Goal: Feedback & Contribution: Leave review/rating

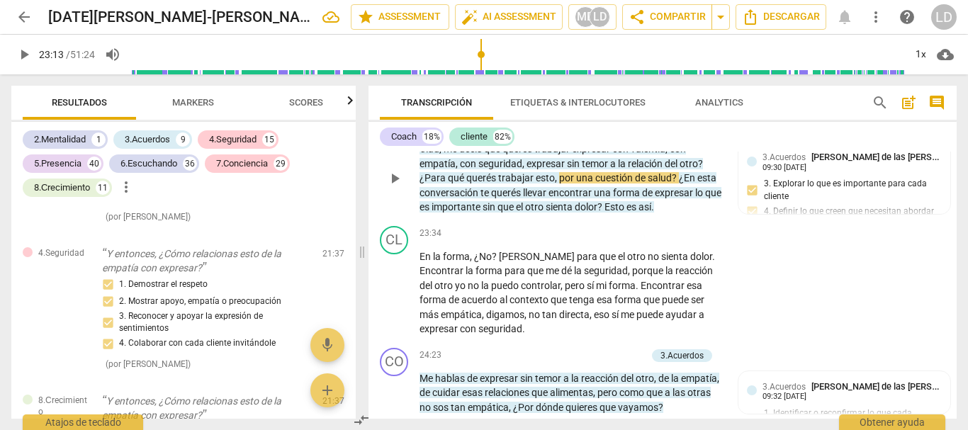
scroll to position [4023, 0]
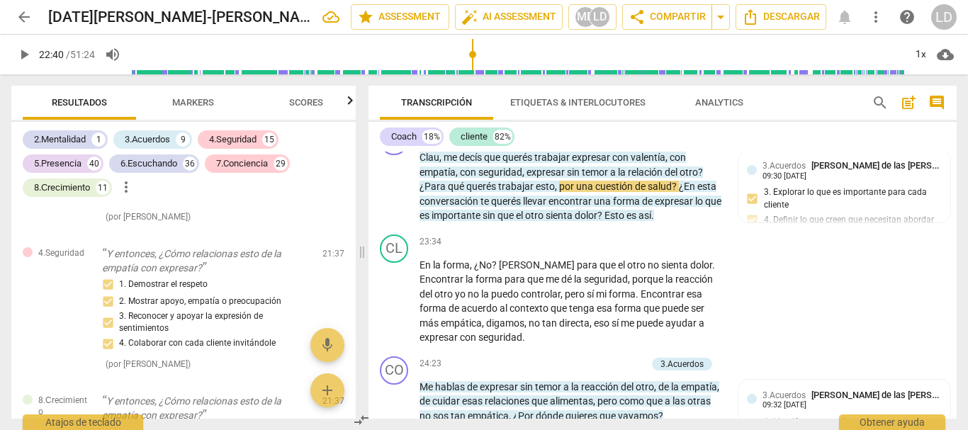
drag, startPoint x: 483, startPoint y: 48, endPoint x: 473, endPoint y: 48, distance: 9.9
click at [473, 48] on input "range" at bounding box center [517, 54] width 773 height 45
click at [28, 52] on span "play_arrow" at bounding box center [24, 54] width 17 height 17
click at [23, 53] on span "play_arrow" at bounding box center [24, 54] width 17 height 17
click at [18, 50] on span "play_arrow" at bounding box center [24, 54] width 17 height 17
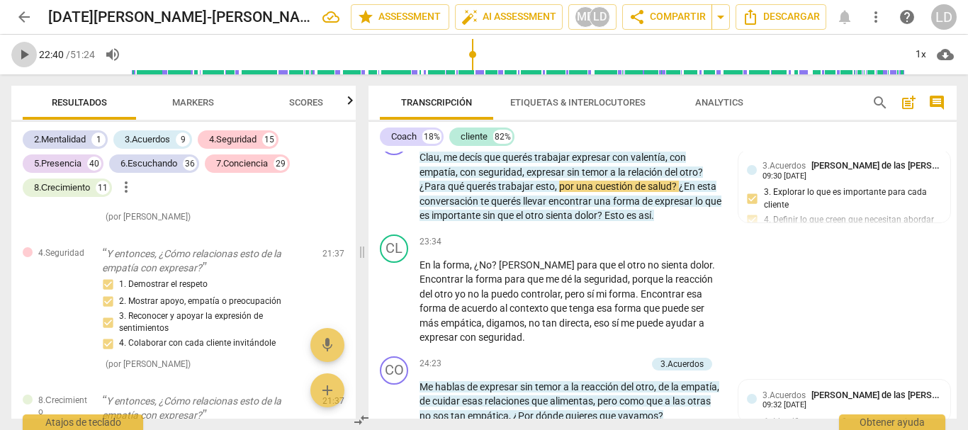
click at [23, 49] on span "play_arrow" at bounding box center [24, 54] width 17 height 17
type input "1354"
click at [472, 52] on input "range" at bounding box center [517, 54] width 773 height 45
click at [21, 51] on span "play_arrow" at bounding box center [24, 54] width 17 height 17
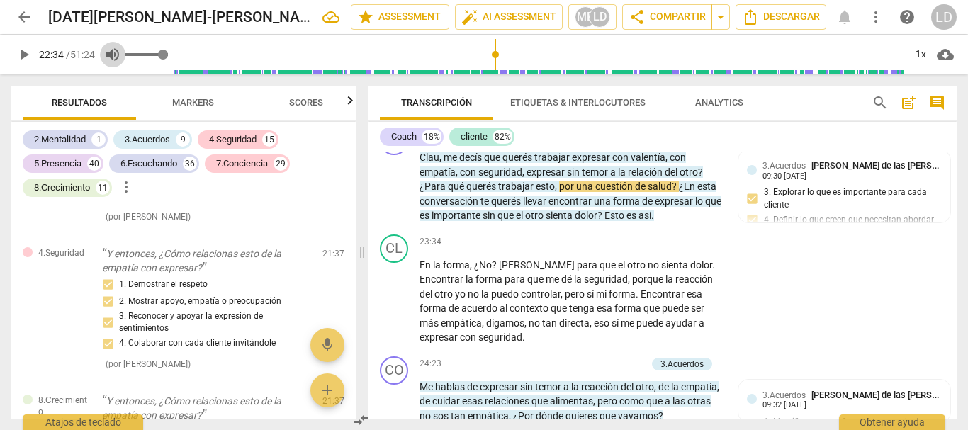
click at [109, 55] on span "volume_up" at bounding box center [112, 54] width 17 height 17
click at [109, 55] on span "volume_off" at bounding box center [112, 54] width 17 height 17
type input "1"
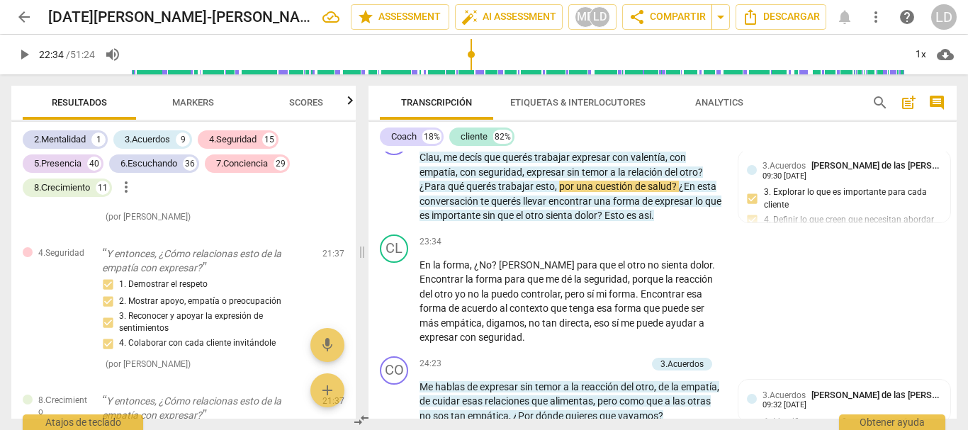
click at [26, 53] on span "play_arrow" at bounding box center [24, 54] width 17 height 17
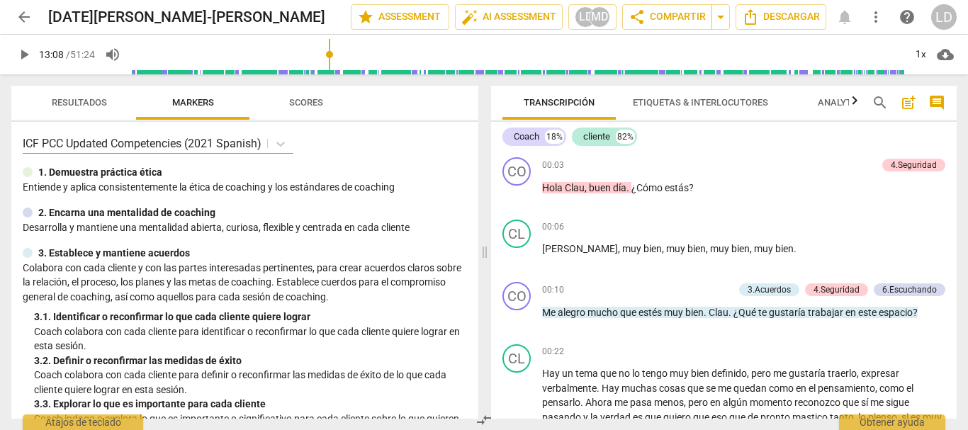
click at [327, 67] on input "range" at bounding box center [517, 54] width 773 height 45
click at [347, 73] on input "range" at bounding box center [517, 54] width 773 height 45
click at [358, 73] on input "range" at bounding box center [517, 54] width 773 height 45
click at [372, 70] on input "range" at bounding box center [517, 54] width 773 height 45
click at [385, 69] on input "range" at bounding box center [517, 54] width 773 height 45
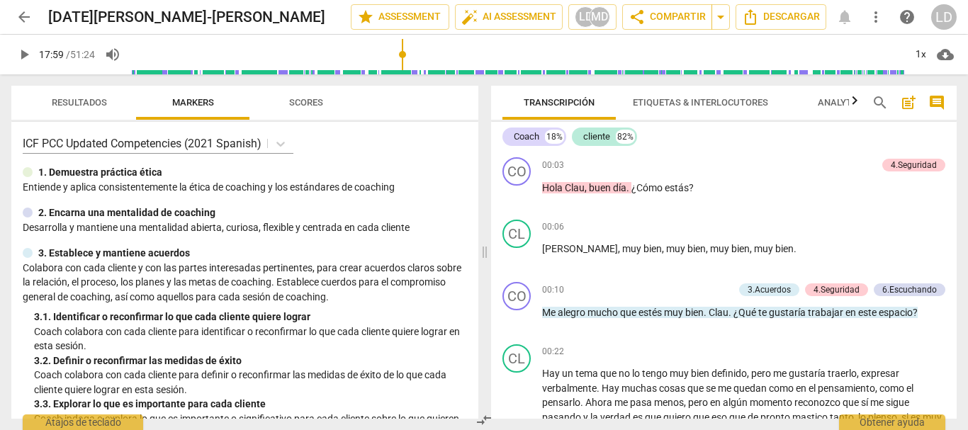
click at [403, 69] on input "range" at bounding box center [517, 54] width 773 height 45
click at [428, 69] on input "range" at bounding box center [517, 54] width 773 height 45
click at [439, 72] on input "range" at bounding box center [517, 54] width 773 height 45
click at [446, 72] on input "range" at bounding box center [517, 54] width 773 height 45
click at [440, 70] on input "range" at bounding box center [517, 54] width 773 height 45
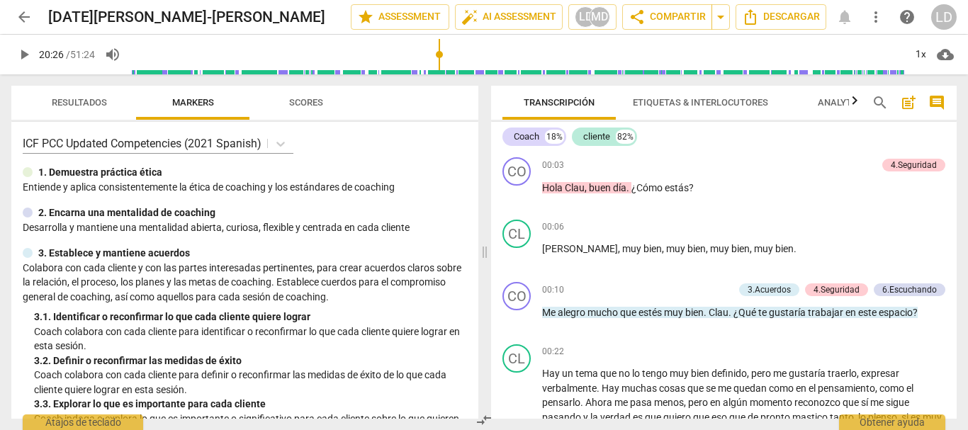
scroll to position [2982, 0]
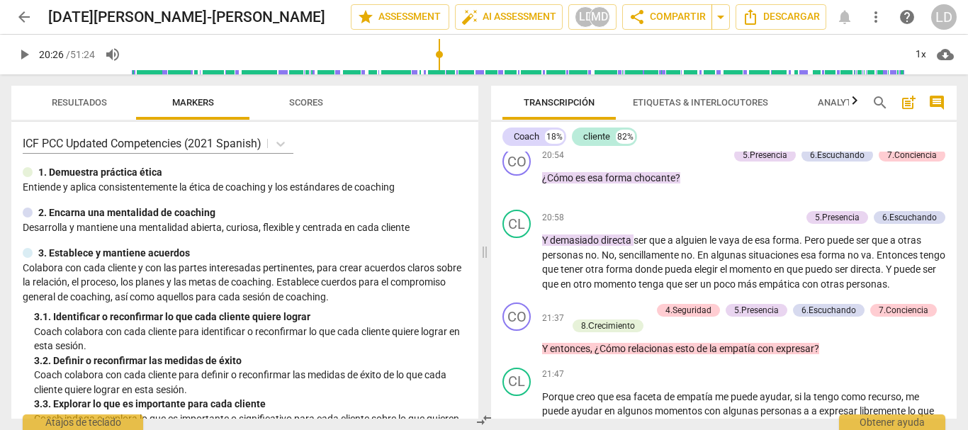
click at [23, 54] on span "play_arrow" at bounding box center [24, 54] width 17 height 17
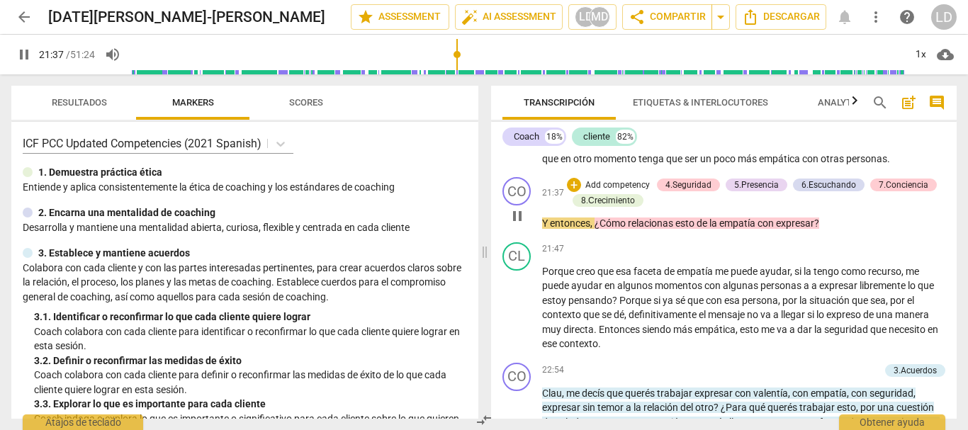
scroll to position [3123, 0]
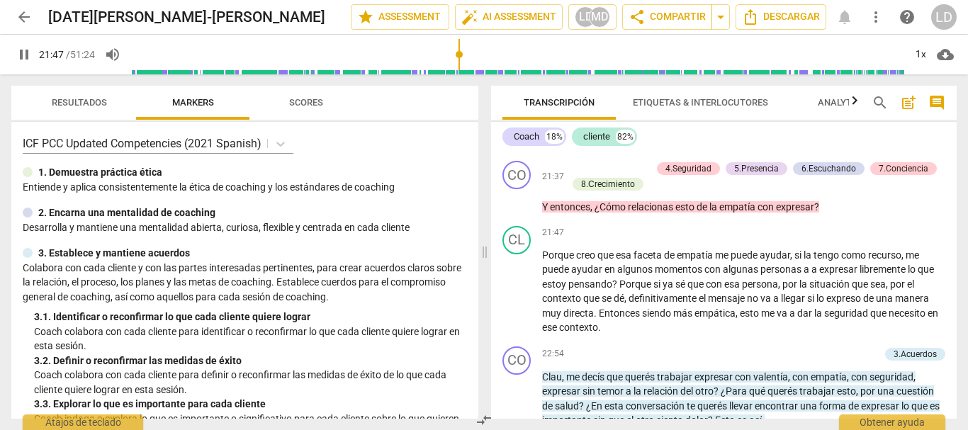
click at [21, 49] on span "pause" at bounding box center [24, 54] width 17 height 17
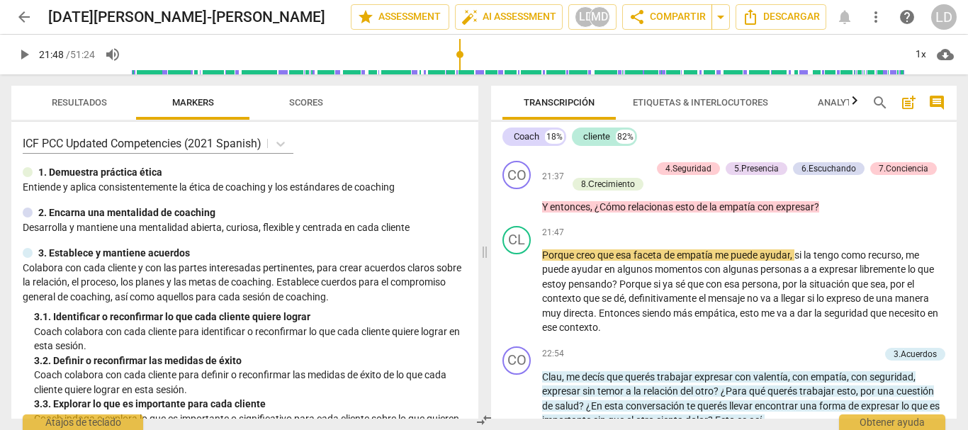
click at [933, 98] on span "comment" at bounding box center [936, 102] width 17 height 17
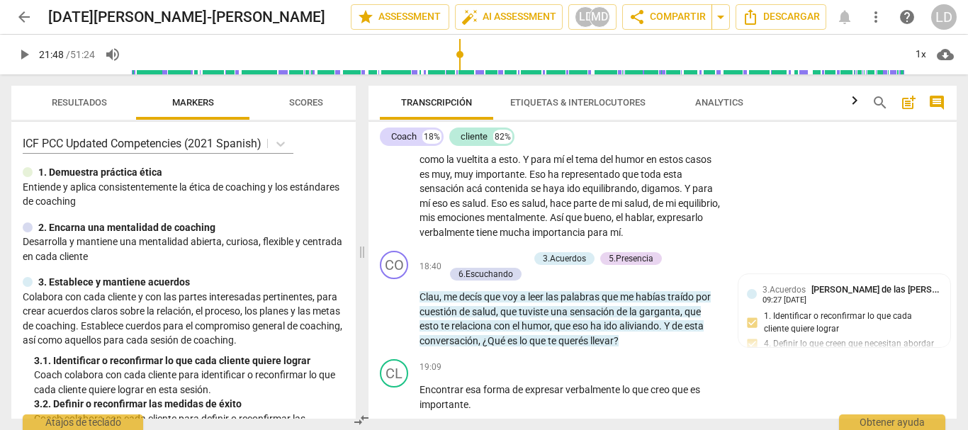
scroll to position [3759, 0]
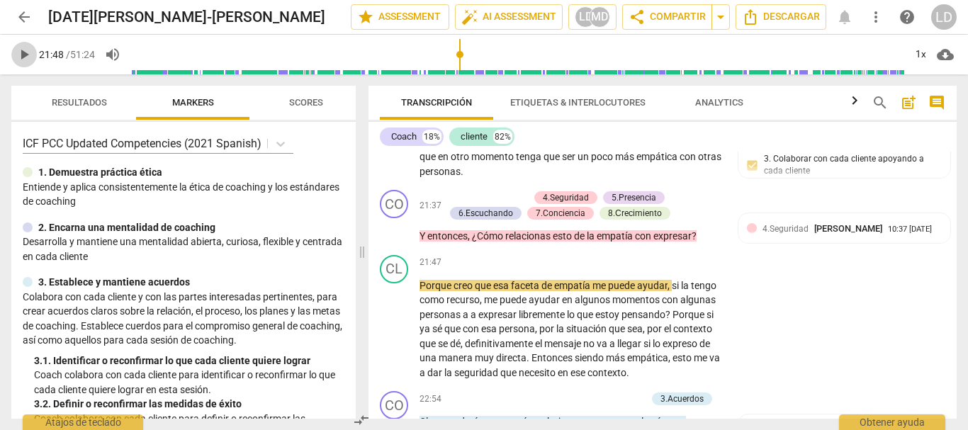
click at [26, 51] on span "play_arrow" at bounding box center [24, 54] width 17 height 17
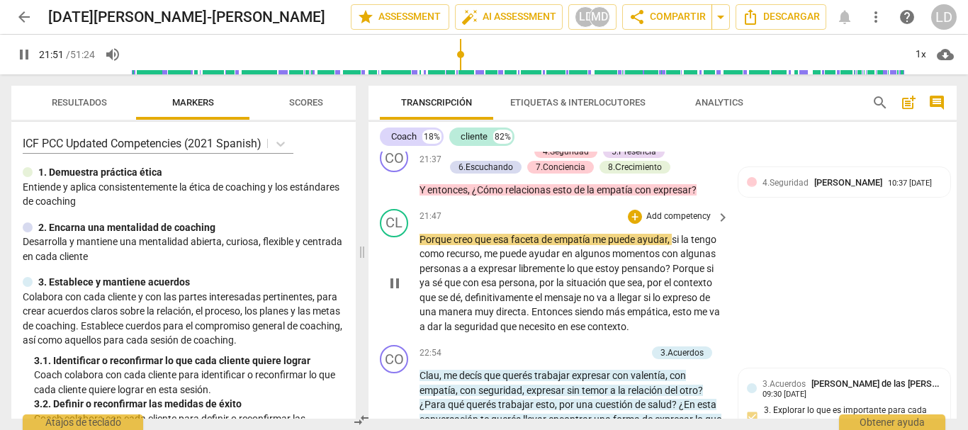
scroll to position [3830, 0]
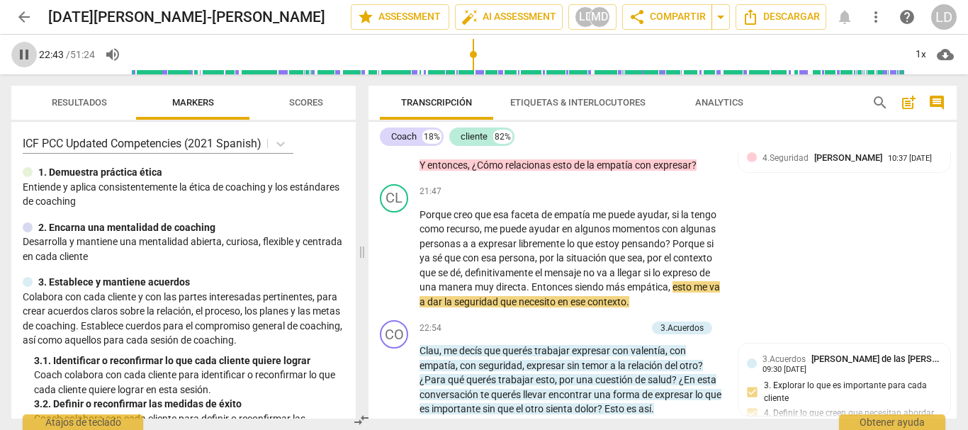
click at [25, 51] on span "pause" at bounding box center [24, 54] width 17 height 17
click at [25, 56] on span "play_arrow" at bounding box center [24, 54] width 17 height 17
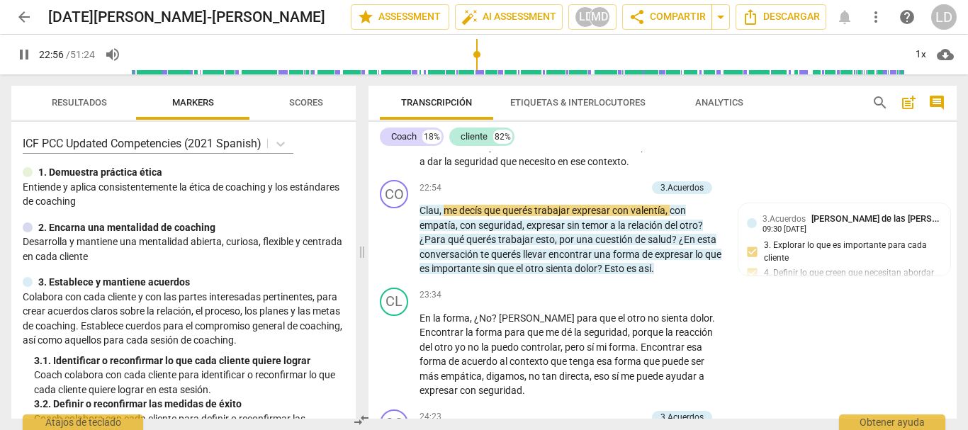
scroll to position [3972, 0]
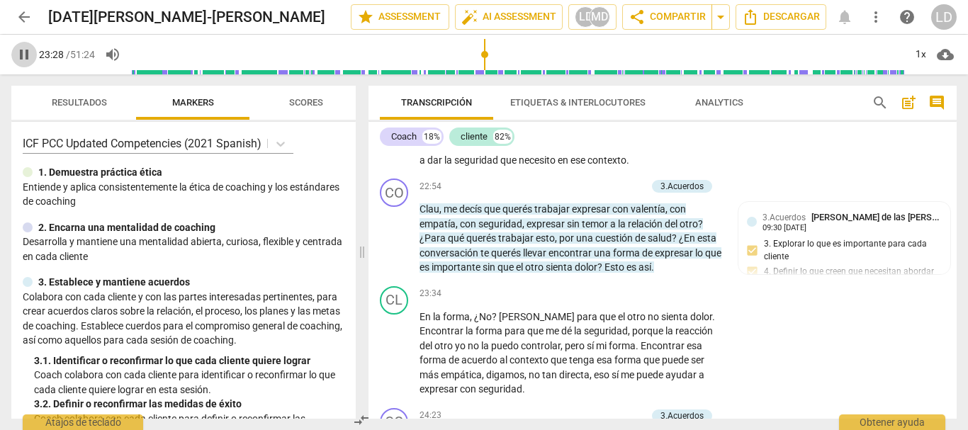
click at [16, 50] on span "pause" at bounding box center [24, 54] width 17 height 17
type input "1409"
click at [616, 193] on p "Add competency" at bounding box center [612, 187] width 67 height 13
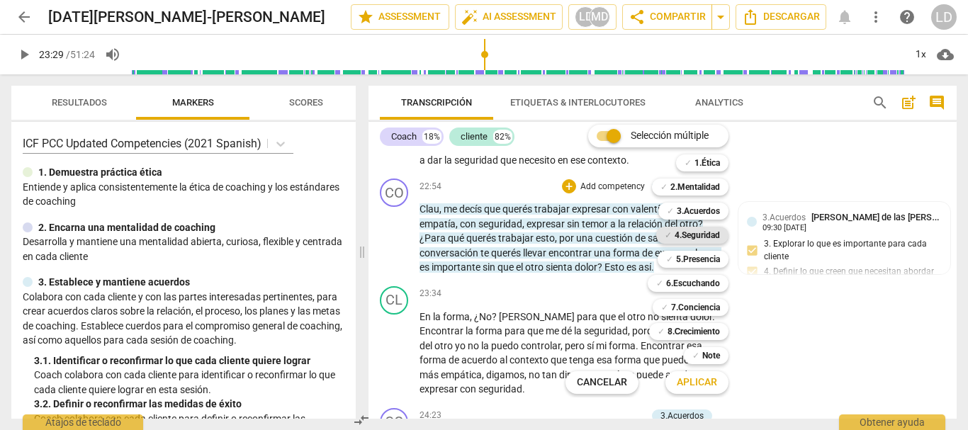
click at [700, 234] on b "4.Seguridad" at bounding box center [697, 235] width 45 height 17
click at [695, 186] on b "2.Mentalidad" at bounding box center [695, 187] width 50 height 17
click at [695, 213] on b "3.Acuerdos" at bounding box center [698, 211] width 43 height 17
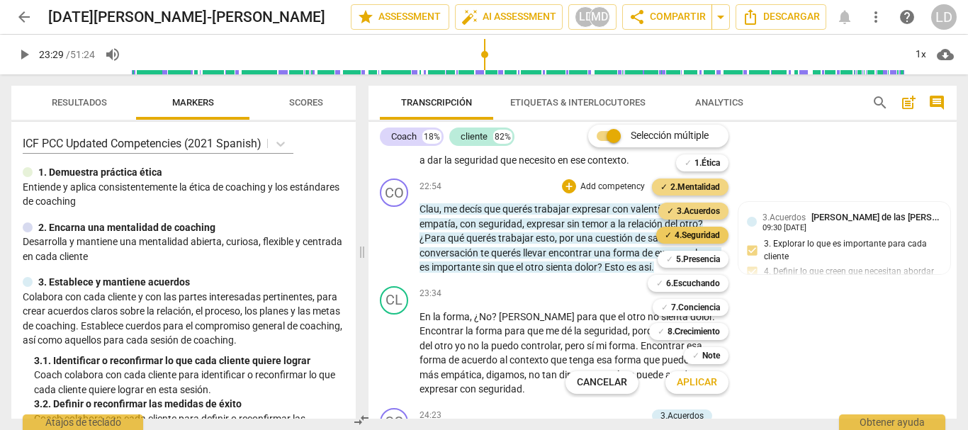
click at [704, 237] on b "4.Seguridad" at bounding box center [697, 235] width 45 height 17
click at [701, 261] on b "5.Presencia" at bounding box center [698, 259] width 44 height 17
click at [690, 284] on b "6.Escuchando" at bounding box center [693, 283] width 54 height 17
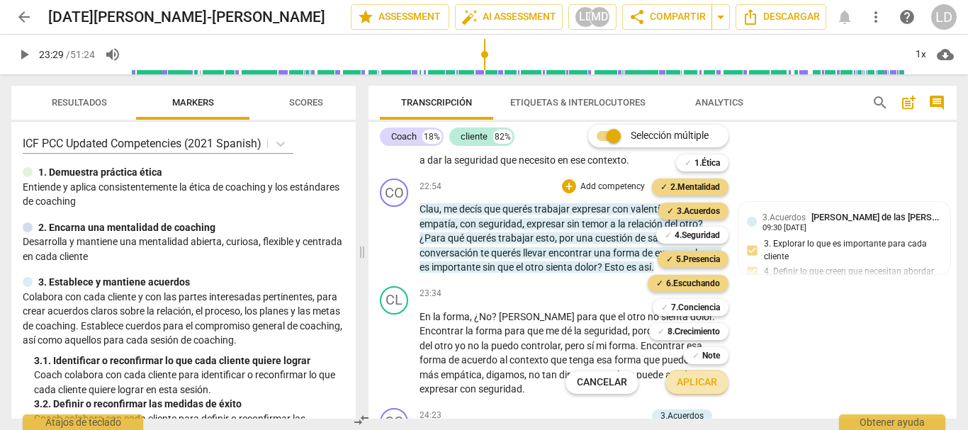
click at [705, 384] on span "Aplicar" at bounding box center [697, 383] width 40 height 14
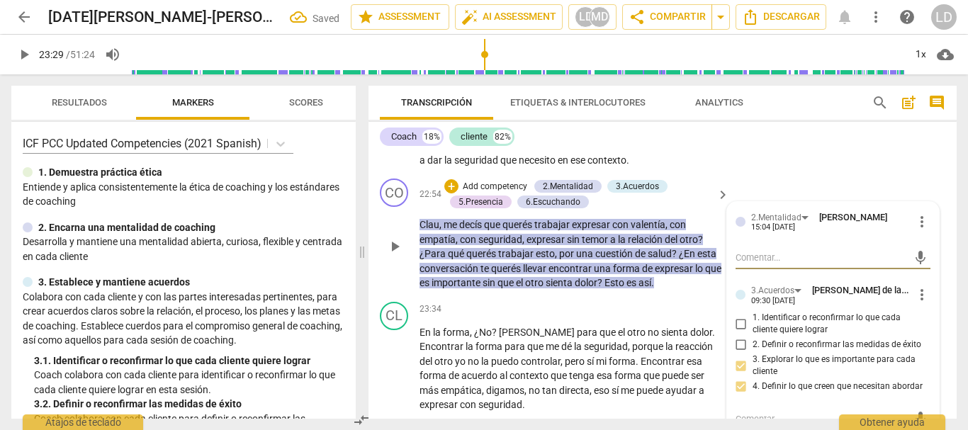
click at [766, 264] on textarea at bounding box center [822, 257] width 173 height 13
type textarea "P"
type textarea "Pr"
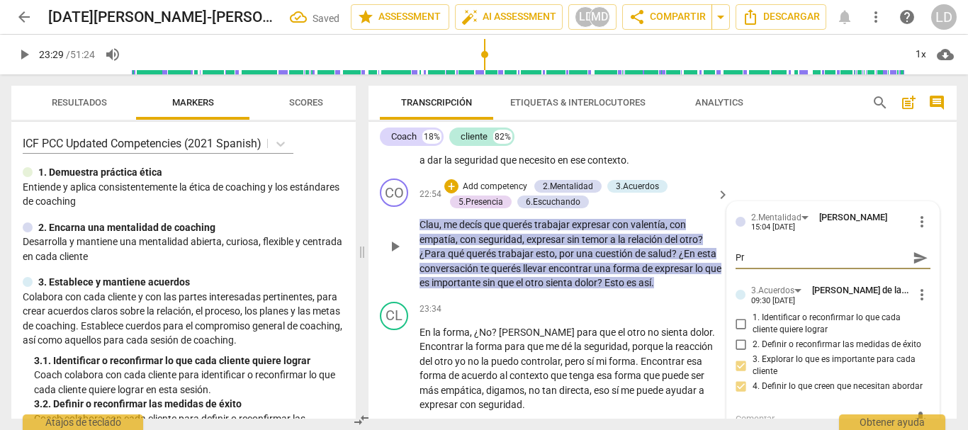
type textarea "Pre"
type textarea "Preg"
type textarea "Pregu"
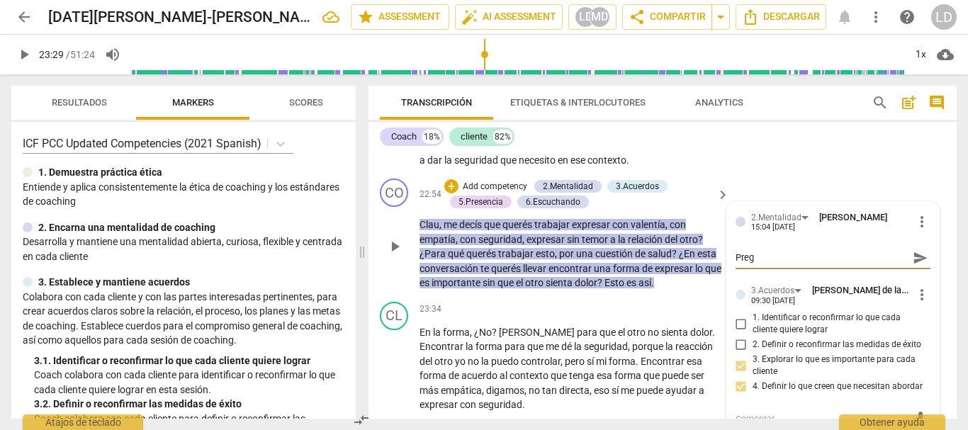
type textarea "Pregu"
type textarea "Pregun"
type textarea "Pregunt"
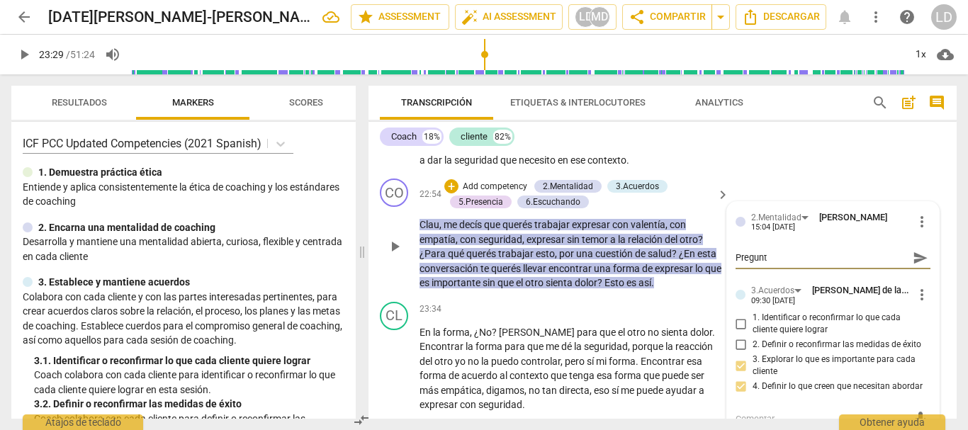
type textarea "Pregunta"
type textarea "Pregunta s"
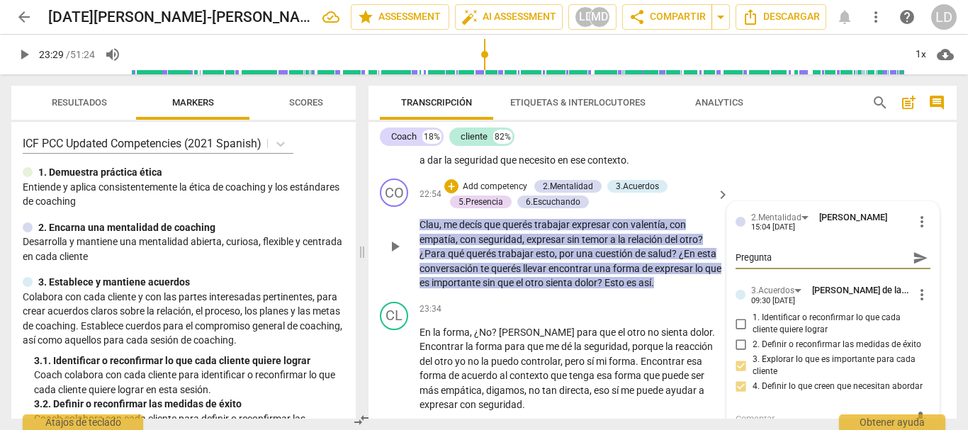
type textarea "Pregunta s"
type textarea "Pregunta si"
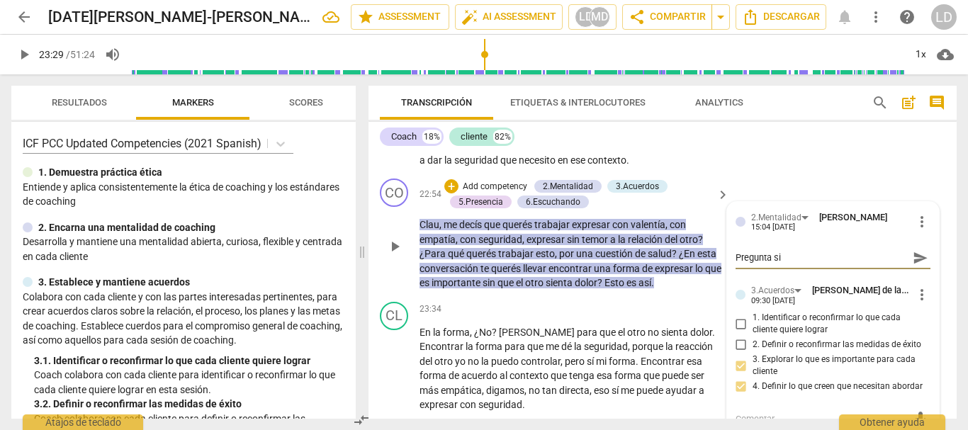
type textarea "Pregunta si l"
type textarea "Pregunta si lo"
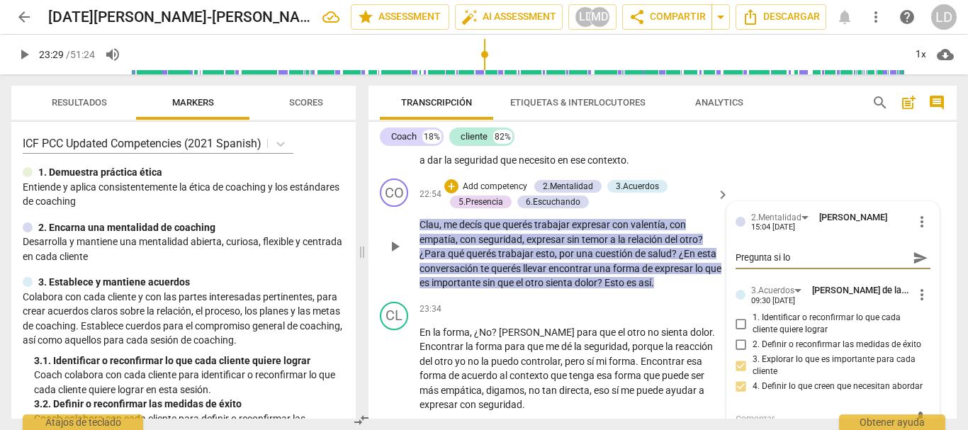
type textarea "Pregunta si lo"
type textarea "Pregunta si lo e"
type textarea "Pregunta si lo es"
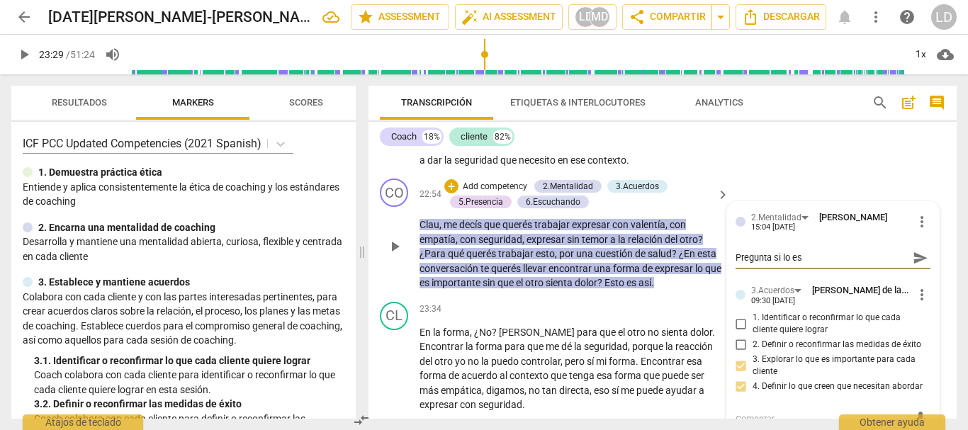
type textarea "Pregunta si lo esc"
type textarea "Pregunta si lo escu"
type textarea "Pregunta si lo escuc"
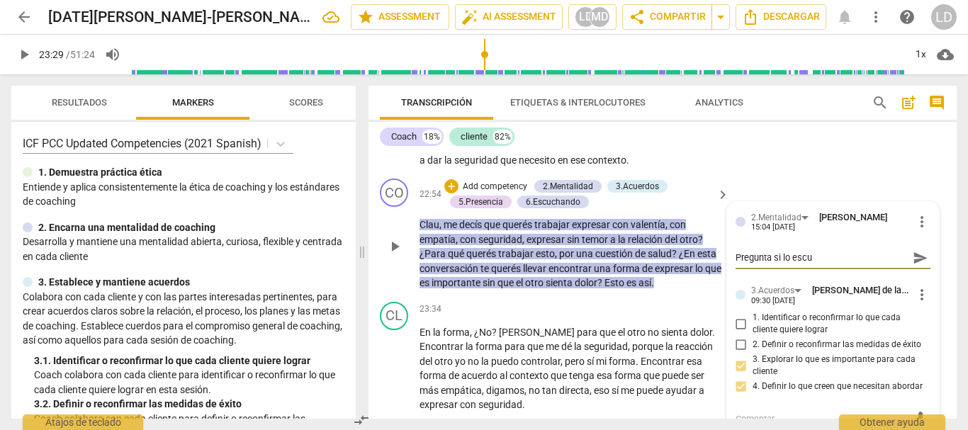
type textarea "Pregunta si lo escuc"
type textarea "Pregunta si lo escu"
type textarea "Pregunta si lo esc"
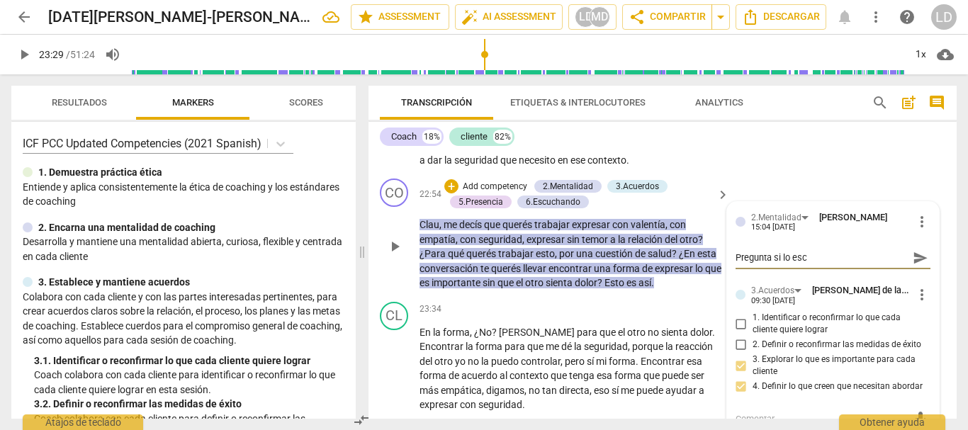
type textarea "Pregunta si lo es"
type textarea "Pregunta si lo e"
type textarea "Pregunta si lo"
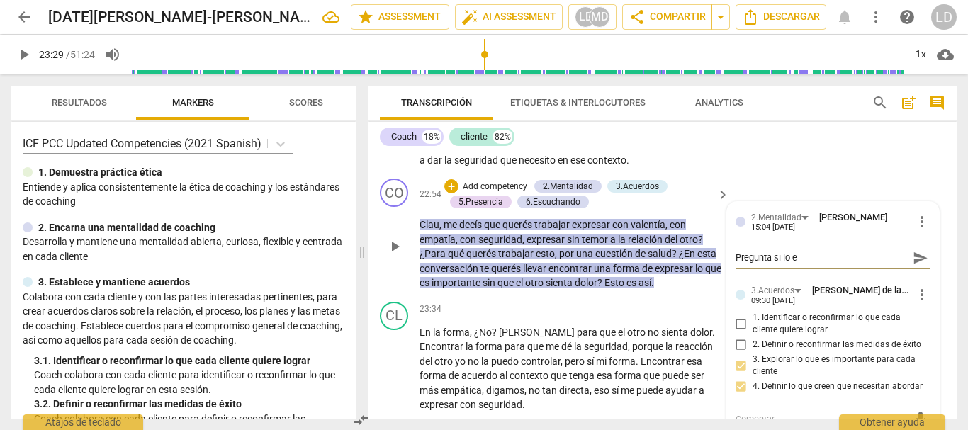
type textarea "Pregunta si lo"
type textarea "Pregunta si l"
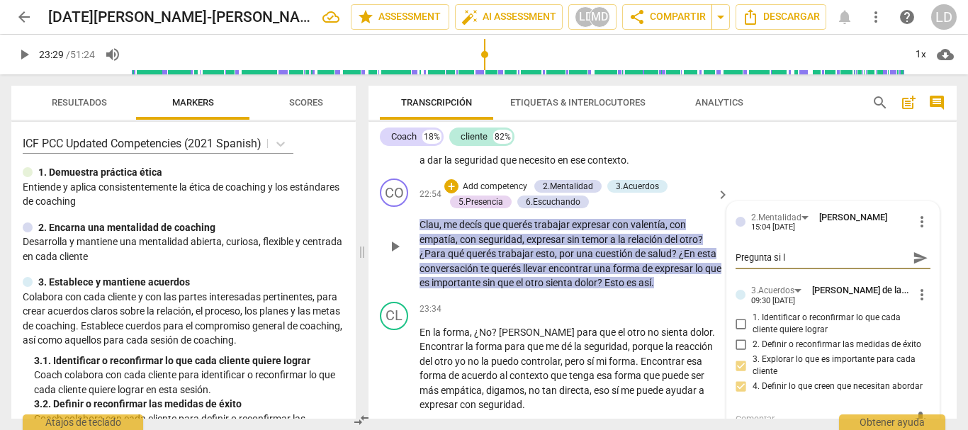
type textarea "Pregunta si"
type textarea "Pregunta s"
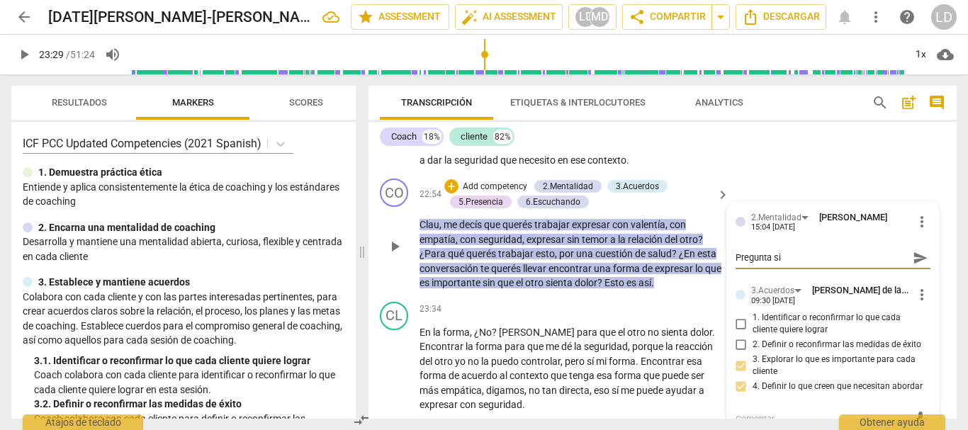
type textarea "Pregunta s"
type textarea "Pregunta"
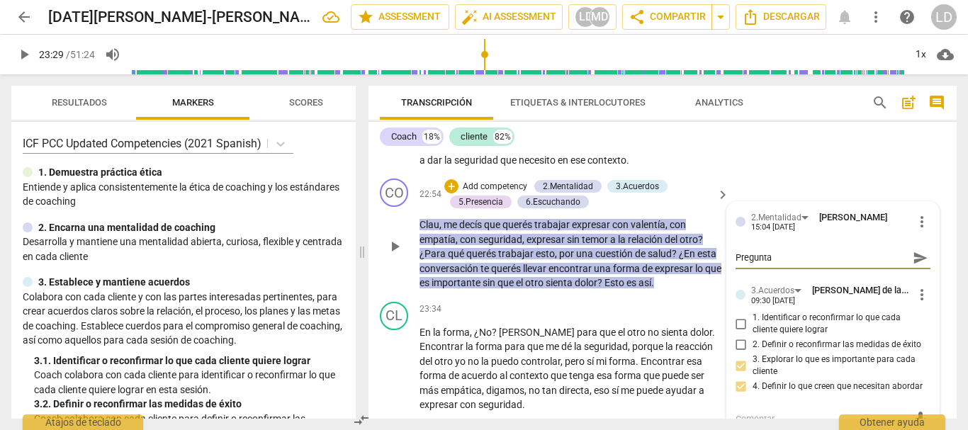
type textarea "Pregunt"
type textarea "Pregunto"
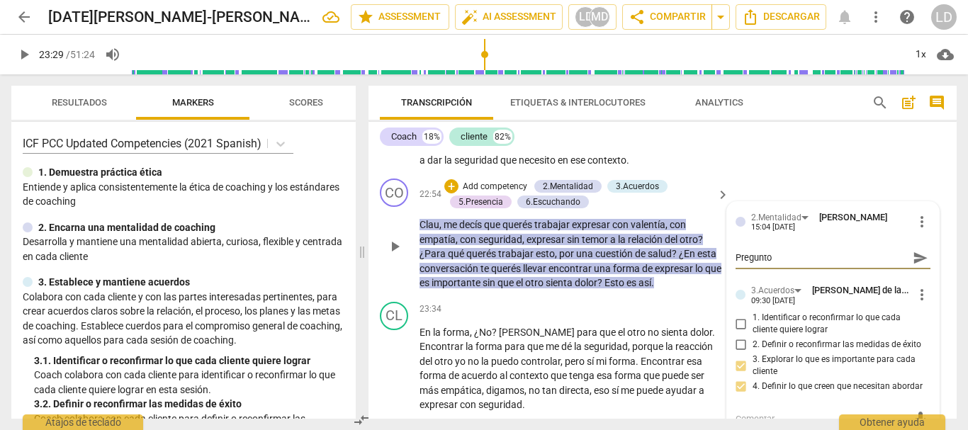
type textarea "Pregunto"
type textarea "Pregunto s"
type textarea "Pregunto si"
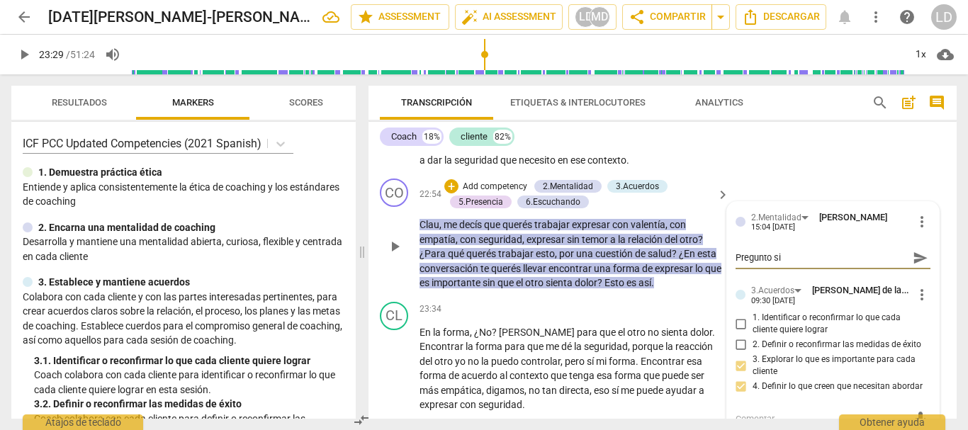
type textarea "Pregunto si"
type textarea "Pregunto si l"
type textarea "Pregunto si lo"
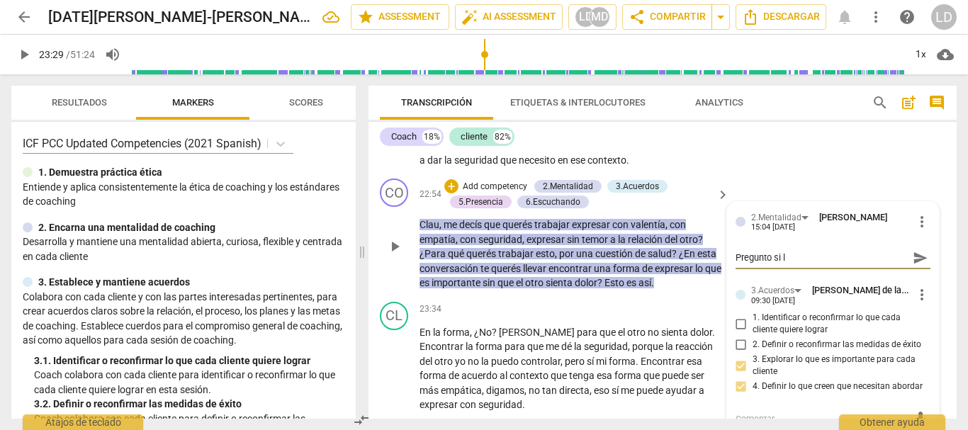
type textarea "Pregunto si lo"
type textarea "Pregunto si lo q"
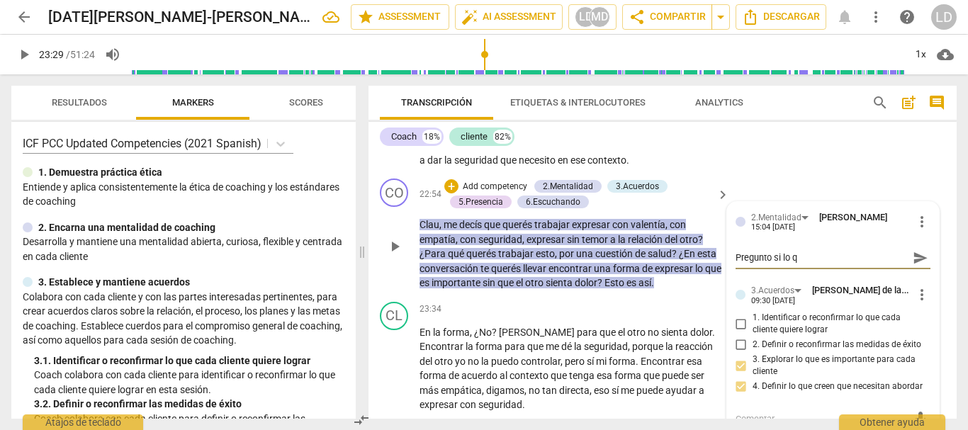
type textarea "Pregunto si lo qu"
type textarea "Pregunto si lo que"
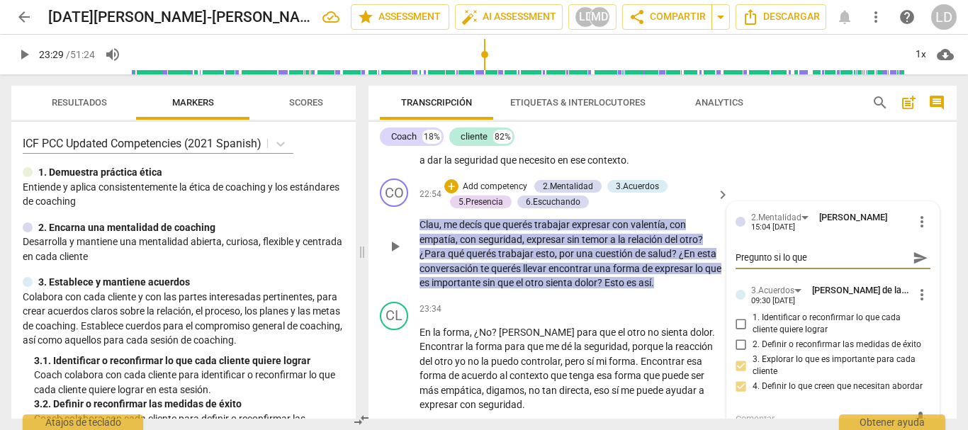
type textarea "Pregunto si lo que e"
type textarea "Pregunto si lo que es"
type textarea "Pregunto si lo que esc"
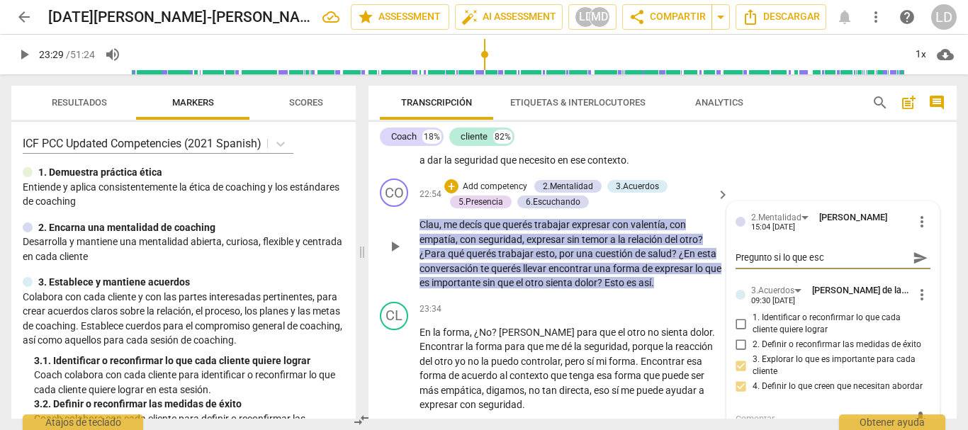
type textarea "Pregunto si lo que escu"
type textarea "Pregunto si lo que escuc"
type textarea "Pregunto si lo que escuch"
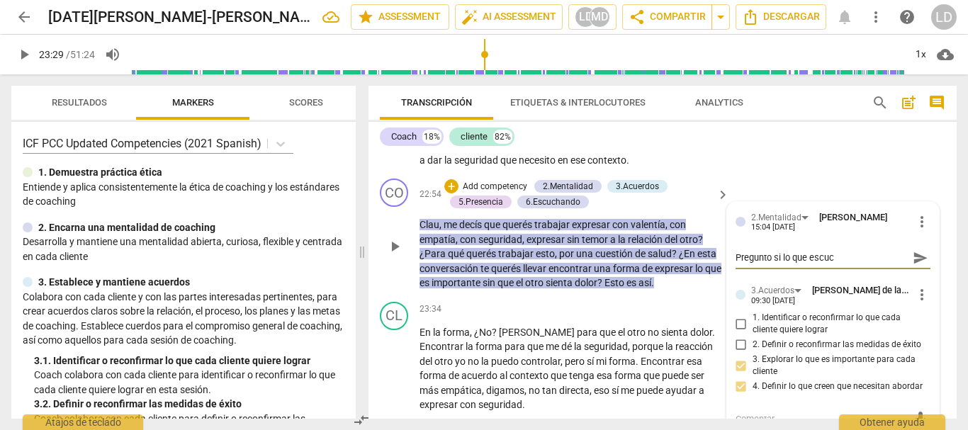
type textarea "Pregunto si lo que escuch"
type textarea "Pregunto si lo que escuche"
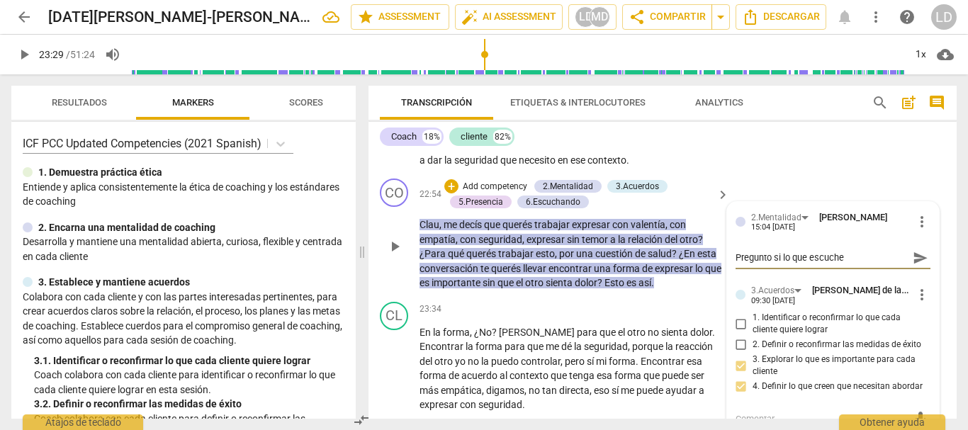
type textarea "Pregunto si lo que escuche e"
type textarea "Pregunto si lo que escuche es"
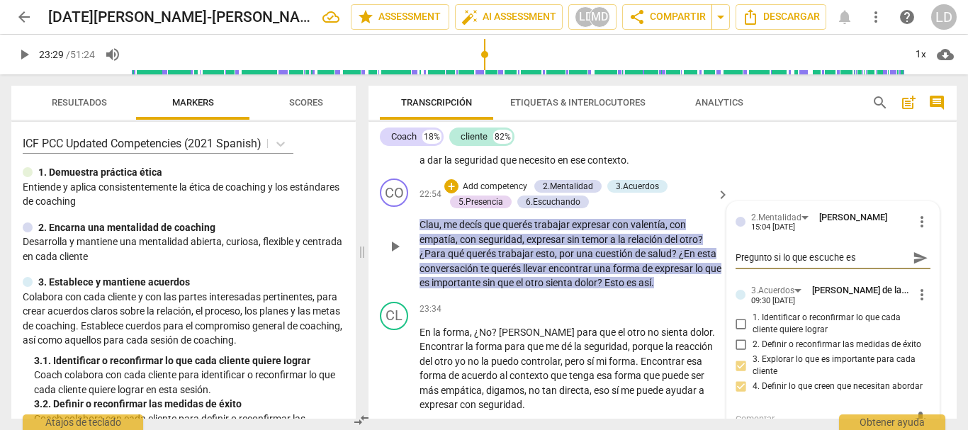
type textarea "Pregunto si lo que escuche es"
type textarea "Pregunto si lo que escuche es c"
type textarea "Pregunto si lo que escuche es co"
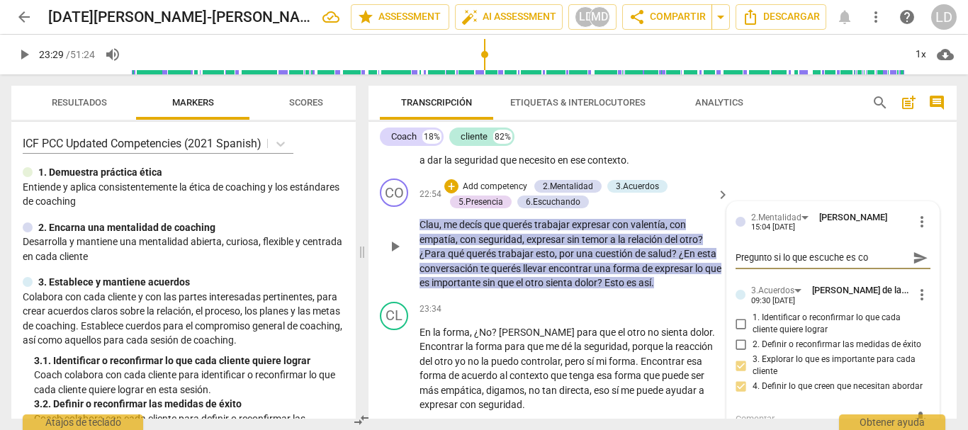
type textarea "Pregunto si lo que escuche es cor"
type textarea "Pregunto si lo que escuche es corr"
type textarea "Pregunto si lo que escuche es corre"
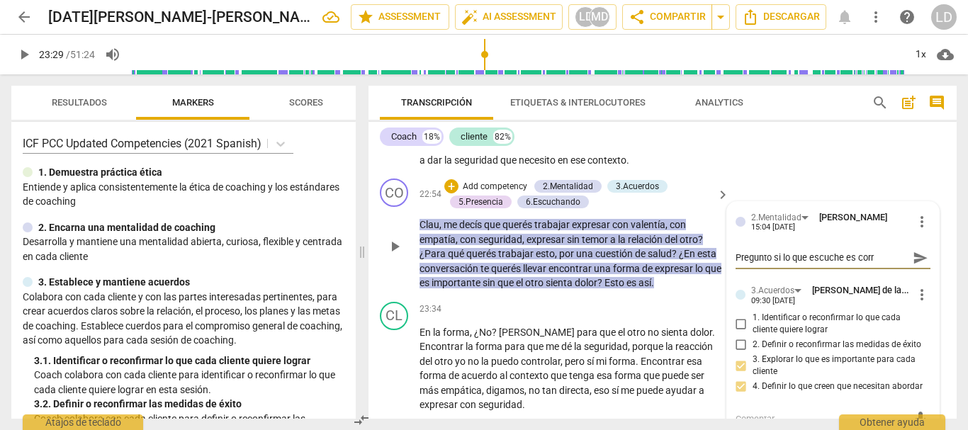
type textarea "Pregunto si lo que escuche es corre"
type textarea "Pregunto si lo que escuche es correc"
type textarea "Pregunto si lo que escuche es correct"
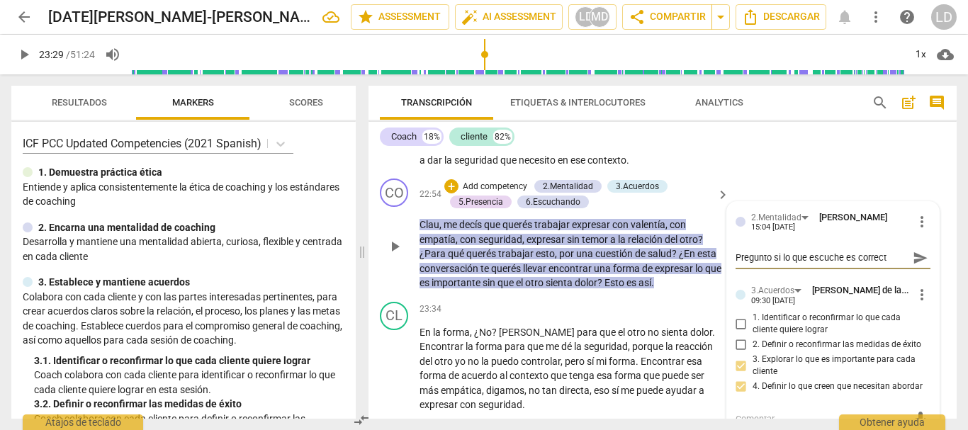
type textarea "Pregunto si lo que escuche es correcto"
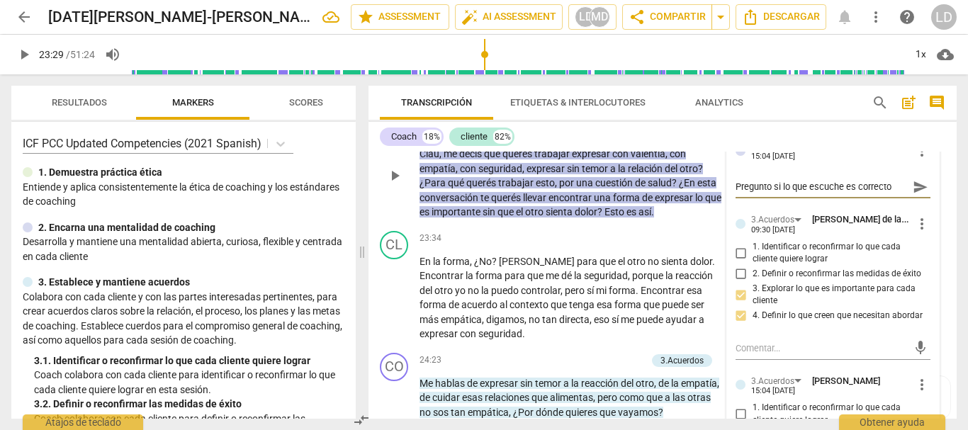
type textarea "Pregunto si lo que escuche es correcto"
click at [916, 195] on span "send" at bounding box center [921, 187] width 16 height 16
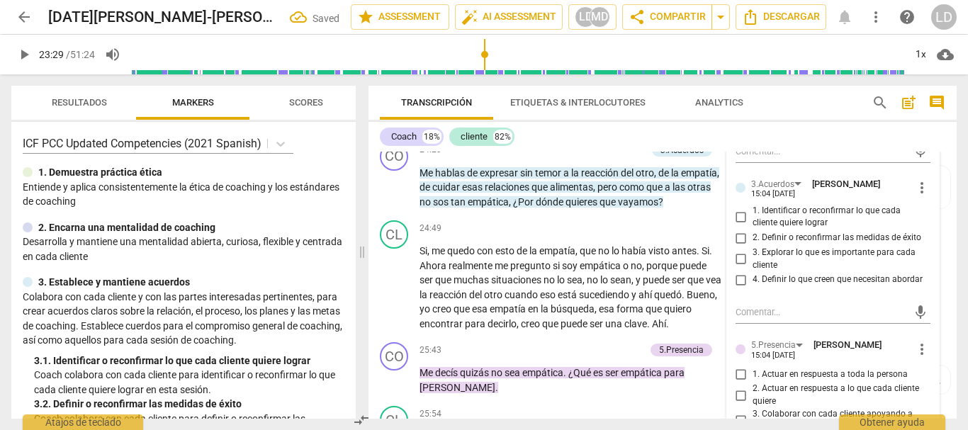
scroll to position [4255, 0]
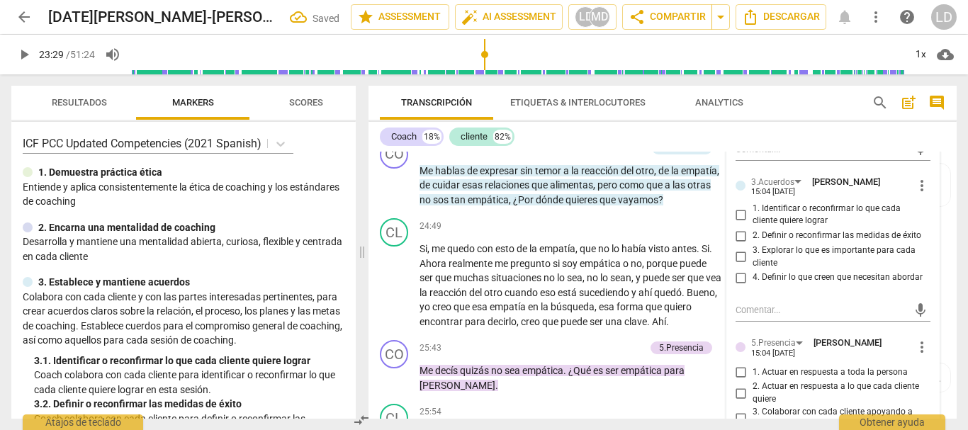
click at [739, 223] on input "1. Identificar o reconfirmar lo que cada cliente quiere lograr" at bounding box center [741, 214] width 23 height 17
checkbox input "true"
click at [739, 266] on input "3. Explorar lo que es importante para cada cliente" at bounding box center [741, 257] width 23 height 17
checkbox input "true"
click at [737, 286] on input "4. Definir lo que creen que necesitan abordar" at bounding box center [741, 277] width 23 height 17
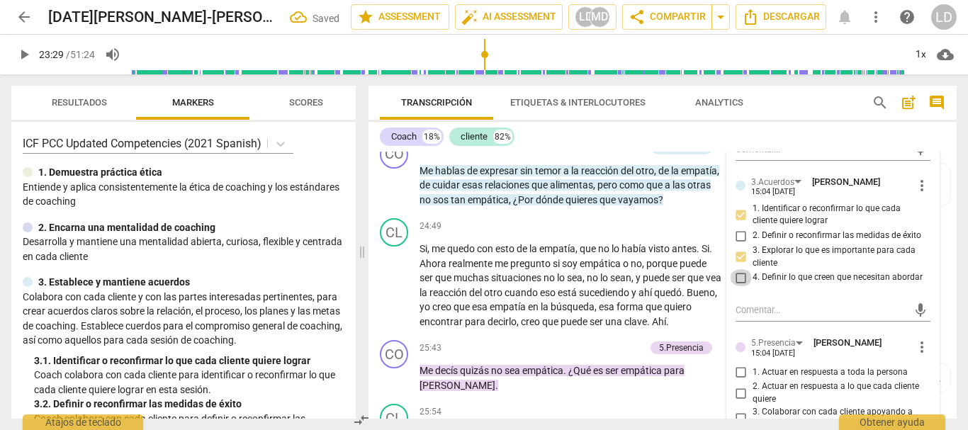
checkbox input "true"
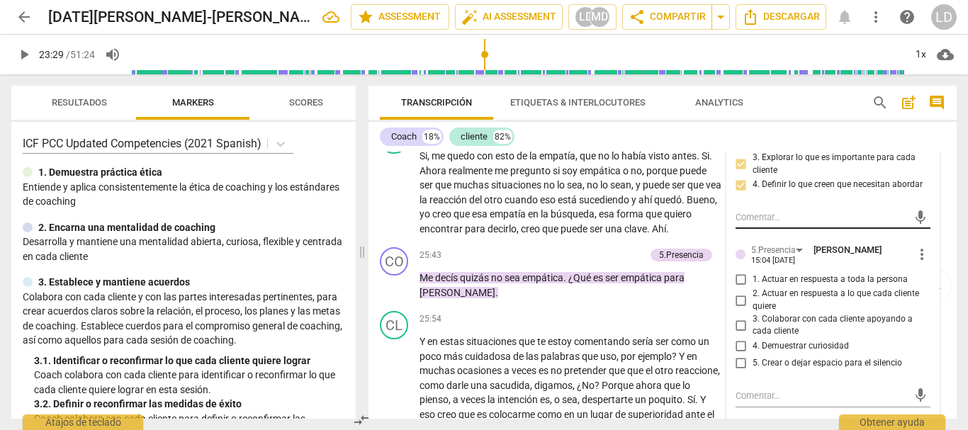
scroll to position [4397, 0]
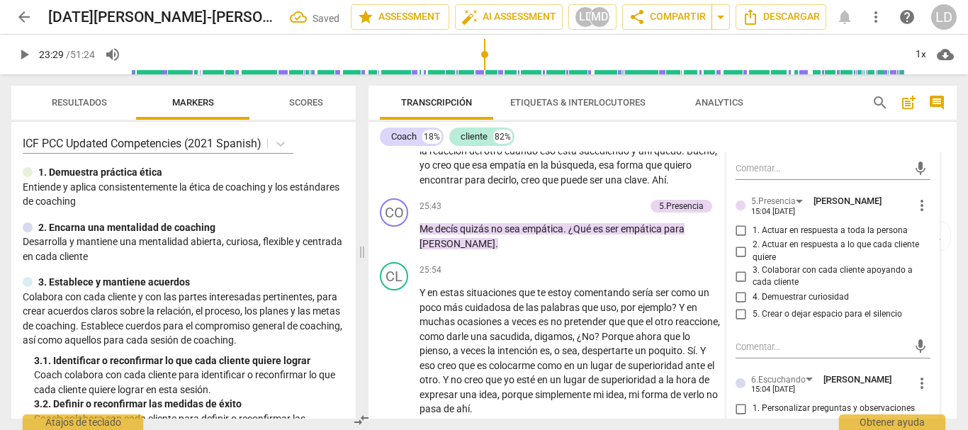
click at [734, 239] on input "1. Actuar en respuesta a toda la persona" at bounding box center [741, 230] width 23 height 17
checkbox input "true"
click at [739, 285] on input "3. Colaborar con cada cliente apoyando a cada cliente" at bounding box center [741, 276] width 23 height 17
checkbox input "true"
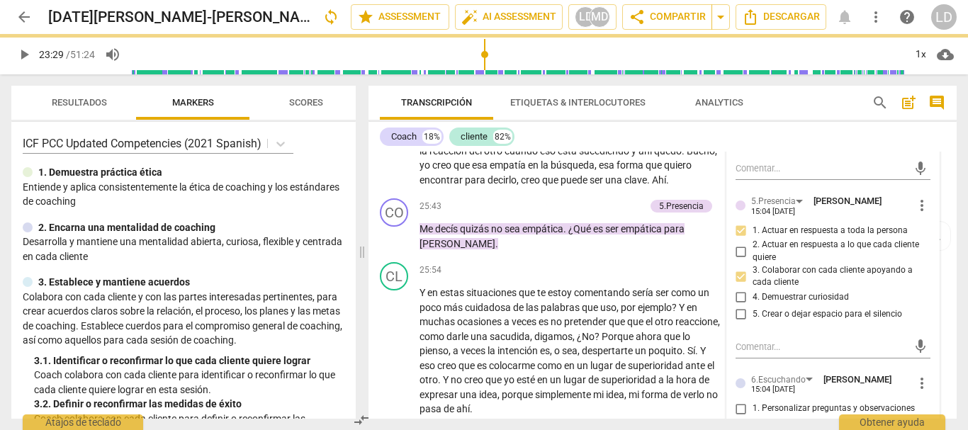
click at [741, 239] on input "1. Actuar en respuesta a toda la persona" at bounding box center [741, 230] width 23 height 17
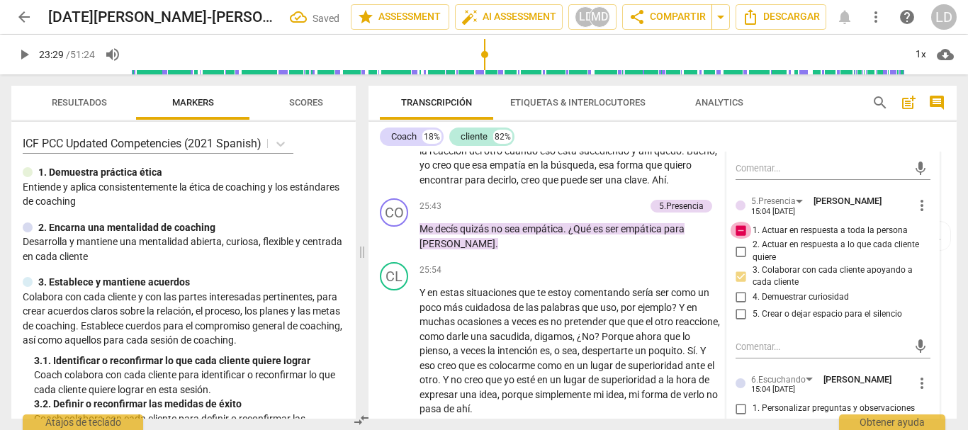
click at [735, 239] on input "1. Actuar en respuesta a toda la persona" at bounding box center [741, 230] width 23 height 17
checkbox input "false"
click at [738, 306] on input "4. Demuestrar curiosidad" at bounding box center [741, 297] width 23 height 17
checkbox input "true"
drag, startPoint x: 736, startPoint y: 385, endPoint x: 736, endPoint y: 333, distance: 51.7
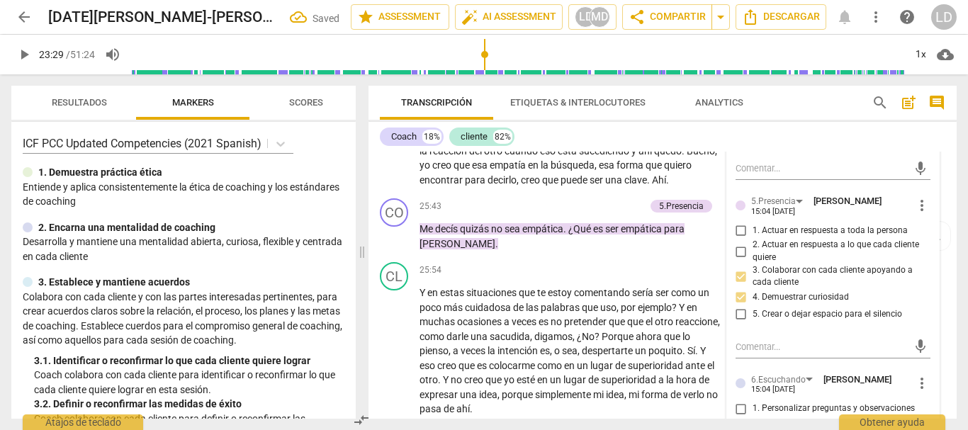
click at [736, 323] on input "5. Crear o dejar espacio para el silencio" at bounding box center [741, 314] width 23 height 17
checkbox input "true"
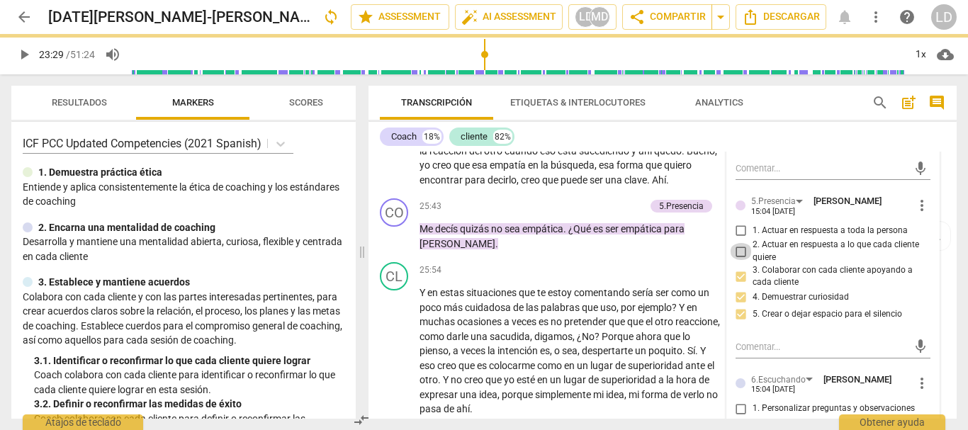
click at [738, 260] on input "2. Actuar en respuesta a lo que cada cliente quiere" at bounding box center [741, 251] width 23 height 17
checkbox input "true"
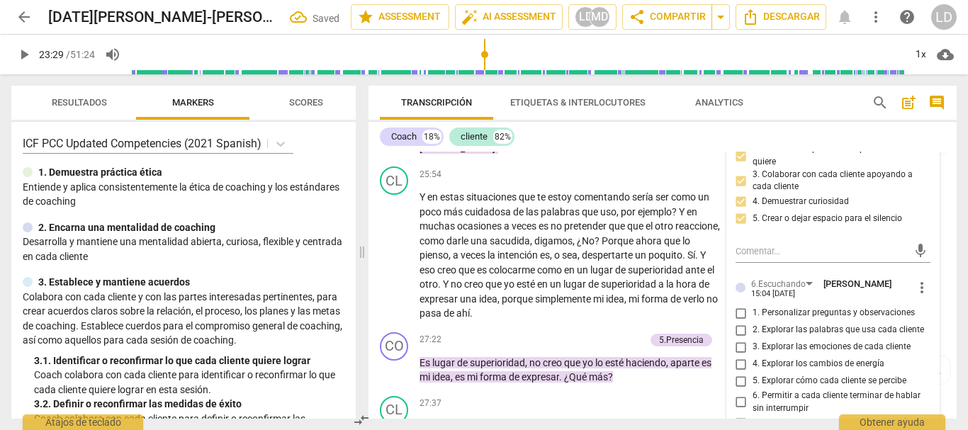
scroll to position [4468, 0]
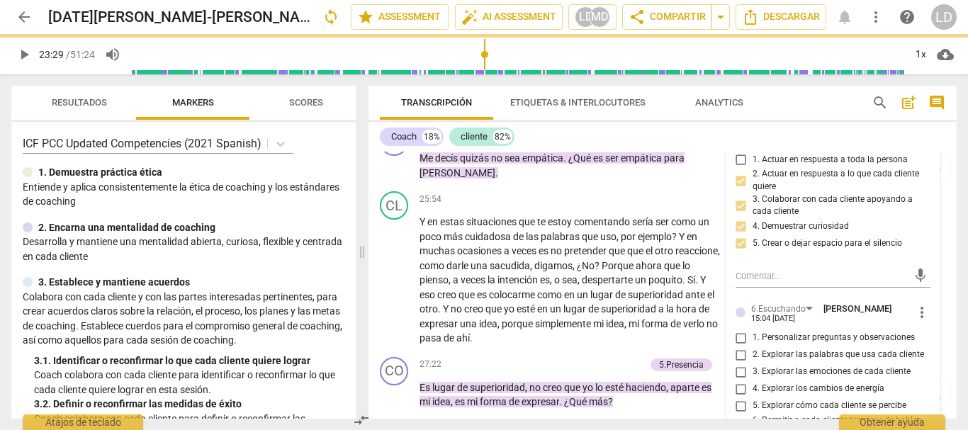
click at [738, 168] on input "1. Actuar en respuesta a toda la persona" at bounding box center [741, 159] width 23 height 17
checkbox input "true"
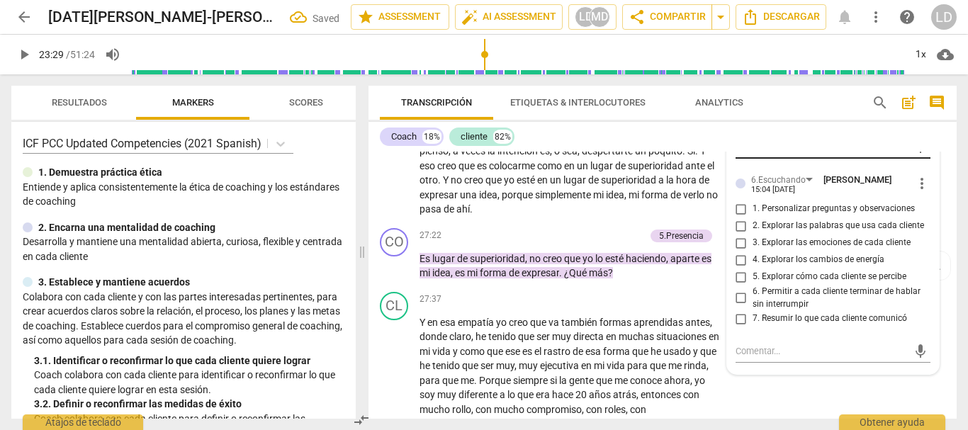
scroll to position [4609, 0]
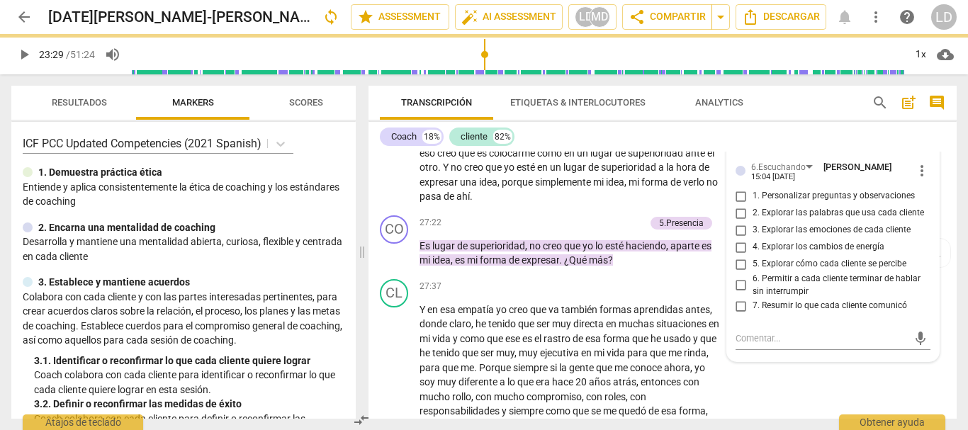
click at [749, 205] on input "1. Personalizar preguntas y observaciones" at bounding box center [741, 196] width 23 height 17
checkbox input "true"
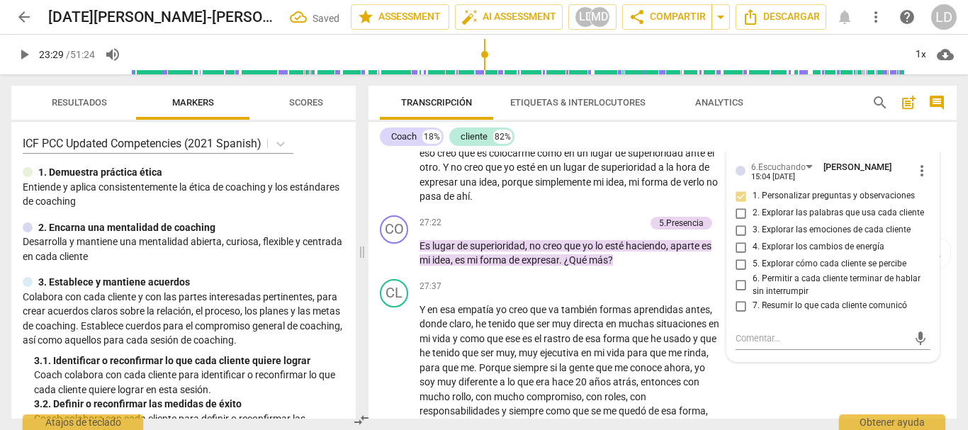
click at [736, 222] on input "2. Explorar las palabras que usa cada cliente" at bounding box center [741, 213] width 23 height 17
checkbox input "true"
click at [735, 294] on input "6. Permitir a cada cliente terminar de hablar sin interrumpir" at bounding box center [741, 285] width 23 height 17
checkbox input "true"
click at [733, 315] on input "7. Resumir lo que cada cliente comunicó" at bounding box center [741, 306] width 23 height 17
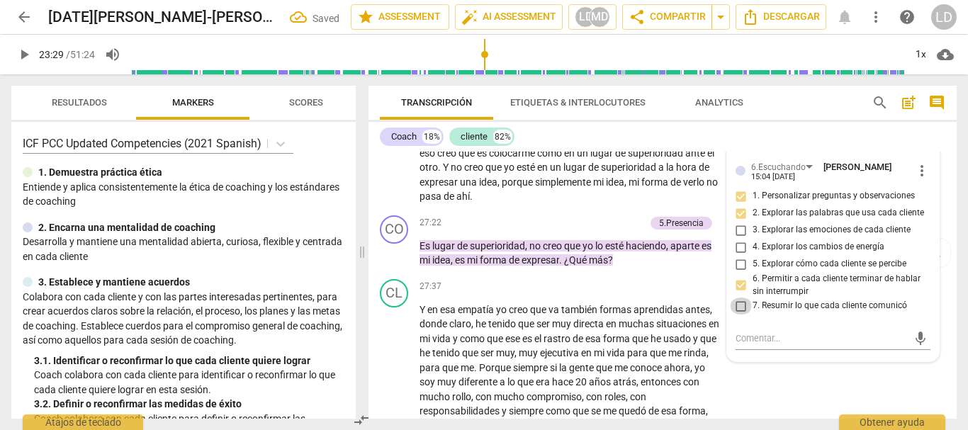
checkbox input "true"
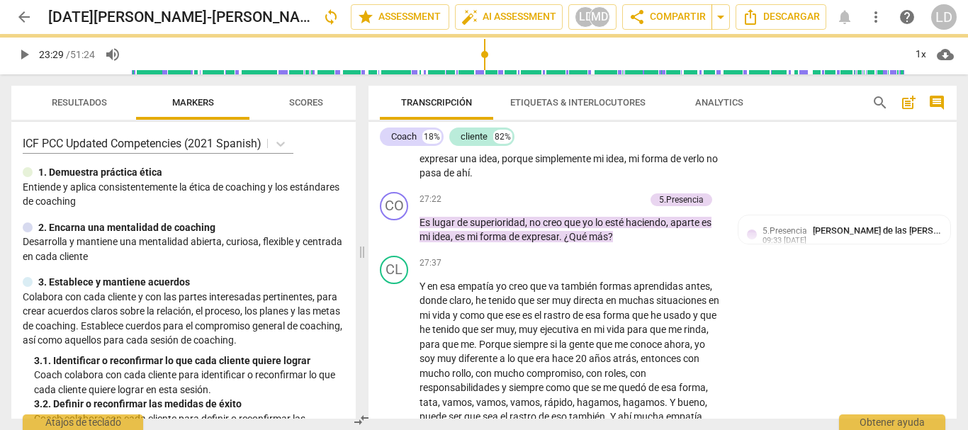
scroll to position [4517, 0]
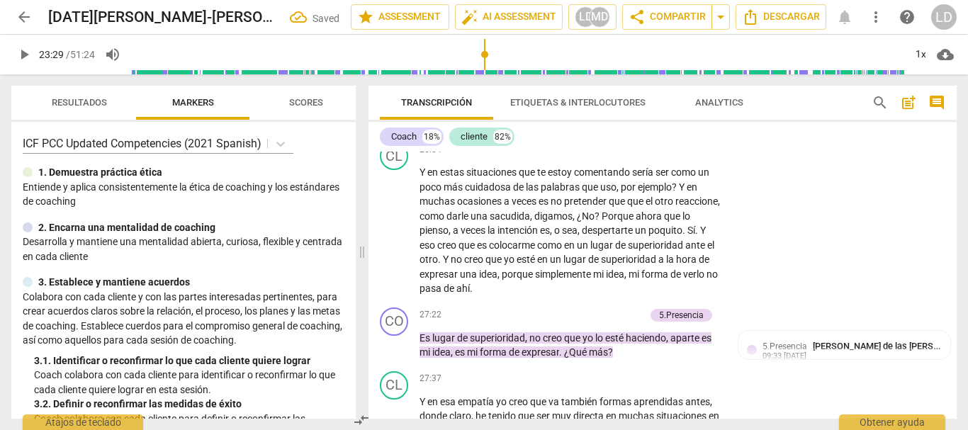
click at [18, 51] on span "play_arrow" at bounding box center [24, 54] width 17 height 17
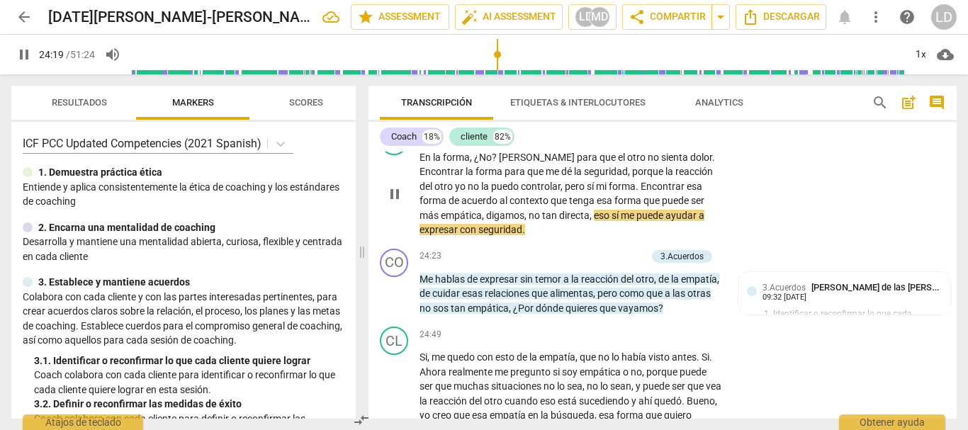
scroll to position [4163, 0]
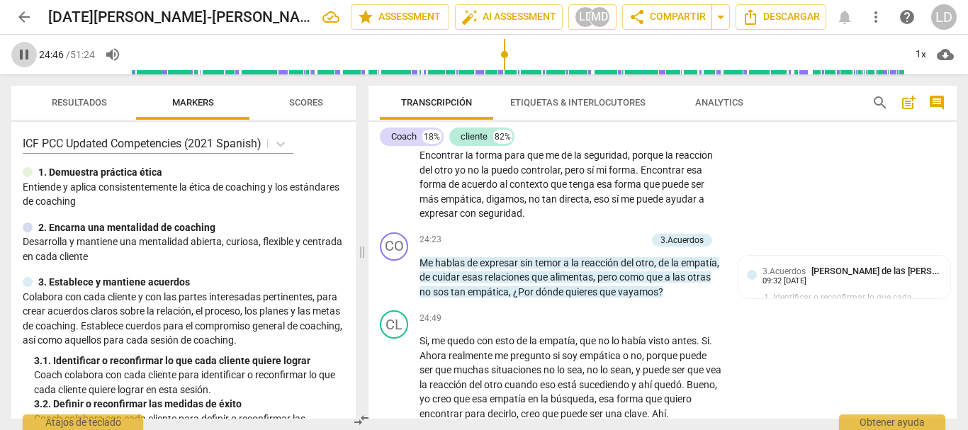
click at [18, 52] on span "pause" at bounding box center [24, 54] width 17 height 17
type input "1487"
click at [607, 247] on div "+ Add competency" at bounding box center [604, 240] width 84 height 14
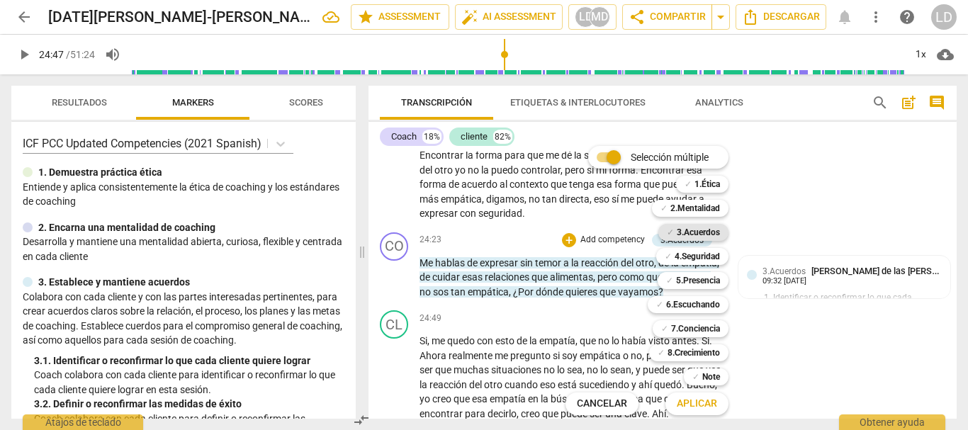
click at [706, 232] on b "3.Acuerdos" at bounding box center [698, 232] width 43 height 17
click at [709, 257] on b "4.Seguridad" at bounding box center [697, 256] width 45 height 17
click at [712, 277] on b "5.Presencia" at bounding box center [698, 280] width 44 height 17
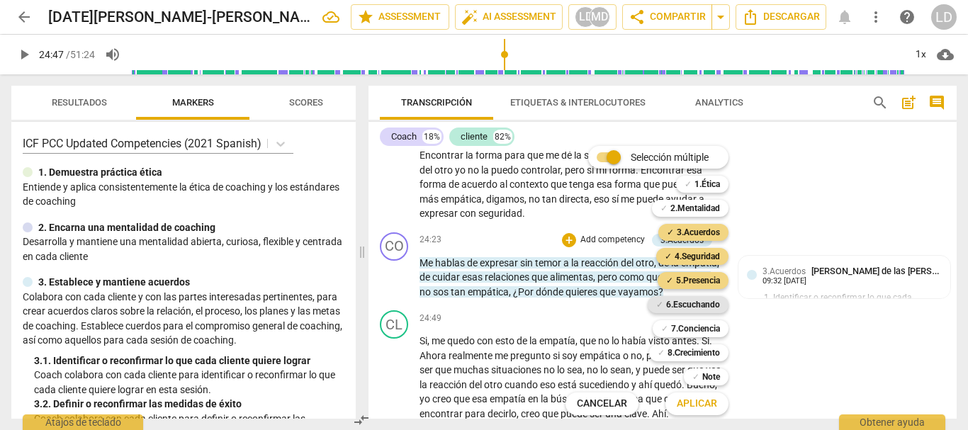
click at [700, 311] on b "6.Escuchando" at bounding box center [693, 304] width 54 height 17
click at [712, 335] on b "7.Conciencia" at bounding box center [695, 328] width 49 height 17
click at [712, 347] on b "8.Сrecimiento" at bounding box center [694, 352] width 53 height 17
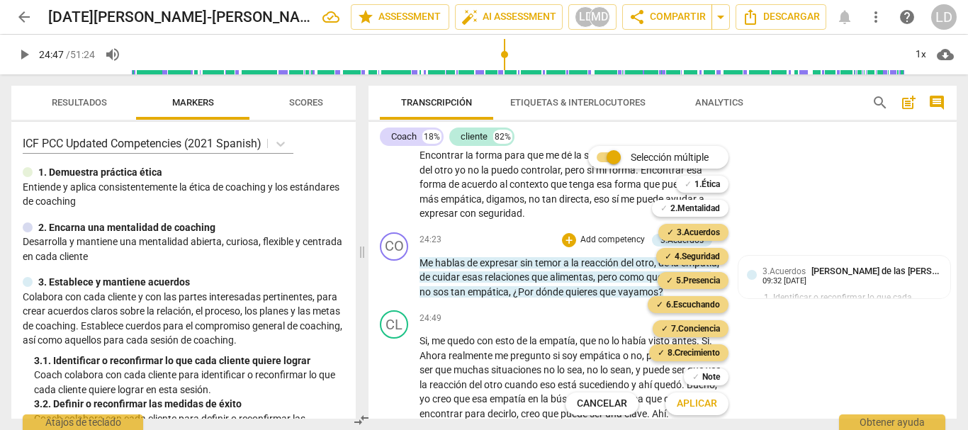
click at [701, 404] on span "Aplicar" at bounding box center [697, 404] width 40 height 14
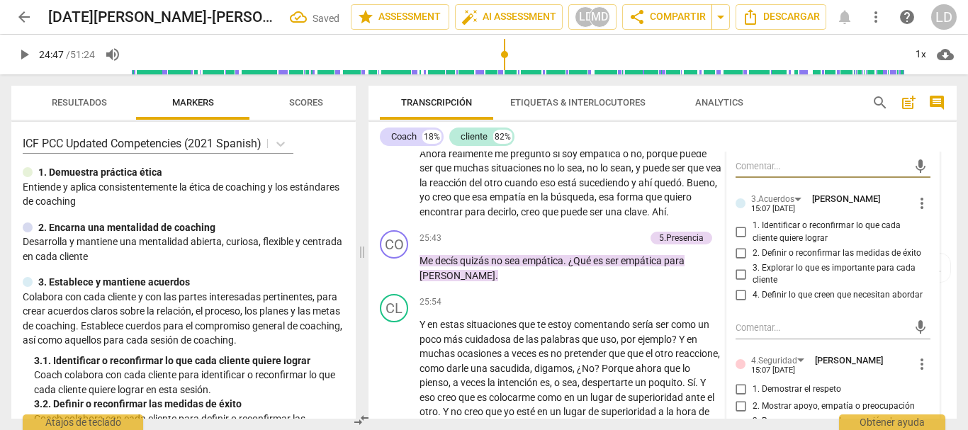
scroll to position [4421, 0]
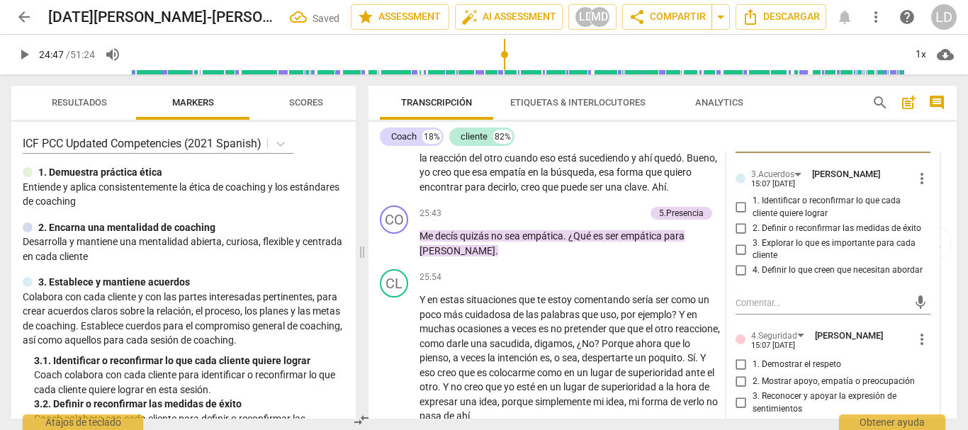
click at [730, 216] on input "1. Identificar o reconfirmar lo que cada cliente quiere lograr" at bounding box center [741, 207] width 23 height 17
checkbox input "true"
click at [741, 258] on input "3. Explorar lo que es importante para cada cliente" at bounding box center [741, 249] width 23 height 17
checkbox input "true"
click at [734, 279] on input "4. Definir lo que creen que necesitan abordar" at bounding box center [741, 270] width 23 height 17
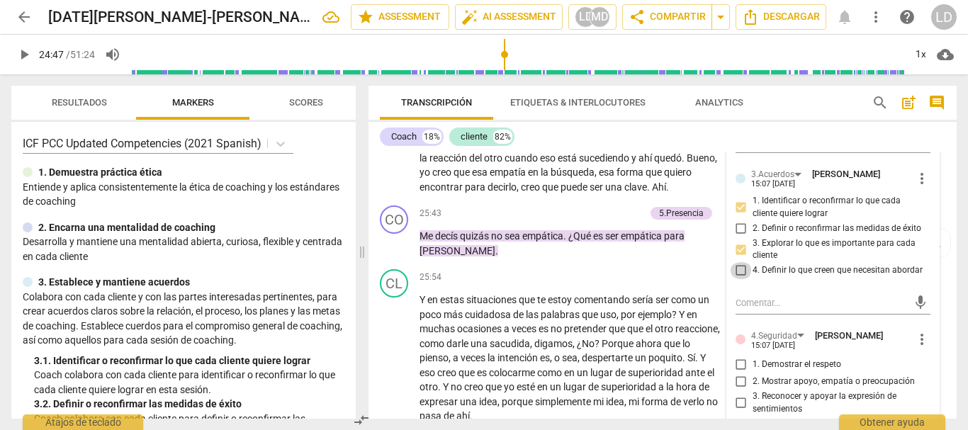
checkbox input "true"
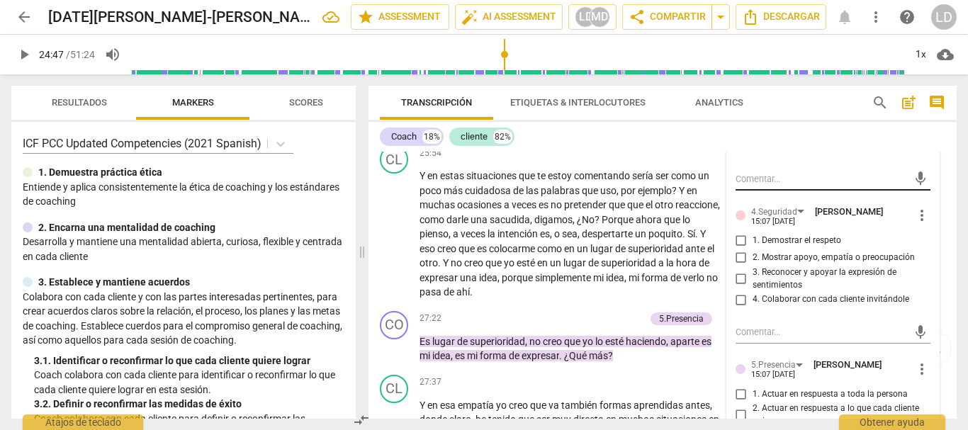
scroll to position [4563, 0]
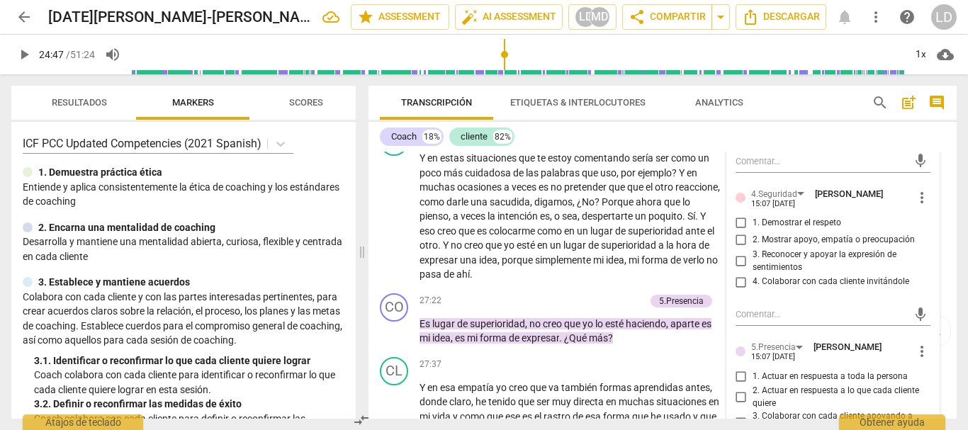
click at [734, 232] on input "1. Demostrar el respeto" at bounding box center [741, 223] width 23 height 17
checkbox input "true"
click at [736, 249] on input "2. Mostrar apoyo, empatía o preocupación" at bounding box center [741, 240] width 23 height 17
checkbox input "true"
click at [736, 270] on input "3. Reconocer y apoyar la expresión de sentimientos" at bounding box center [741, 261] width 23 height 17
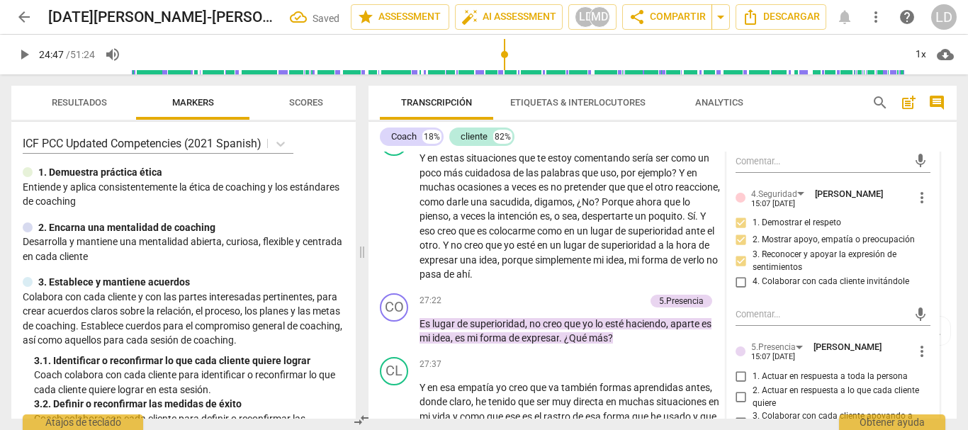
click at [741, 270] on input "3. Reconocer y apoyar la expresión de sentimientos" at bounding box center [741, 261] width 23 height 17
click at [737, 270] on input "3. Reconocer y apoyar la expresión de sentimientos" at bounding box center [741, 261] width 23 height 17
checkbox input "false"
click at [741, 291] on input "4. Colaborar con cada cliente invitándole" at bounding box center [741, 282] width 23 height 17
checkbox input "true"
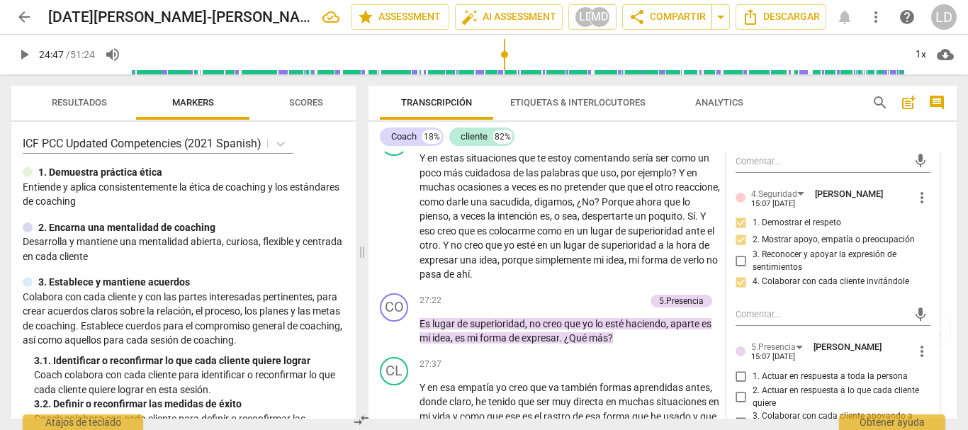
click at [736, 270] on input "3. Reconocer y apoyar la expresión de sentimientos" at bounding box center [741, 261] width 23 height 17
checkbox input "true"
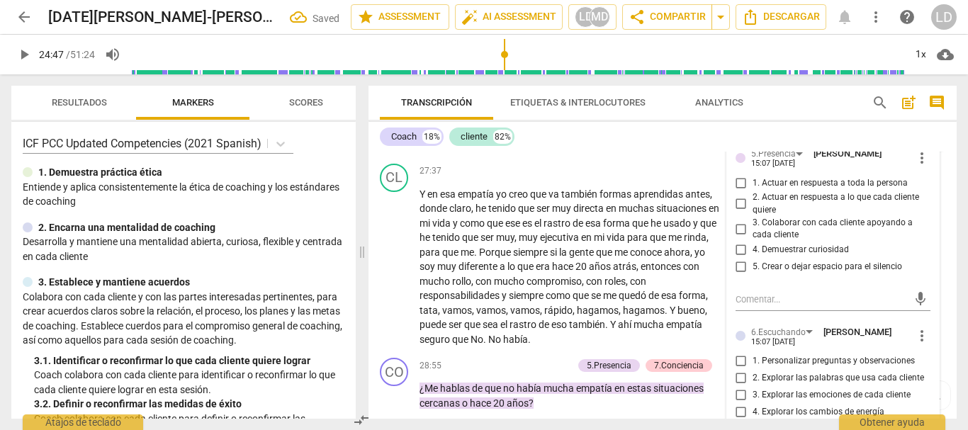
scroll to position [4775, 0]
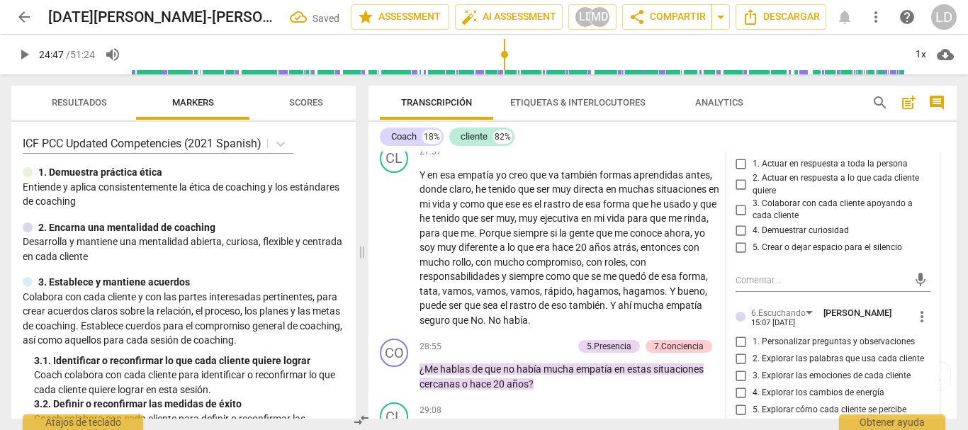
click at [739, 172] on input "1. Actuar en respuesta a toda la persona" at bounding box center [741, 163] width 23 height 17
checkbox input "true"
click at [737, 193] on input "2. Actuar en respuesta a lo que cada cliente quiere" at bounding box center [741, 184] width 23 height 17
checkbox input "true"
click at [738, 218] on input "3. Colaborar con cada cliente apoyando a cada cliente" at bounding box center [741, 209] width 23 height 17
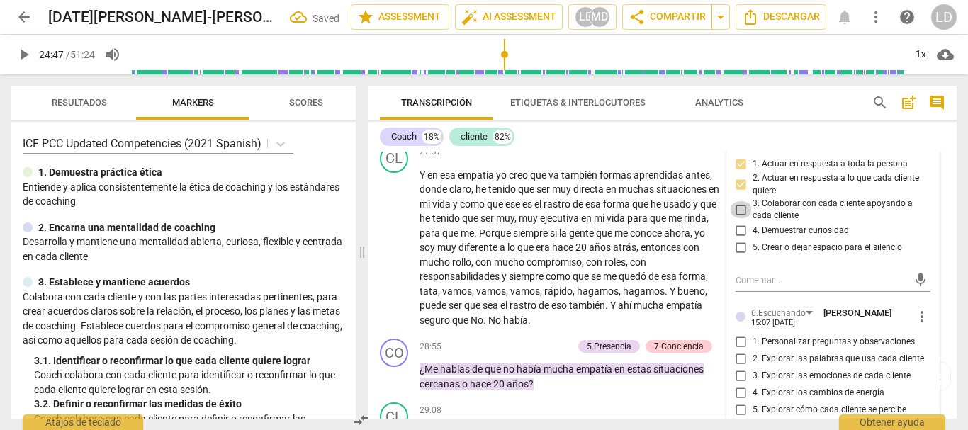
checkbox input "true"
click at [738, 240] on input "4. Demuestrar curiosidad" at bounding box center [741, 231] width 23 height 17
checkbox input "true"
click at [738, 257] on input "5. Crear o dejar espacio para el silencio" at bounding box center [741, 248] width 23 height 17
checkbox input "true"
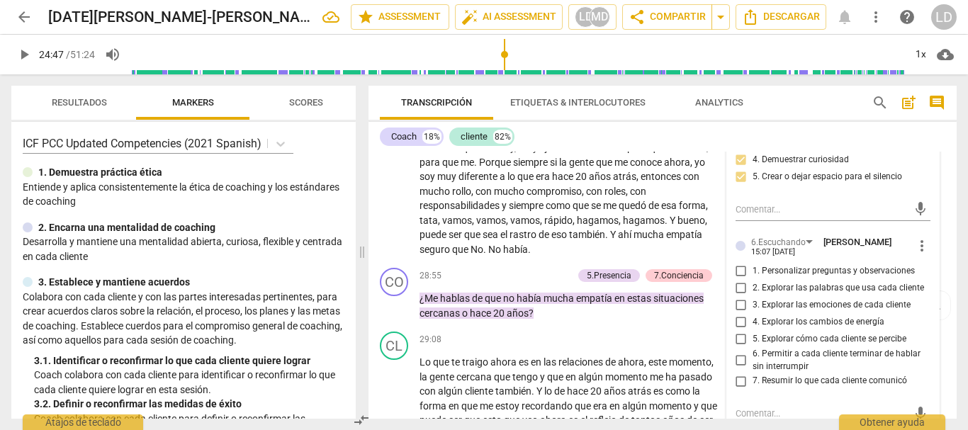
scroll to position [4917, 0]
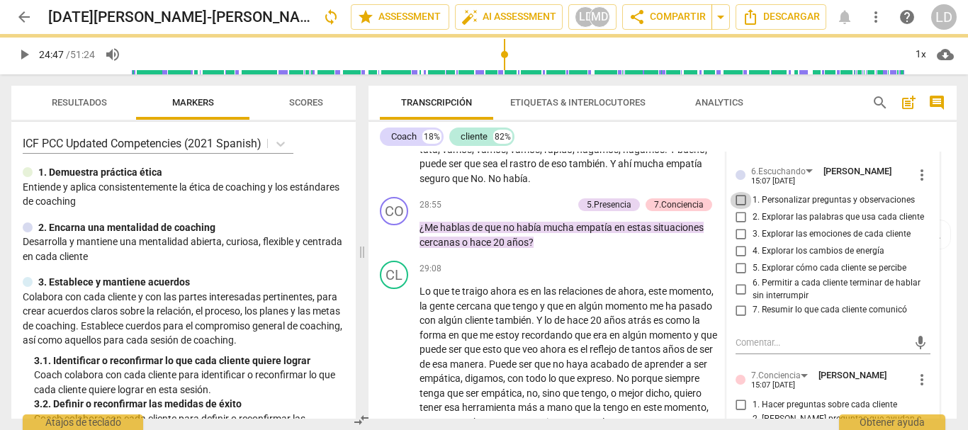
drag, startPoint x: 735, startPoint y: 266, endPoint x: 752, endPoint y: 296, distance: 34.3
click at [738, 209] on input "1. Personalizar preguntas y observaciones" at bounding box center [741, 200] width 23 height 17
checkbox input "true"
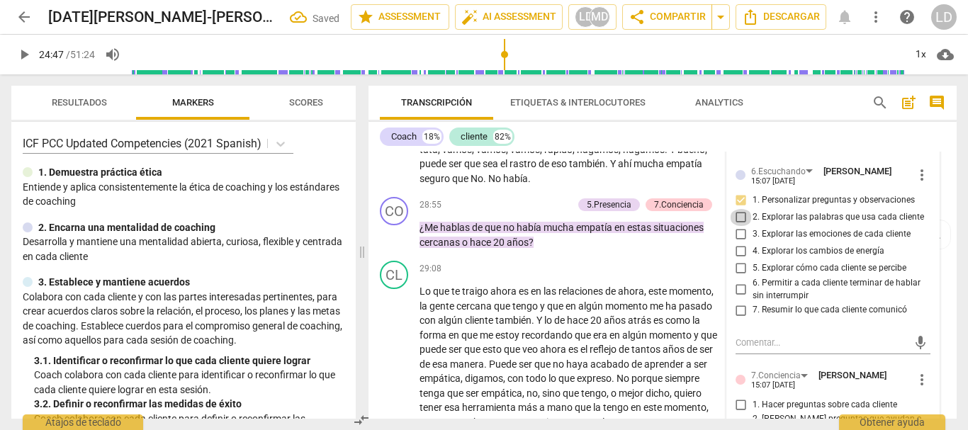
click at [739, 226] on input "2. Explorar las palabras que usa cada cliente" at bounding box center [741, 217] width 23 height 17
click at [738, 226] on input "2. Explorar las palabras que usa cada cliente" at bounding box center [741, 217] width 23 height 17
checkbox input "false"
click at [738, 319] on input "7. Resumir lo que cada cliente comunicó" at bounding box center [741, 310] width 23 height 17
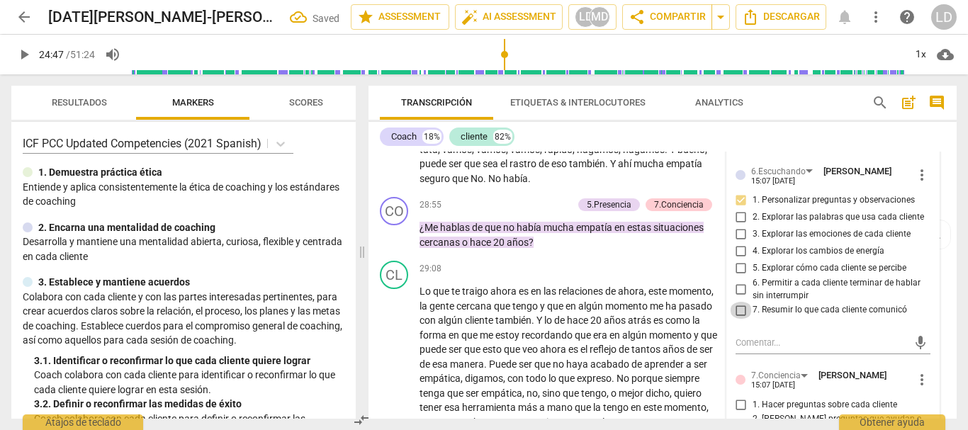
checkbox input "true"
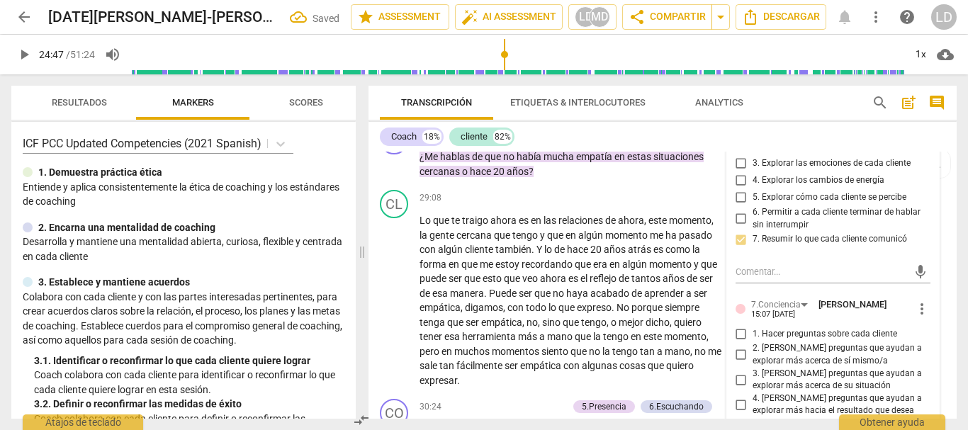
scroll to position [5130, 0]
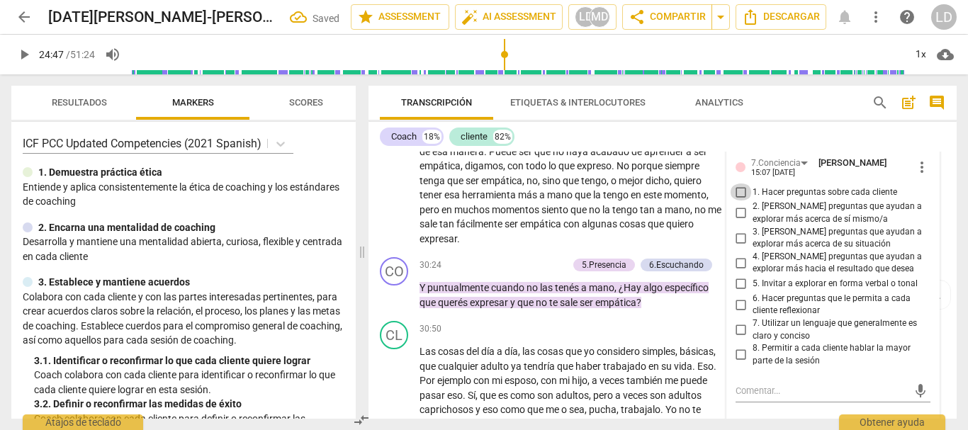
click at [731, 201] on input "1. Hacer preguntas sobre cada cliente" at bounding box center [741, 192] width 23 height 17
checkbox input "true"
click at [734, 222] on input "2. [PERSON_NAME] preguntas que ayudan a explorar más acerca de sí mismo/a" at bounding box center [741, 213] width 23 height 17
checkbox input "true"
click at [736, 247] on input "3. [PERSON_NAME] preguntas que ayudan a explorar más acerca de su situación" at bounding box center [741, 238] width 23 height 17
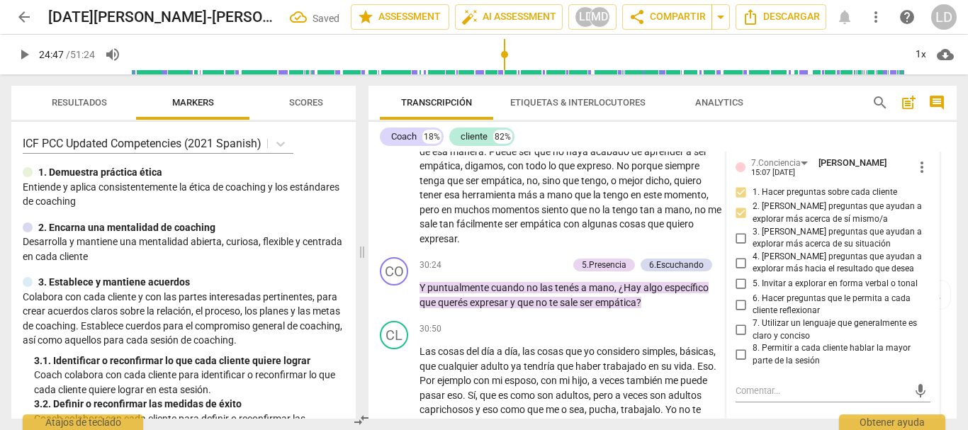
checkbox input "true"
click at [742, 271] on input "4. [PERSON_NAME] preguntas que ayudan a explorar más hacia el resultado que des…" at bounding box center [741, 262] width 23 height 17
checkbox input "true"
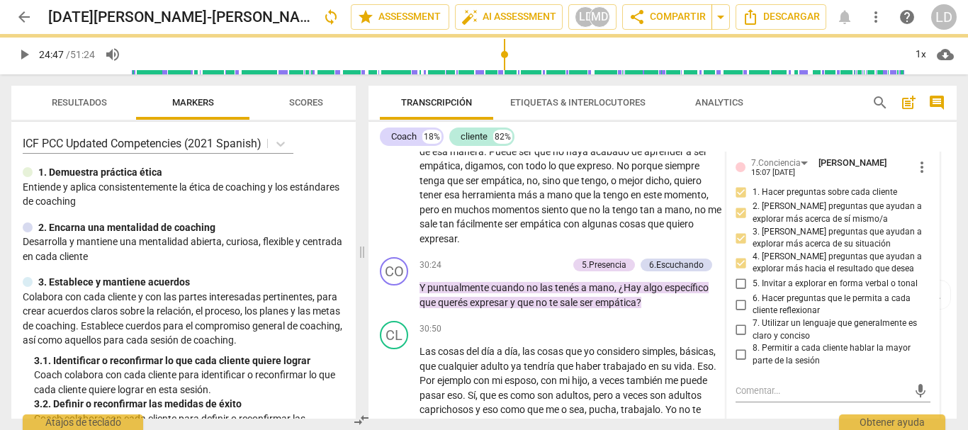
click at [742, 293] on input "5. Invitar a explorar en forma verbal o tonal" at bounding box center [741, 284] width 23 height 17
checkbox input "true"
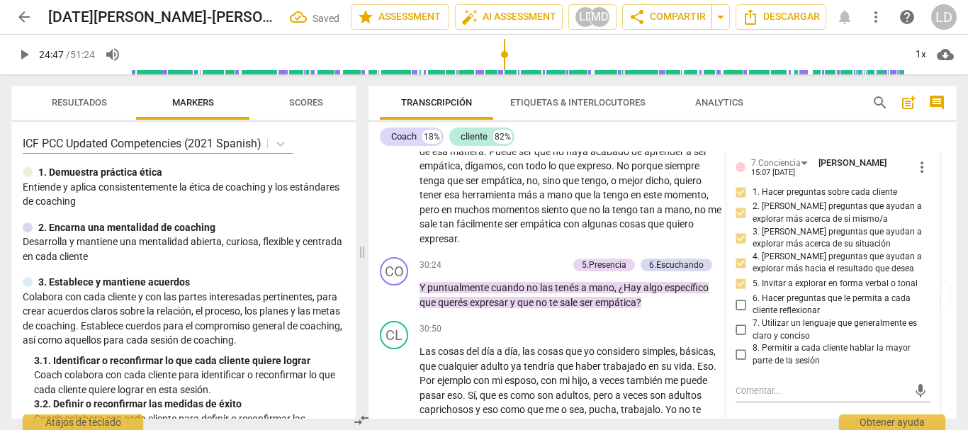
click at [739, 313] on input "6. Hacer preguntas que le permita a cada cliente reflexionar" at bounding box center [741, 304] width 23 height 17
checkbox input "true"
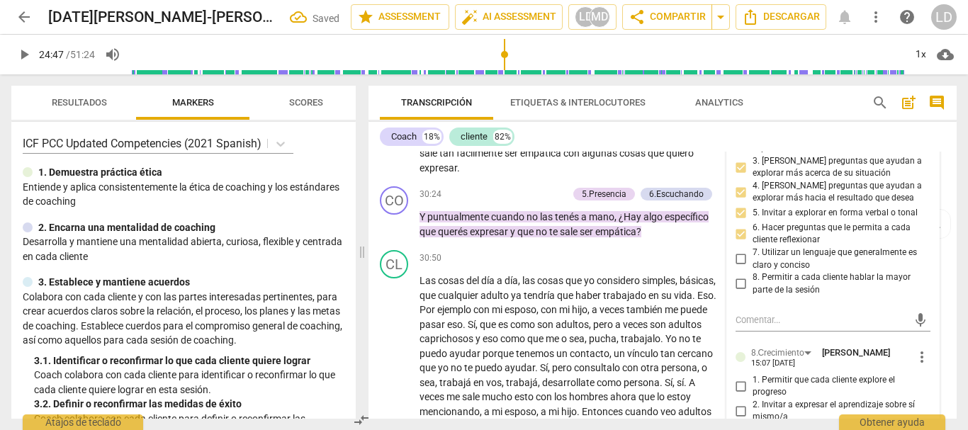
click at [736, 268] on input "7. Utilizar un lenguaje que generalmente es claro y conciso" at bounding box center [741, 259] width 23 height 17
checkbox input "true"
drag, startPoint x: 738, startPoint y: 358, endPoint x: 799, endPoint y: 358, distance: 61.7
click at [738, 293] on input "8. Permitir a cada cliente hablar la mayor parte de la sesión" at bounding box center [741, 284] width 23 height 17
checkbox input "true"
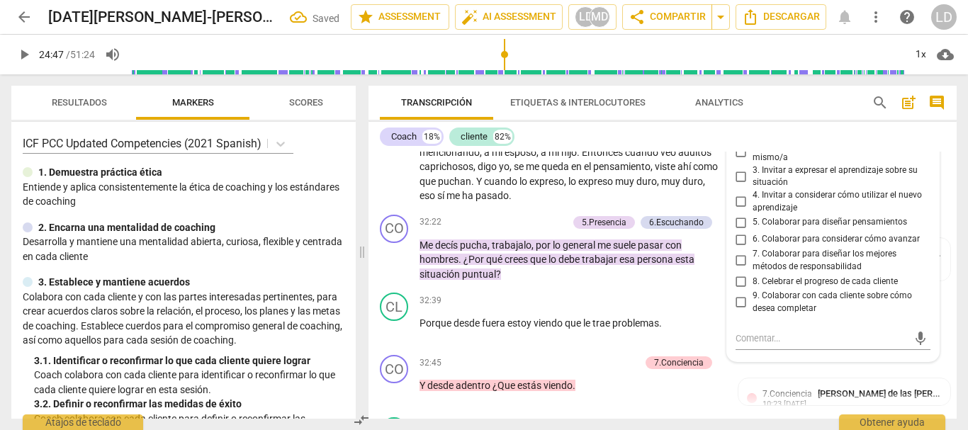
scroll to position [5484, 0]
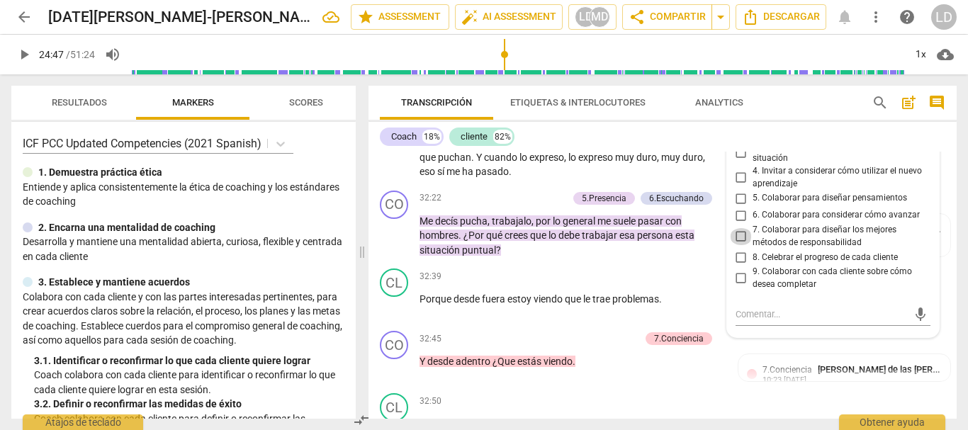
click at [738, 245] on input "7. Colaborar para diseñar los mejores métodos de responsabilidad" at bounding box center [741, 236] width 23 height 17
checkbox input "true"
click at [736, 224] on input "6. Colaborar para considerar cómo avanzar" at bounding box center [741, 215] width 23 height 17
checkbox input "true"
click at [736, 207] on input "5. Colaborar para diseñar pensamientos" at bounding box center [741, 198] width 23 height 17
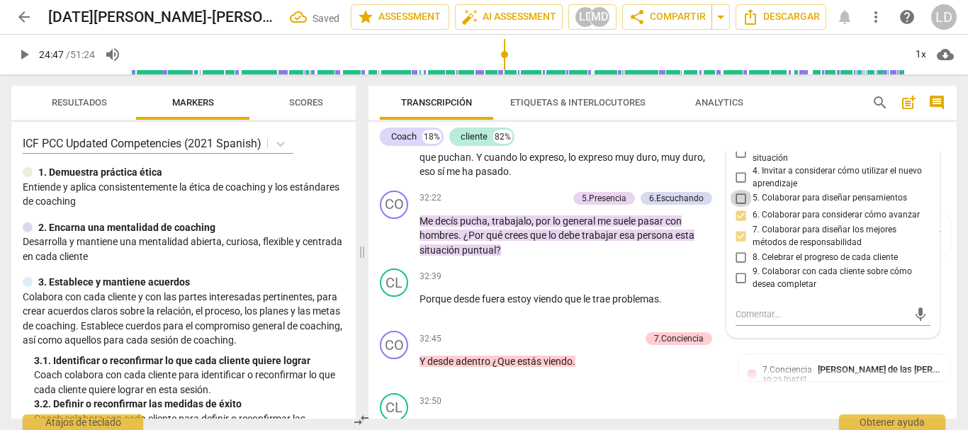
checkbox input "true"
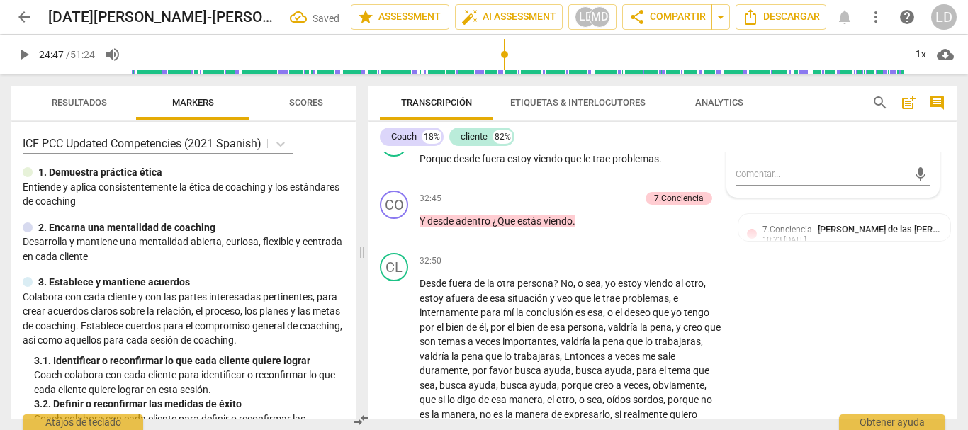
scroll to position [5626, 0]
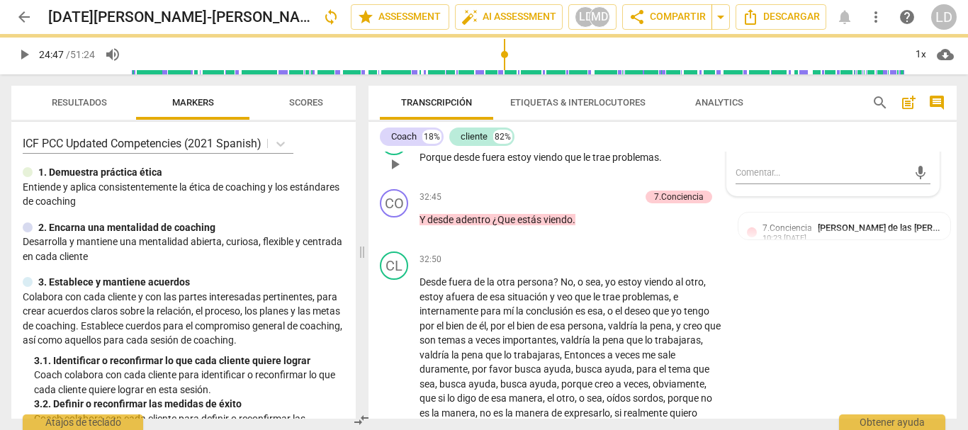
click at [940, 184] on div "CL play_arrow pause 32:39 + Add competency keyboard_arrow_right Porque desde fu…" at bounding box center [663, 152] width 588 height 62
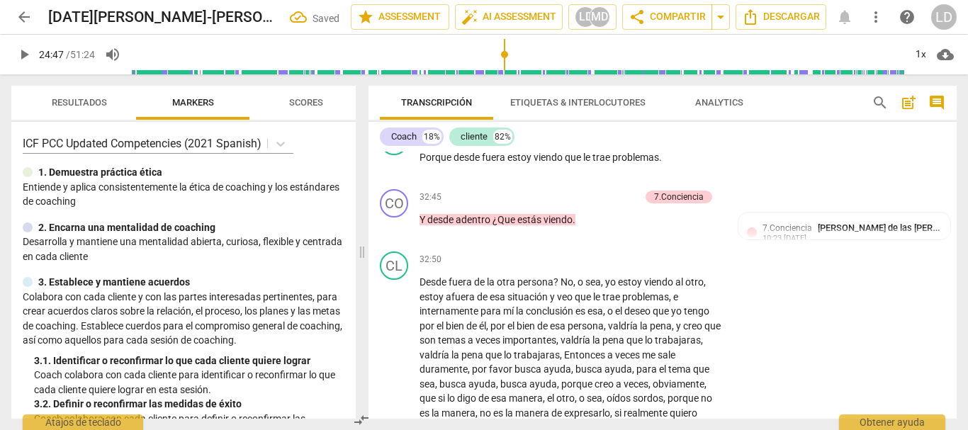
click at [23, 47] on span "play_arrow" at bounding box center [24, 54] width 17 height 17
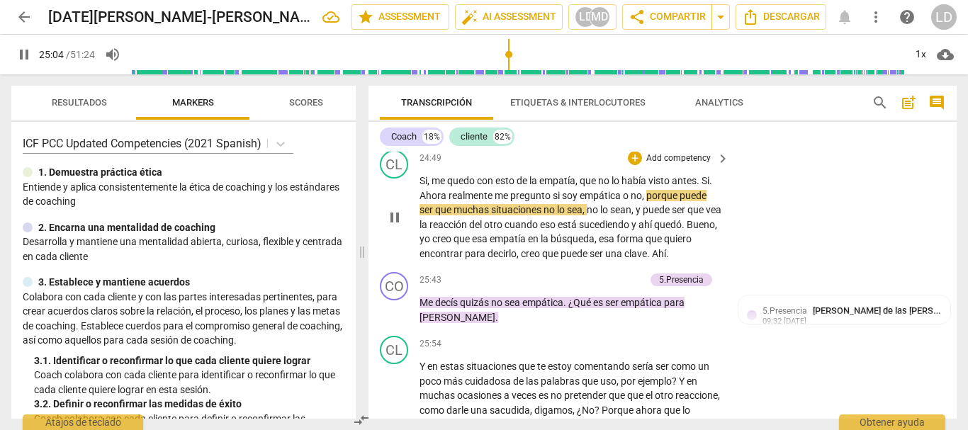
scroll to position [4421, 0]
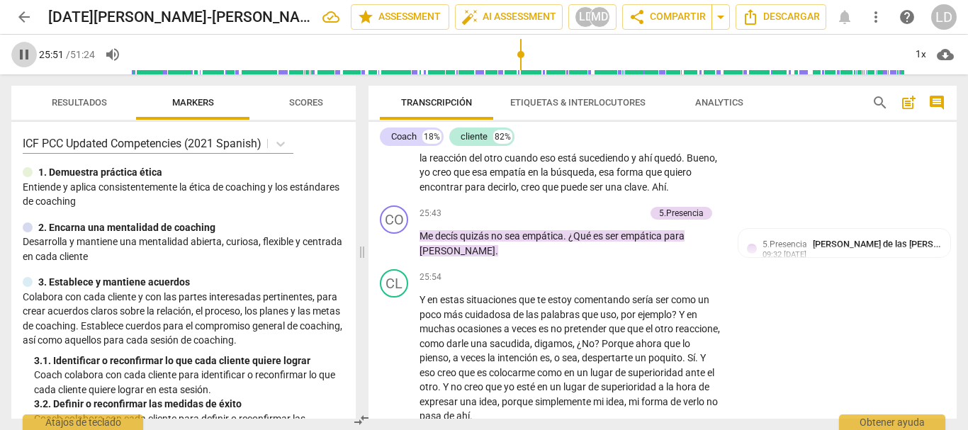
click at [16, 46] on span "pause" at bounding box center [24, 54] width 17 height 17
type input "1551"
click at [622, 220] on div "+ Add competency" at bounding box center [603, 213] width 84 height 14
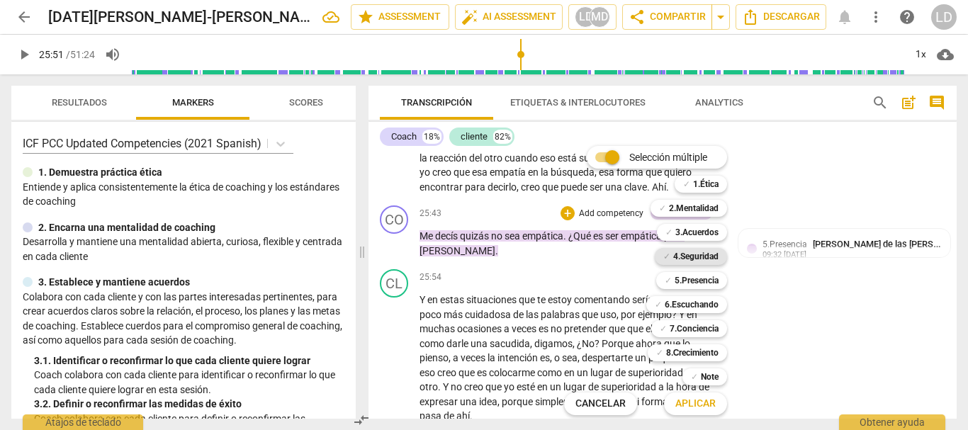
click at [690, 256] on b "4.Seguridad" at bounding box center [695, 256] width 45 height 17
drag, startPoint x: 688, startPoint y: 279, endPoint x: 703, endPoint y: 318, distance: 41.1
click at [688, 280] on b "5.Presencia" at bounding box center [697, 280] width 44 height 17
click at [701, 310] on b "6.Escuchando" at bounding box center [692, 304] width 54 height 17
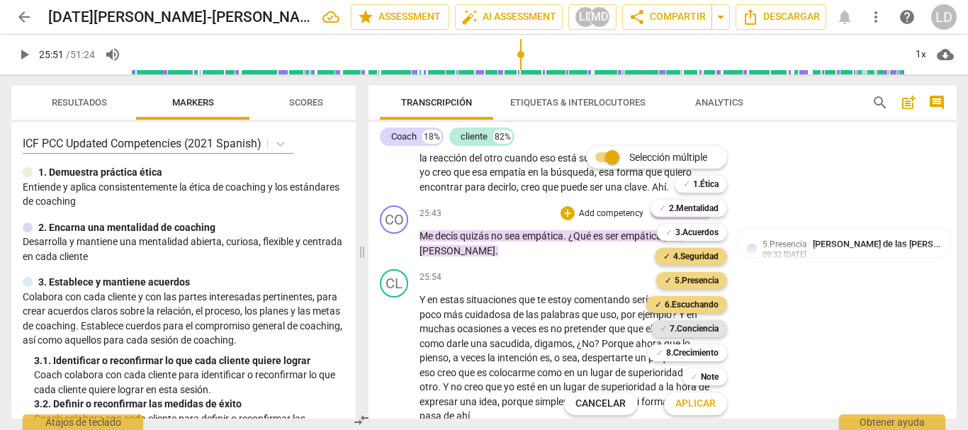
click at [702, 328] on b "7.Conciencia" at bounding box center [694, 328] width 49 height 17
click at [700, 404] on span "Aplicar" at bounding box center [695, 404] width 40 height 14
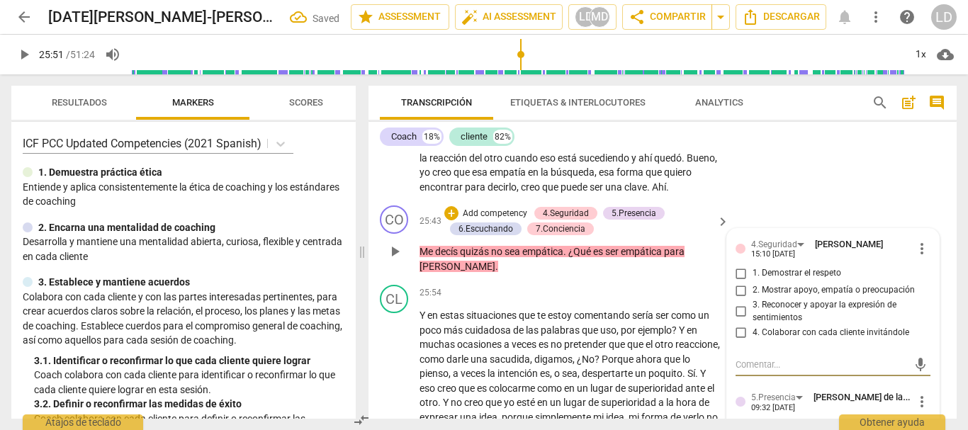
scroll to position [4573, 0]
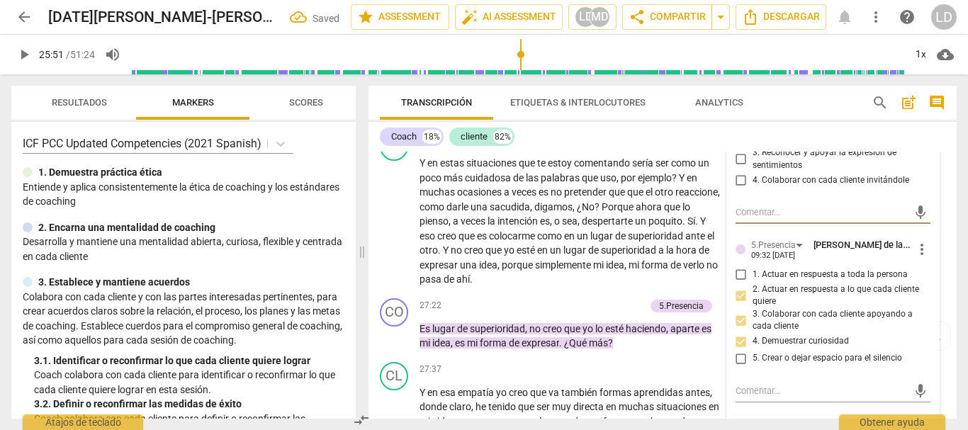
click at [746, 130] on input "1. Demostrar el respeto" at bounding box center [741, 121] width 23 height 17
checkbox input "true"
click at [736, 147] on input "2. Mostrar apoyo, empatía o preocupación" at bounding box center [741, 138] width 23 height 17
checkbox input "true"
click at [737, 168] on input "3. Reconocer y apoyar la expresión de sentimientos" at bounding box center [741, 159] width 23 height 17
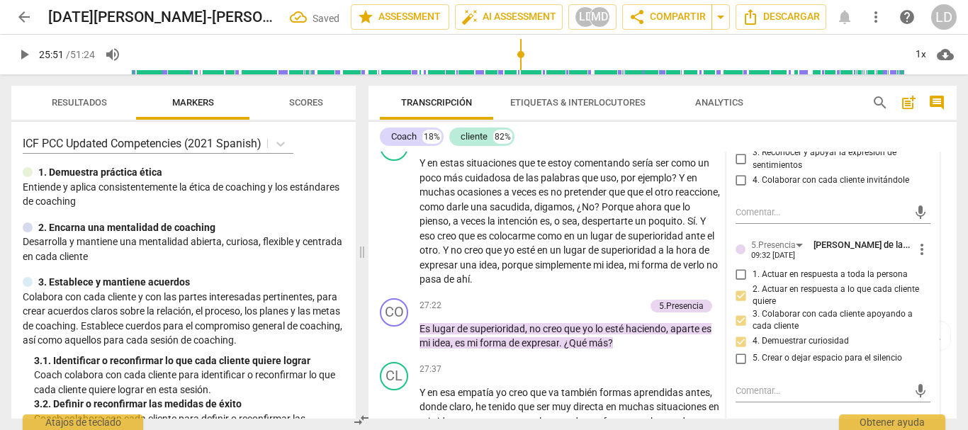
checkbox input "true"
click at [746, 189] on input "4. Colaborar con cada cliente invitándole" at bounding box center [741, 180] width 23 height 17
checkbox input "true"
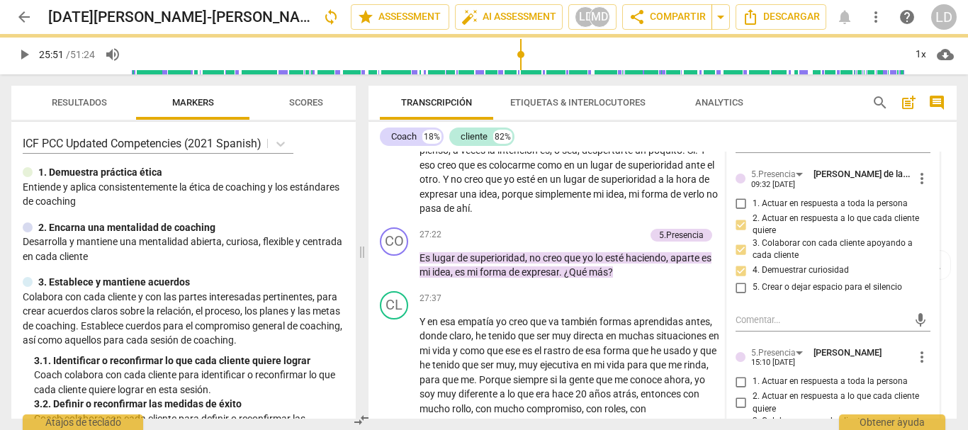
scroll to position [4786, 0]
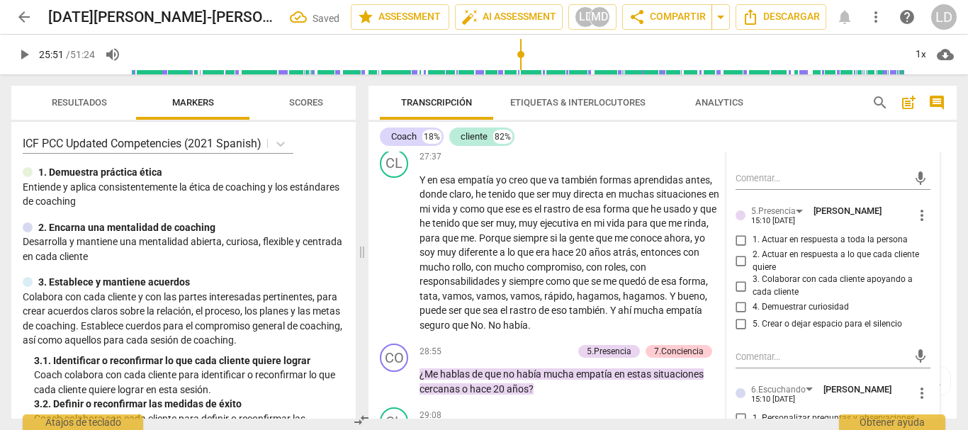
click at [745, 249] on input "1. Actuar en respuesta a toda la persona" at bounding box center [741, 240] width 23 height 17
checkbox input "true"
click at [739, 270] on input "2. Actuar en respuesta a lo que cada cliente quiere" at bounding box center [741, 261] width 23 height 17
checkbox input "true"
click at [734, 295] on input "3. Colaborar con cada cliente apoyando a cada cliente" at bounding box center [741, 286] width 23 height 17
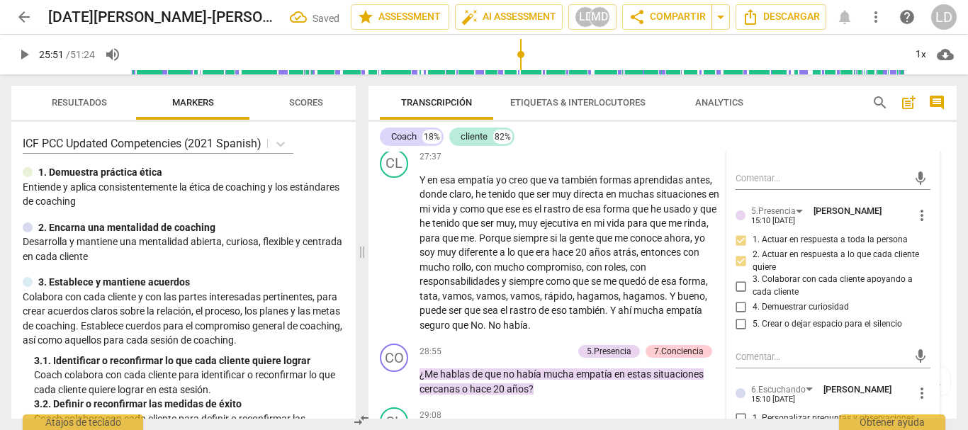
checkbox input "true"
click at [738, 316] on input "4. Demuestrar curiosidad" at bounding box center [741, 307] width 23 height 17
checkbox input "true"
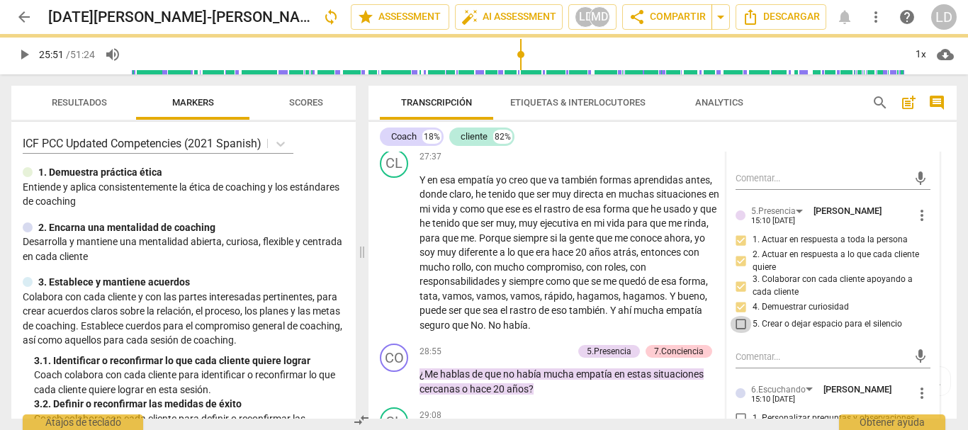
click at [741, 333] on input "5. Crear o dejar espacio para el silencio" at bounding box center [741, 324] width 23 height 17
checkbox input "true"
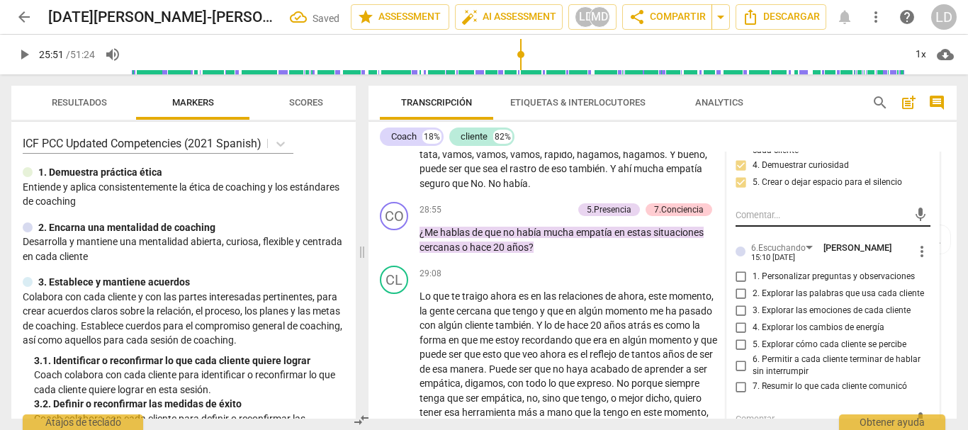
scroll to position [4999, 0]
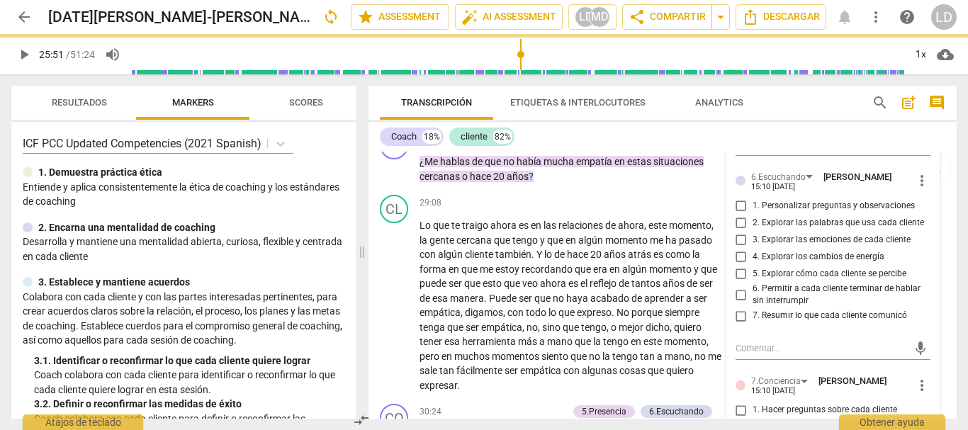
click at [741, 215] on input "1. Personalizar preguntas y observaciones" at bounding box center [741, 206] width 23 height 17
checkbox input "true"
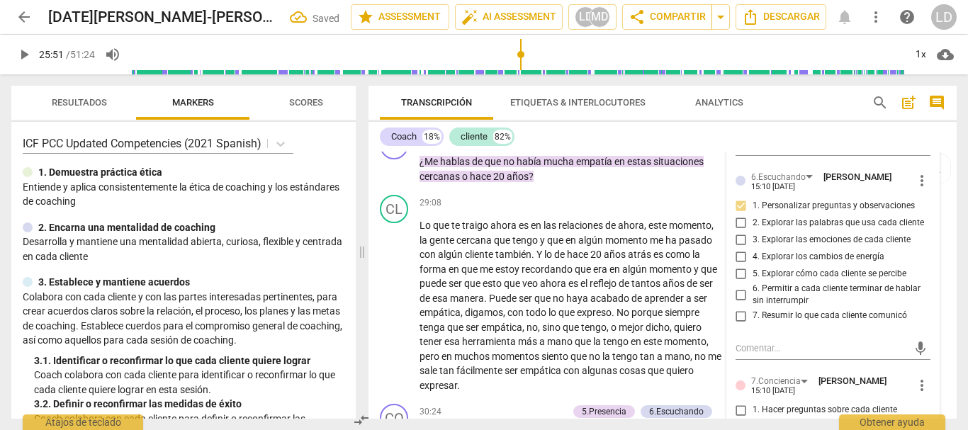
click at [738, 232] on input "2. Explorar las palabras que usa cada cliente" at bounding box center [741, 223] width 23 height 17
checkbox input "true"
click at [741, 283] on input "5. Explorar cómo cada cliente se percibe" at bounding box center [741, 274] width 23 height 17
checkbox input "true"
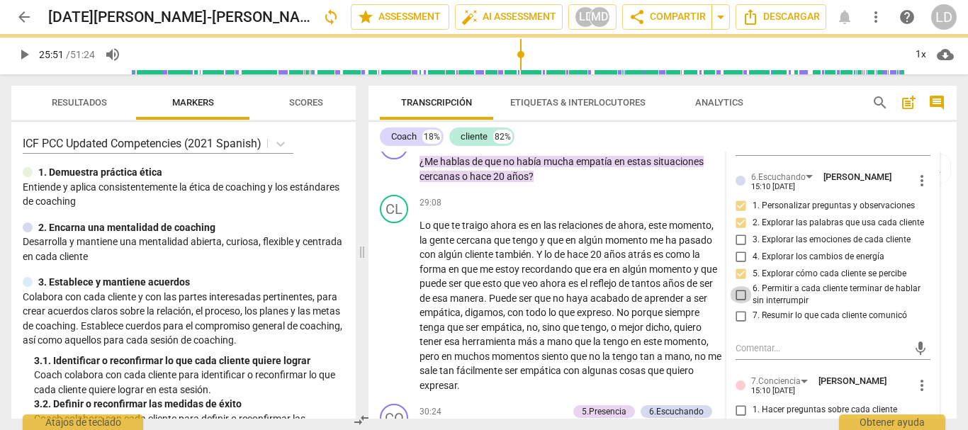
click at [738, 303] on input "6. Permitir a cada cliente terminar de hablar sin interrumpir" at bounding box center [741, 294] width 23 height 17
checkbox input "true"
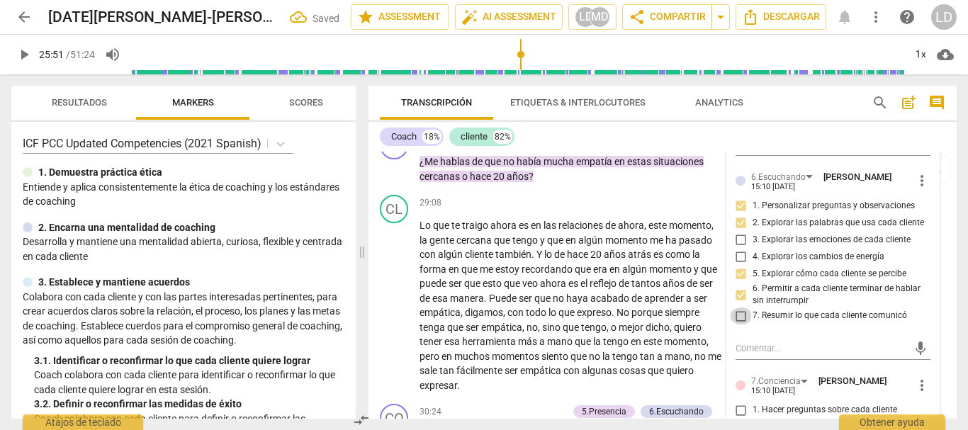
drag, startPoint x: 737, startPoint y: 391, endPoint x: 797, endPoint y: 370, distance: 63.7
click at [737, 325] on input "7. Resumir lo que cada cliente comunicó" at bounding box center [741, 316] width 23 height 17
checkbox input "true"
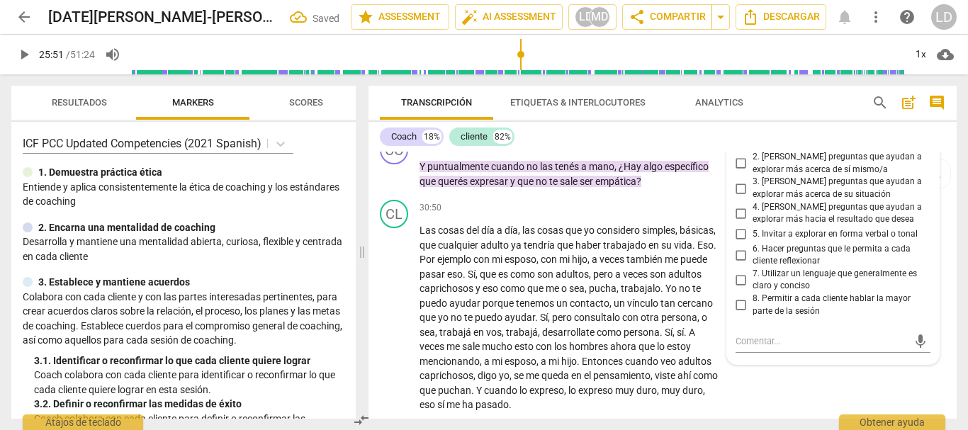
scroll to position [5282, 0]
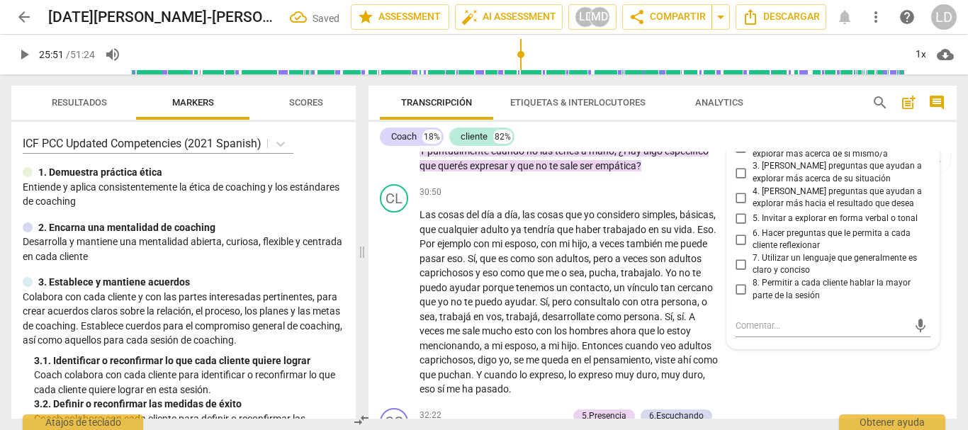
click at [741, 135] on input "1. Hacer preguntas sobre cada cliente" at bounding box center [741, 126] width 23 height 17
checkbox input "true"
click at [741, 157] on input "2. [PERSON_NAME] preguntas que ayudan a explorar más acerca de sí mismo/a" at bounding box center [741, 148] width 23 height 17
checkbox input "true"
click at [736, 206] on input "4. [PERSON_NAME] preguntas que ayudan a explorar más hacia el resultado que des…" at bounding box center [741, 197] width 23 height 17
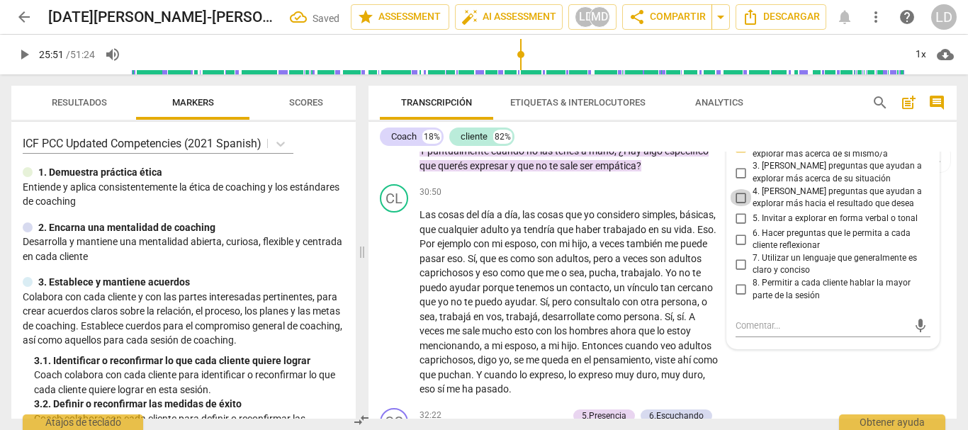
checkbox input "true"
click at [741, 248] on input "6. Hacer preguntas que le permita a cada cliente reflexionar" at bounding box center [741, 239] width 23 height 17
checkbox input "true"
drag, startPoint x: 737, startPoint y: 337, endPoint x: 742, endPoint y: 366, distance: 30.2
click at [736, 273] on input "7. Utilizar un lenguaje que generalmente es claro y conciso" at bounding box center [741, 264] width 23 height 17
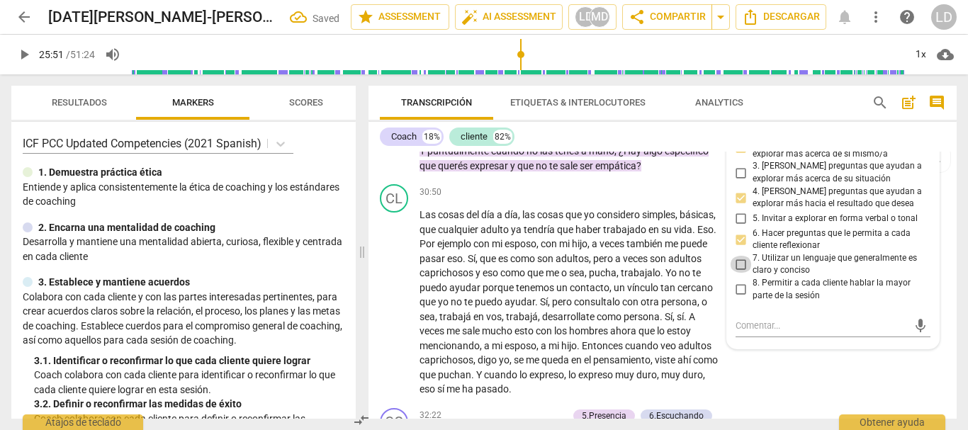
checkbox input "true"
drag, startPoint x: 738, startPoint y: 357, endPoint x: 838, endPoint y: 304, distance: 113.8
click at [738, 298] on input "8. Permitir a cada cliente hablar la mayor parte de la sesión" at bounding box center [741, 289] width 23 height 17
checkbox input "true"
click at [940, 147] on div "Coach 18% cliente 82%" at bounding box center [663, 137] width 566 height 24
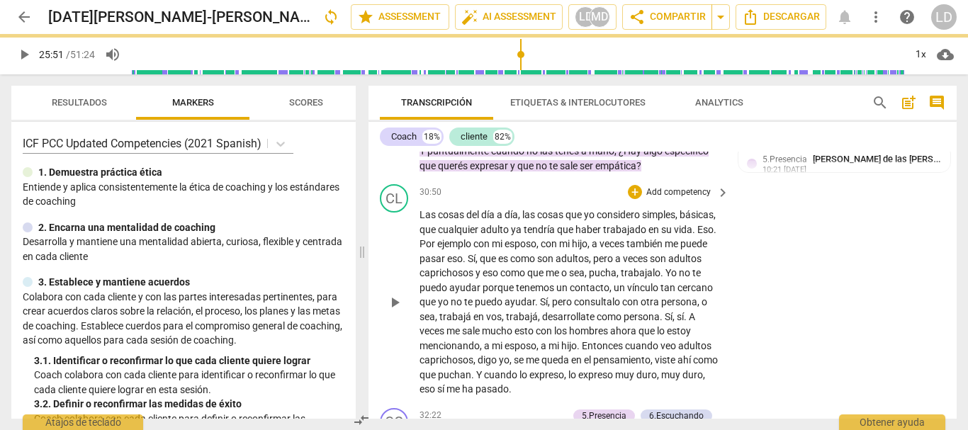
click at [31, 50] on span "play_arrow" at bounding box center [24, 54] width 17 height 17
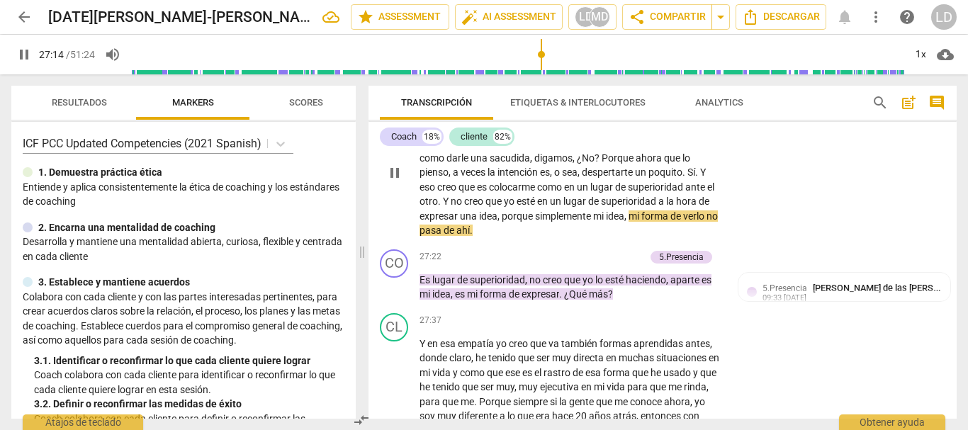
scroll to position [4644, 0]
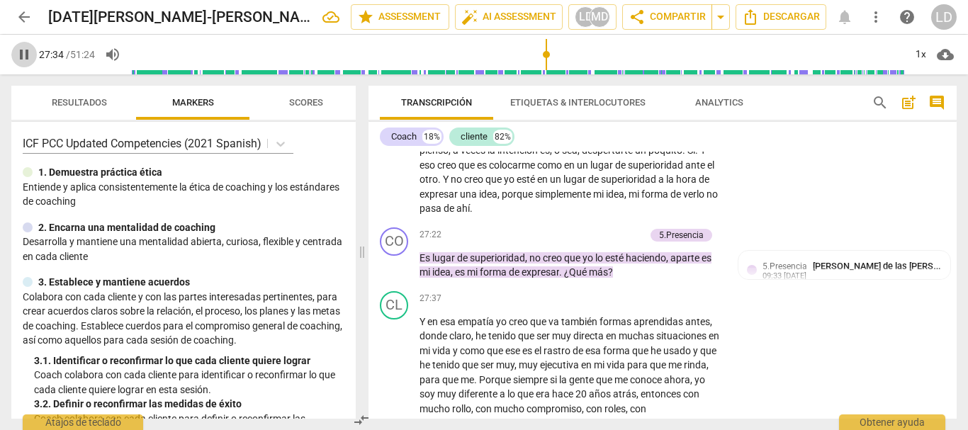
drag, startPoint x: 13, startPoint y: 84, endPoint x: 22, endPoint y: 53, distance: 31.8
click at [22, 53] on span "pause" at bounding box center [24, 54] width 17 height 17
type input "1655"
click at [609, 242] on p "Add competency" at bounding box center [611, 235] width 67 height 13
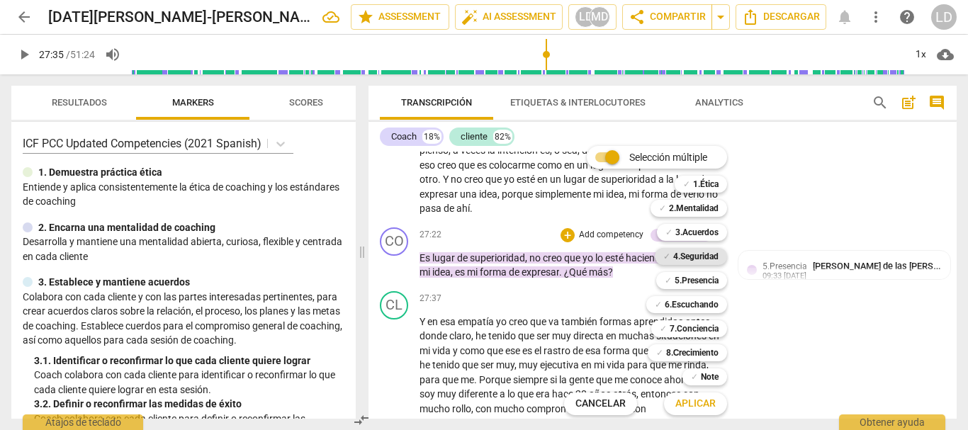
click at [704, 257] on b "4.Seguridad" at bounding box center [695, 256] width 45 height 17
click at [707, 276] on b "5.Presencia" at bounding box center [697, 280] width 44 height 17
click at [707, 305] on b "6.Escuchando" at bounding box center [692, 304] width 54 height 17
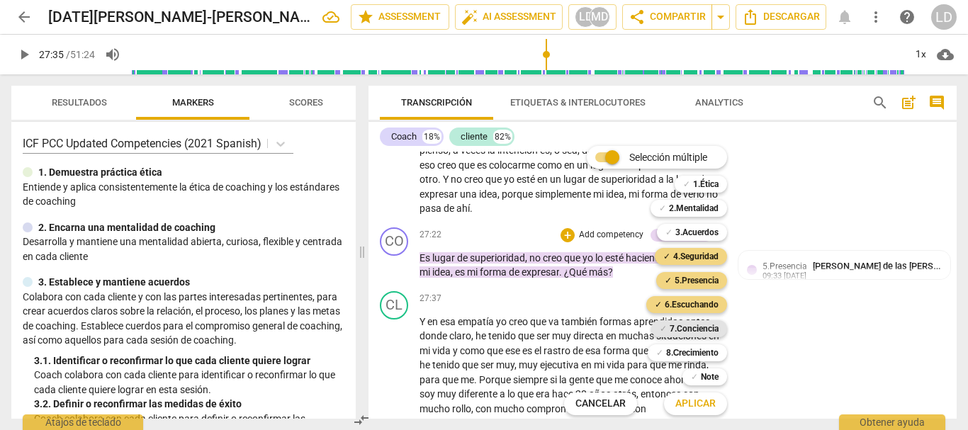
click at [713, 331] on b "7.Conciencia" at bounding box center [694, 328] width 49 height 17
click at [712, 353] on b "8.Сrecimiento" at bounding box center [692, 352] width 53 height 17
click at [702, 400] on span "Aplicar" at bounding box center [695, 404] width 40 height 14
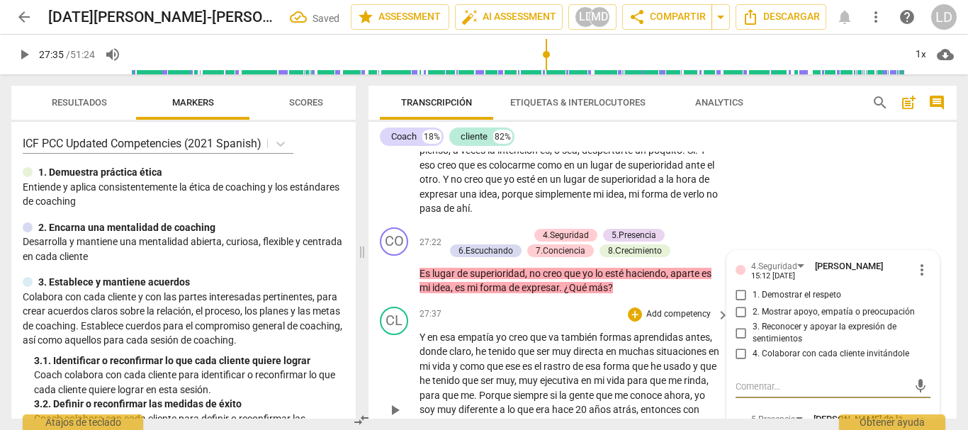
scroll to position [4819, 0]
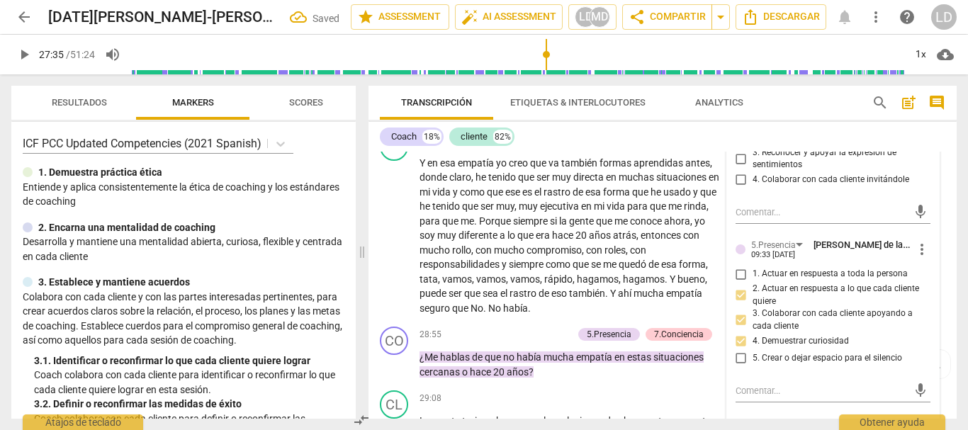
click at [745, 130] on input "1. Demostrar el respeto" at bounding box center [741, 121] width 23 height 17
checkbox input "true"
drag, startPoint x: 736, startPoint y: 213, endPoint x: 738, endPoint y: 231, distance: 18.5
click at [735, 147] on input "2. Mostrar apoyo, empatía o preocupación" at bounding box center [741, 138] width 23 height 17
checkbox input "true"
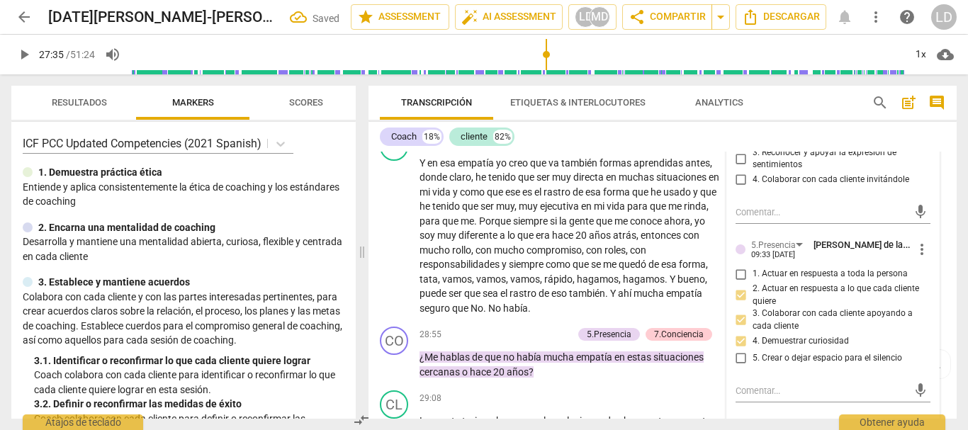
click at [738, 167] on input "3. Reconocer y apoyar la expresión de sentimientos" at bounding box center [741, 158] width 23 height 17
checkbox input "true"
click at [740, 189] on input "4. Colaborar con cada cliente invitándole" at bounding box center [741, 180] width 23 height 17
checkbox input "true"
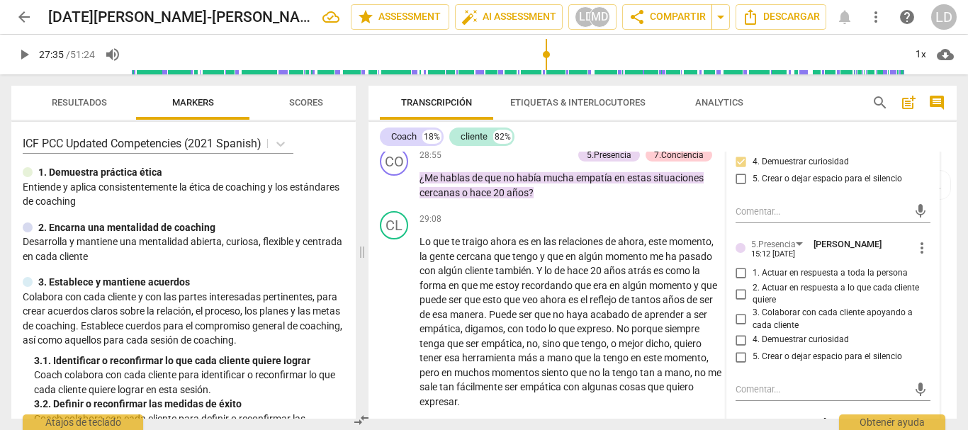
scroll to position [5031, 0]
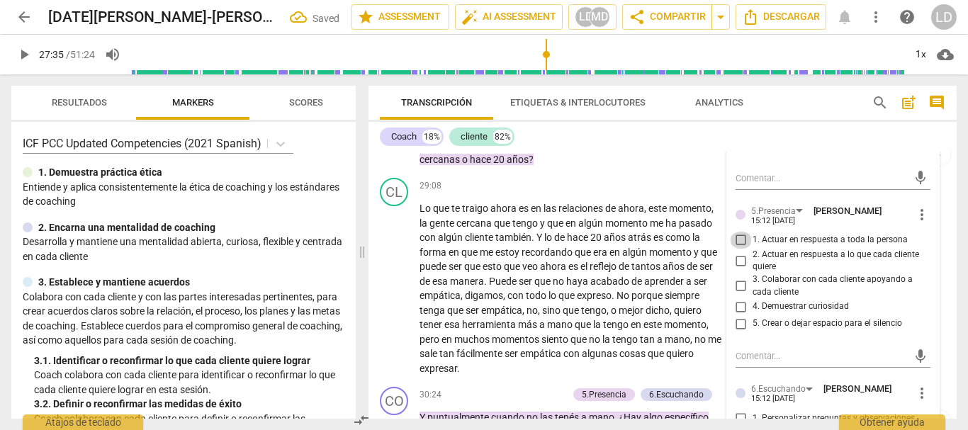
drag, startPoint x: 734, startPoint y: 313, endPoint x: 733, endPoint y: 331, distance: 18.4
click at [733, 249] on input "1. Actuar en respuesta a toda la persona" at bounding box center [741, 240] width 23 height 17
checkbox input "true"
click at [733, 269] on input "2. Actuar en respuesta a lo que cada cliente quiere" at bounding box center [741, 260] width 23 height 17
checkbox input "true"
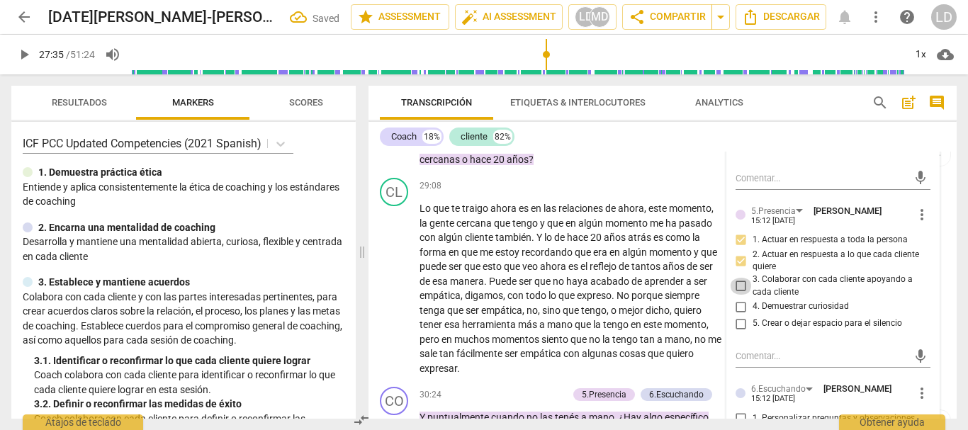
click at [741, 295] on input "3. Colaborar con cada cliente apoyando a cada cliente" at bounding box center [741, 286] width 23 height 17
checkbox input "true"
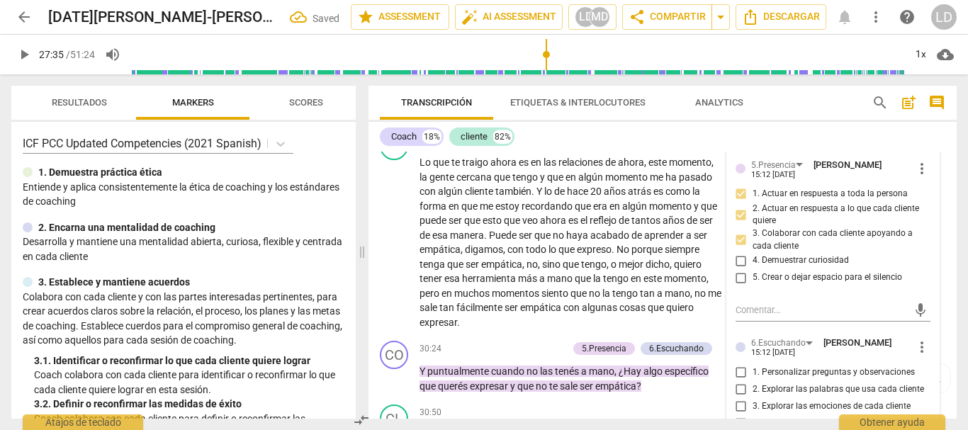
scroll to position [5102, 0]
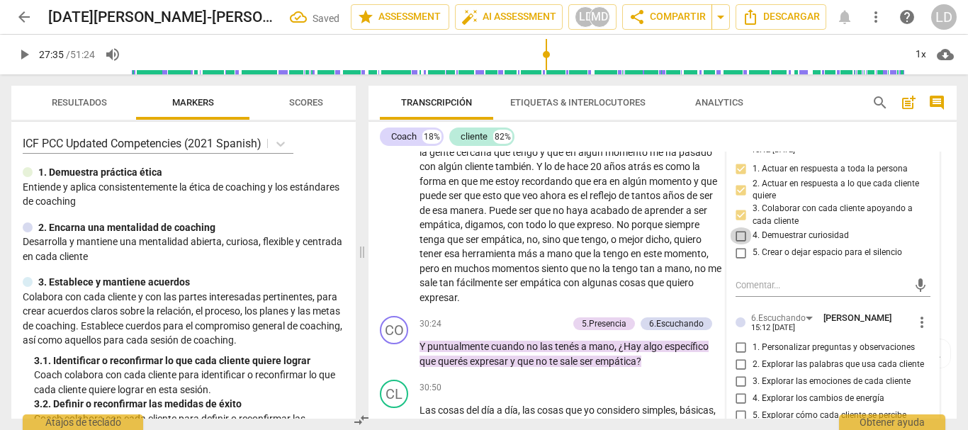
click at [740, 245] on input "4. Demuestrar curiosidad" at bounding box center [741, 235] width 23 height 17
click at [741, 262] on input "5. Crear o dejar espacio para el silencio" at bounding box center [741, 253] width 23 height 17
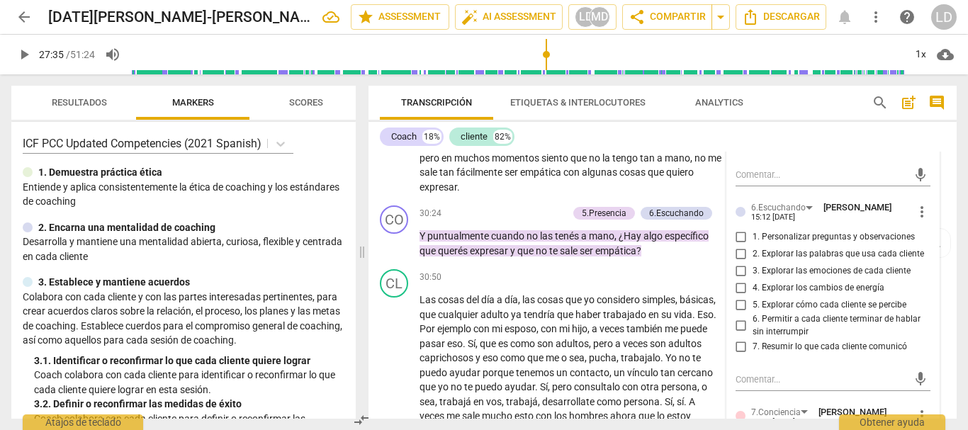
scroll to position [5244, 0]
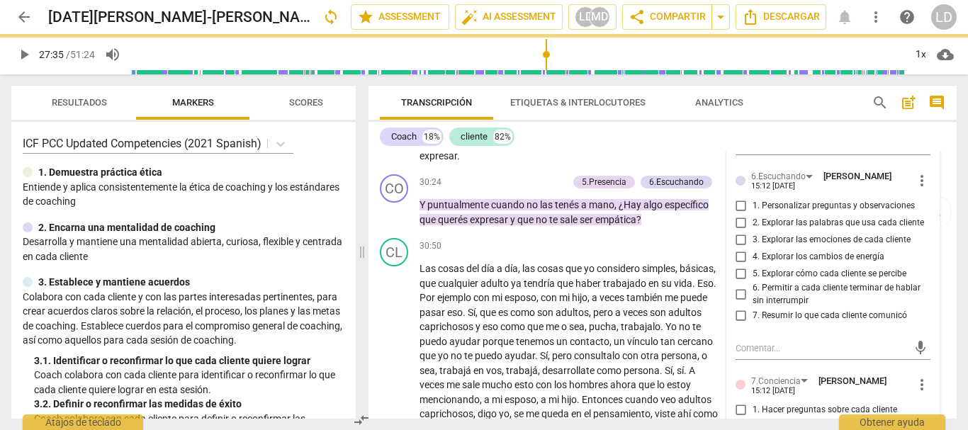
click at [743, 214] on input "1. Personalizar preguntas y observaciones" at bounding box center [741, 205] width 23 height 17
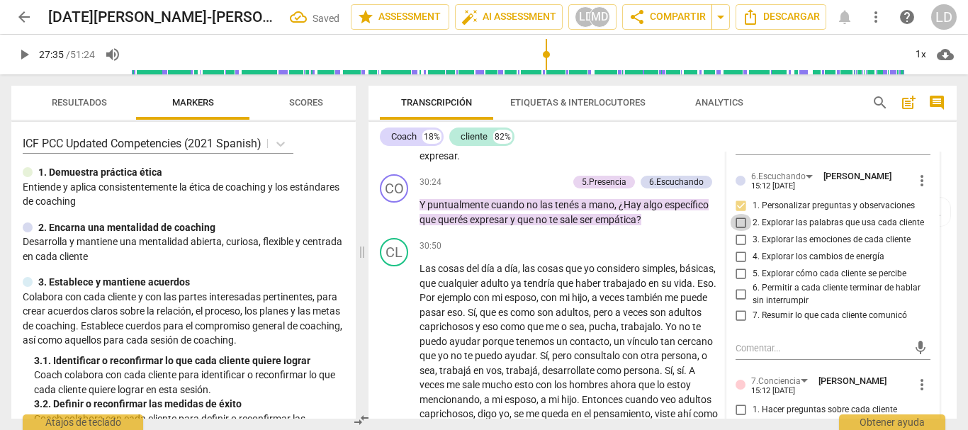
click at [736, 231] on input "2. Explorar las palabras que usa cada cliente" at bounding box center [741, 222] width 23 height 17
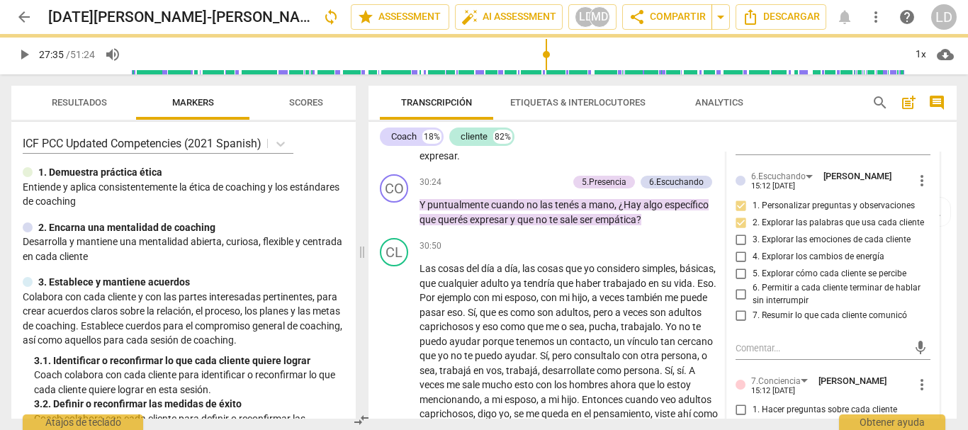
drag, startPoint x: 739, startPoint y: 344, endPoint x: 745, endPoint y: 365, distance: 22.0
click at [738, 282] on input "5. Explorar cómo cada cliente se percibe" at bounding box center [741, 273] width 23 height 17
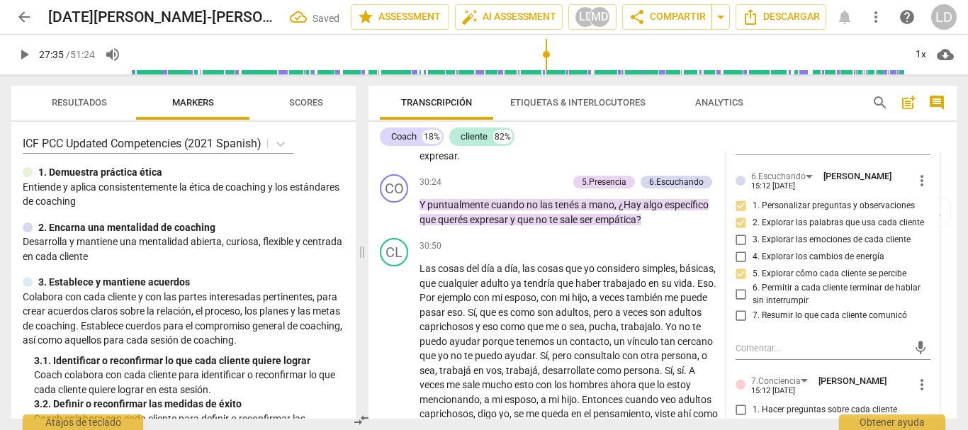
click at [734, 303] on input "6. Permitir a cada cliente terminar de hablar sin interrumpir" at bounding box center [741, 294] width 23 height 17
click at [737, 325] on input "7. Resumir lo que cada cliente comunicó" at bounding box center [741, 316] width 23 height 17
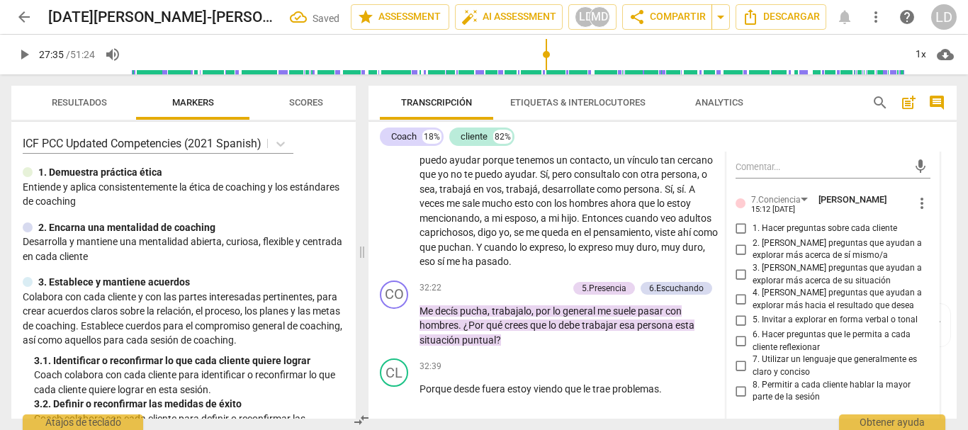
scroll to position [5456, 0]
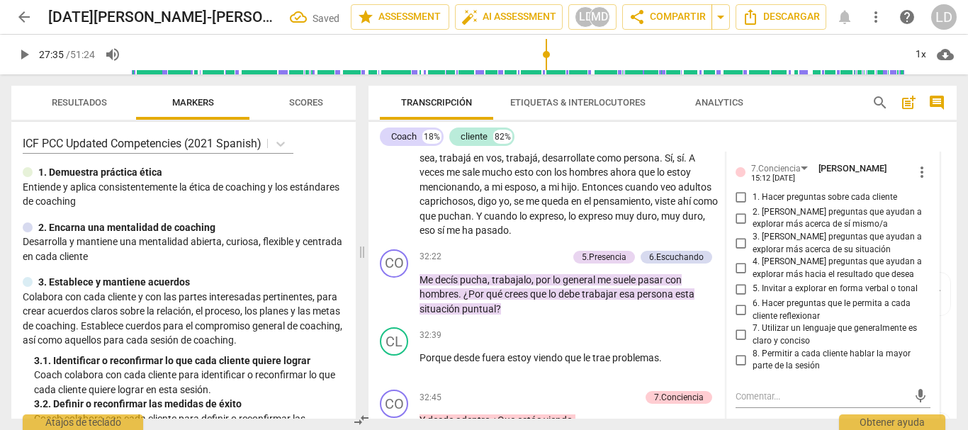
click at [737, 206] on input "1. Hacer preguntas sobre cada cliente" at bounding box center [741, 197] width 23 height 17
click at [738, 227] on input "2. [PERSON_NAME] preguntas que ayudan a explorar más acerca de sí mismo/a" at bounding box center [741, 218] width 23 height 17
click at [741, 252] on input "3. [PERSON_NAME] preguntas que ayudan a explorar más acerca de su situación" at bounding box center [741, 243] width 23 height 17
click at [734, 277] on input "4. [PERSON_NAME] preguntas que ayudan a explorar más hacia el resultado que des…" at bounding box center [741, 268] width 23 height 17
click at [742, 319] on input "6. Hacer preguntas que le permita a cada cliente reflexionar" at bounding box center [741, 310] width 23 height 17
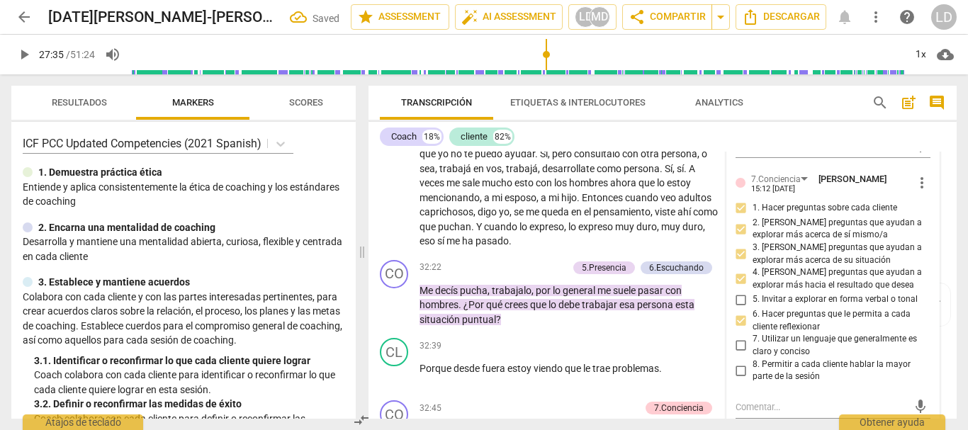
scroll to position [5527, 0]
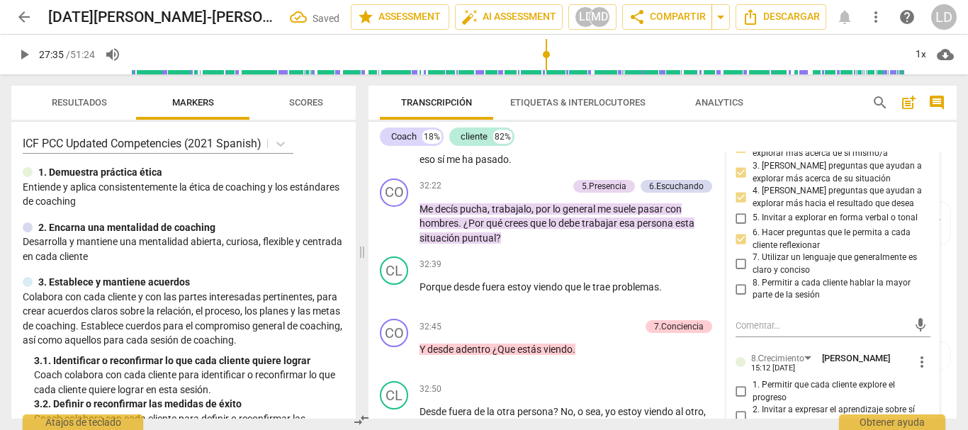
drag, startPoint x: 738, startPoint y: 332, endPoint x: 738, endPoint y: 347, distance: 14.2
click at [738, 273] on input "7. Utilizar un lenguaje que generalmente es claro y conciso" at bounding box center [741, 264] width 23 height 17
click at [738, 298] on input "8. Permitir a cada cliente hablar la mayor parte de la sesión" at bounding box center [741, 289] width 23 height 17
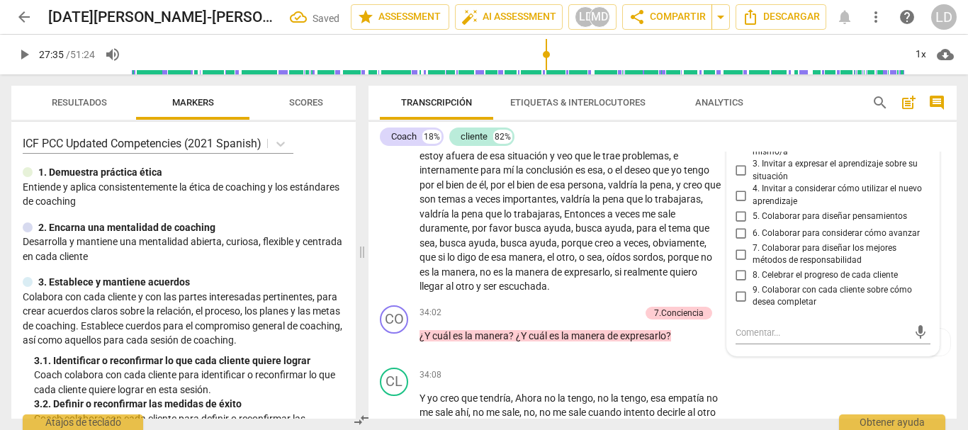
scroll to position [5811, 0]
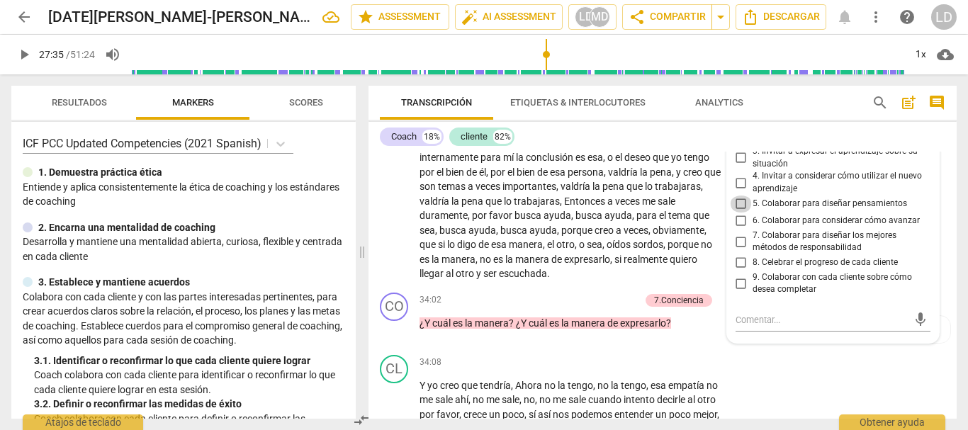
click at [740, 213] on input "5. Colaborar para diseñar pensamientos" at bounding box center [741, 204] width 23 height 17
click at [734, 250] on input "7. Colaborar para diseñar los mejores métodos de responsabilidad" at bounding box center [741, 241] width 23 height 17
drag, startPoint x: 737, startPoint y: 314, endPoint x: 824, endPoint y: 314, distance: 87.2
click at [736, 250] on input "7. Colaborar para diseñar los mejores métodos de responsabilidad" at bounding box center [741, 241] width 23 height 17
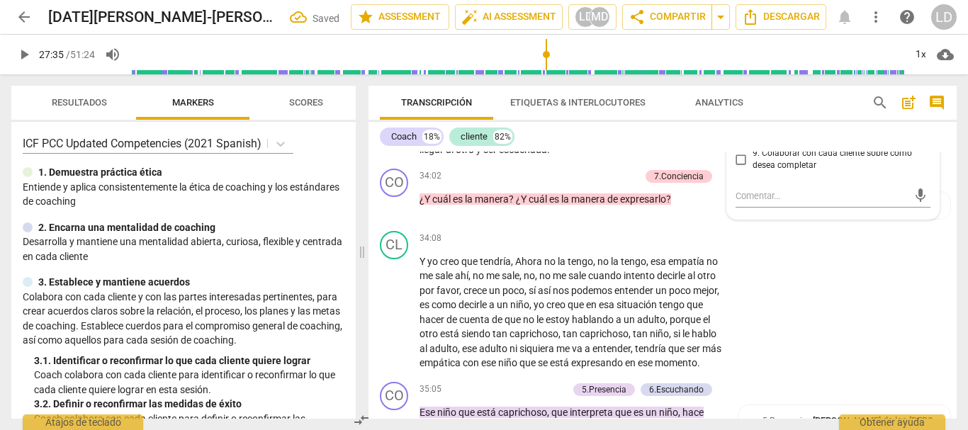
scroll to position [5952, 0]
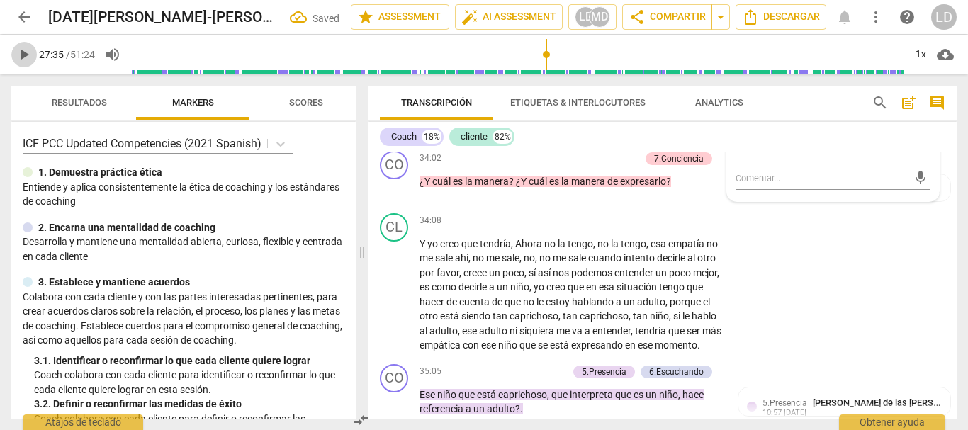
click at [18, 54] on span "play_arrow" at bounding box center [24, 54] width 17 height 17
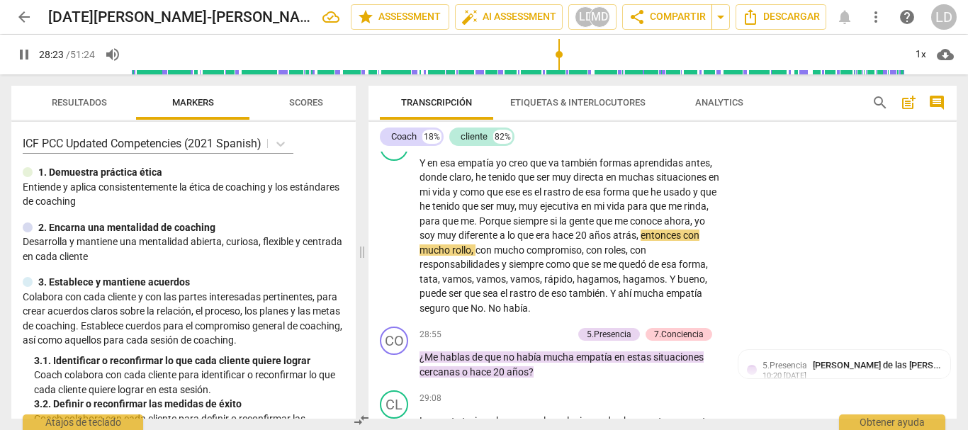
scroll to position [4889, 0]
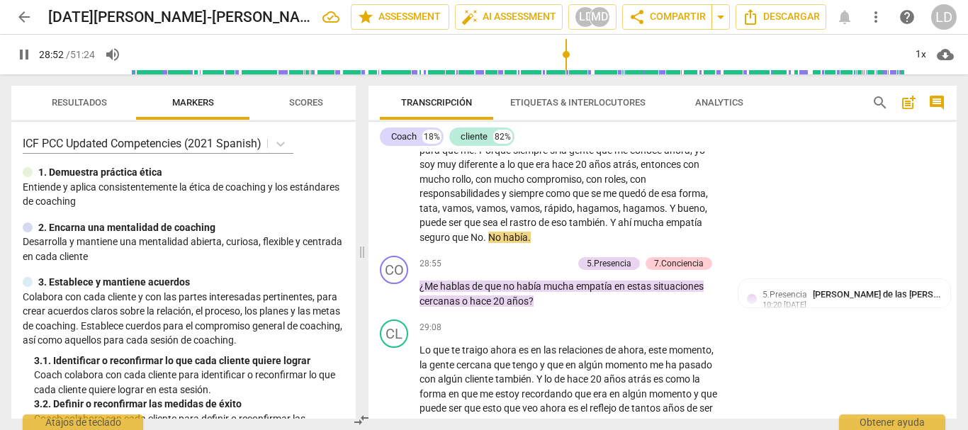
click at [21, 50] on span "pause" at bounding box center [24, 54] width 17 height 17
click at [23, 52] on span "play_arrow" at bounding box center [24, 54] width 17 height 17
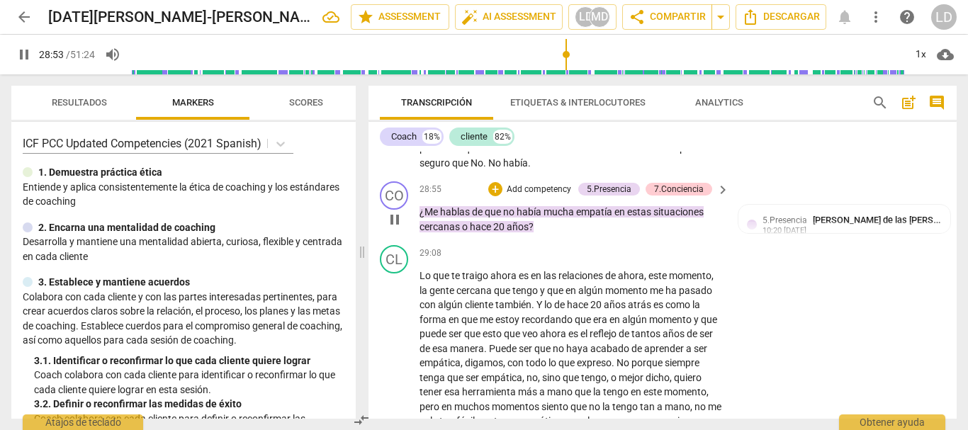
scroll to position [4960, 0]
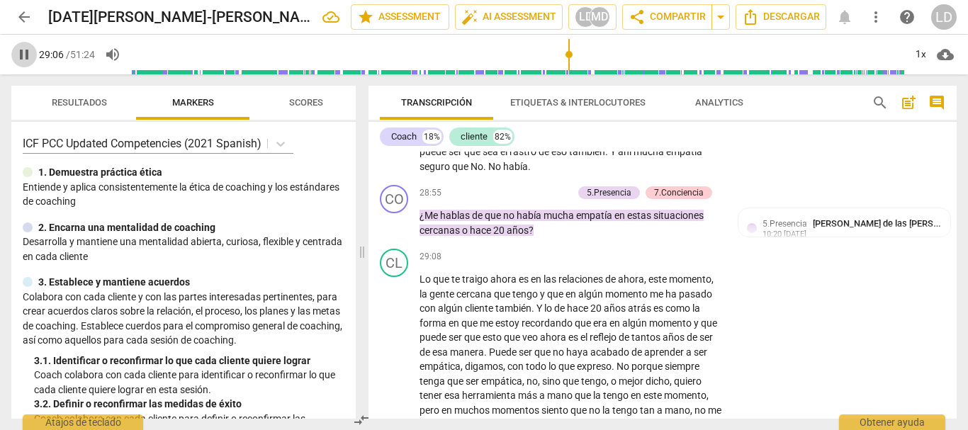
click at [13, 52] on span "pause" at bounding box center [24, 54] width 26 height 17
click at [529, 200] on p "Add competency" at bounding box center [538, 193] width 67 height 13
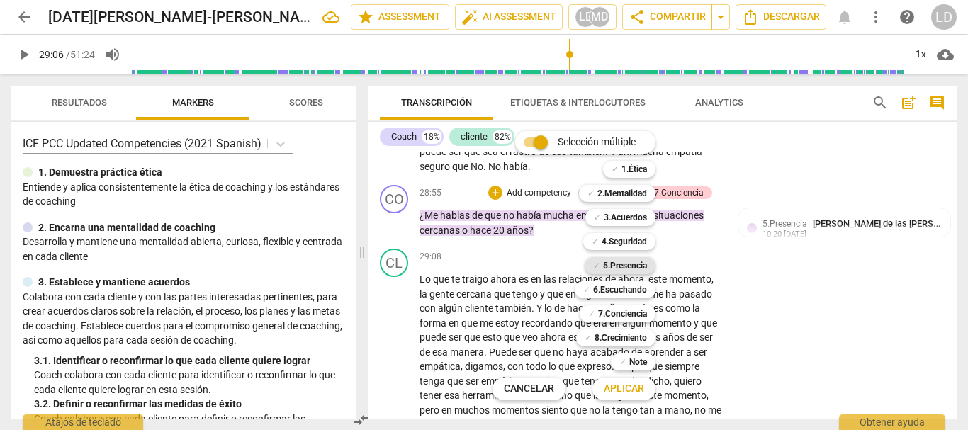
click at [634, 264] on b "5.Presencia" at bounding box center [625, 265] width 44 height 17
click at [634, 296] on b "6.Escuchando" at bounding box center [620, 289] width 54 height 17
click at [641, 388] on span "Aplicar" at bounding box center [624, 389] width 40 height 14
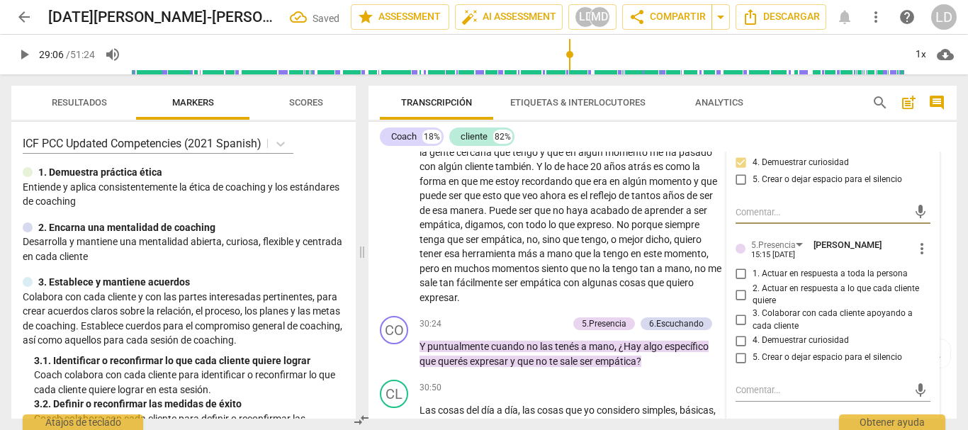
scroll to position [5189, 0]
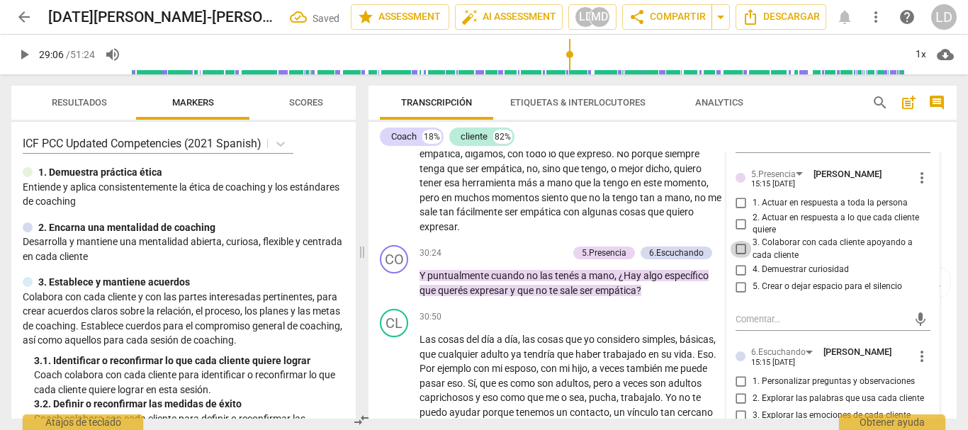
click at [736, 258] on input "3. Colaborar con cada cliente apoyando a cada cliente" at bounding box center [741, 249] width 23 height 17
click at [739, 279] on input "4. Demuestrar curiosidad" at bounding box center [741, 270] width 23 height 17
click at [741, 296] on input "5. Crear o dejar espacio para el silencio" at bounding box center [741, 287] width 23 height 17
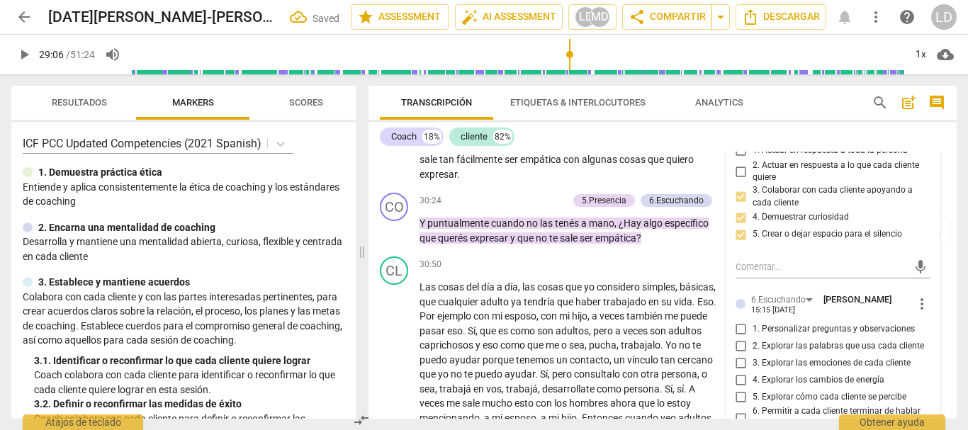
scroll to position [5330, 0]
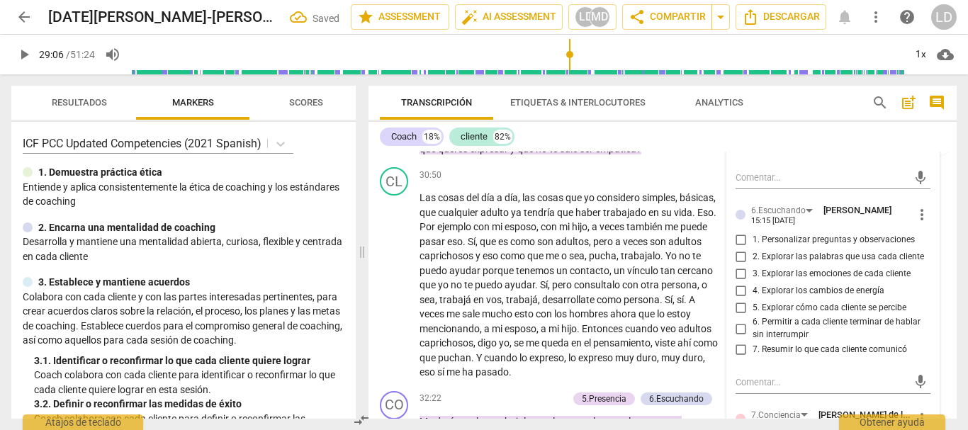
click at [734, 248] on input "1. Personalizar preguntas y observaciones" at bounding box center [741, 239] width 23 height 17
click at [741, 265] on input "2. Explorar las palabras que usa cada cliente" at bounding box center [741, 256] width 23 height 17
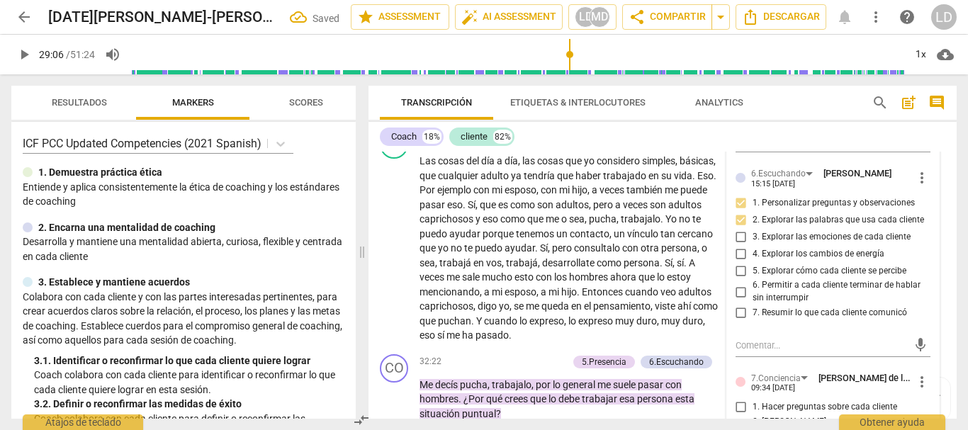
scroll to position [5401, 0]
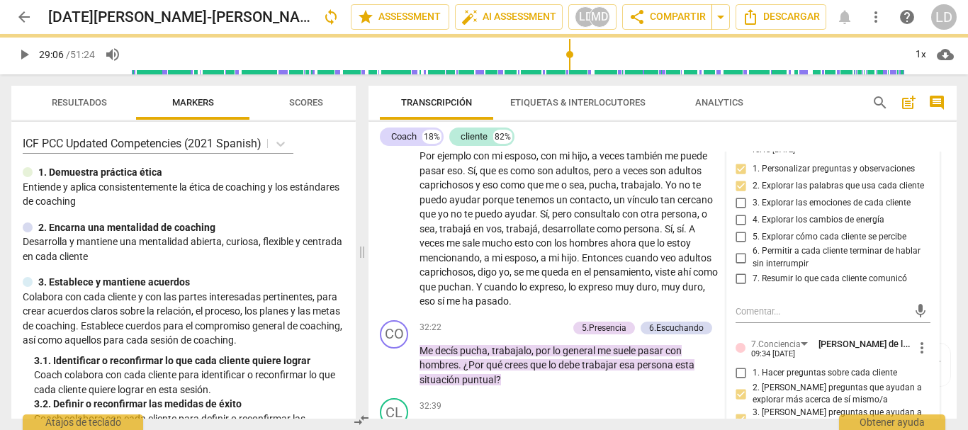
click at [736, 266] on input "6. Permitir a cada cliente terminar de hablar sin interrumpir" at bounding box center [741, 257] width 23 height 17
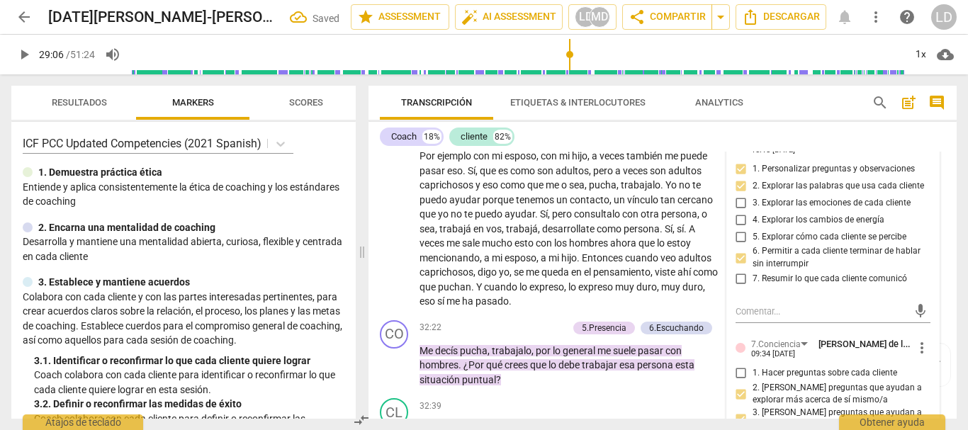
click at [738, 288] on input "7. Resumir lo que cada cliente comunicó" at bounding box center [741, 279] width 23 height 17
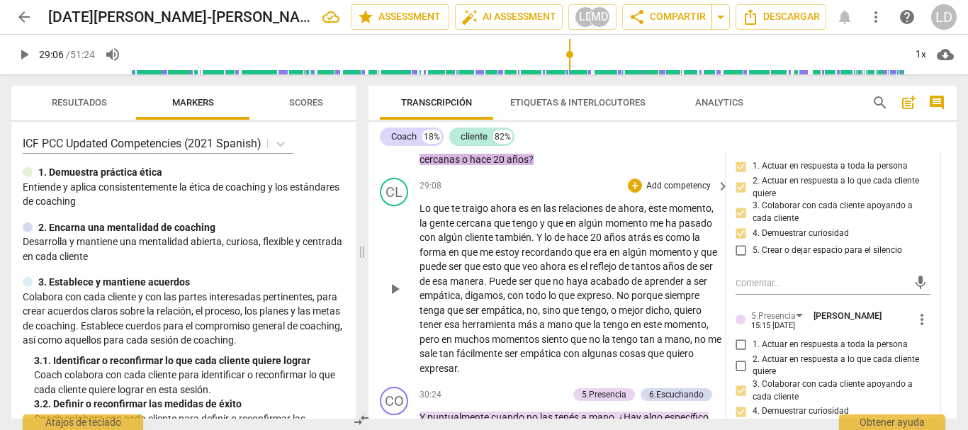
scroll to position [4976, 0]
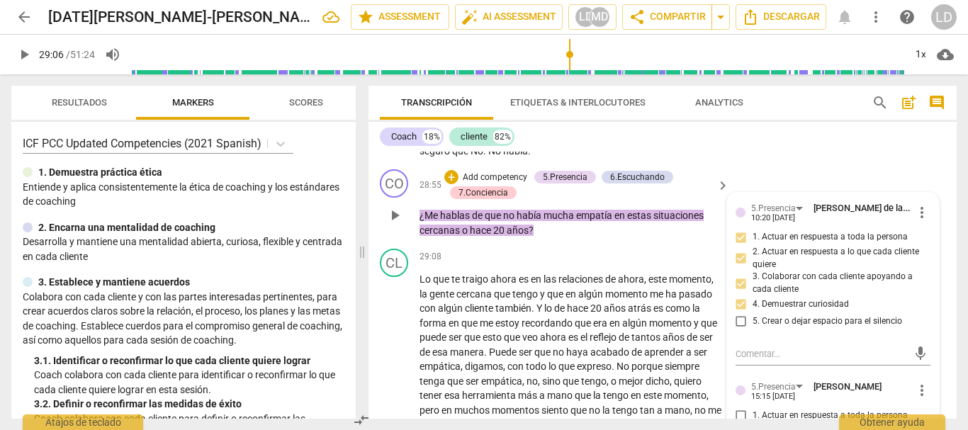
click at [507, 184] on p "Add competency" at bounding box center [494, 178] width 67 height 13
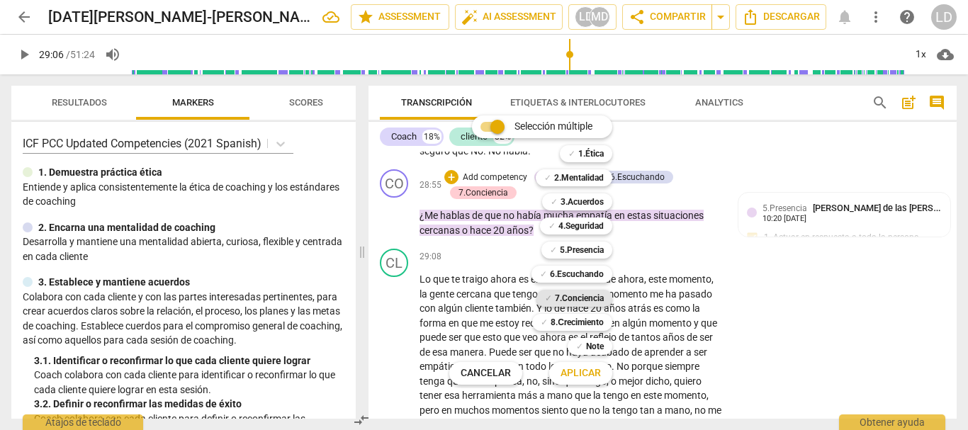
click at [577, 294] on b "7.Conciencia" at bounding box center [579, 298] width 49 height 17
click at [588, 367] on span "Aplicar" at bounding box center [581, 373] width 40 height 14
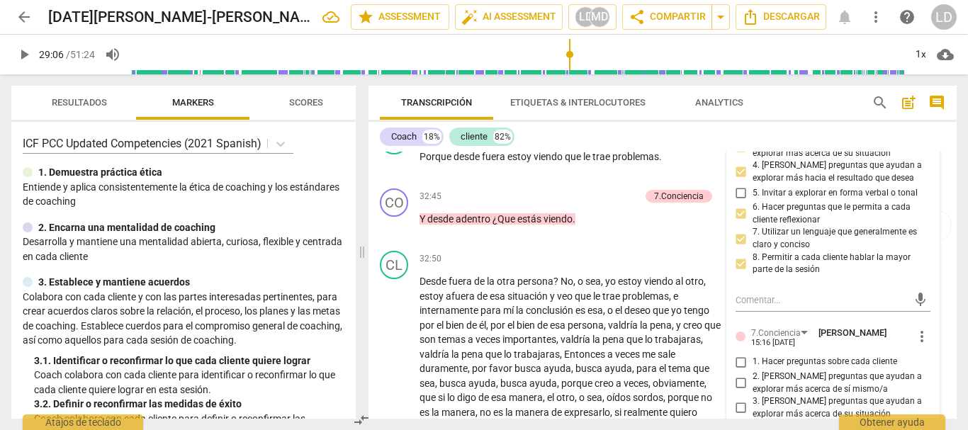
scroll to position [5826, 0]
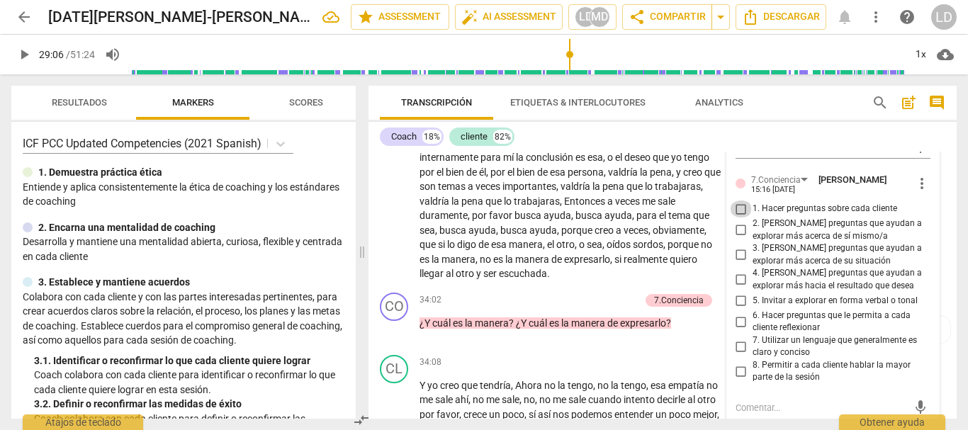
click at [737, 218] on input "1. Hacer preguntas sobre cada cliente" at bounding box center [741, 209] width 23 height 17
click at [736, 239] on input "2. [PERSON_NAME] preguntas que ayudan a explorar más acerca de sí mismo/a" at bounding box center [741, 230] width 23 height 17
drag, startPoint x: 737, startPoint y: 322, endPoint x: 755, endPoint y: 352, distance: 34.6
click at [737, 264] on input "3. [PERSON_NAME] preguntas que ayudan a explorar más acerca de su situación" at bounding box center [741, 255] width 23 height 17
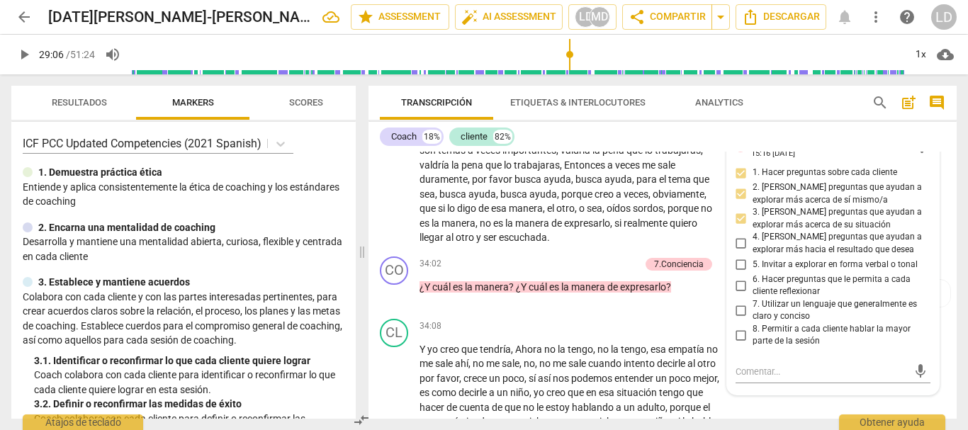
scroll to position [5897, 0]
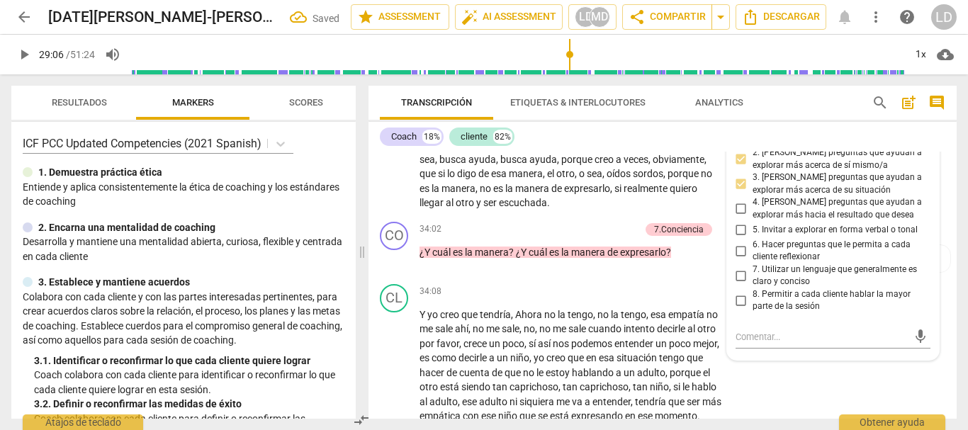
click at [735, 259] on input "6. Hacer preguntas que le permita a cada cliente reflexionar" at bounding box center [741, 250] width 23 height 17
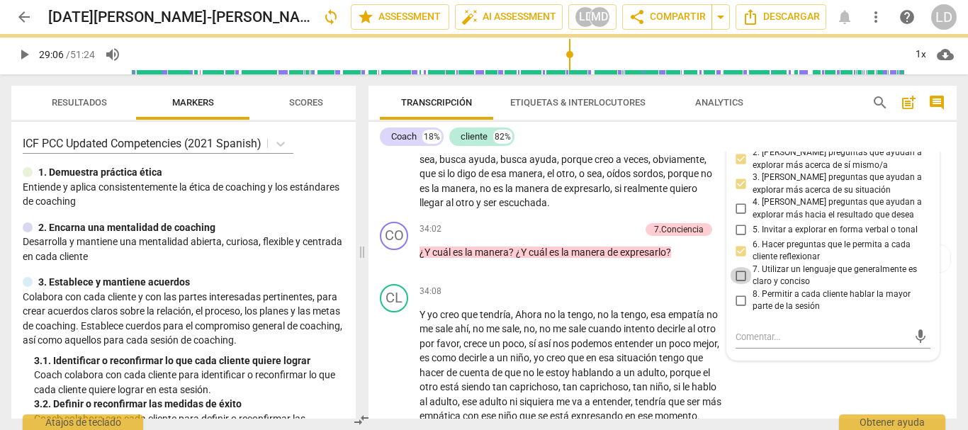
click at [741, 284] on input "7. Utilizar un lenguaje que generalmente es claro y conciso" at bounding box center [741, 275] width 23 height 17
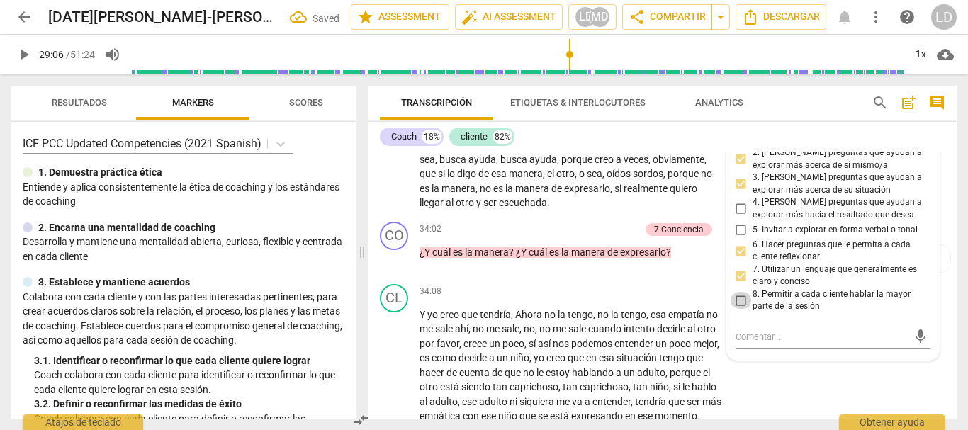
click at [738, 309] on input "8. Permitir a cada cliente hablar la mayor parte de la sesión" at bounding box center [741, 300] width 23 height 17
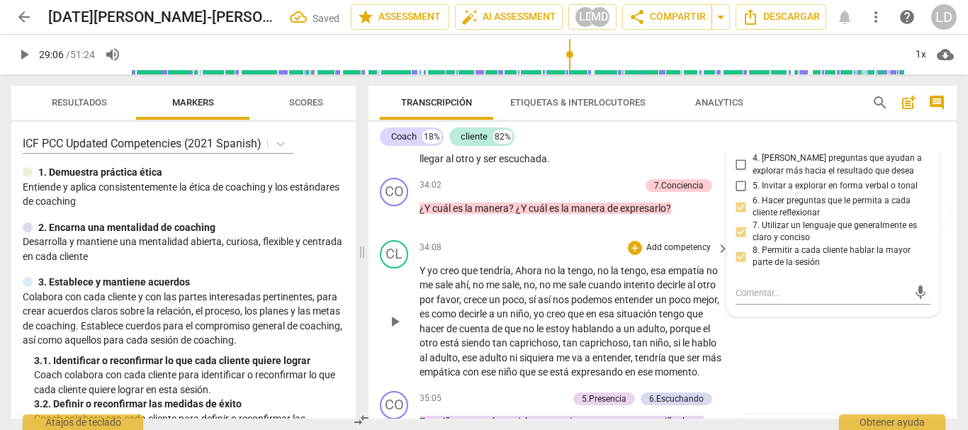
scroll to position [6039, 0]
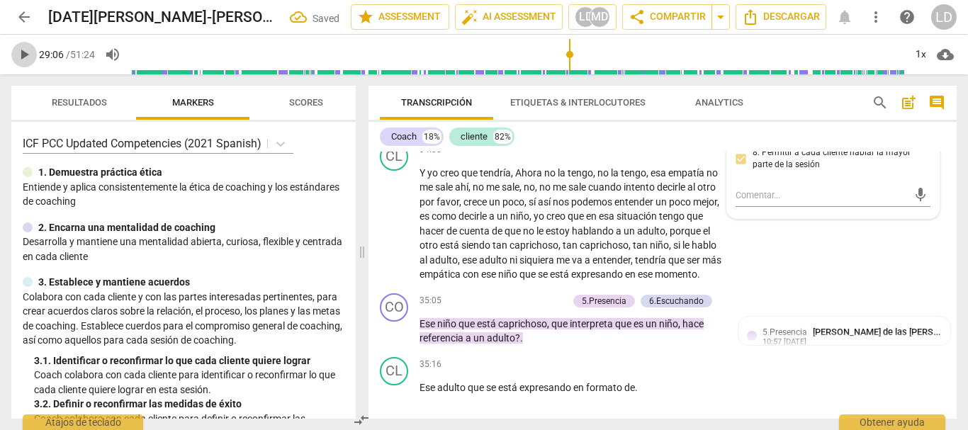
click at [23, 51] on span "play_arrow" at bounding box center [24, 54] width 17 height 17
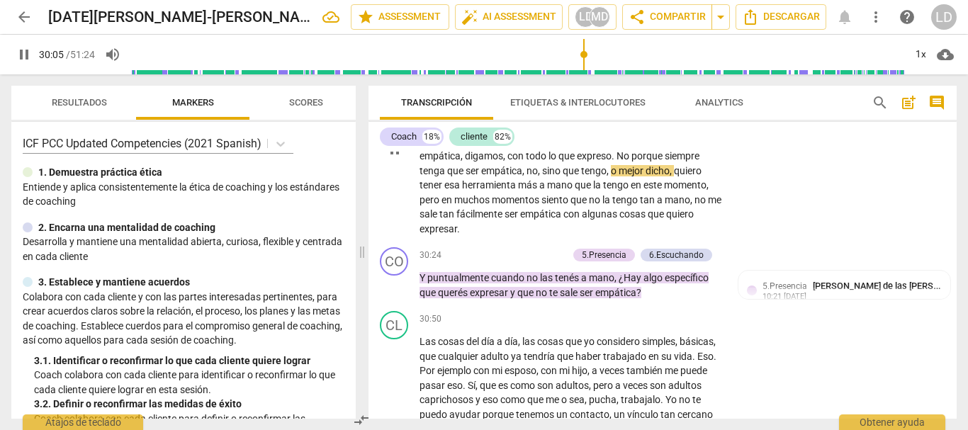
scroll to position [5189, 0]
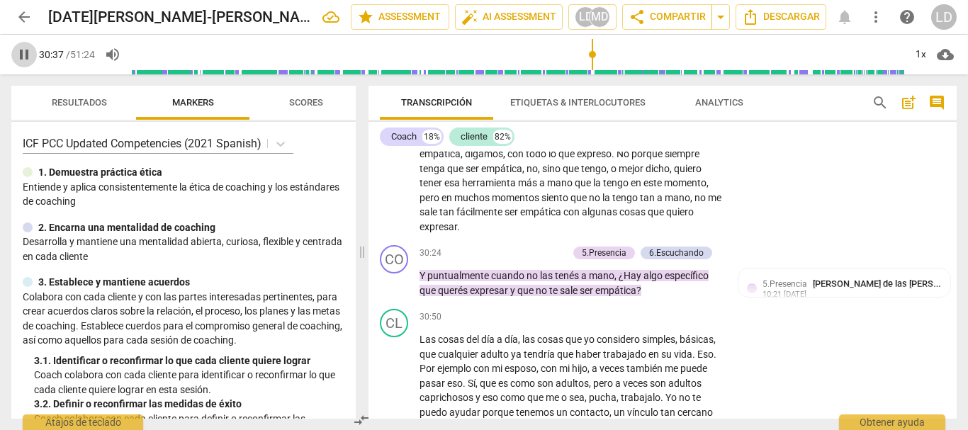
click at [22, 51] on span "pause" at bounding box center [24, 54] width 17 height 17
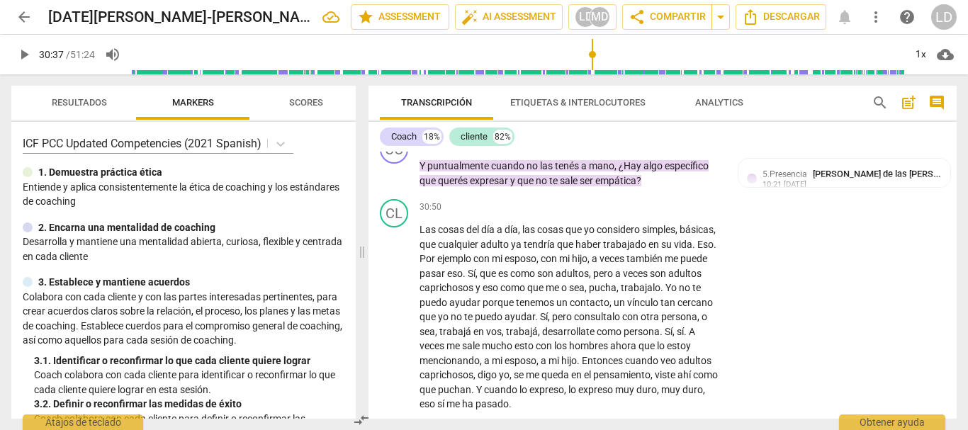
scroll to position [5259, 0]
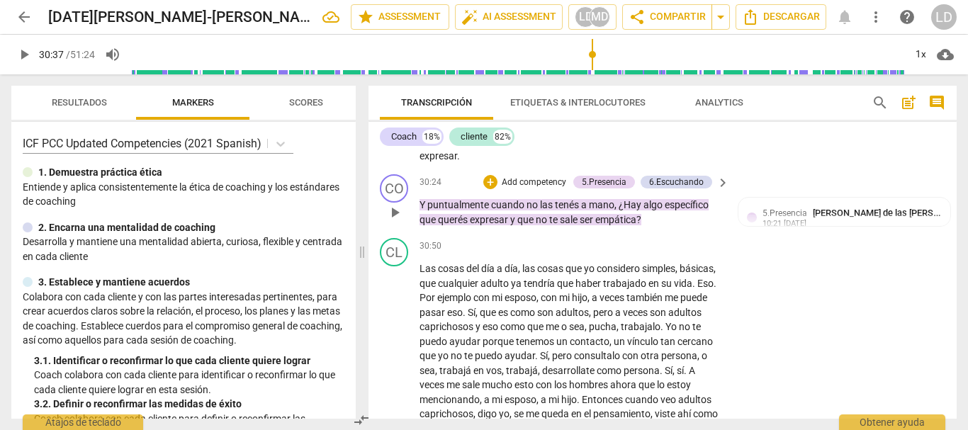
click at [549, 189] on p "Add competency" at bounding box center [533, 182] width 67 height 13
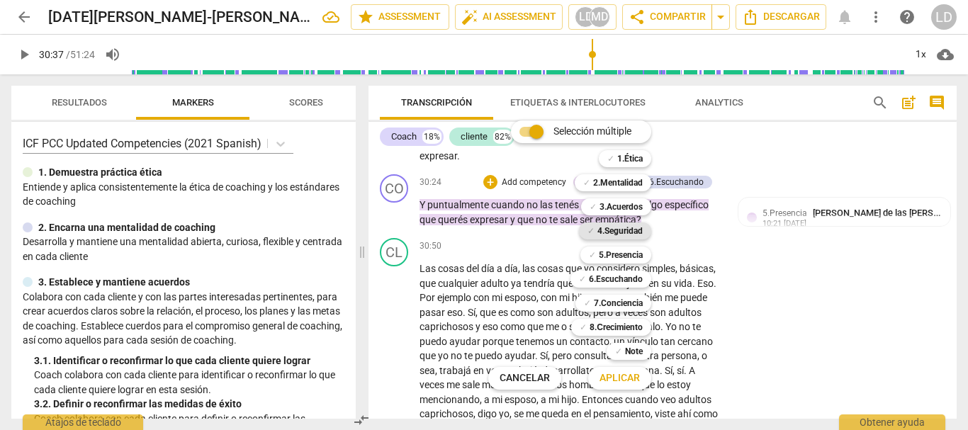
click at [605, 230] on b "4.Seguridad" at bounding box center [619, 231] width 45 height 17
click at [620, 257] on b "5.Presencia" at bounding box center [621, 255] width 44 height 17
click at [623, 281] on b "6.Escuchando" at bounding box center [616, 279] width 54 height 17
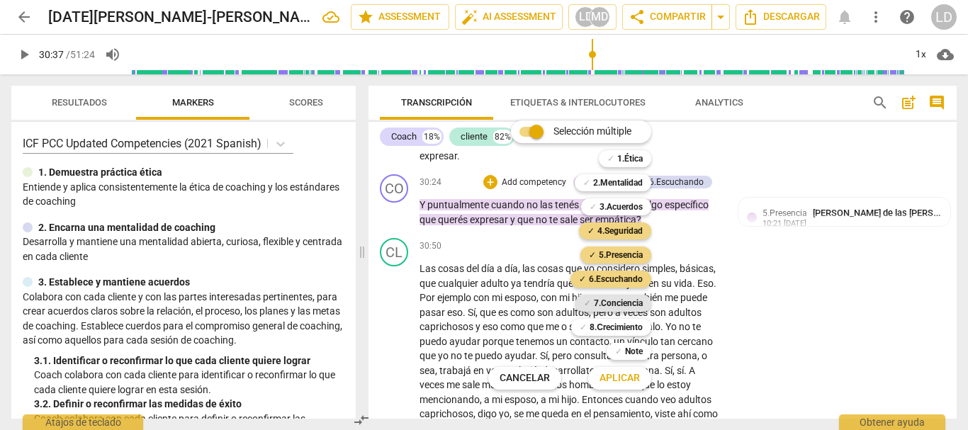
click at [623, 305] on b "7.Conciencia" at bounding box center [618, 303] width 49 height 17
click at [631, 380] on span "Aplicar" at bounding box center [620, 378] width 40 height 14
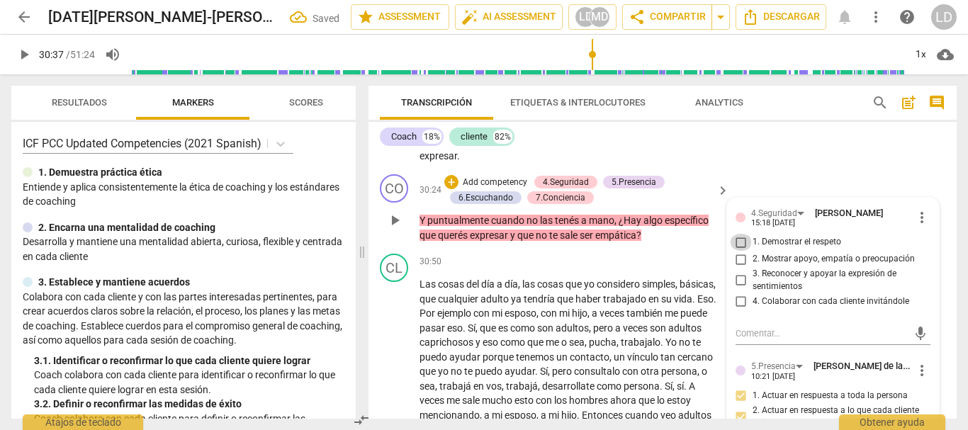
click at [742, 251] on input "1. Demostrar el respeto" at bounding box center [741, 242] width 23 height 17
click at [740, 268] on input "2. Mostrar apoyo, empatía o preocupación" at bounding box center [741, 259] width 23 height 17
click at [738, 289] on input "3. Reconocer y apoyar la expresión de sentimientos" at bounding box center [741, 280] width 23 height 17
click at [738, 310] on input "4. Colaborar con cada cliente invitándole" at bounding box center [741, 301] width 23 height 17
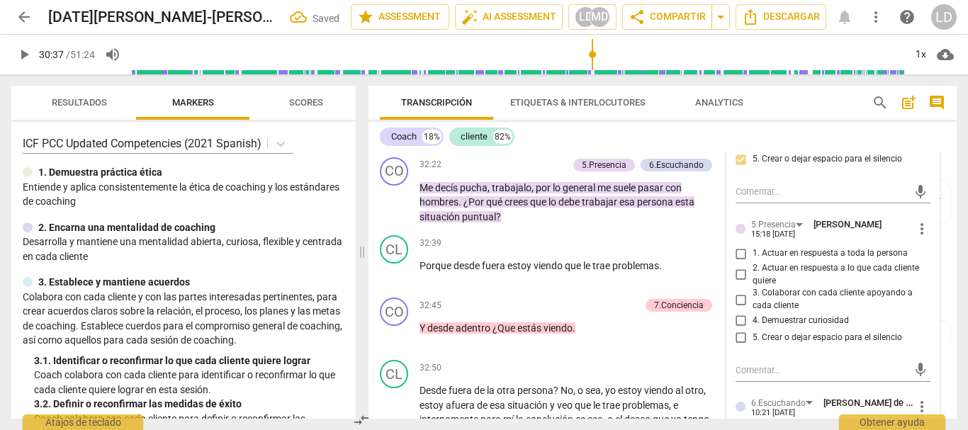
scroll to position [5614, 0]
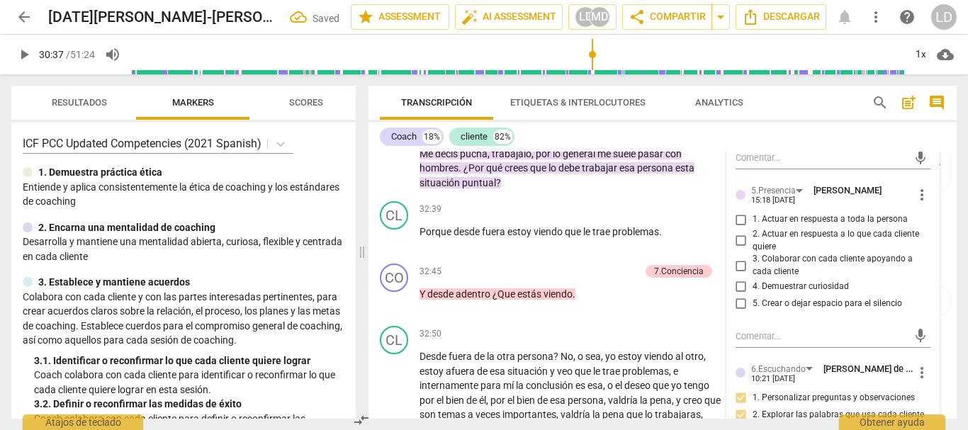
click at [746, 228] on input "1. Actuar en respuesta a toda la persona" at bounding box center [741, 219] width 23 height 17
click at [737, 249] on input "2. Actuar en respuesta a lo que cada cliente quiere" at bounding box center [741, 240] width 23 height 17
click at [733, 274] on input "3. Colaborar con cada cliente apoyando a cada cliente" at bounding box center [741, 265] width 23 height 17
click at [734, 296] on input "4. Demuestrar curiosidad" at bounding box center [741, 287] width 23 height 17
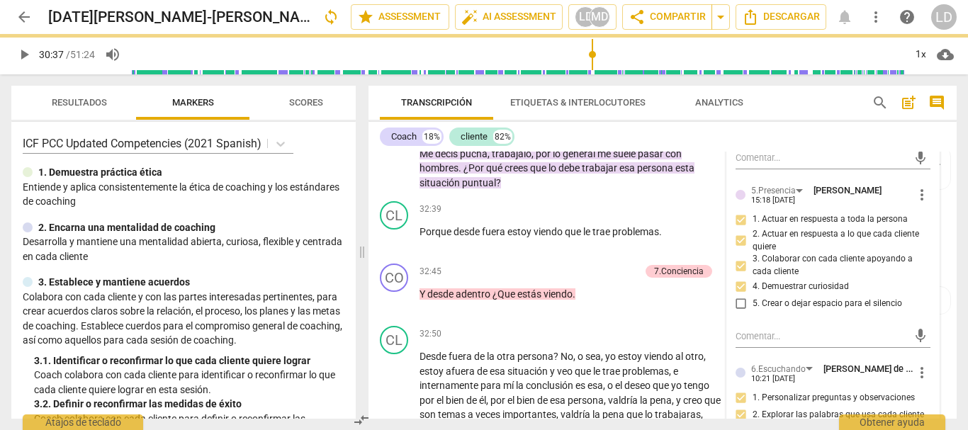
drag, startPoint x: 741, startPoint y: 371, endPoint x: 805, endPoint y: 366, distance: 64.0
click at [741, 313] on input "5. Crear o dejar espacio para el silencio" at bounding box center [741, 304] width 23 height 17
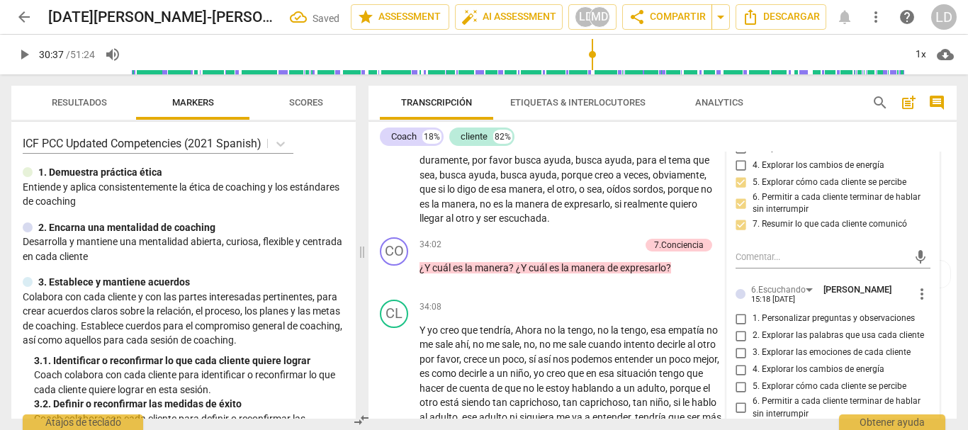
scroll to position [5968, 0]
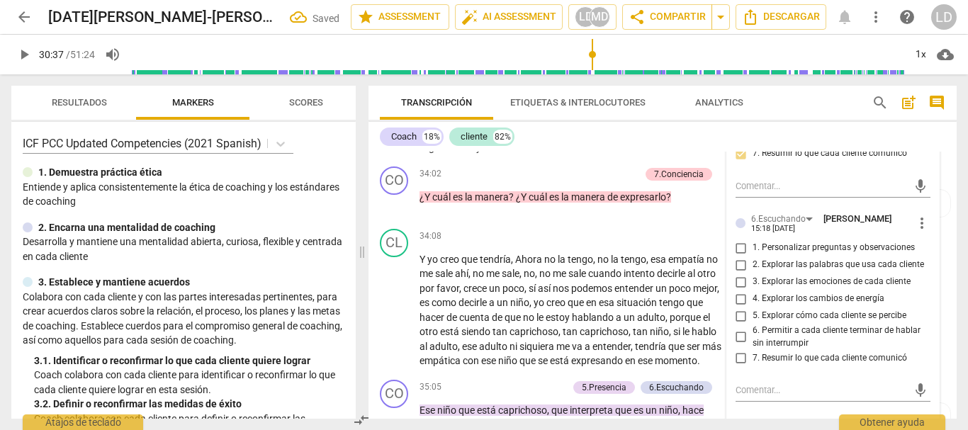
click at [742, 257] on input "1. Personalizar preguntas y observaciones" at bounding box center [741, 248] width 23 height 17
click at [741, 274] on input "2. Explorar las palabras que usa cada cliente" at bounding box center [741, 265] width 23 height 17
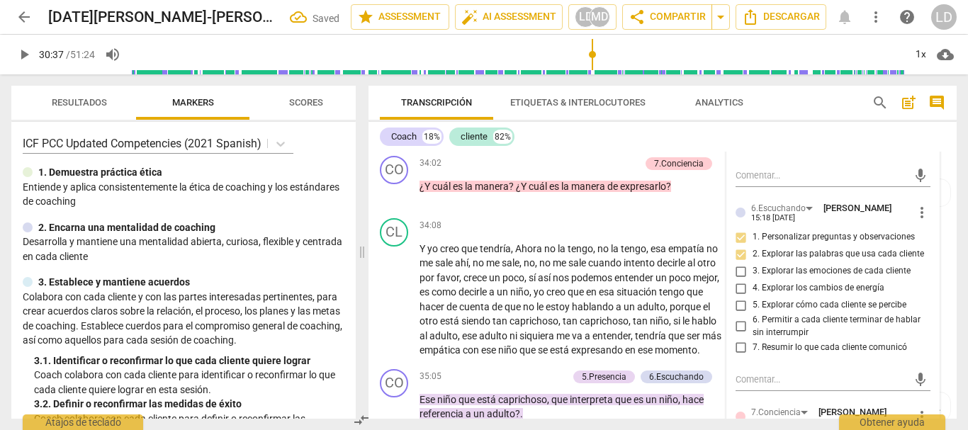
scroll to position [6039, 0]
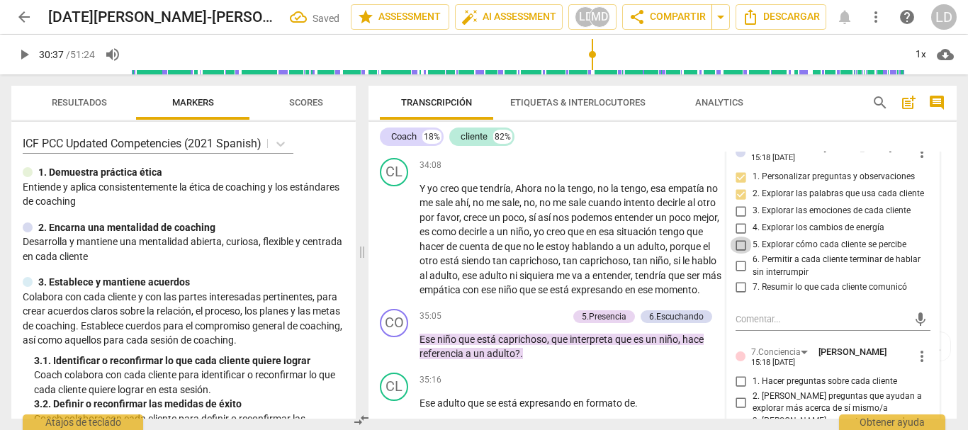
click at [738, 254] on input "5. Explorar cómo cada cliente se percibe" at bounding box center [741, 245] width 23 height 17
click at [734, 275] on input "6. Permitir a cada cliente terminar de hablar sin interrumpir" at bounding box center [741, 266] width 23 height 17
click at [738, 296] on input "7. Resumir lo que cada cliente comunicó" at bounding box center [741, 287] width 23 height 17
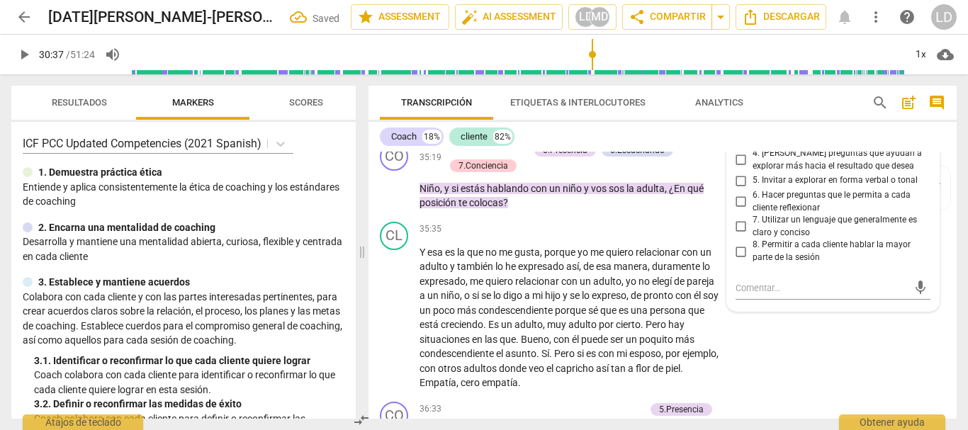
scroll to position [6252, 0]
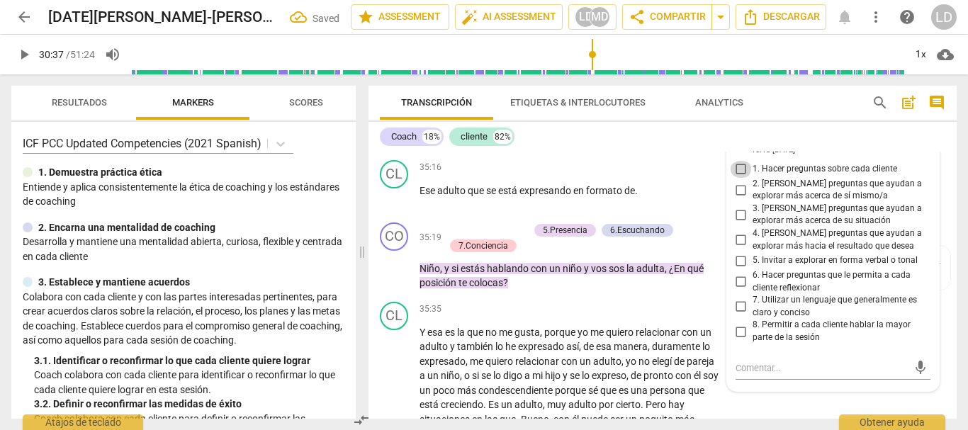
click at [738, 178] on input "1. Hacer preguntas sobre cada cliente" at bounding box center [741, 169] width 23 height 17
click at [737, 198] on input "2. [PERSON_NAME] preguntas que ayudan a explorar más acerca de sí mismo/a" at bounding box center [741, 189] width 23 height 17
click at [737, 291] on input "6. Hacer preguntas que le permita a cada cliente reflexionar" at bounding box center [741, 282] width 23 height 17
click at [736, 315] on input "7. Utilizar un lenguaje que generalmente es claro y conciso" at bounding box center [741, 306] width 23 height 17
click at [735, 340] on input "8. Permitir a cada cliente hablar la mayor parte de la sesión" at bounding box center [741, 331] width 23 height 17
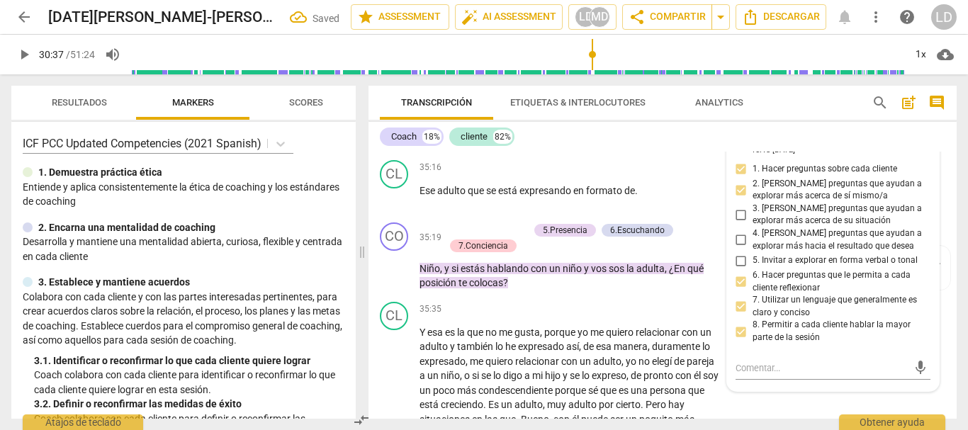
click at [947, 154] on div "CO play_arrow pause 35:05 + Add competency 5.Presencia 6.Escuchando keyboard_ar…" at bounding box center [663, 123] width 588 height 64
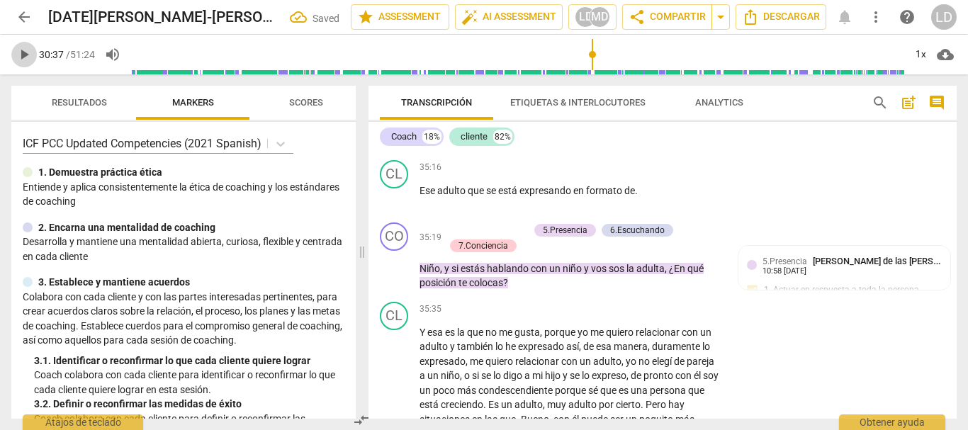
click at [15, 52] on span "play_arrow" at bounding box center [24, 54] width 26 height 17
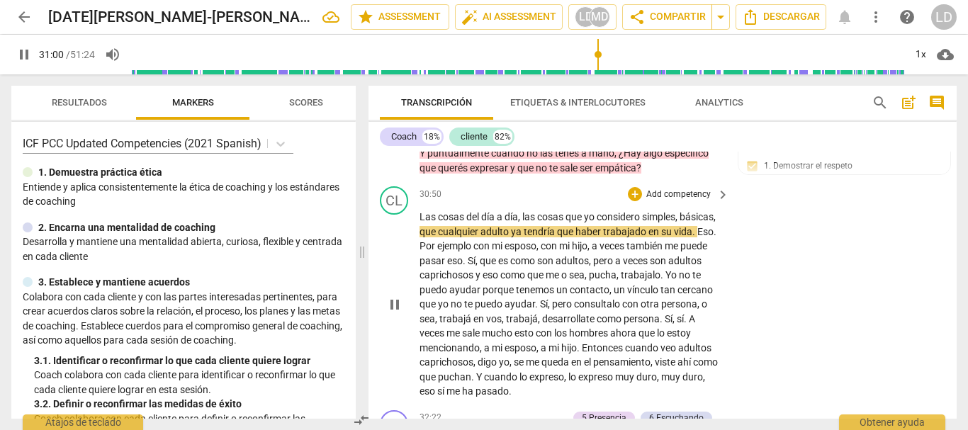
scroll to position [5330, 0]
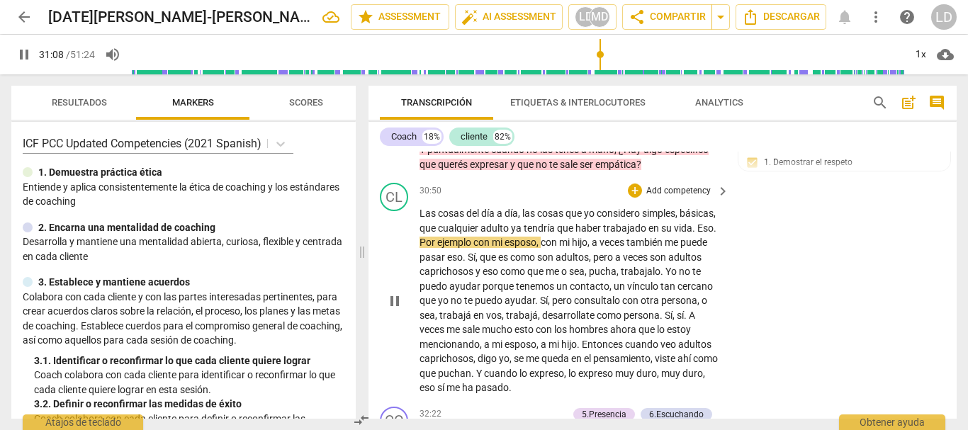
click at [714, 234] on span "." at bounding box center [715, 228] width 3 height 11
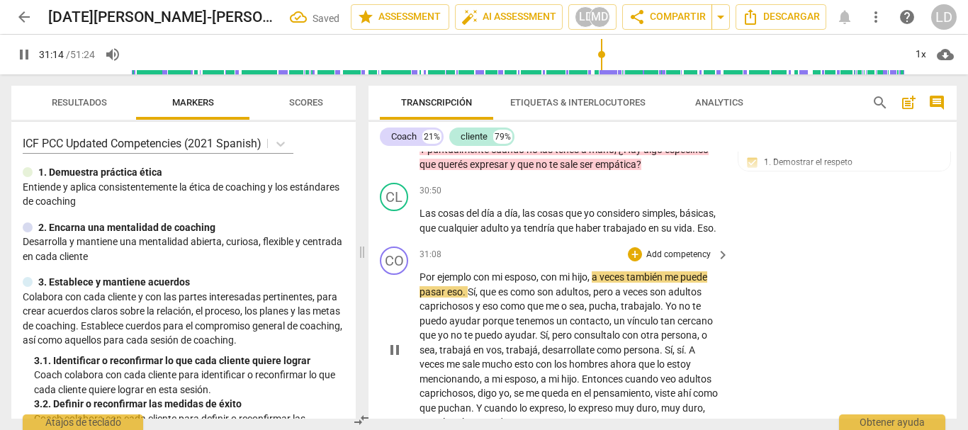
click at [472, 283] on span "ejemplo" at bounding box center [455, 276] width 36 height 11
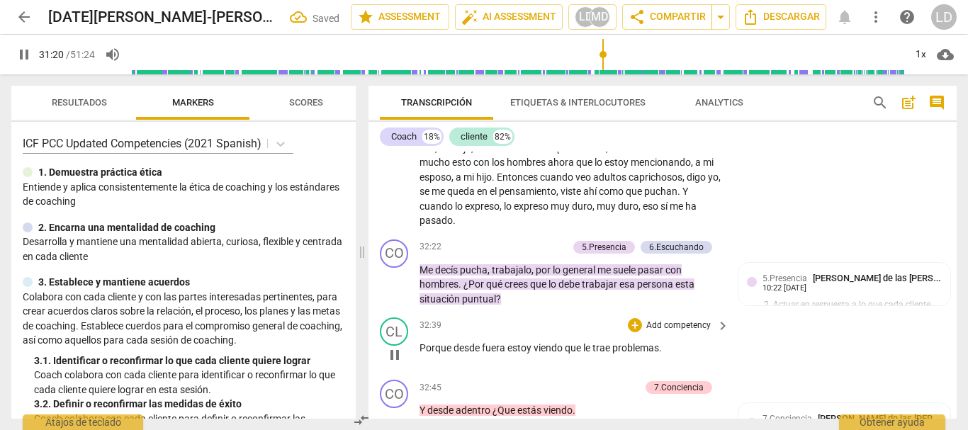
scroll to position [5543, 0]
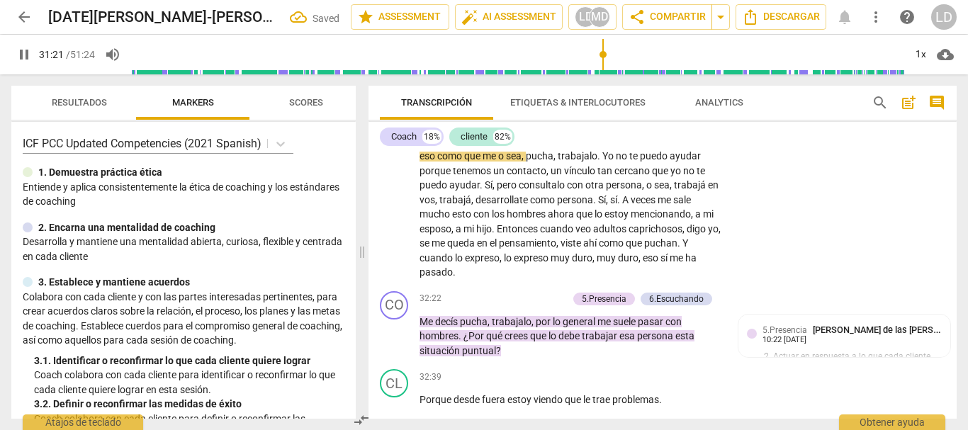
drag, startPoint x: 17, startPoint y: 50, endPoint x: 47, endPoint y: 62, distance: 32.5
click at [17, 50] on span "pause" at bounding box center [24, 54] width 17 height 17
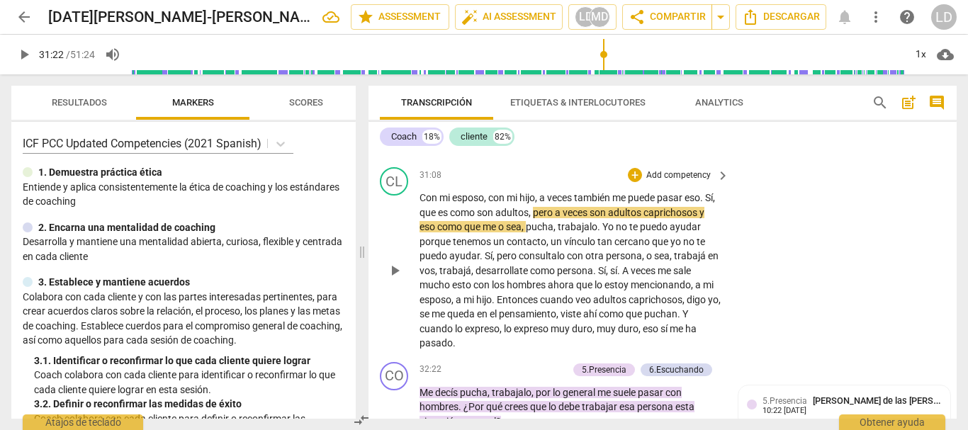
scroll to position [5401, 0]
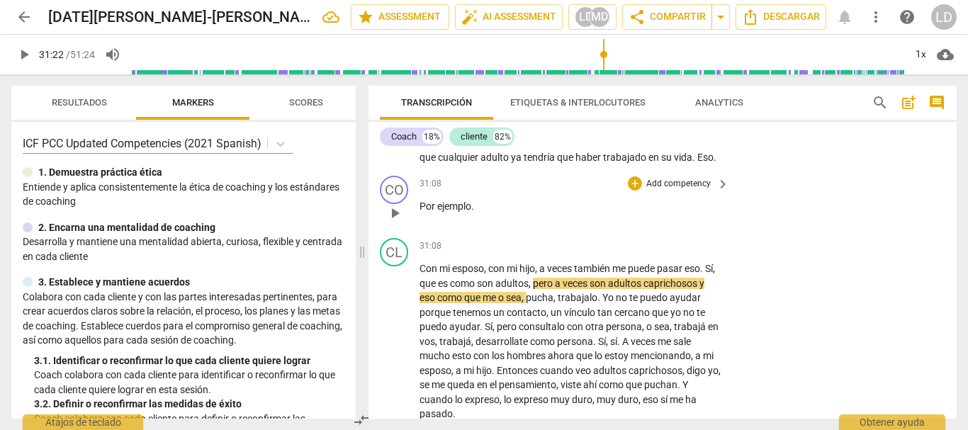
click at [682, 191] on p "Add competency" at bounding box center [678, 184] width 67 height 13
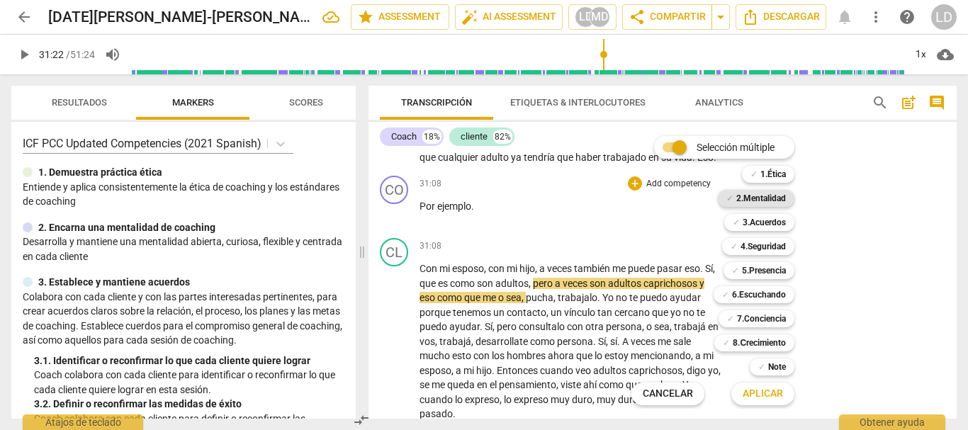
click at [775, 198] on b "2.Mentalidad" at bounding box center [761, 198] width 50 height 17
click at [762, 396] on span "Aplicar" at bounding box center [763, 394] width 40 height 14
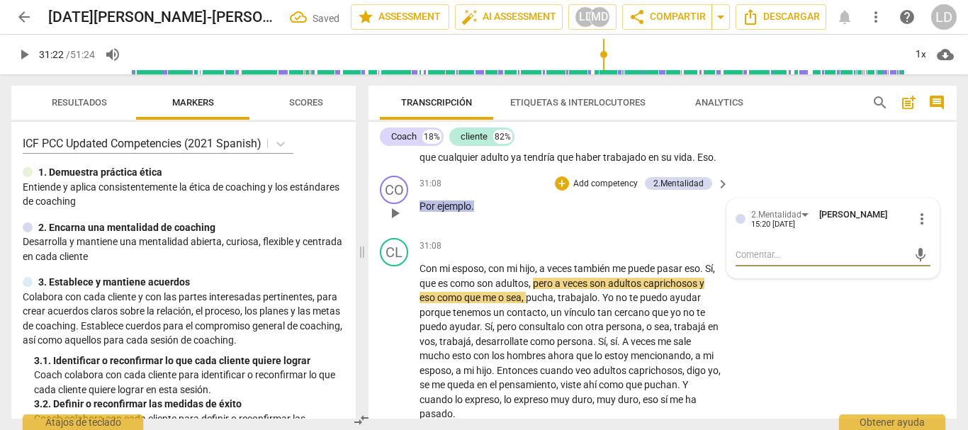
click at [772, 262] on textarea at bounding box center [822, 254] width 173 height 13
click at [915, 263] on span "send" at bounding box center [921, 255] width 16 height 16
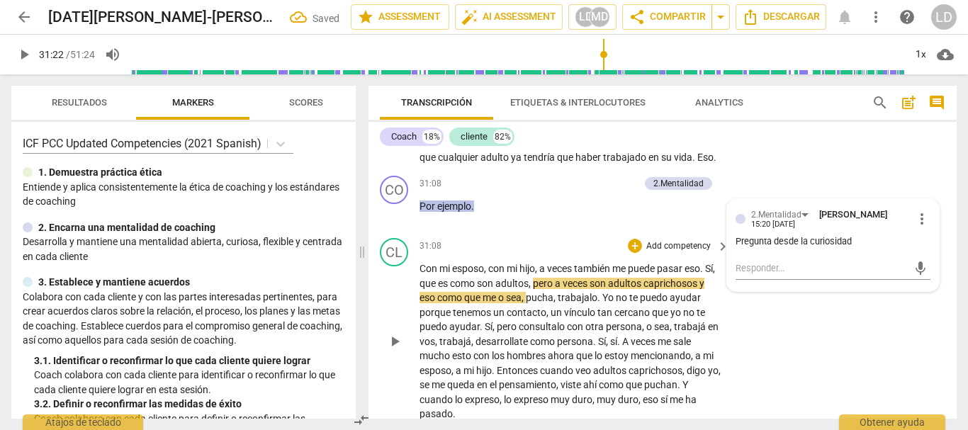
click at [420, 274] on span "Con" at bounding box center [430, 268] width 20 height 11
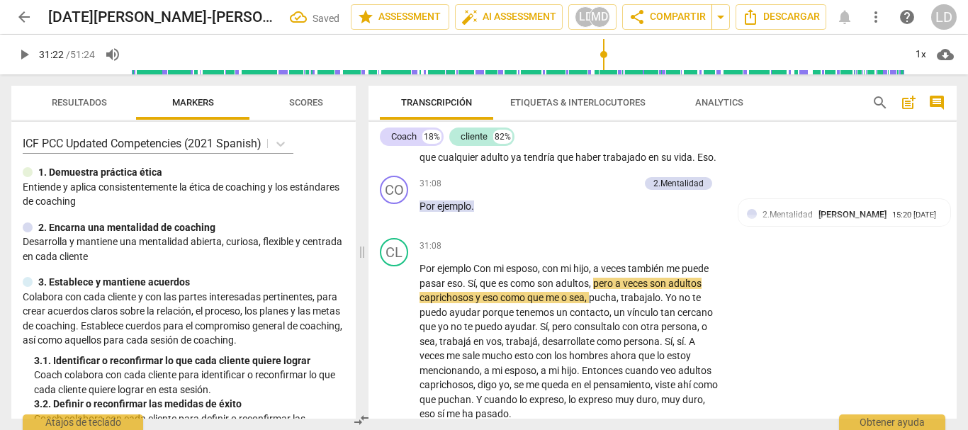
click at [18, 47] on span "play_arrow" at bounding box center [24, 54] width 17 height 17
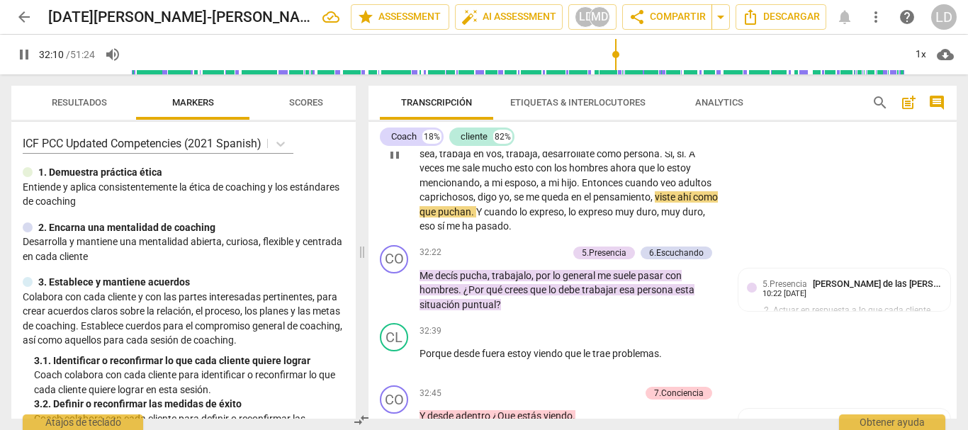
scroll to position [5614, 0]
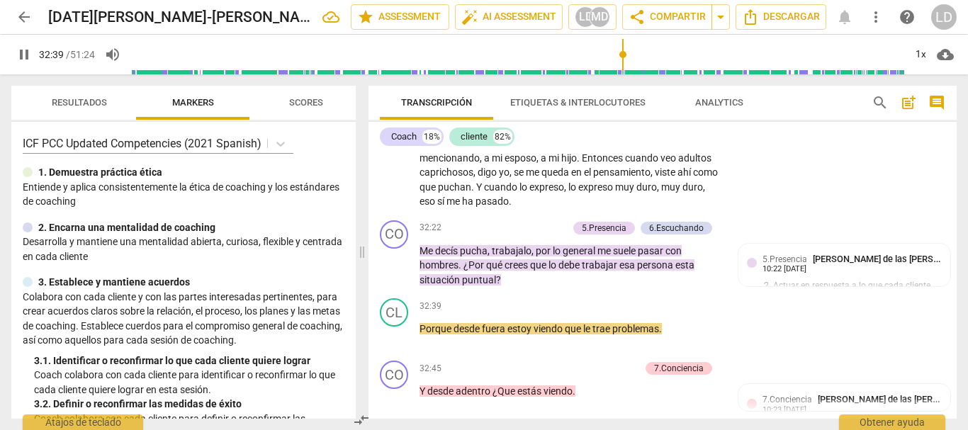
click at [21, 53] on span "pause" at bounding box center [24, 54] width 17 height 17
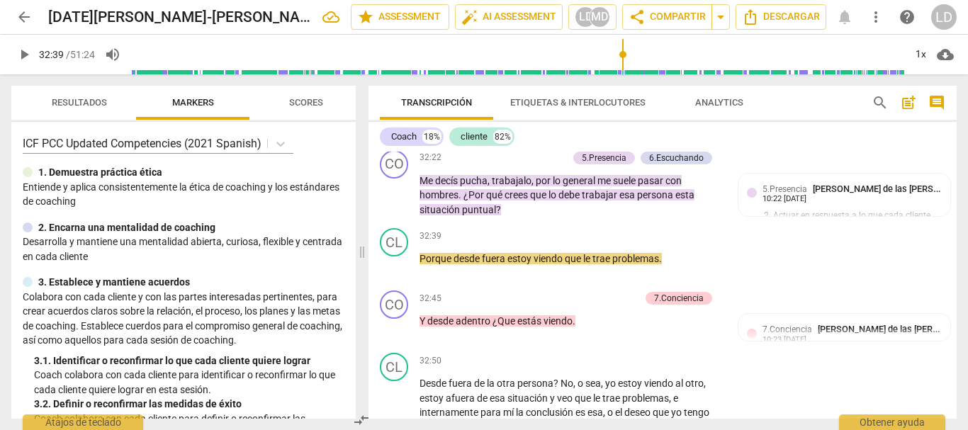
scroll to position [5685, 0]
click at [538, 164] on p "Add competency" at bounding box center [533, 157] width 67 height 13
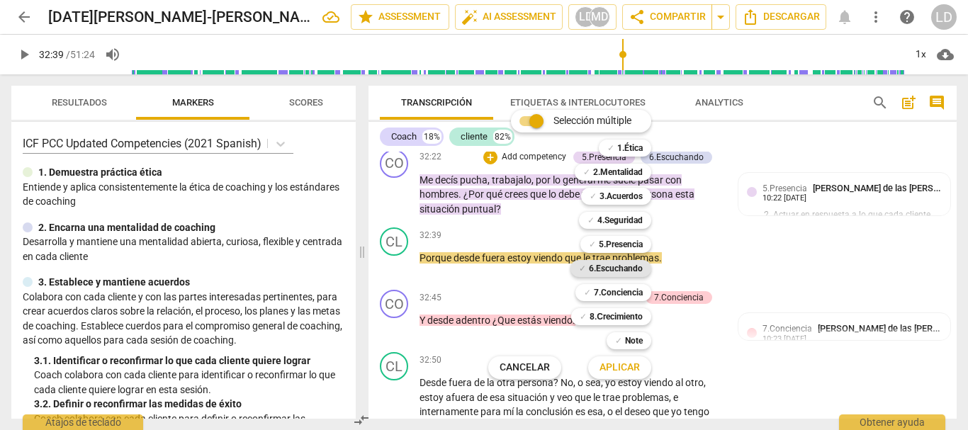
click at [621, 262] on b "6.Escuchando" at bounding box center [616, 268] width 54 height 17
click at [624, 361] on span "Aplicar" at bounding box center [620, 368] width 40 height 14
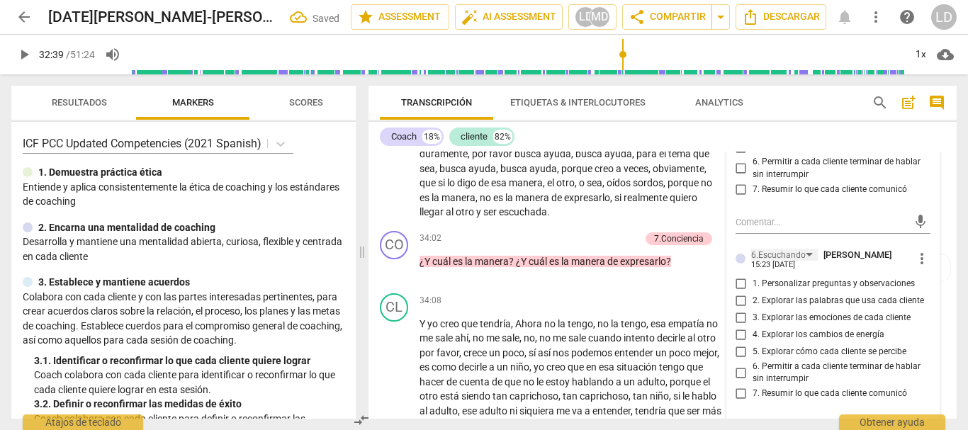
scroll to position [6118, 0]
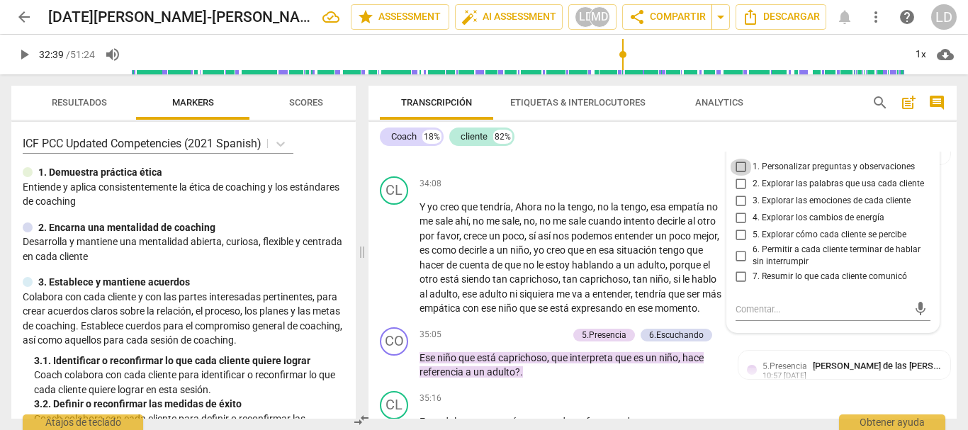
click at [740, 176] on input "1. Personalizar preguntas y observaciones" at bounding box center [741, 167] width 23 height 17
click at [736, 193] on input "2. Explorar las palabras que usa cada cliente" at bounding box center [741, 184] width 23 height 17
click at [773, 316] on textarea at bounding box center [822, 309] width 173 height 13
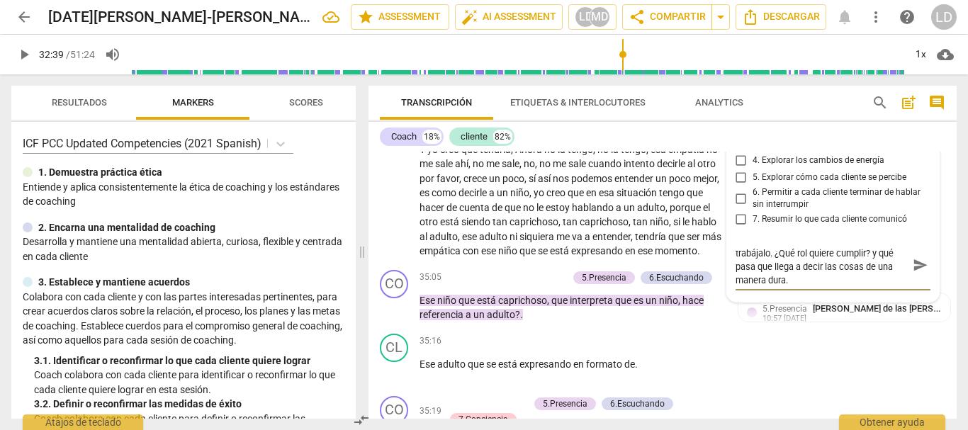
scroll to position [6200, 0]
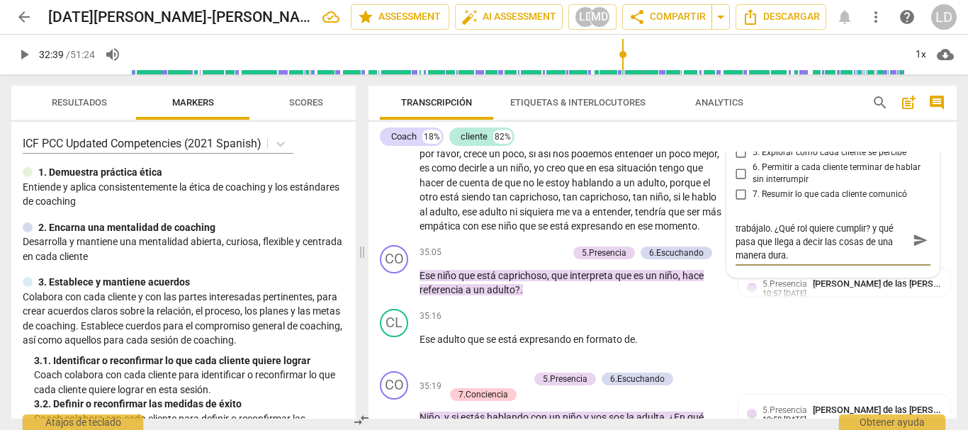
click at [865, 261] on textarea "Debí preguntar que esto de pucha, trabájalo. ¿Qué rol quiere cumplir? y qué pas…" at bounding box center [822, 240] width 173 height 40
click at [913, 249] on span "send" at bounding box center [921, 241] width 16 height 16
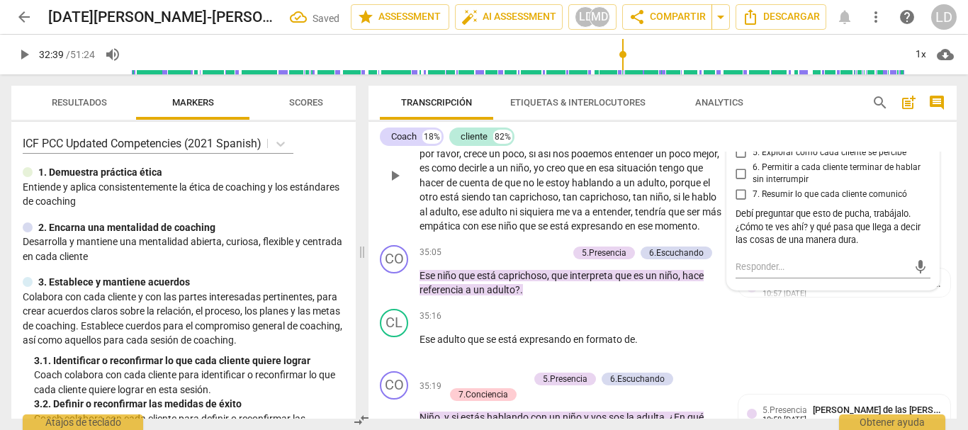
scroll to position [6129, 0]
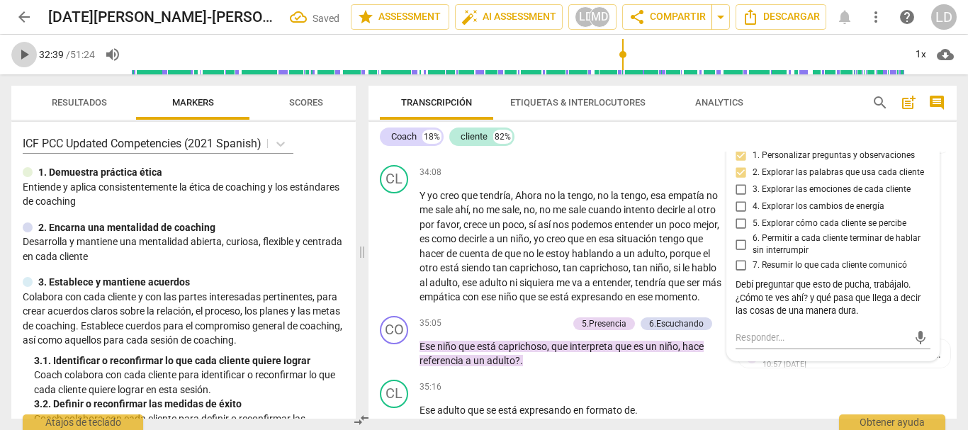
click at [18, 55] on span "play_arrow" at bounding box center [24, 54] width 17 height 17
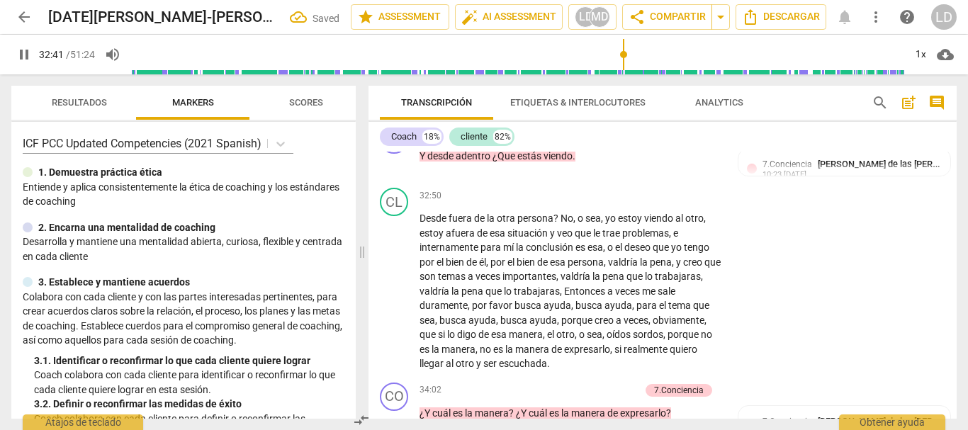
scroll to position [5775, 0]
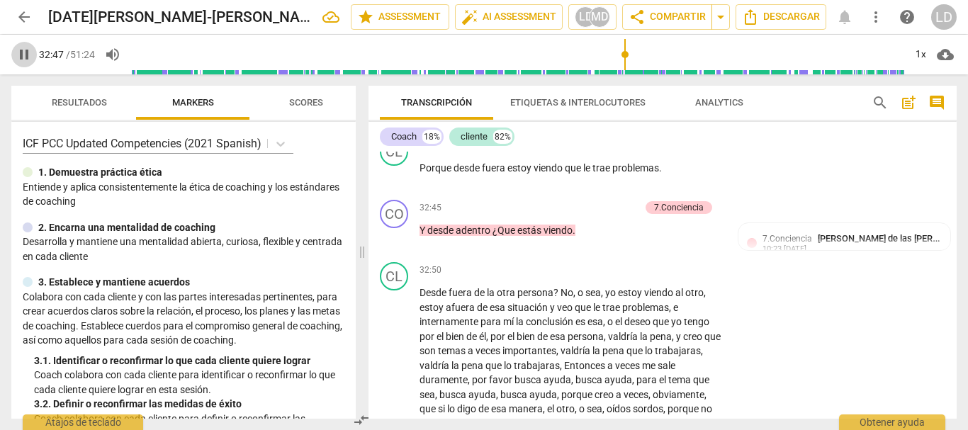
click at [17, 53] on span "pause" at bounding box center [24, 54] width 17 height 17
click at [579, 238] on p "Y desde adentro ¿Que estás viendo ." at bounding box center [571, 230] width 303 height 15
click at [630, 215] on p "Add competency" at bounding box center [606, 208] width 67 height 13
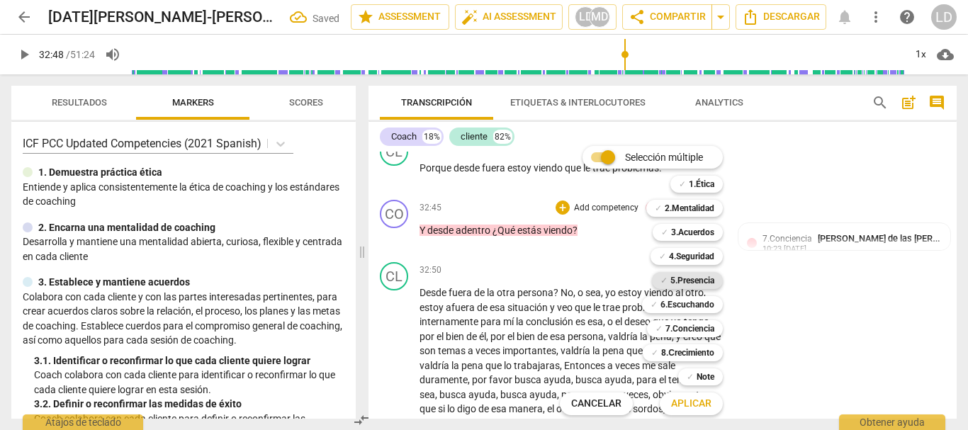
drag, startPoint x: 674, startPoint y: 256, endPoint x: 682, endPoint y: 276, distance: 22.0
click at [674, 257] on b "4.Seguridad" at bounding box center [691, 256] width 45 height 17
click at [684, 285] on b "5.Presencia" at bounding box center [692, 280] width 44 height 17
click at [685, 311] on b "6.Escuchando" at bounding box center [688, 304] width 54 height 17
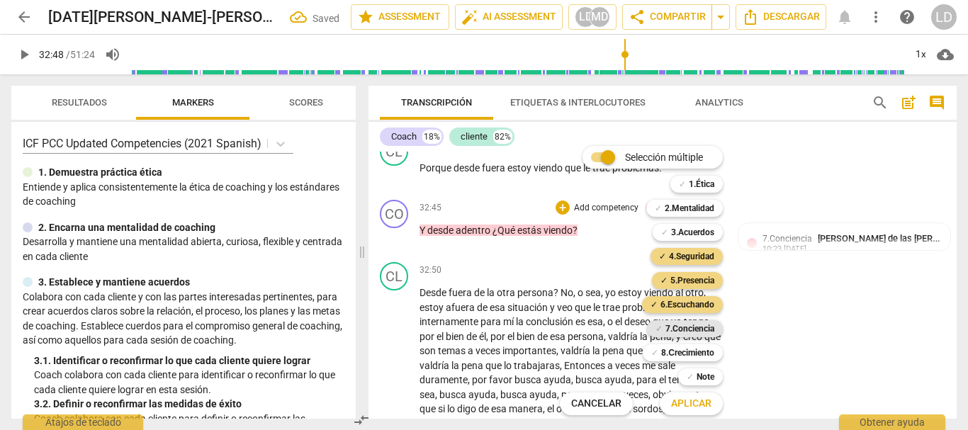
click at [686, 325] on b "7.Conciencia" at bounding box center [689, 328] width 49 height 17
click at [686, 358] on b "8.Сrecimiento" at bounding box center [687, 352] width 53 height 17
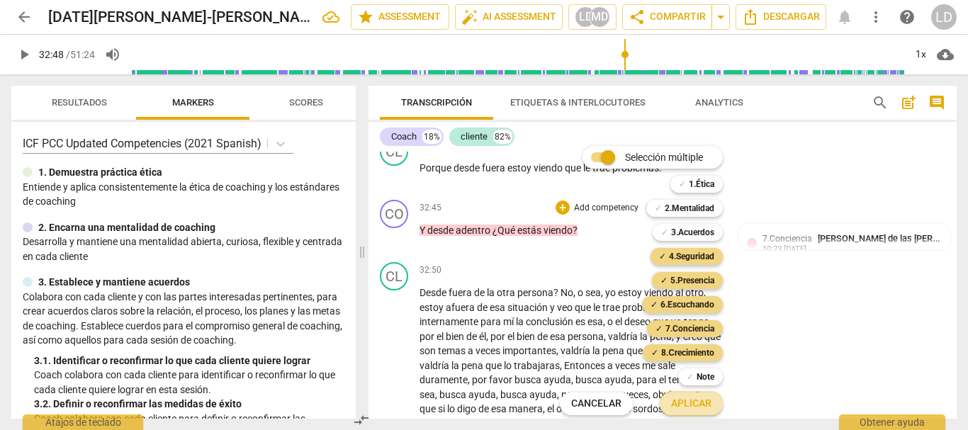
drag, startPoint x: 691, startPoint y: 399, endPoint x: 701, endPoint y: 387, distance: 15.6
click at [690, 399] on span "Aplicar" at bounding box center [691, 404] width 40 height 14
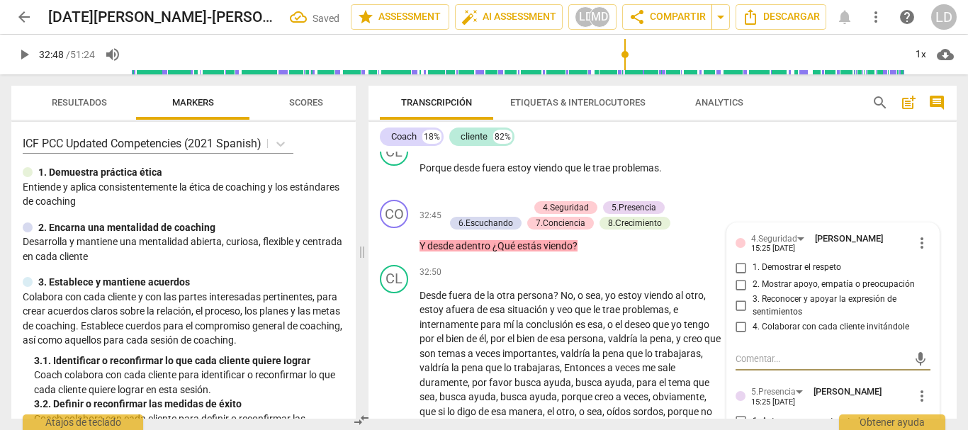
scroll to position [5936, 0]
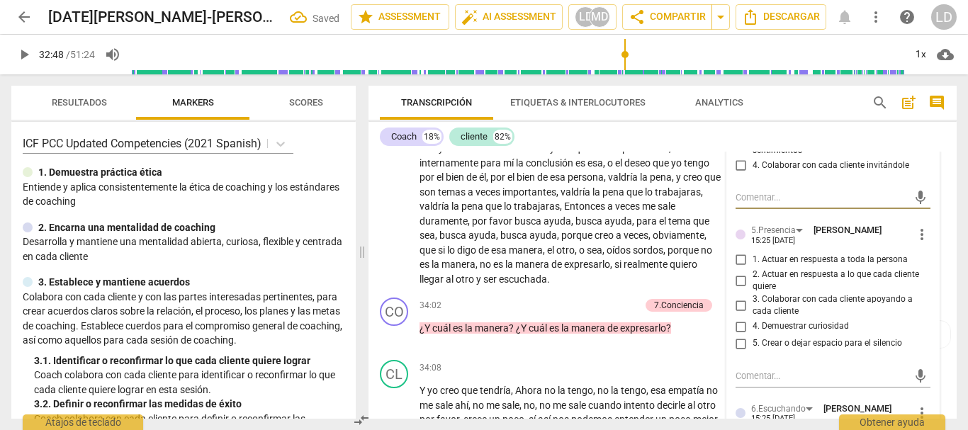
click at [739, 115] on input "1. Demostrar el respeto" at bounding box center [741, 106] width 23 height 17
click at [735, 132] on input "2. Mostrar apoyo, empatía o preocupación" at bounding box center [741, 123] width 23 height 17
click at [737, 153] on input "3. Reconocer y apoyar la expresión de sentimientos" at bounding box center [741, 144] width 23 height 17
click at [740, 174] on input "4. Colaborar con cada cliente invitándole" at bounding box center [741, 165] width 23 height 17
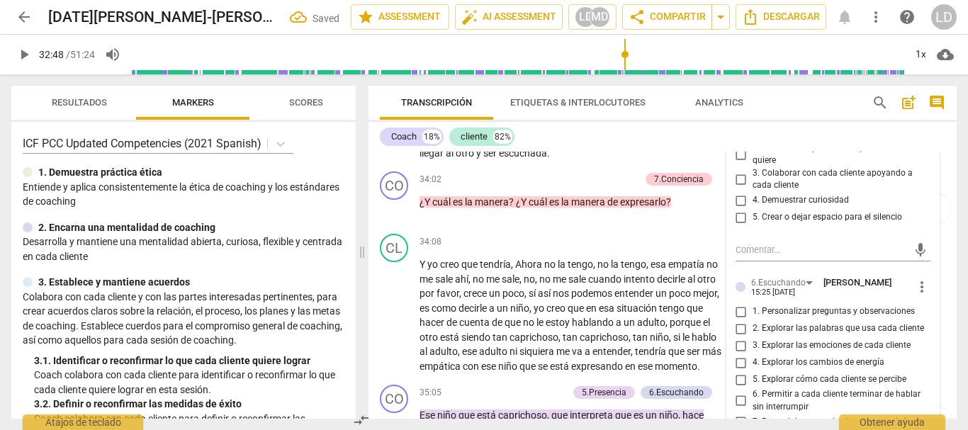
scroll to position [6078, 0]
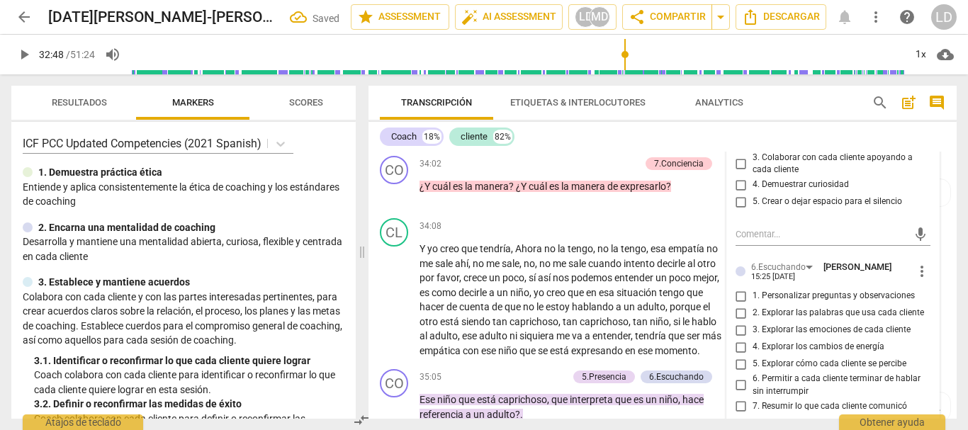
click at [731, 147] on input "2. Actuar en respuesta a lo que cada cliente quiere" at bounding box center [741, 138] width 23 height 17
click at [731, 172] on input "3. Colaborar con cada cliente apoyando a cada cliente" at bounding box center [741, 163] width 23 height 17
click at [738, 193] on input "4. Demuestrar curiosidad" at bounding box center [741, 184] width 23 height 17
click at [740, 210] on input "5. Crear o dejar espacio para el silencio" at bounding box center [741, 201] width 23 height 17
click at [741, 127] on input "1. Actuar en respuesta a toda la persona" at bounding box center [741, 118] width 23 height 17
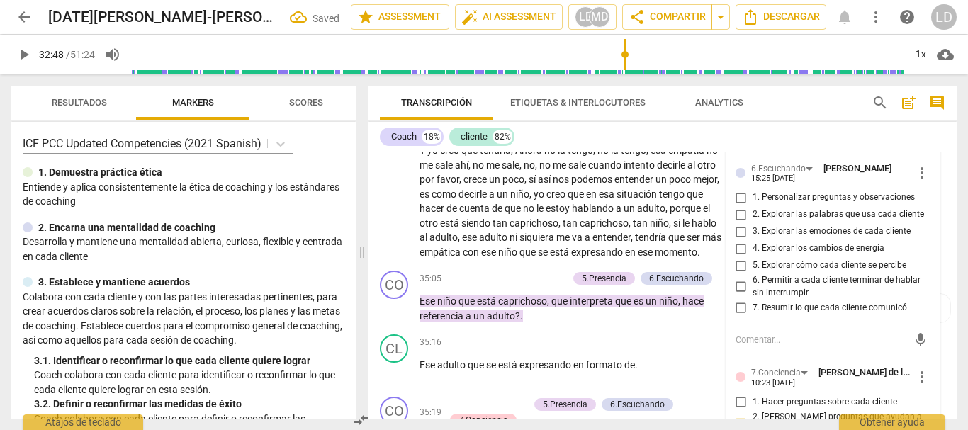
scroll to position [6220, 0]
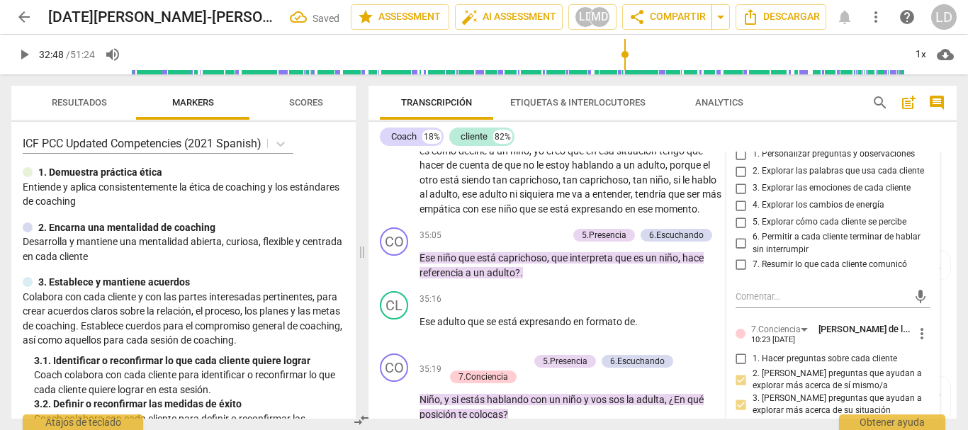
click at [743, 163] on input "1. Personalizar preguntas y observaciones" at bounding box center [741, 154] width 23 height 17
click at [737, 180] on input "2. Explorar las palabras que usa cada cliente" at bounding box center [741, 171] width 23 height 17
click at [740, 231] on input "5. Explorar cómo cada cliente se percibe" at bounding box center [741, 222] width 23 height 17
click at [738, 252] on input "6. Permitir a cada cliente terminar de hablar sin interrumpir" at bounding box center [741, 243] width 23 height 17
click at [741, 273] on input "7. Resumir lo que cada cliente comunicó" at bounding box center [741, 264] width 23 height 17
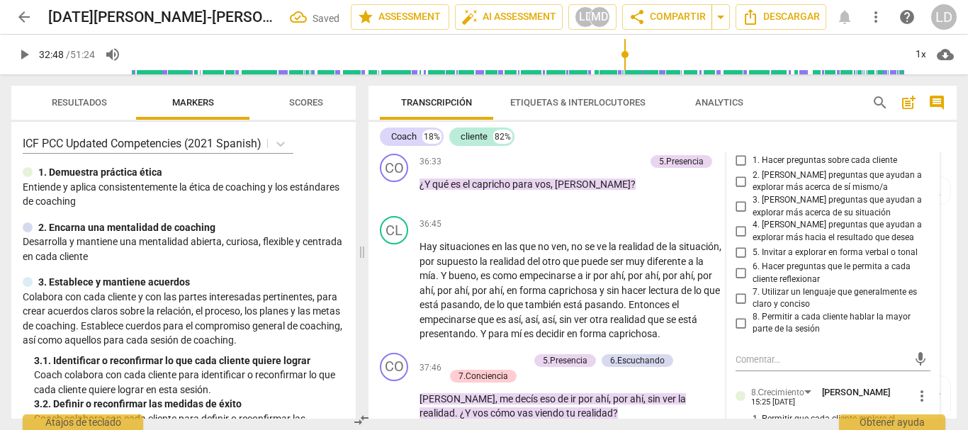
scroll to position [6716, 0]
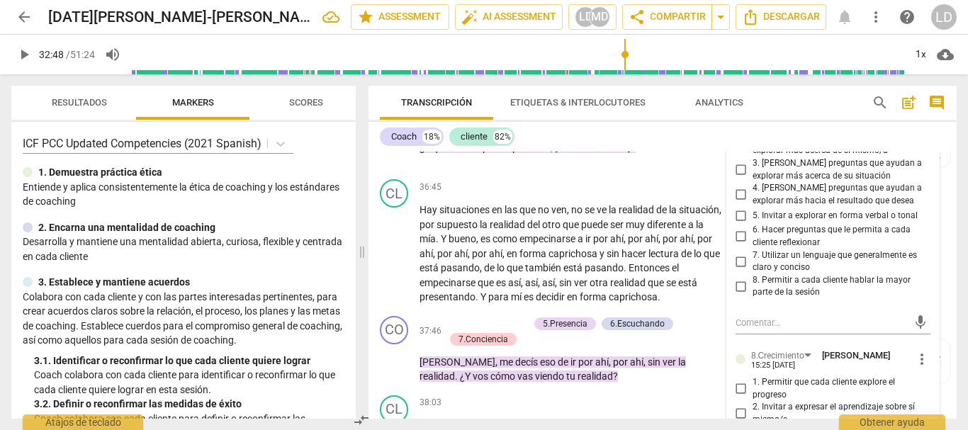
click at [739, 133] on input "1. Hacer preguntas sobre cada cliente" at bounding box center [741, 124] width 23 height 17
click at [740, 153] on input "2. [PERSON_NAME] preguntas que ayudan a explorar más acerca de sí mismo/a" at bounding box center [741, 144] width 23 height 17
click at [741, 179] on input "3. [PERSON_NAME] preguntas que ayudan a explorar más acerca de su situación" at bounding box center [741, 170] width 23 height 17
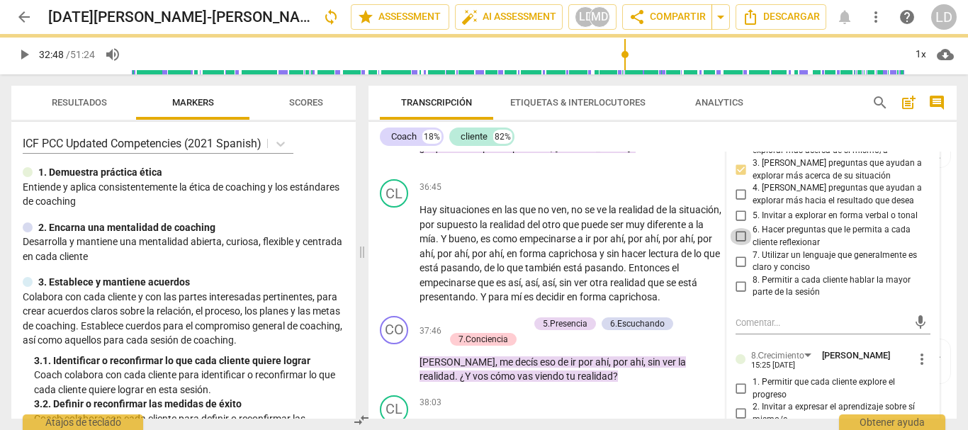
click at [736, 245] on input "6. Hacer preguntas que le permita a cada cliente reflexionar" at bounding box center [741, 236] width 23 height 17
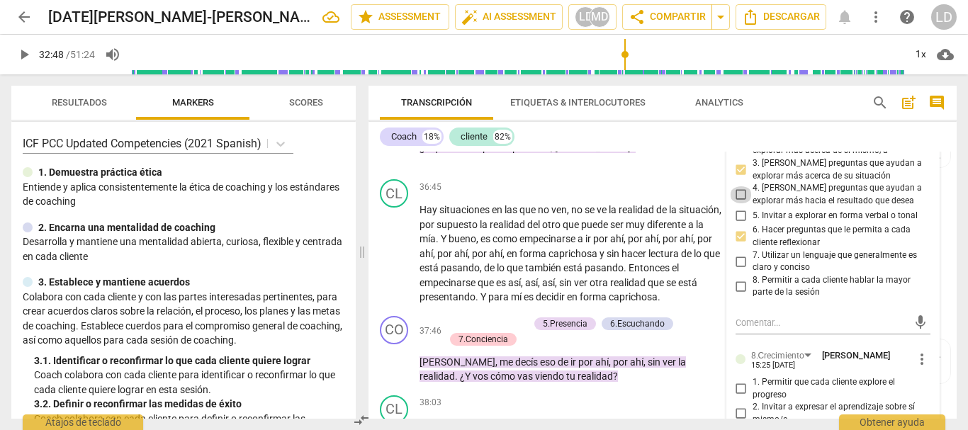
click at [736, 203] on input "4. [PERSON_NAME] preguntas que ayudan a explorar más hacia el resultado que des…" at bounding box center [741, 194] width 23 height 17
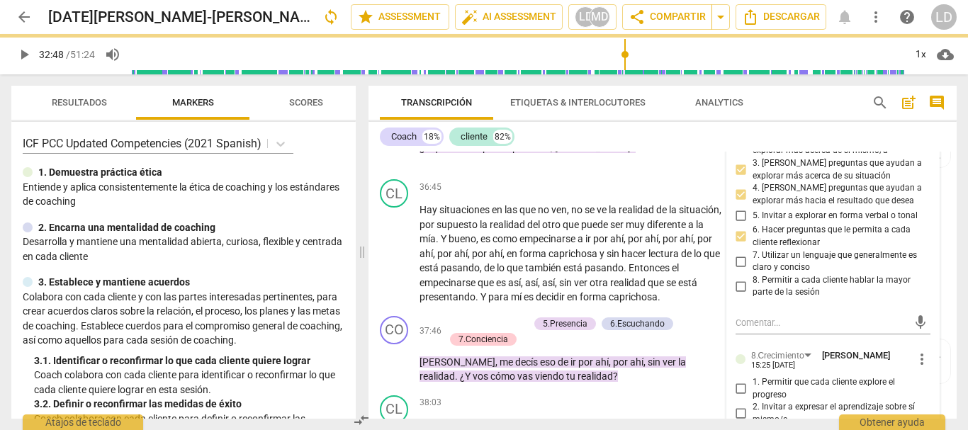
click at [742, 270] on input "7. Utilizar un lenguaje que generalmente es claro y conciso" at bounding box center [741, 261] width 23 height 17
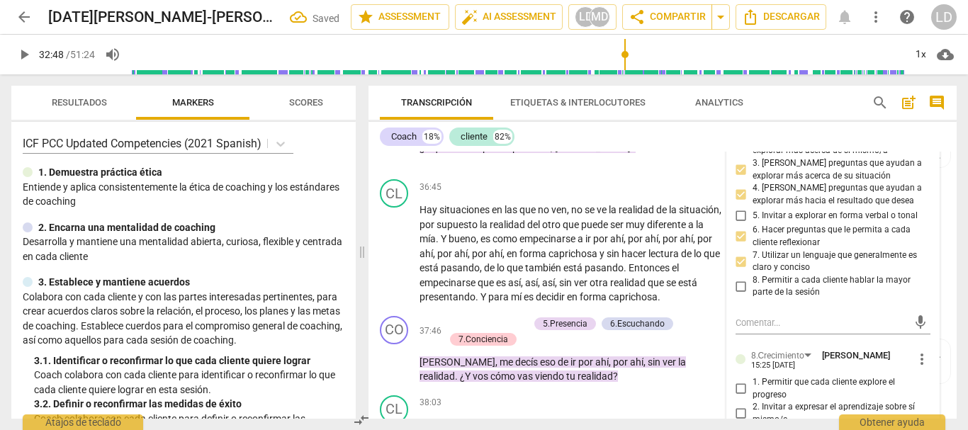
drag, startPoint x: 734, startPoint y: 371, endPoint x: 769, endPoint y: 371, distance: 35.4
click at [734, 295] on input "8. Permitir a cada cliente hablar la mayor parte de la sesión" at bounding box center [741, 286] width 23 height 17
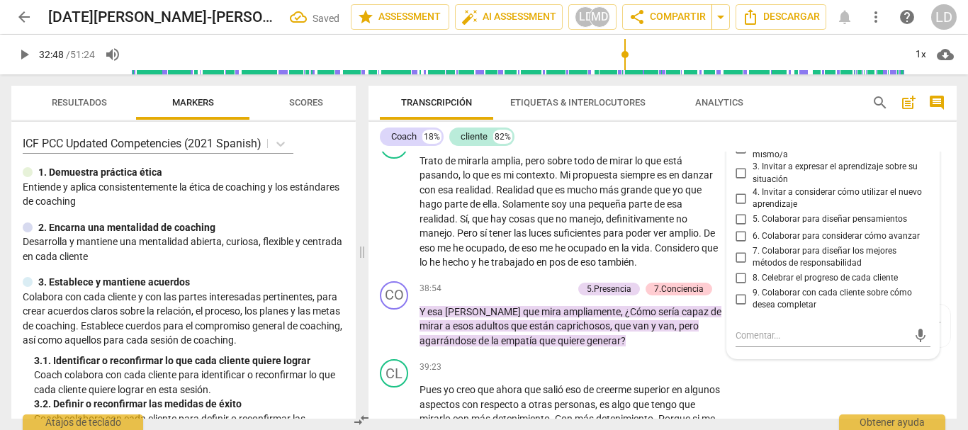
scroll to position [6999, 0]
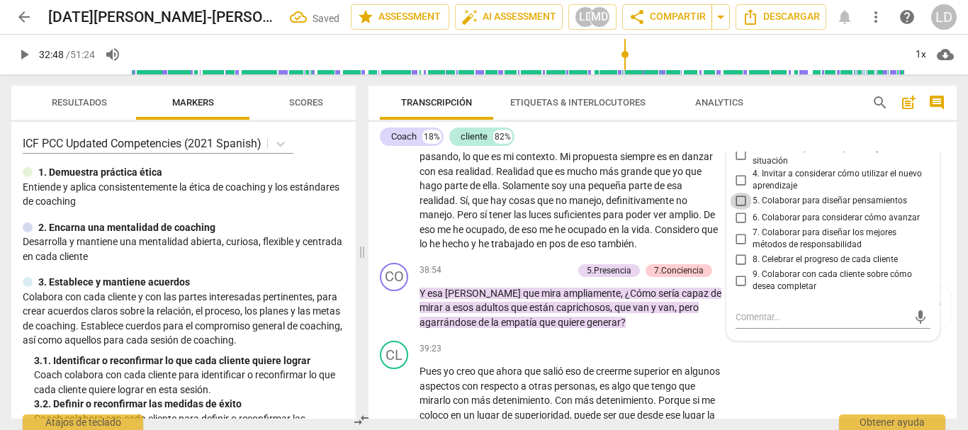
click at [741, 210] on input "5. Colaborar para diseñar pensamientos" at bounding box center [741, 201] width 23 height 17
click at [941, 236] on div "CL play_arrow pause 38:03 + Add competency keyboard_arrow_right Trato de mirarl…" at bounding box center [663, 181] width 588 height 151
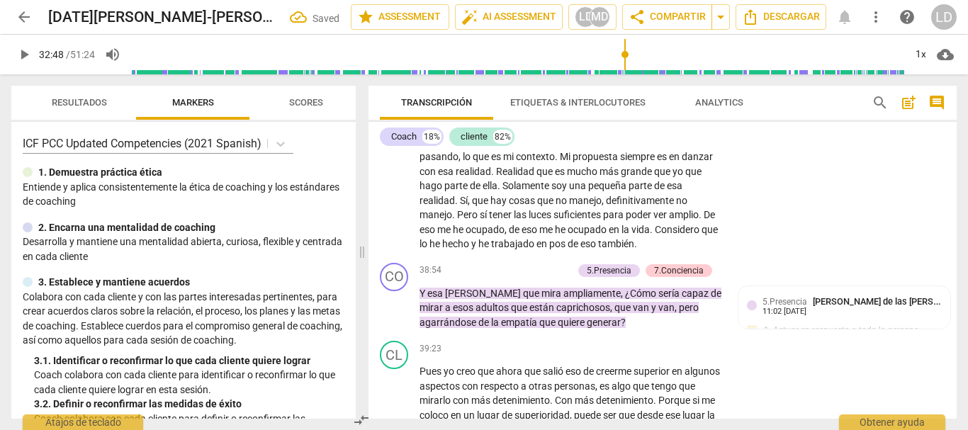
click at [25, 55] on span "play_arrow" at bounding box center [24, 54] width 17 height 17
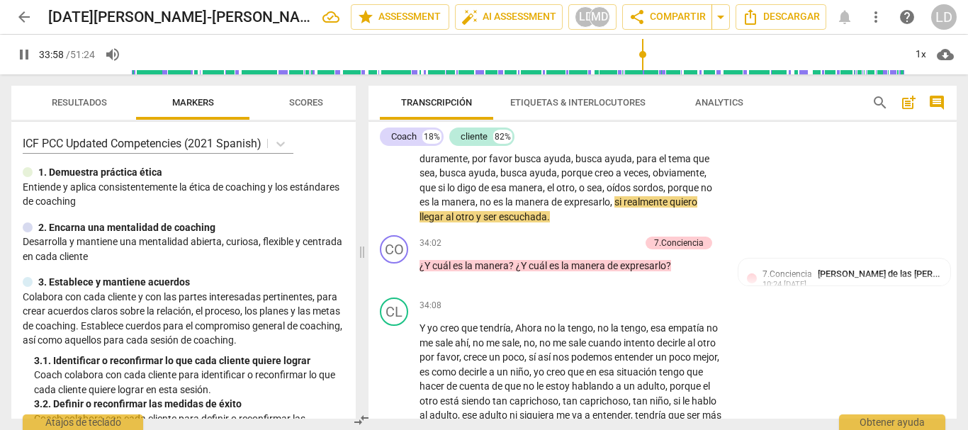
scroll to position [6007, 0]
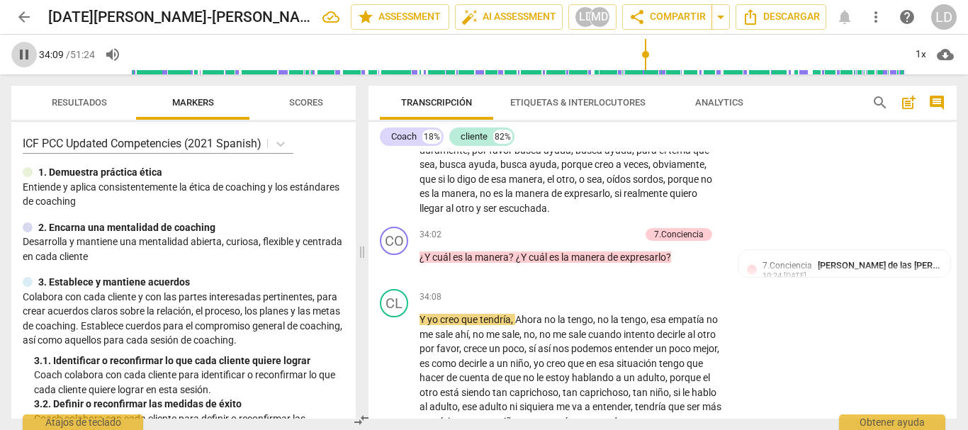
click at [30, 57] on span "pause" at bounding box center [24, 54] width 17 height 17
click at [622, 242] on p "Add competency" at bounding box center [606, 235] width 67 height 13
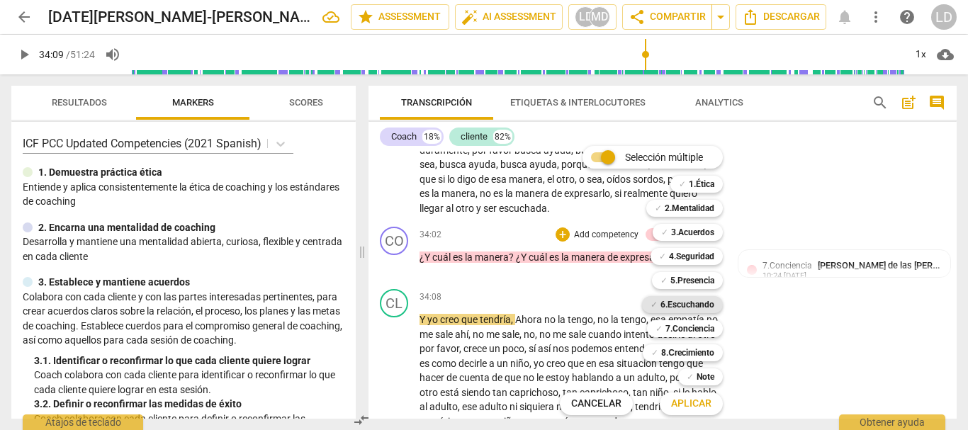
click at [704, 308] on b "6.Escuchando" at bounding box center [688, 304] width 54 height 17
click at [700, 329] on b "7.Conciencia" at bounding box center [689, 328] width 49 height 17
click at [708, 398] on span "Aplicar" at bounding box center [691, 404] width 40 height 14
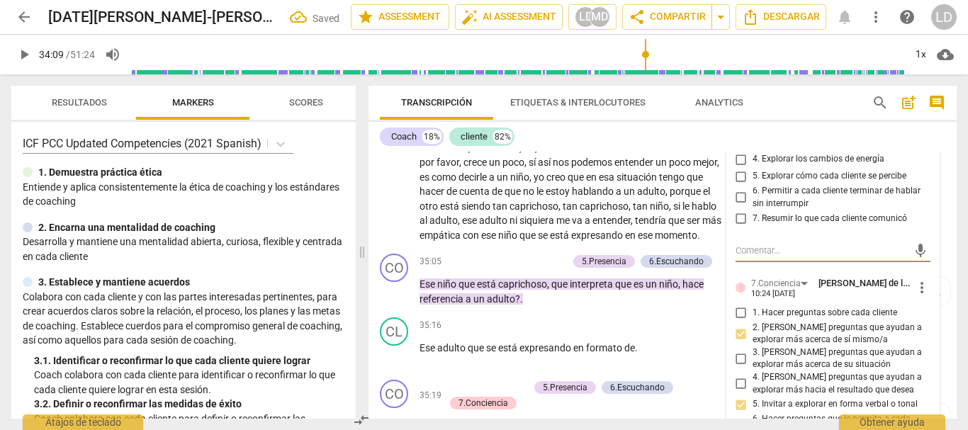
scroll to position [6105, 0]
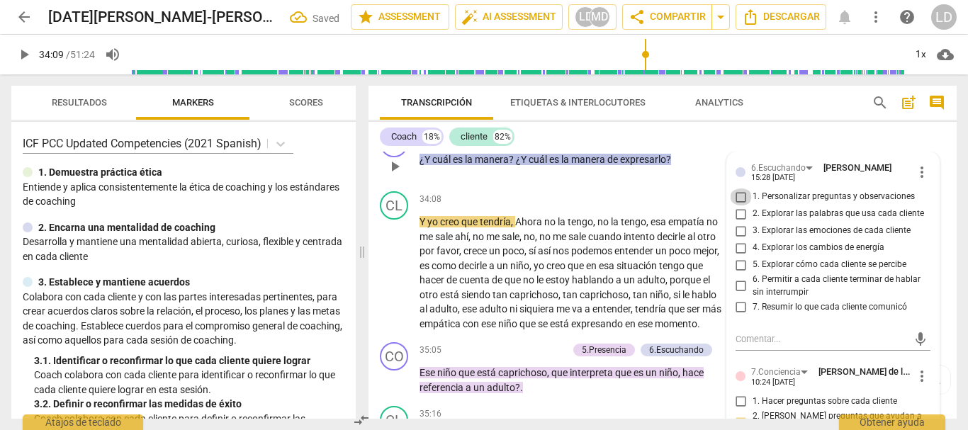
click at [738, 206] on input "1. Personalizar preguntas y observaciones" at bounding box center [741, 197] width 23 height 17
click at [737, 223] on input "2. Explorar las palabras que usa cada cliente" at bounding box center [741, 214] width 23 height 17
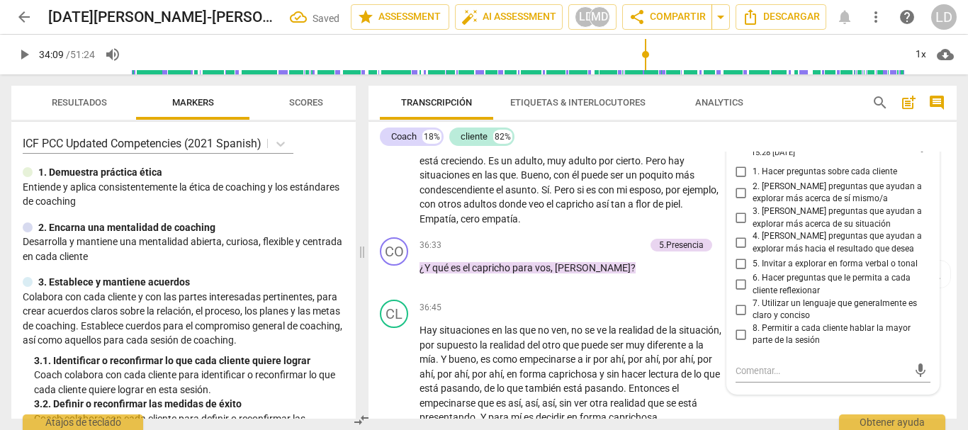
scroll to position [6601, 0]
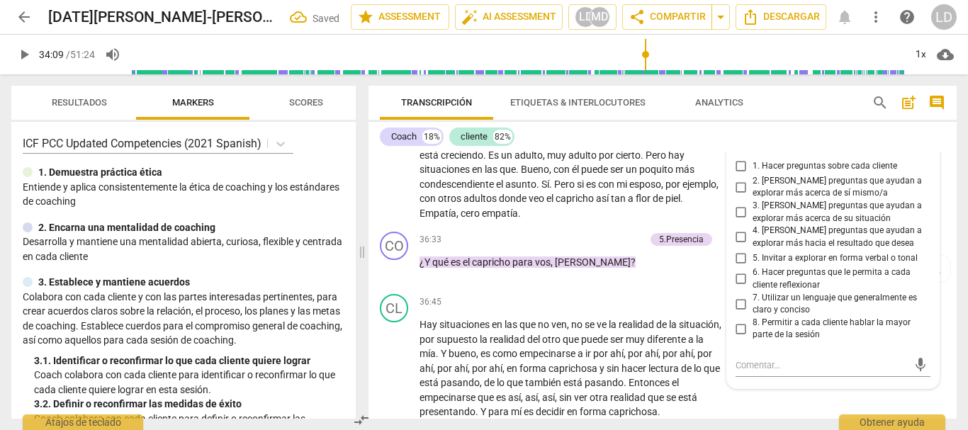
click at [736, 175] on input "1. Hacer preguntas sobre cada cliente" at bounding box center [741, 166] width 23 height 17
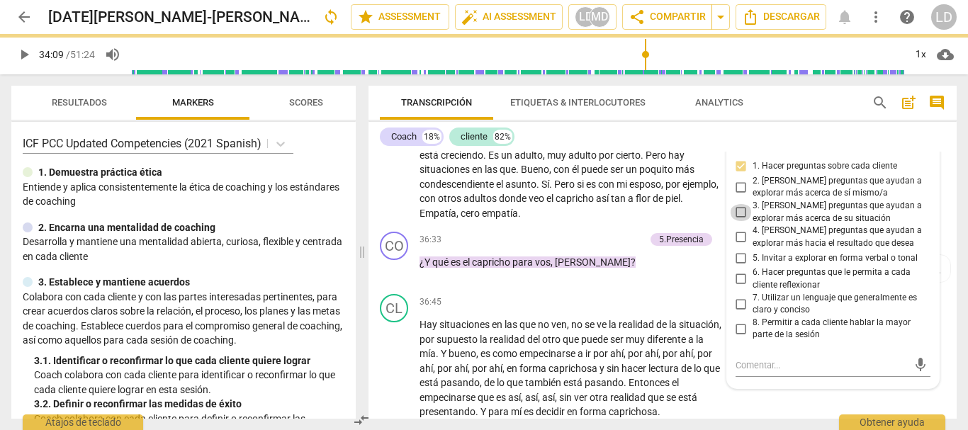
click at [741, 221] on input "3. [PERSON_NAME] preguntas que ayudan a explorar más acerca de su situación" at bounding box center [741, 212] width 23 height 17
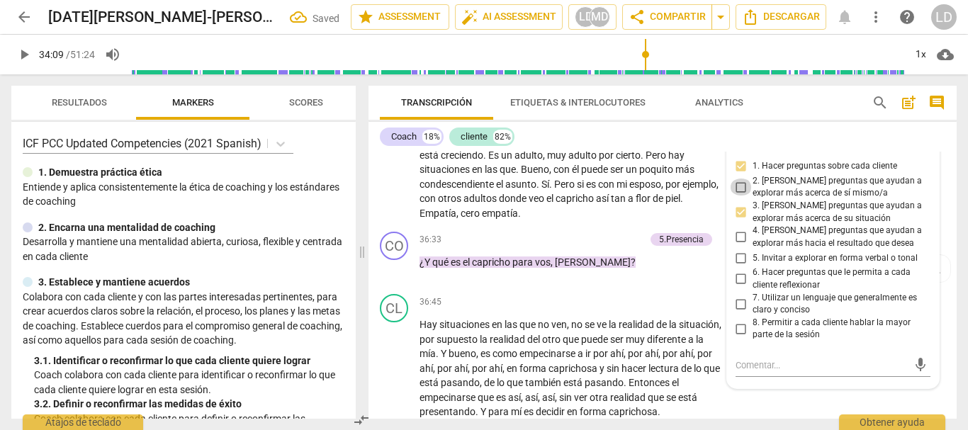
click at [738, 196] on input "2. [PERSON_NAME] preguntas que ayudan a explorar más acerca de sí mismo/a" at bounding box center [741, 187] width 23 height 17
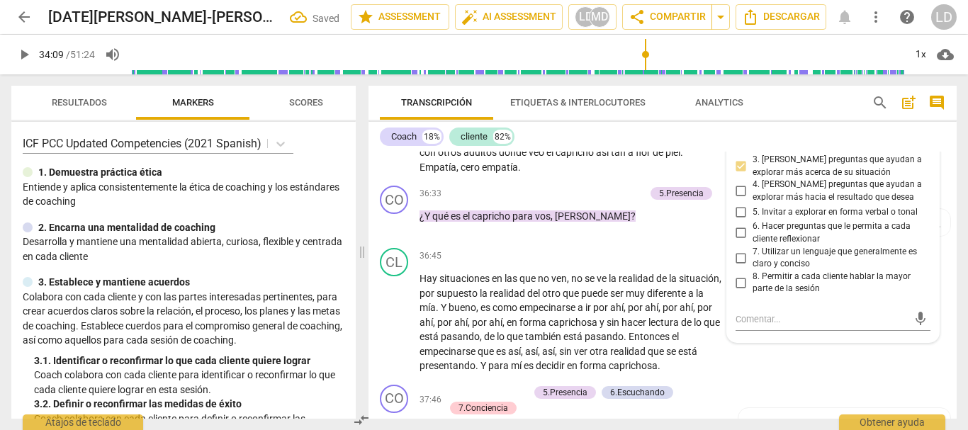
scroll to position [6672, 0]
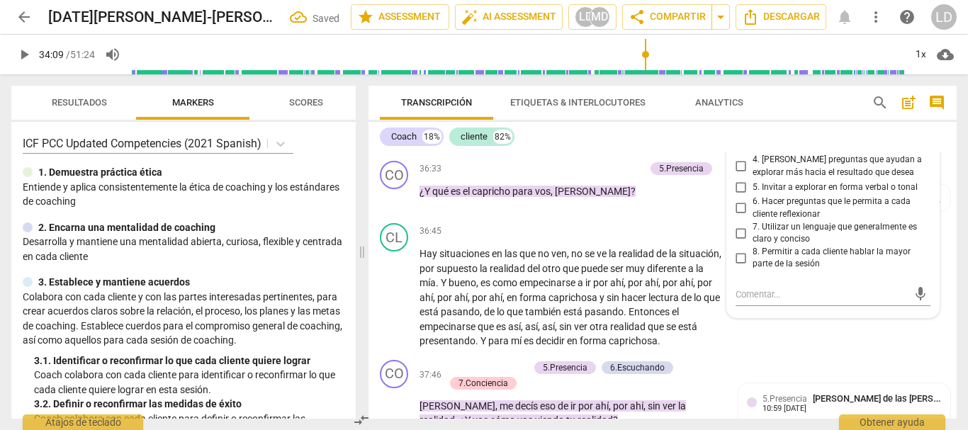
click at [739, 242] on input "7. Utilizar un lenguaje que generalmente es claro y conciso" at bounding box center [741, 233] width 23 height 17
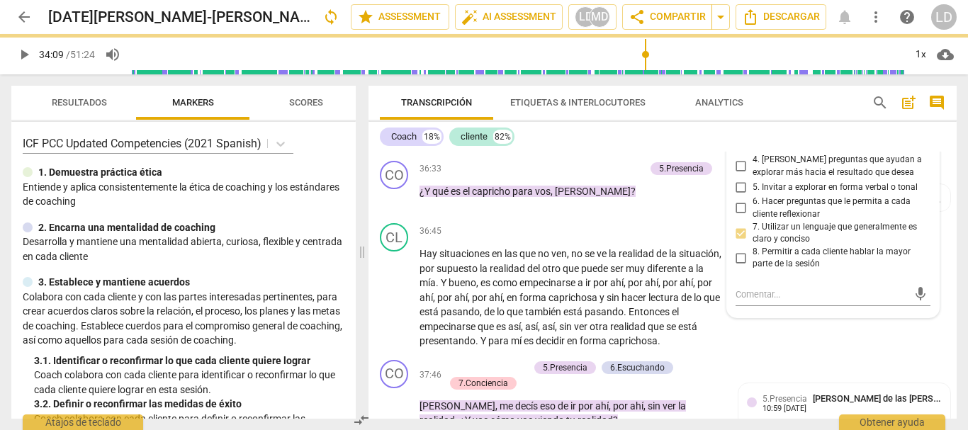
click at [734, 217] on input "6. Hacer preguntas que le permita a cada cliente reflexionar" at bounding box center [741, 208] width 23 height 17
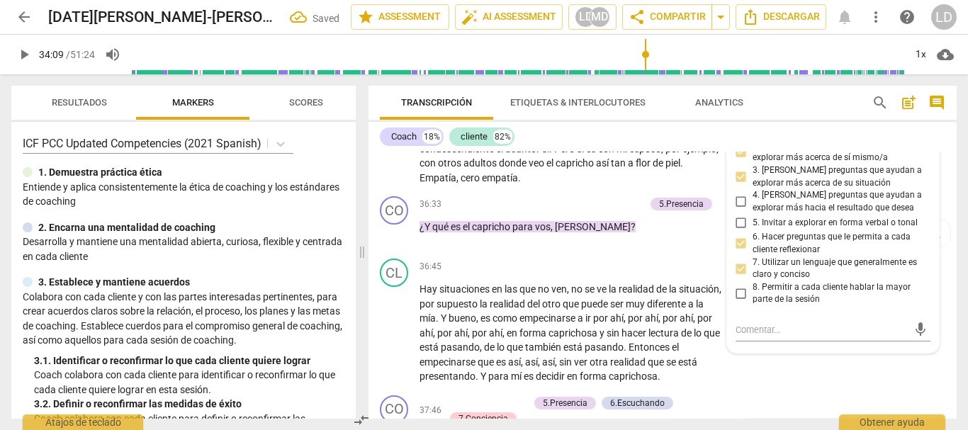
scroll to position [6601, 0]
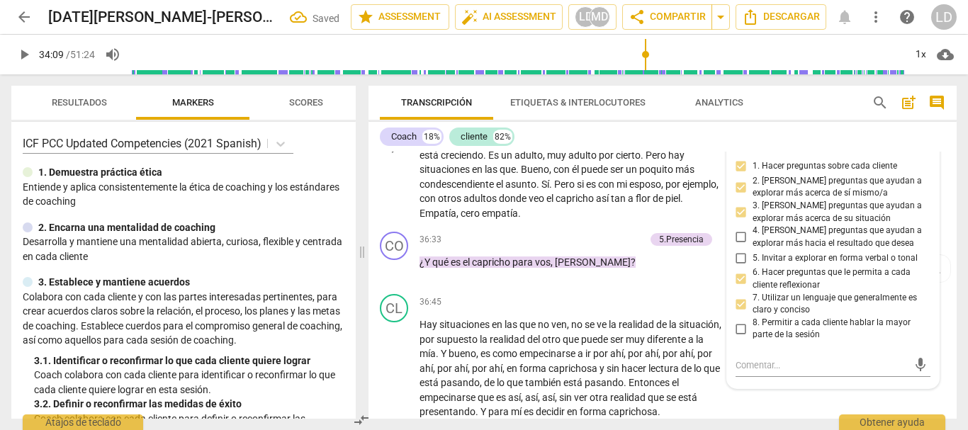
drag, startPoint x: 943, startPoint y: 195, endPoint x: 787, endPoint y: 179, distance: 156.8
click at [943, 193] on div "CL play_arrow pause 35:35 + Add competency keyboard_arrow_right Y esa es la que…" at bounding box center [663, 136] width 588 height 180
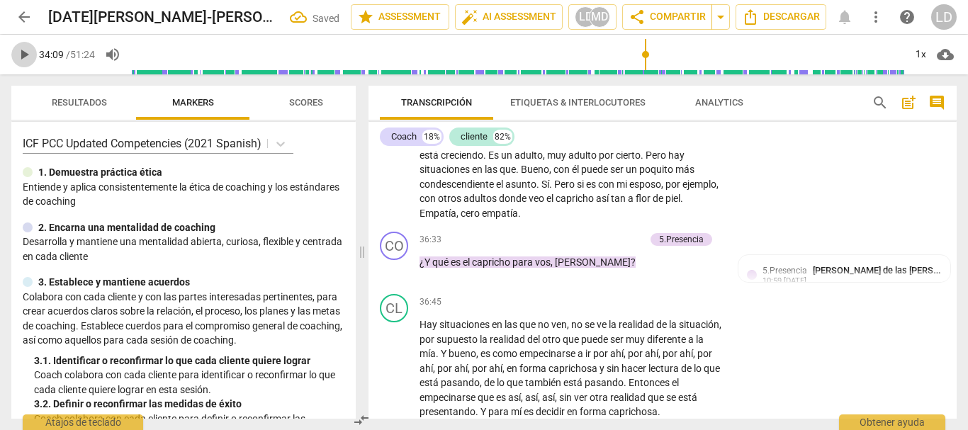
click at [26, 47] on span "play_arrow" at bounding box center [24, 54] width 17 height 17
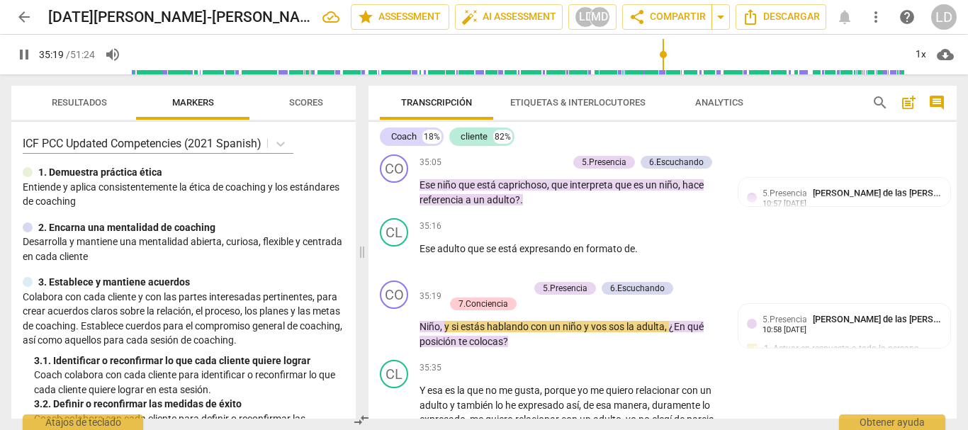
scroll to position [6317, 0]
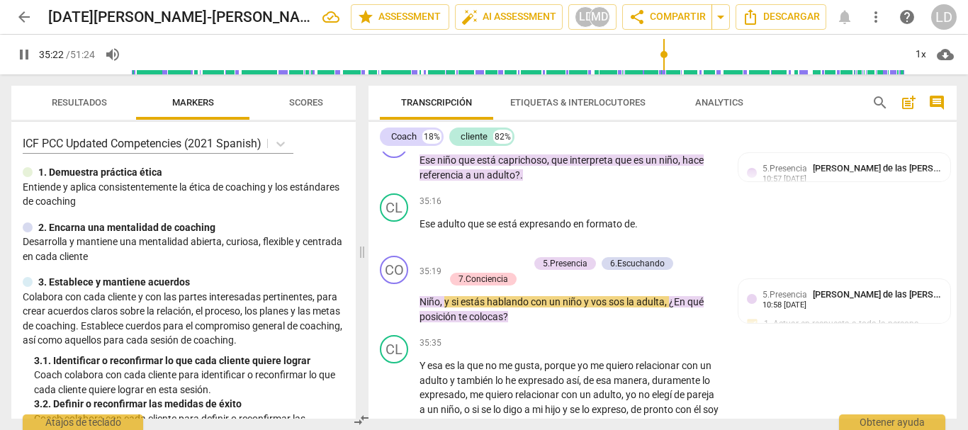
click at [22, 46] on span "pause" at bounding box center [24, 54] width 17 height 17
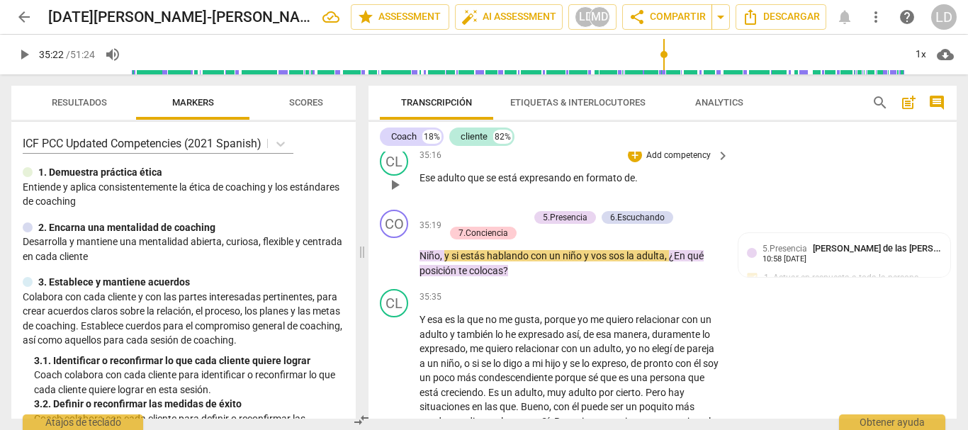
scroll to position [6388, 0]
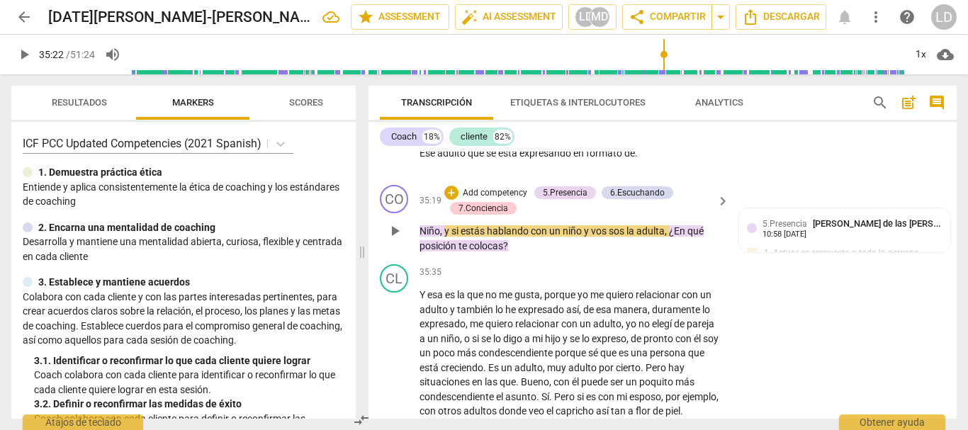
click at [419, 249] on div "play_arrow pause" at bounding box center [401, 230] width 36 height 35
click at [422, 237] on span "Niño" at bounding box center [430, 230] width 21 height 11
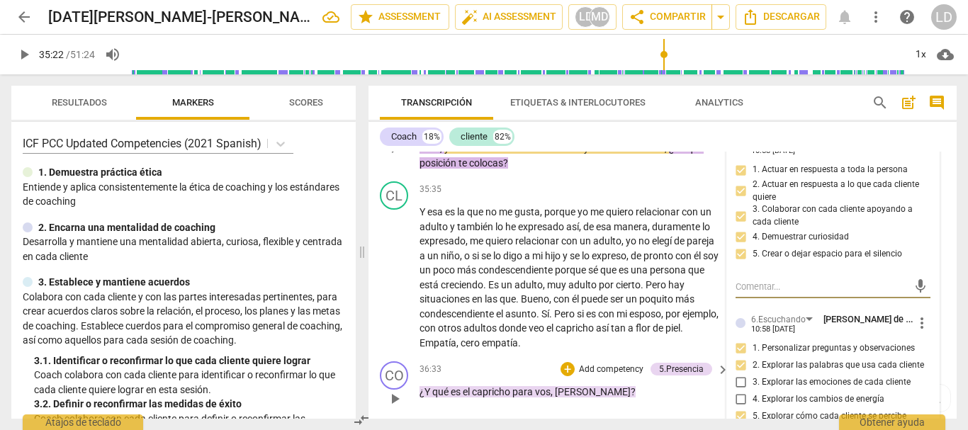
scroll to position [6433, 0]
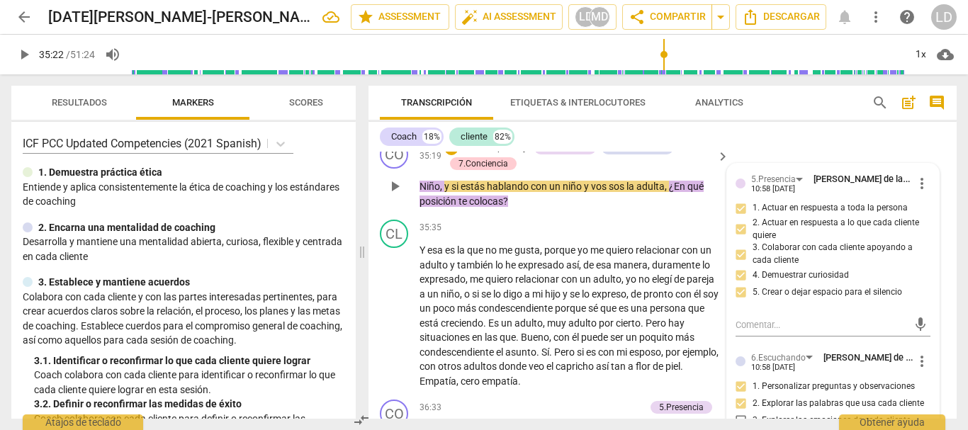
click at [420, 192] on span "Niño" at bounding box center [430, 186] width 21 height 11
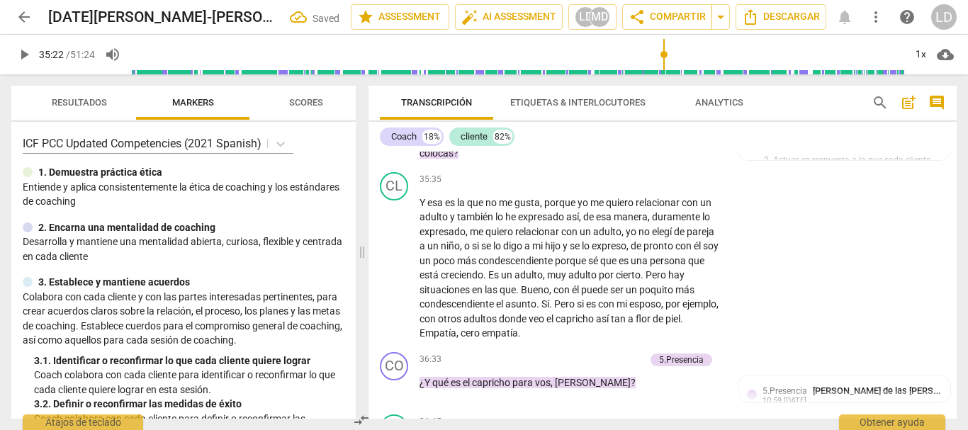
click at [668, 130] on span "y" at bounding box center [668, 123] width 7 height 11
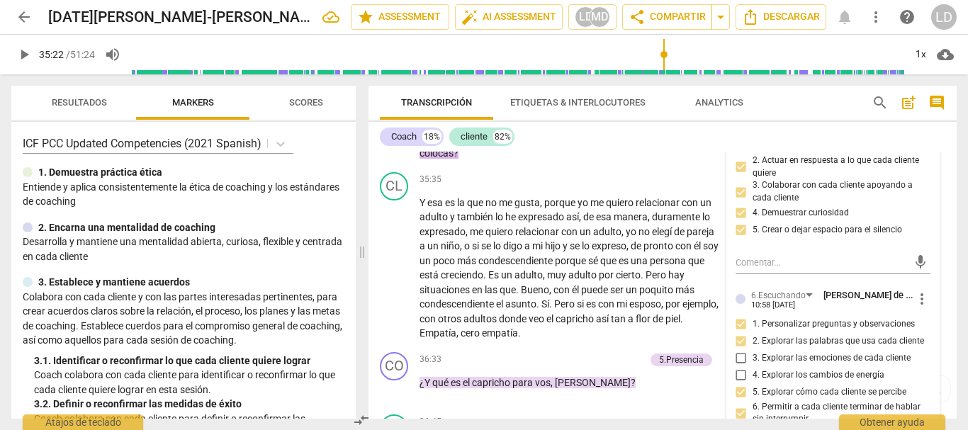
click at [670, 130] on span "y" at bounding box center [668, 123] width 7 height 11
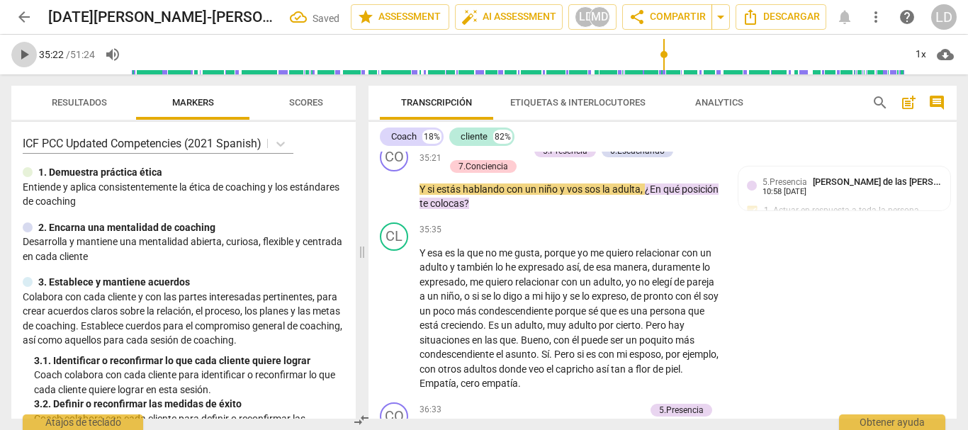
click at [18, 64] on button "play_arrow" at bounding box center [24, 55] width 26 height 26
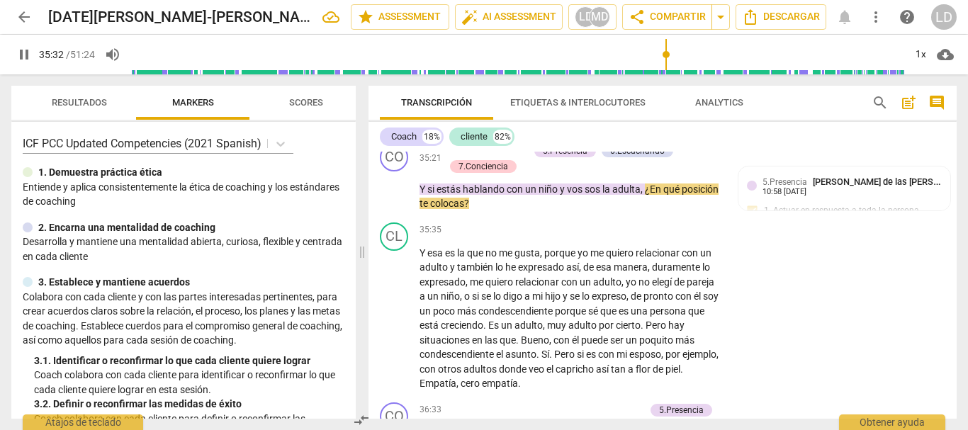
click at [26, 53] on span "pause" at bounding box center [24, 54] width 17 height 17
click at [515, 157] on p "Add competency" at bounding box center [494, 151] width 67 height 13
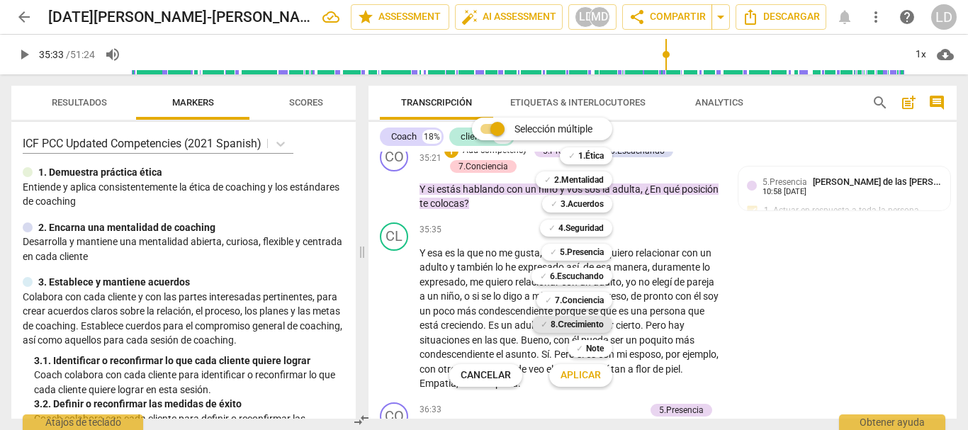
click at [577, 329] on b "8.Сrecimiento" at bounding box center [577, 324] width 53 height 17
click at [577, 300] on b "7.Conciencia" at bounding box center [579, 300] width 49 height 17
click at [589, 278] on b "6.Escuchando" at bounding box center [577, 276] width 54 height 17
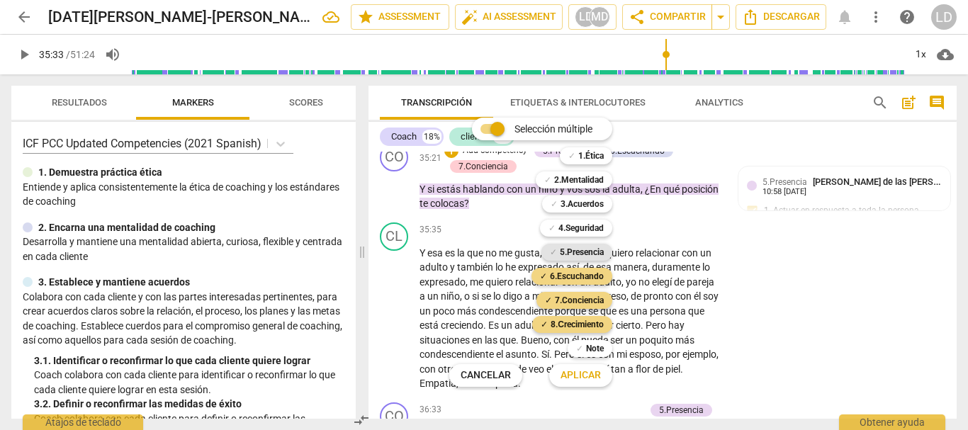
click at [588, 259] on b "5.Presencia" at bounding box center [582, 252] width 44 height 17
click at [588, 229] on b "4.Seguridad" at bounding box center [580, 228] width 45 height 17
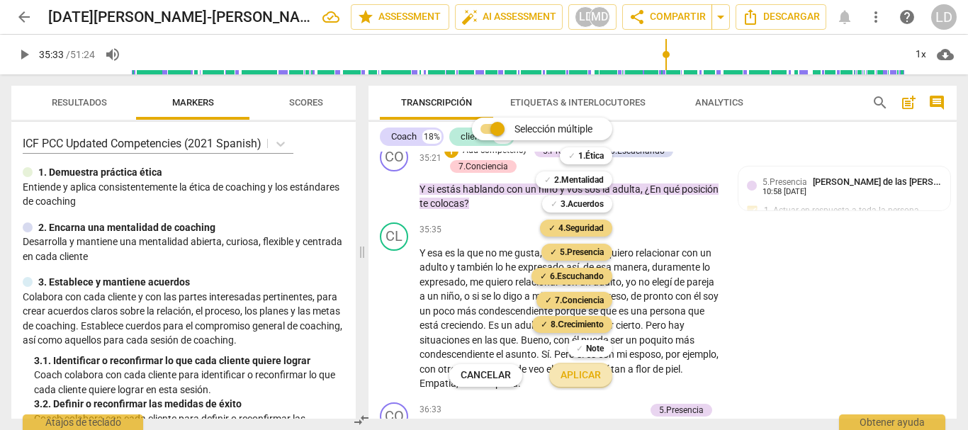
click at [598, 374] on span "Aplicar" at bounding box center [581, 376] width 40 height 14
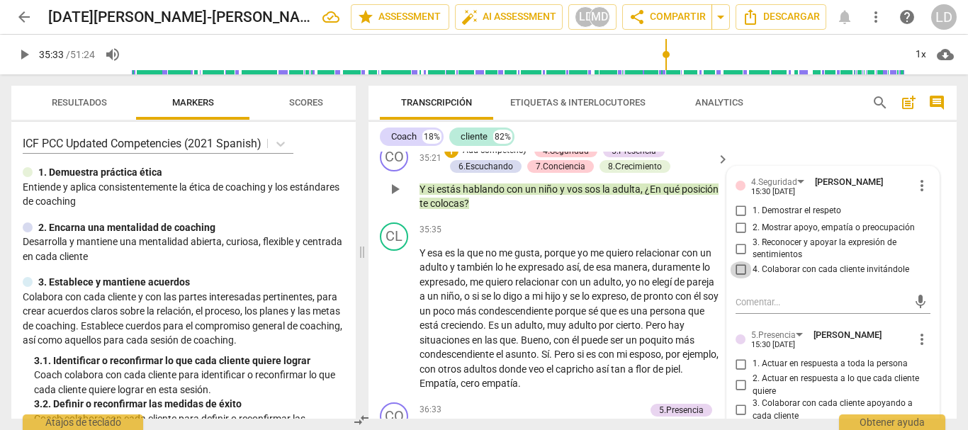
click at [738, 279] on input "4. Colaborar con cada cliente invitándole" at bounding box center [741, 270] width 23 height 17
click at [737, 220] on input "1. Demostrar el respeto" at bounding box center [741, 211] width 23 height 17
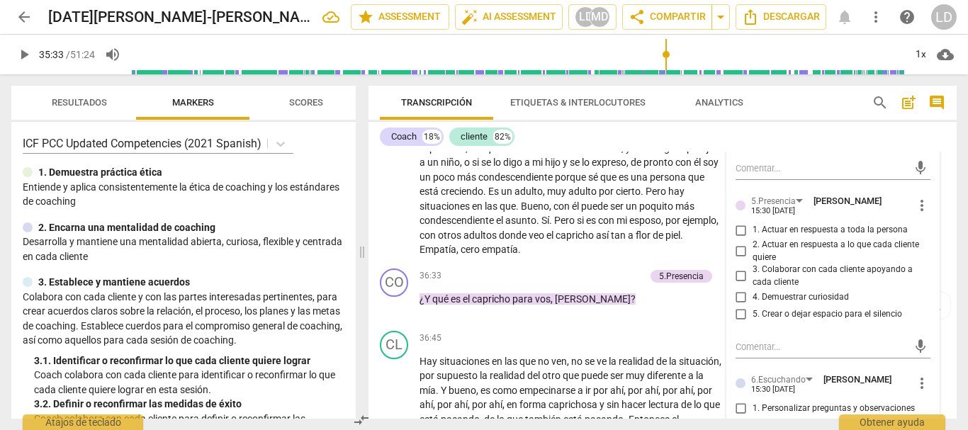
scroll to position [6575, 0]
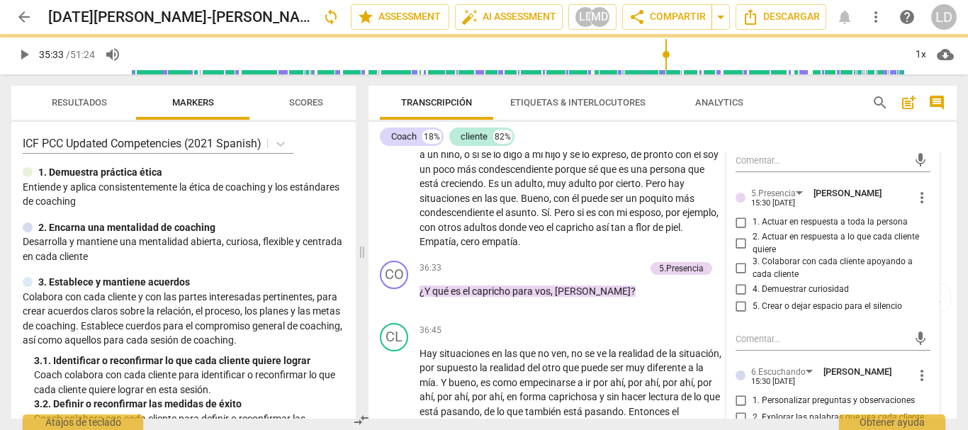
click at [743, 231] on input "1. Actuar en respuesta a toda la persona" at bounding box center [741, 222] width 23 height 17
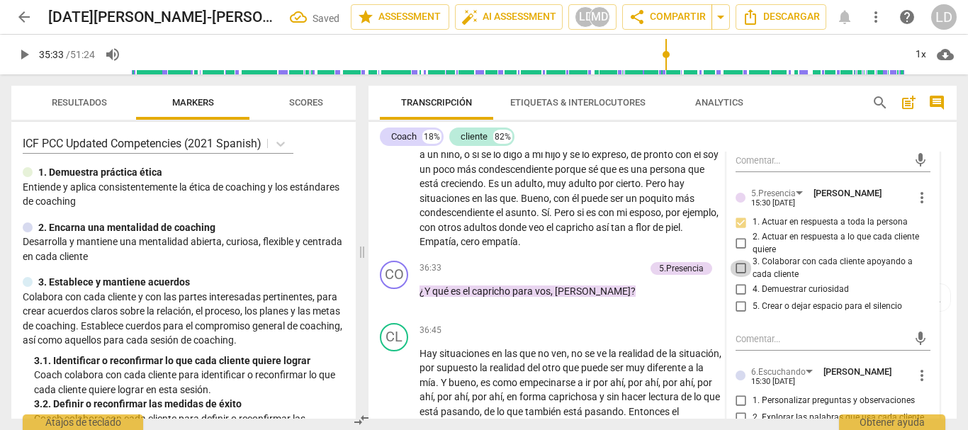
click at [736, 277] on input "3. Colaborar con cada cliente apoyando a cada cliente" at bounding box center [741, 268] width 23 height 17
click at [739, 298] on input "4. Demuestrar curiosidad" at bounding box center [741, 289] width 23 height 17
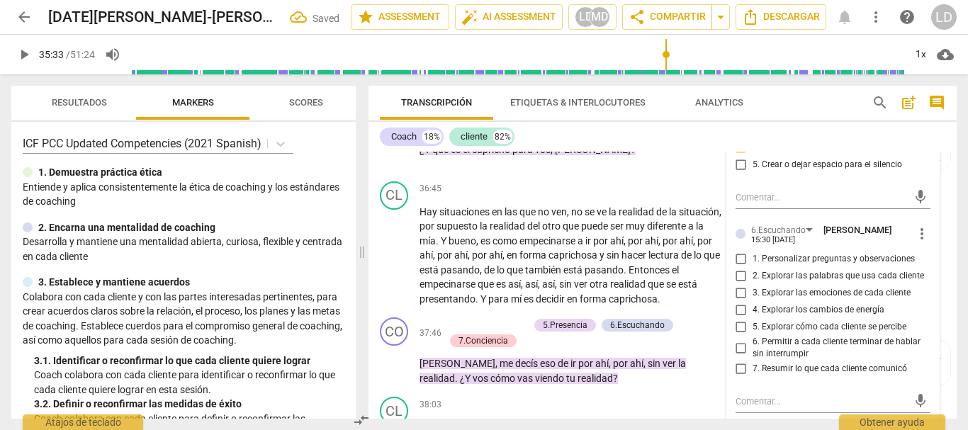
scroll to position [6787, 0]
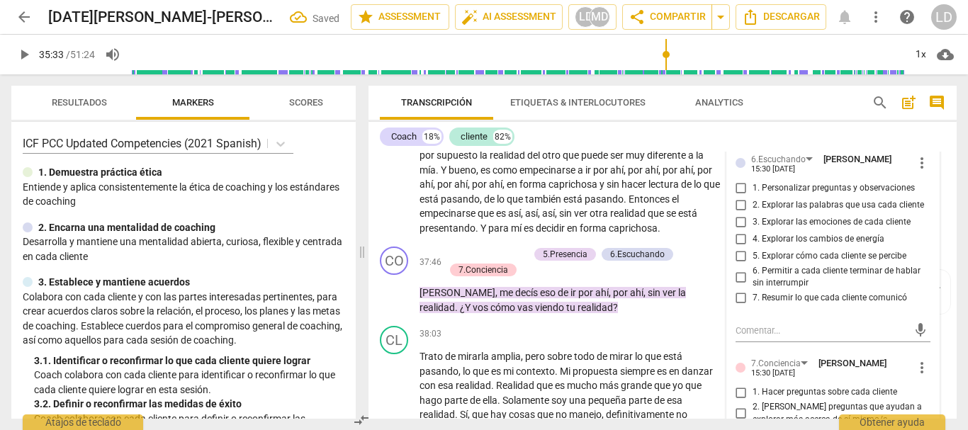
click at [738, 197] on input "1. Personalizar preguntas y observaciones" at bounding box center [741, 188] width 23 height 17
click at [733, 214] on input "2. Explorar las palabras que usa cada cliente" at bounding box center [741, 205] width 23 height 17
click at [736, 265] on input "5. Explorar cómo cada cliente se percibe" at bounding box center [741, 256] width 23 height 17
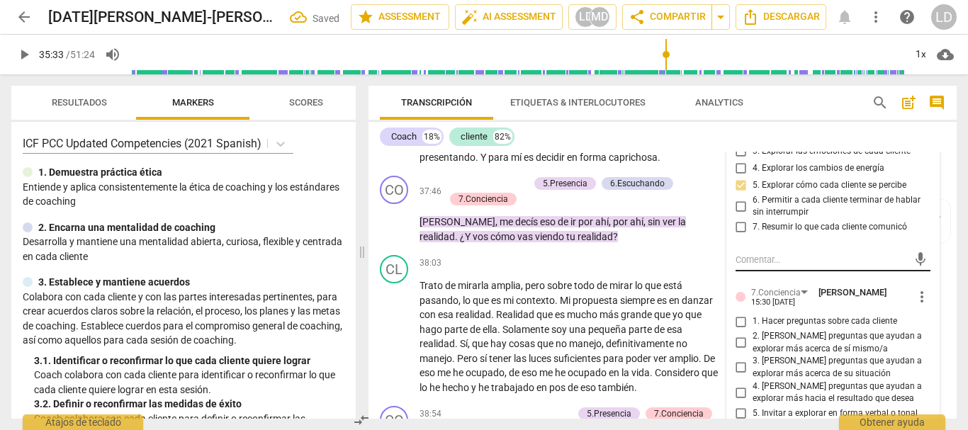
click at [776, 266] on textarea at bounding box center [822, 259] width 173 height 13
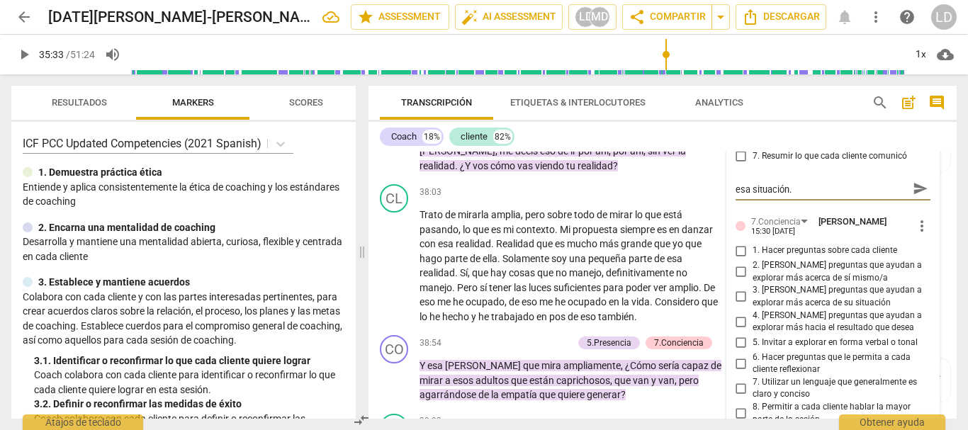
scroll to position [7000, 0]
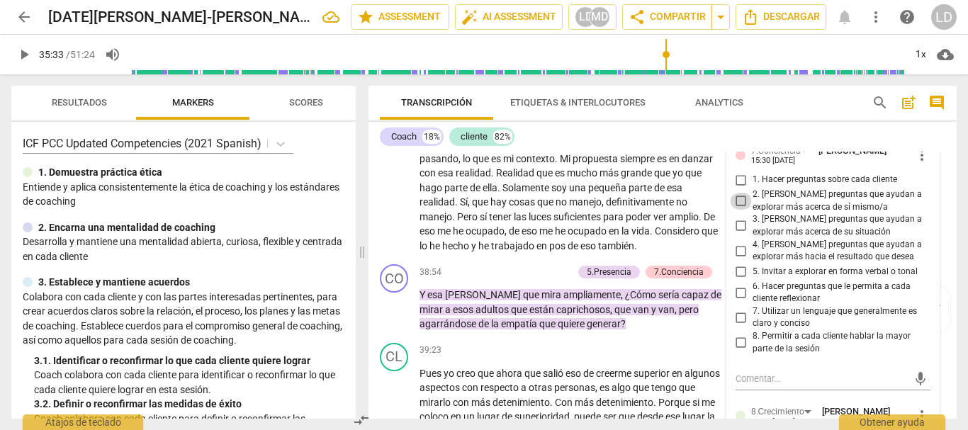
click at [734, 210] on input "2. [PERSON_NAME] preguntas que ayudan a explorar más acerca de sí mismo/a" at bounding box center [741, 201] width 23 height 17
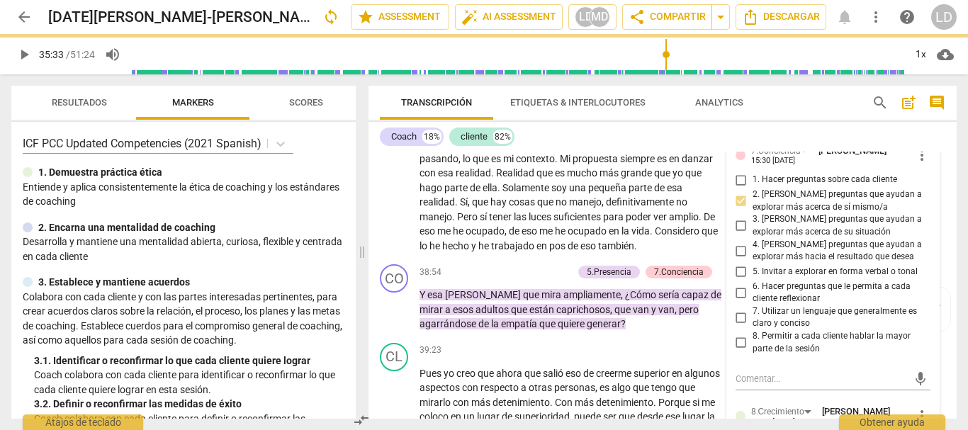
scroll to position [0, 0]
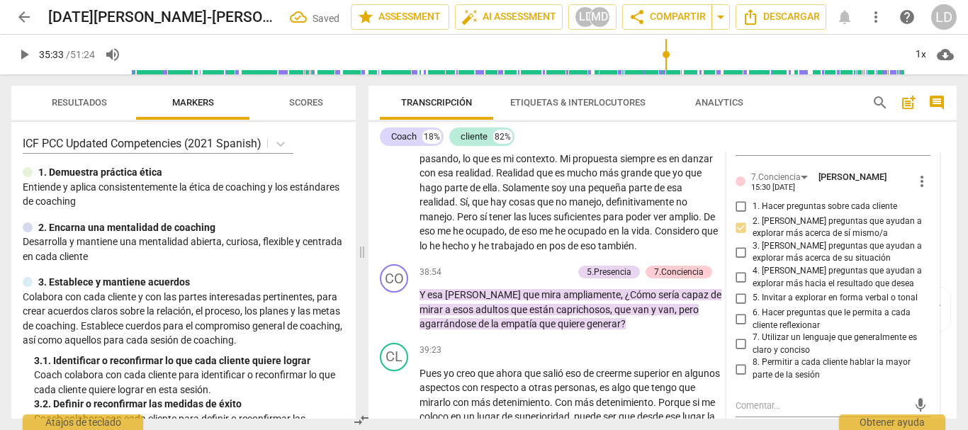
click at [737, 265] on label "3. [PERSON_NAME] preguntas que ayudan a explorar más acerca de su situación" at bounding box center [828, 252] width 196 height 25
click at [737, 261] on input "3. [PERSON_NAME] preguntas que ayudan a explorar más acerca de su situación" at bounding box center [741, 252] width 23 height 17
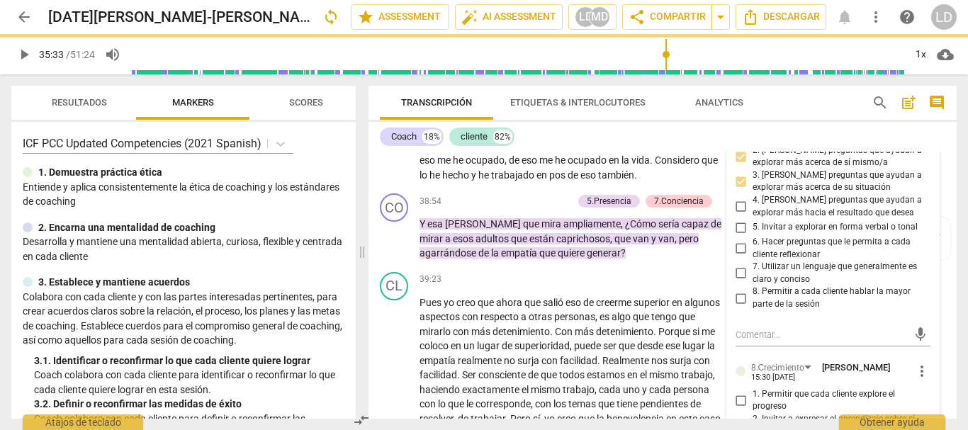
click at [740, 257] on input "6. Hacer preguntas que le permita a cada cliente reflexionar" at bounding box center [741, 248] width 23 height 17
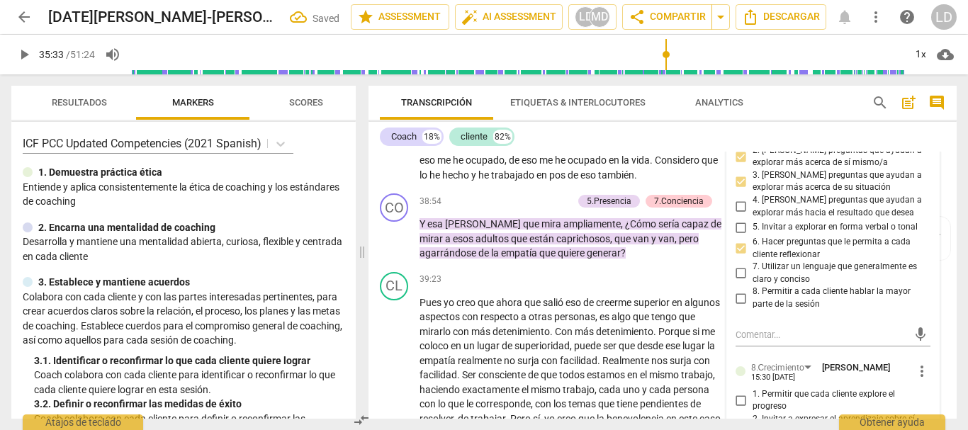
click at [736, 282] on input "7. Utilizar un lenguaje que generalmente es claro y conciso" at bounding box center [741, 273] width 23 height 17
click at [25, 53] on span "play_arrow" at bounding box center [24, 54] width 17 height 17
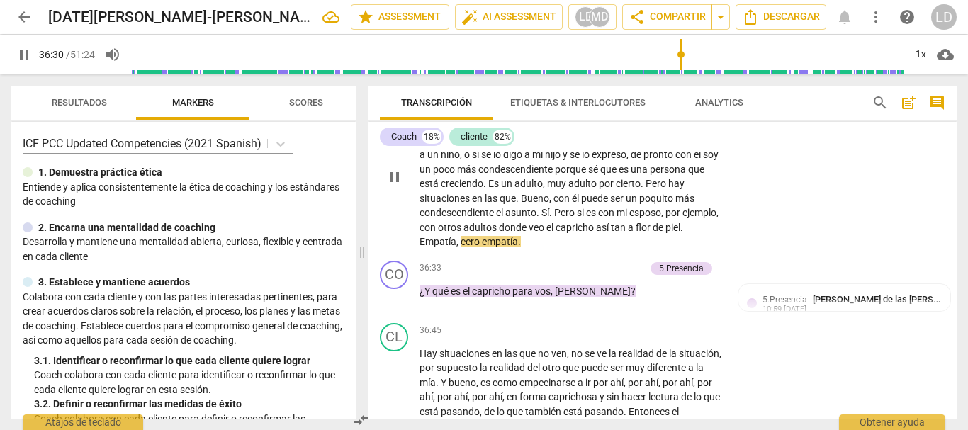
scroll to position [6646, 0]
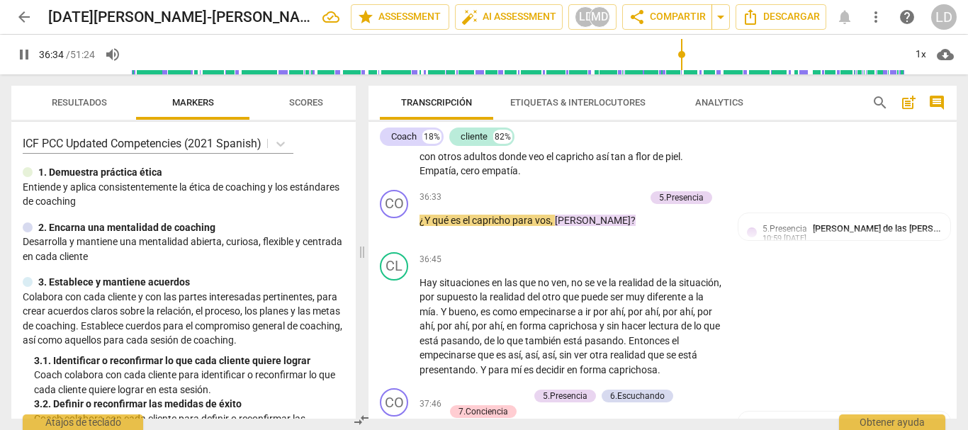
click at [20, 55] on span "pause" at bounding box center [24, 54] width 17 height 17
click at [617, 204] on p "Add competency" at bounding box center [611, 197] width 67 height 13
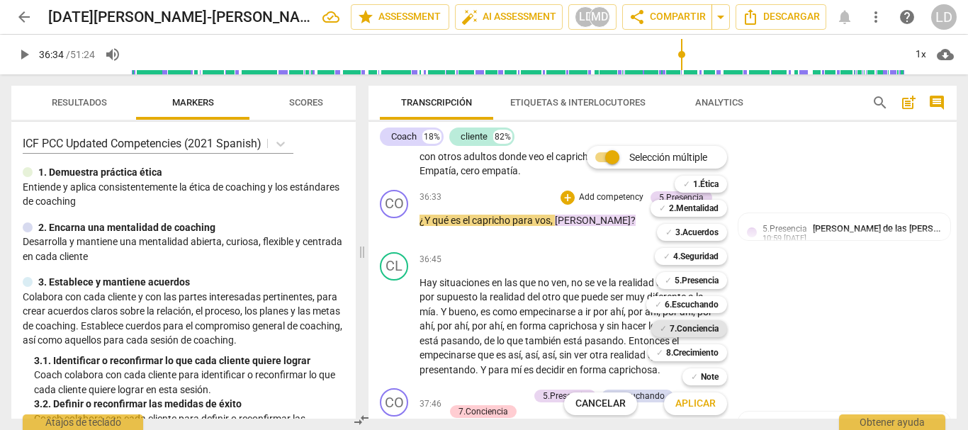
click at [709, 329] on b "7.Conciencia" at bounding box center [694, 328] width 49 height 17
click at [712, 301] on b "6.Escuchando" at bounding box center [692, 304] width 54 height 17
click at [700, 401] on span "Aplicar" at bounding box center [695, 404] width 40 height 14
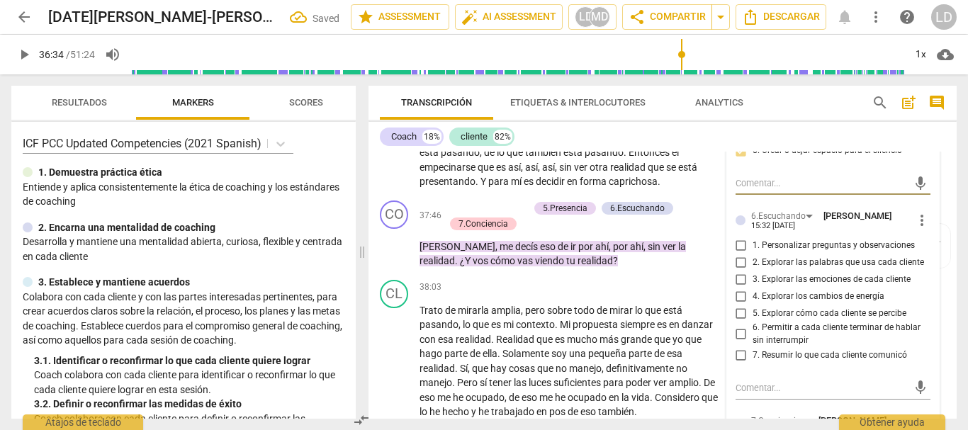
scroll to position [6907, 0]
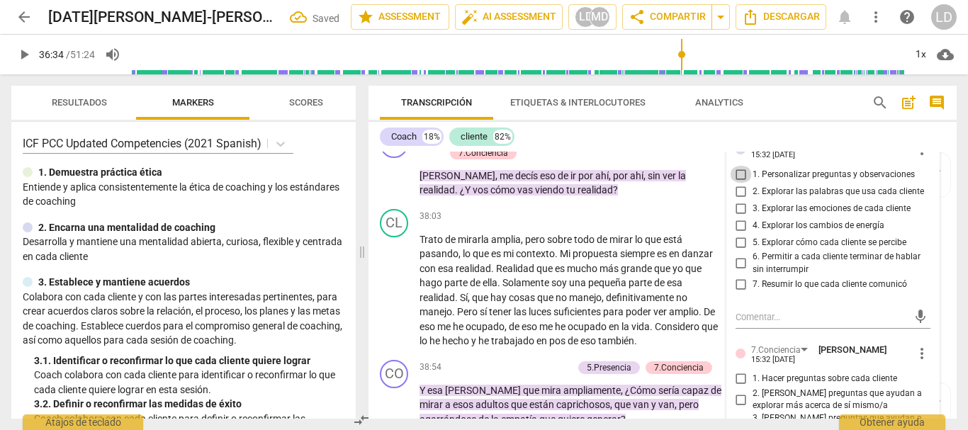
click at [739, 183] on input "1. Personalizar preguntas y observaciones" at bounding box center [741, 174] width 23 height 17
click at [741, 200] on input "2. Explorar las palabras que usa cada cliente" at bounding box center [741, 191] width 23 height 17
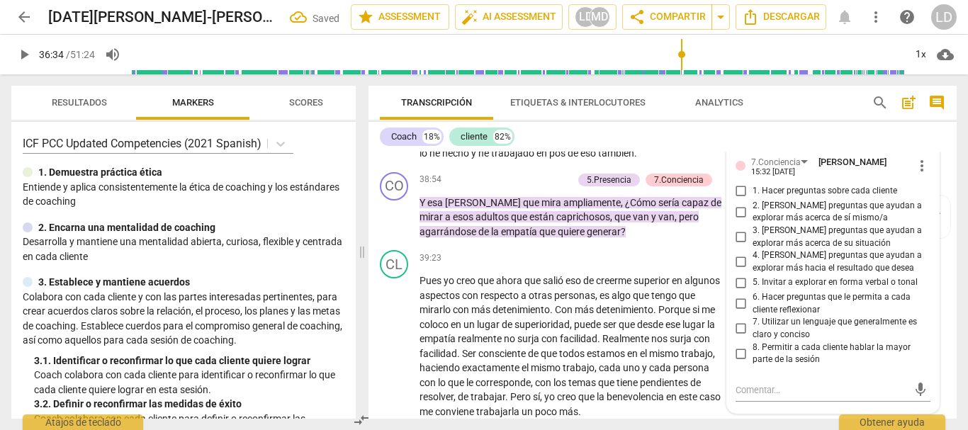
scroll to position [7120, 0]
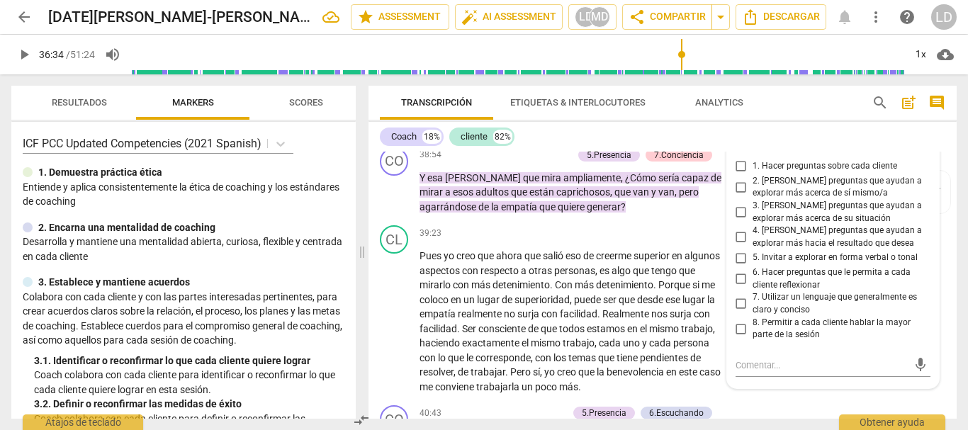
click at [736, 175] on input "1. Hacer preguntas sobre cada cliente" at bounding box center [741, 166] width 23 height 17
click at [741, 288] on input "6. Hacer preguntas que le permita a cada cliente reflexionar" at bounding box center [741, 279] width 23 height 17
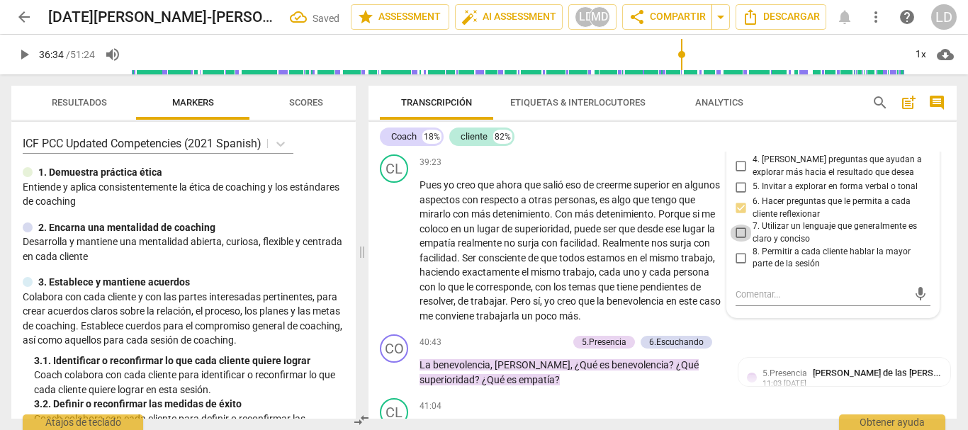
click at [738, 242] on input "7. Utilizar un lenguaje que generalmente es claro y conciso" at bounding box center [741, 233] width 23 height 17
click at [26, 55] on span "play_arrow" at bounding box center [24, 54] width 17 height 17
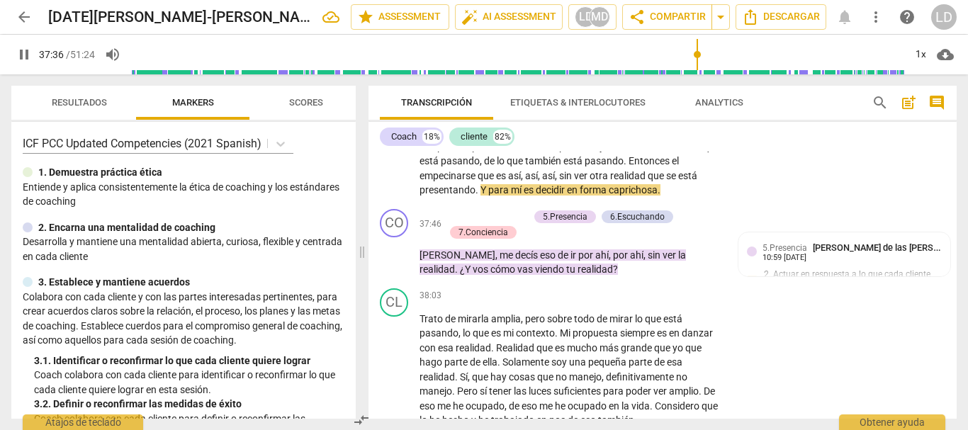
scroll to position [6836, 0]
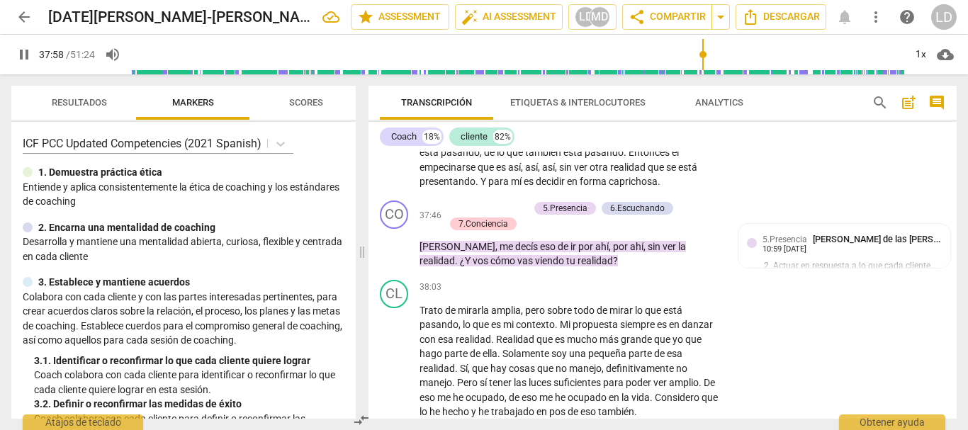
click at [28, 53] on span "pause" at bounding box center [24, 54] width 17 height 17
click at [512, 215] on p "Add competency" at bounding box center [494, 208] width 67 height 13
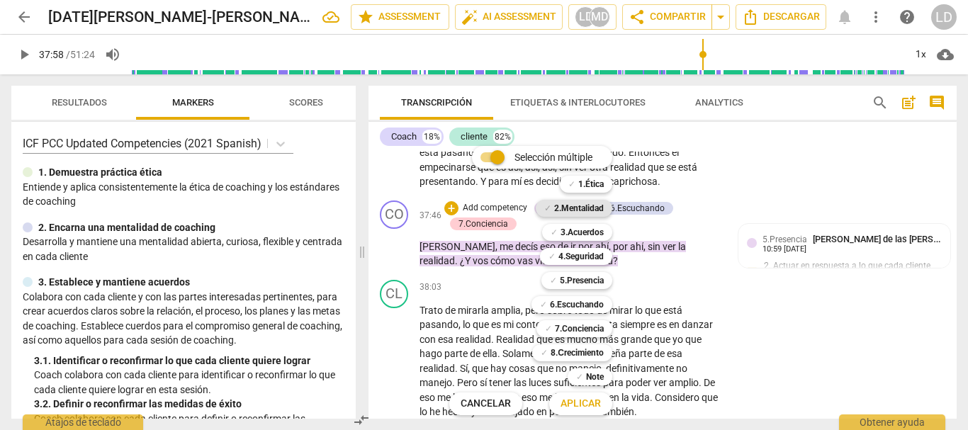
click at [592, 205] on b "2.Mentalidad" at bounding box center [579, 208] width 50 height 17
click at [594, 252] on b "4.Seguridad" at bounding box center [580, 256] width 45 height 17
click at [596, 283] on b "5.Presencia" at bounding box center [582, 280] width 44 height 17
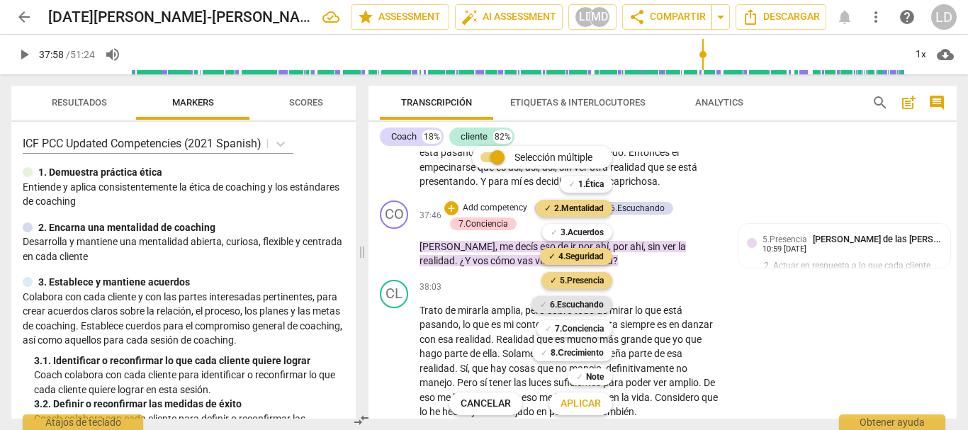
click at [597, 305] on b "6.Escuchando" at bounding box center [577, 304] width 54 height 17
click at [570, 332] on b "7.Conciencia" at bounding box center [579, 328] width 49 height 17
click at [578, 404] on span "Aplicar" at bounding box center [581, 404] width 40 height 14
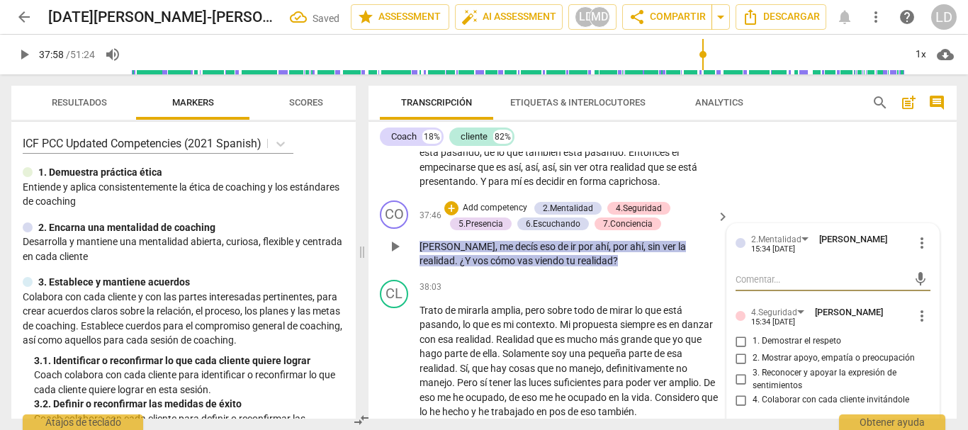
scroll to position [6907, 0]
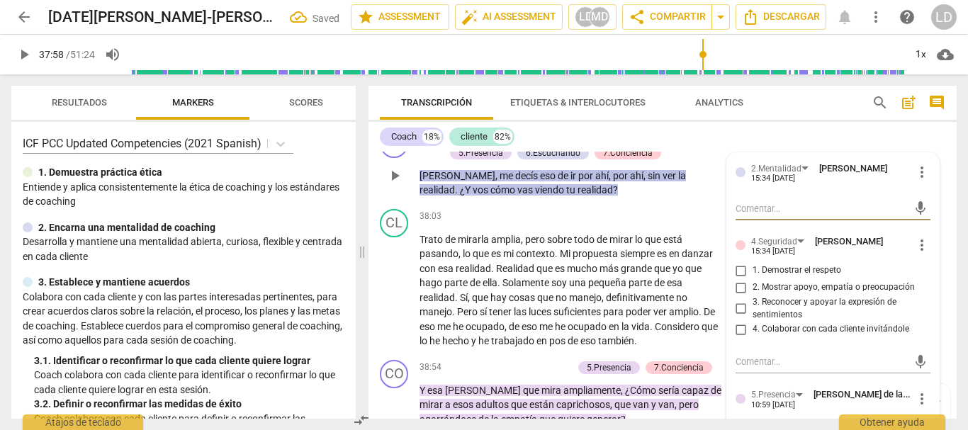
click at [770, 215] on textarea at bounding box center [822, 208] width 173 height 13
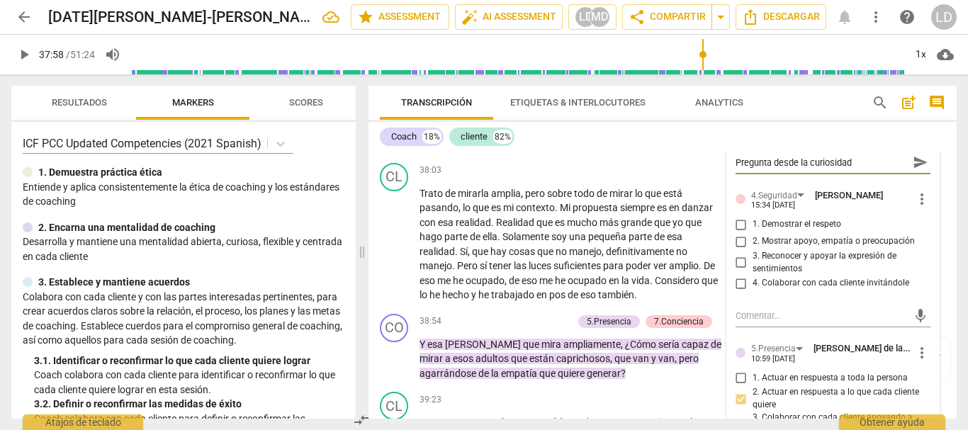
scroll to position [6978, 0]
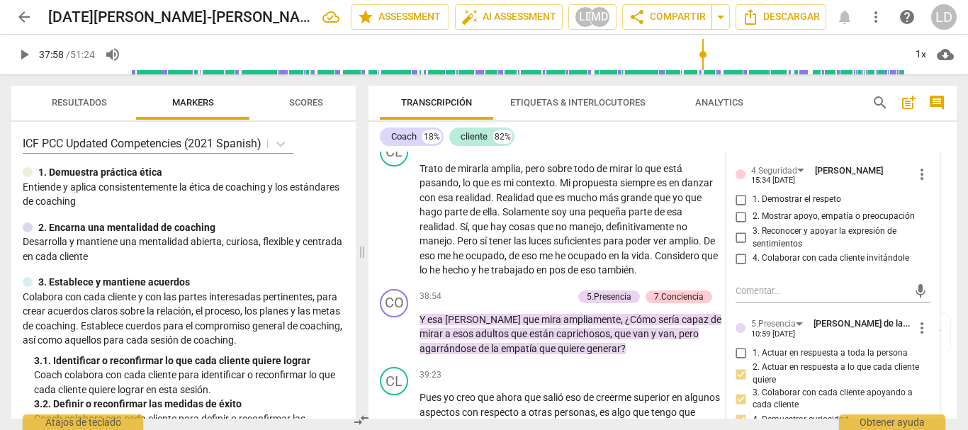
click at [737, 208] on input "1. Demostrar el respeto" at bounding box center [741, 199] width 23 height 17
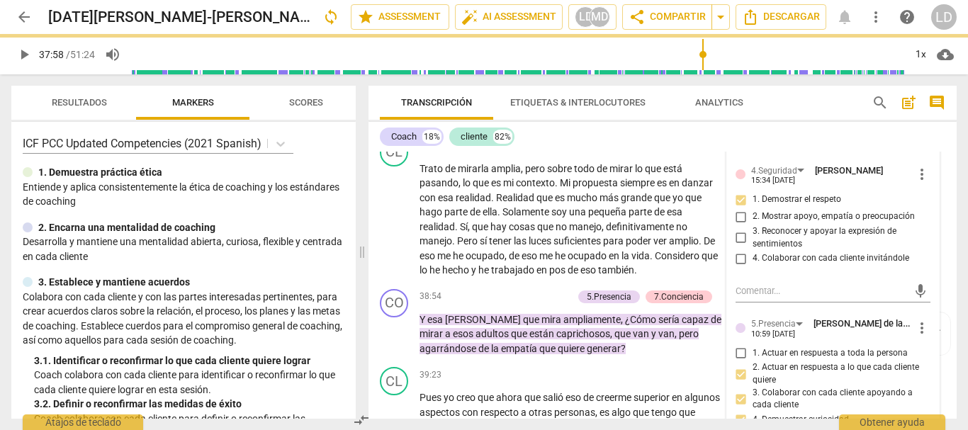
click at [736, 208] on input "1. Demostrar el respeto" at bounding box center [741, 199] width 23 height 17
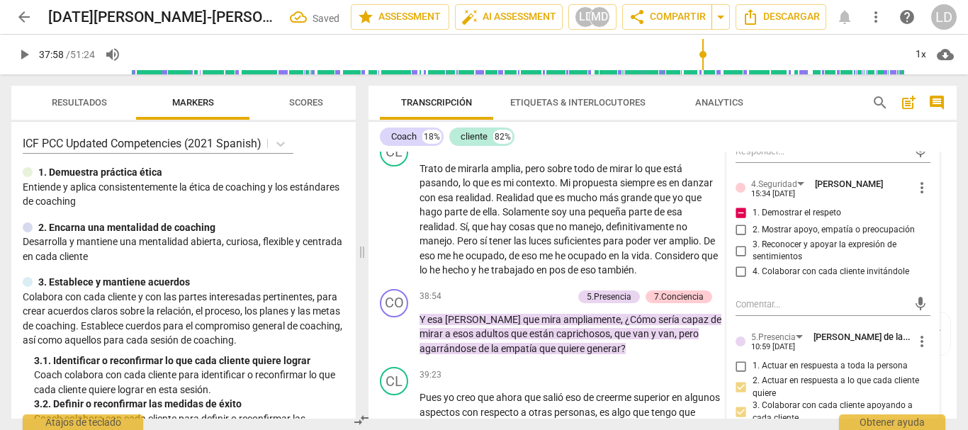
click at [737, 239] on input "2. Mostrar apoyo, empatía o preocupación" at bounding box center [741, 230] width 23 height 17
click at [737, 222] on input "1. Demostrar el respeto" at bounding box center [741, 213] width 23 height 17
click at [740, 222] on input "1. Demostrar el respeto" at bounding box center [741, 213] width 23 height 17
click at [743, 259] on input "3. Reconocer y apoyar la expresión de sentimientos" at bounding box center [741, 250] width 23 height 17
click at [740, 281] on input "4. Colaborar con cada cliente invitándole" at bounding box center [741, 272] width 23 height 17
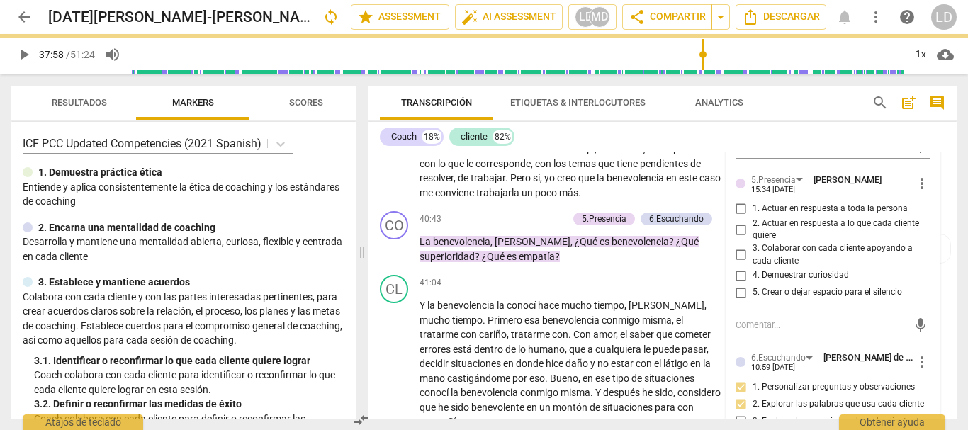
scroll to position [7332, 0]
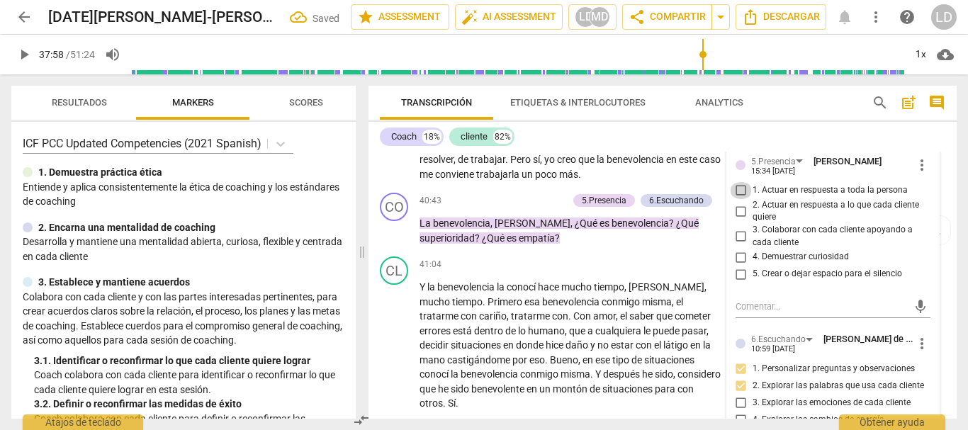
click at [738, 199] on input "1. Actuar en respuesta a toda la persona" at bounding box center [741, 190] width 23 height 17
click at [738, 220] on input "2. Actuar en respuesta a lo que cada cliente quiere" at bounding box center [741, 211] width 23 height 17
drag, startPoint x: 738, startPoint y: 339, endPoint x: 738, endPoint y: 349, distance: 9.9
click at [738, 245] on input "3. Colaborar con cada cliente apoyando a cada cliente" at bounding box center [741, 236] width 23 height 17
click at [737, 266] on input "4. Demuestrar curiosidad" at bounding box center [741, 257] width 23 height 17
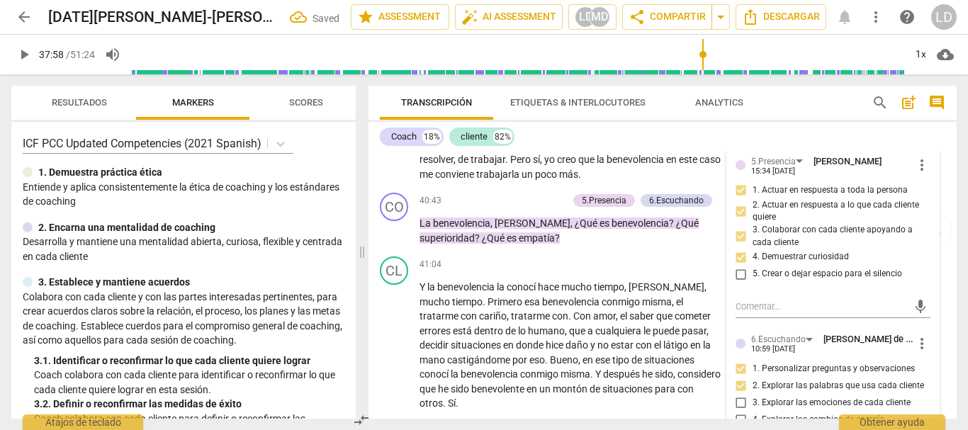
click at [738, 283] on input "5. Crear o dejar espacio para el silencio" at bounding box center [741, 274] width 23 height 17
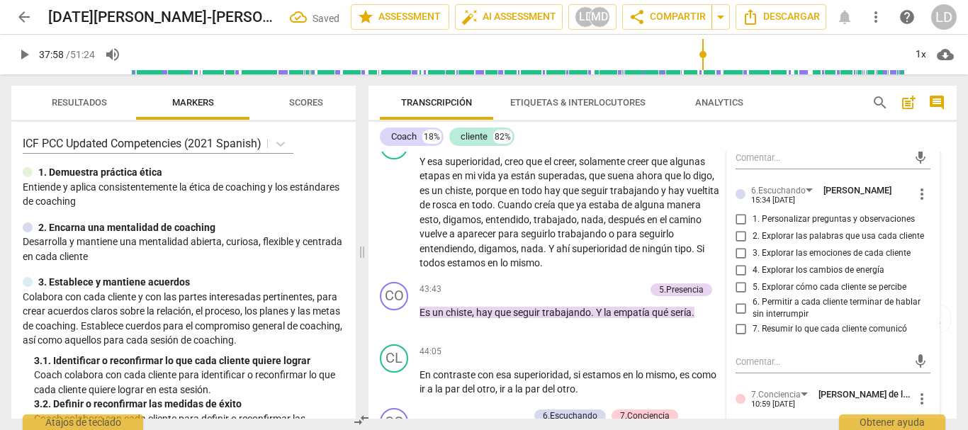
scroll to position [7687, 0]
drag, startPoint x: 738, startPoint y: 318, endPoint x: 738, endPoint y: 335, distance: 16.3
click at [738, 227] on input "1. Personalizar preguntas y observaciones" at bounding box center [741, 218] width 23 height 17
click at [738, 245] on input "2. Explorar las palabras que usa cada cliente" at bounding box center [741, 235] width 23 height 17
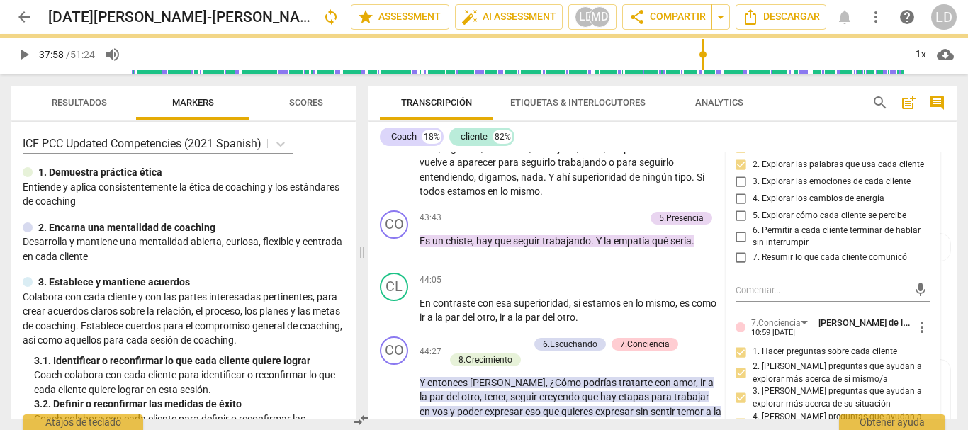
click at [736, 225] on input "5. Explorar cómo cada cliente se percibe" at bounding box center [741, 216] width 23 height 17
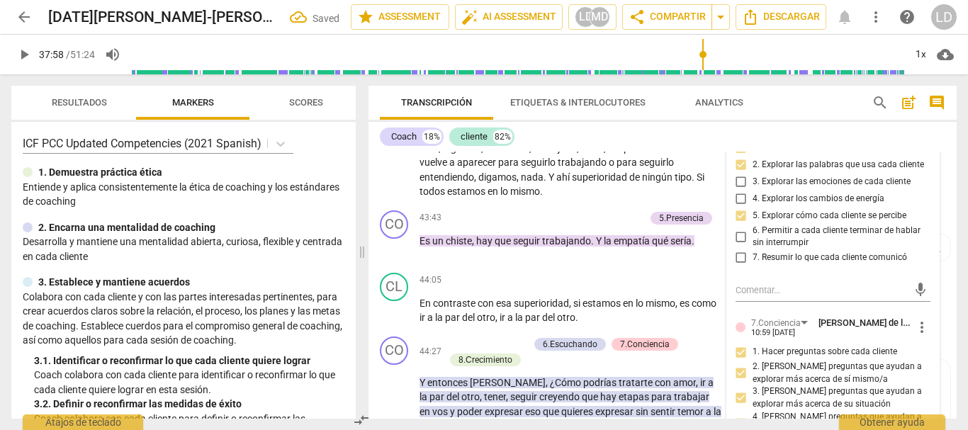
click at [739, 245] on input "6. Permitir a cada cliente terminar de hablar sin interrumpir" at bounding box center [741, 236] width 23 height 17
click at [738, 266] on input "7. Resumir lo que cada cliente comunicó" at bounding box center [741, 257] width 23 height 17
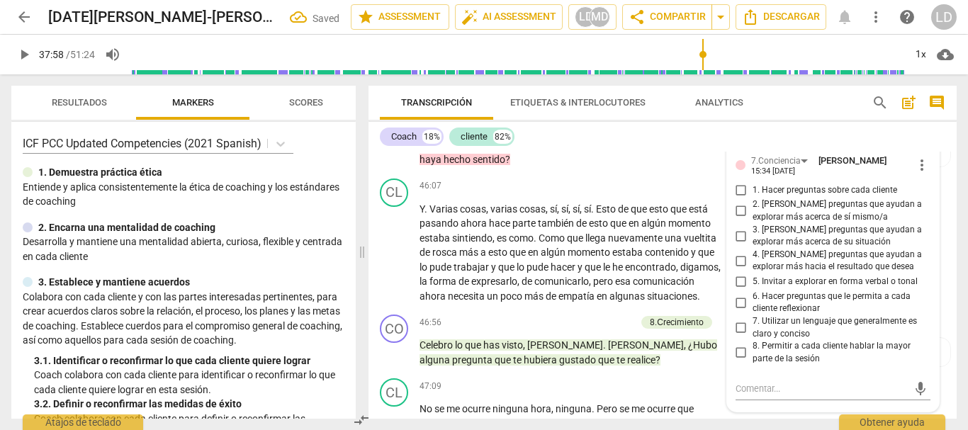
scroll to position [8183, 0]
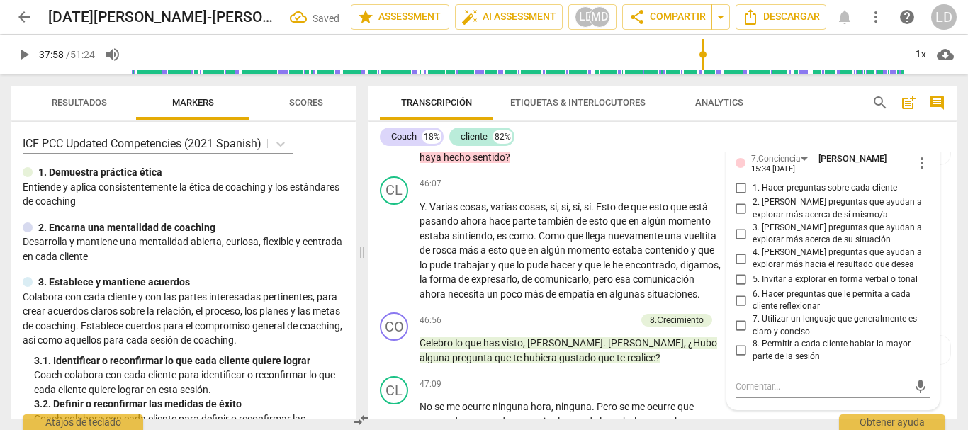
click at [740, 196] on input "1. Hacer preguntas sobre cada cliente" at bounding box center [741, 187] width 23 height 17
click at [739, 218] on input "2. [PERSON_NAME] preguntas que ayudan a explorar más acerca de sí mismo/a" at bounding box center [741, 209] width 23 height 17
click at [739, 242] on input "3. [PERSON_NAME] preguntas que ayudan a explorar más acerca de su situación" at bounding box center [741, 233] width 23 height 17
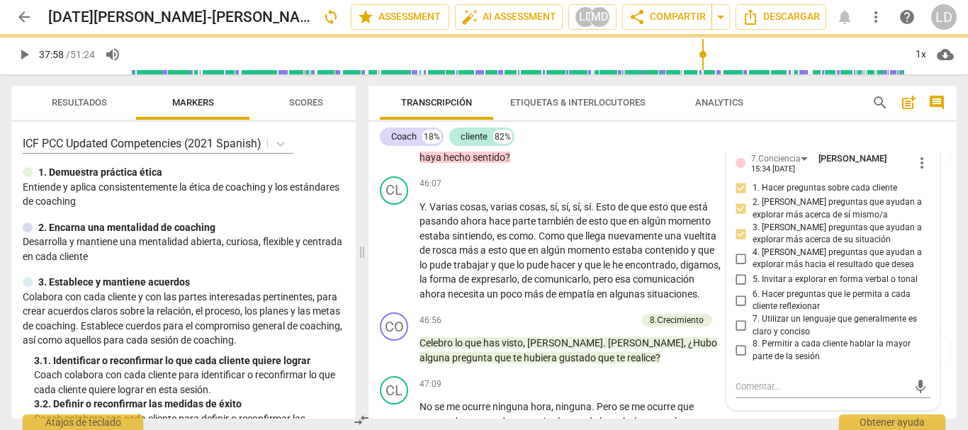
click at [738, 267] on input "4. [PERSON_NAME] preguntas que ayudan a explorar más hacia el resultado que des…" at bounding box center [741, 258] width 23 height 17
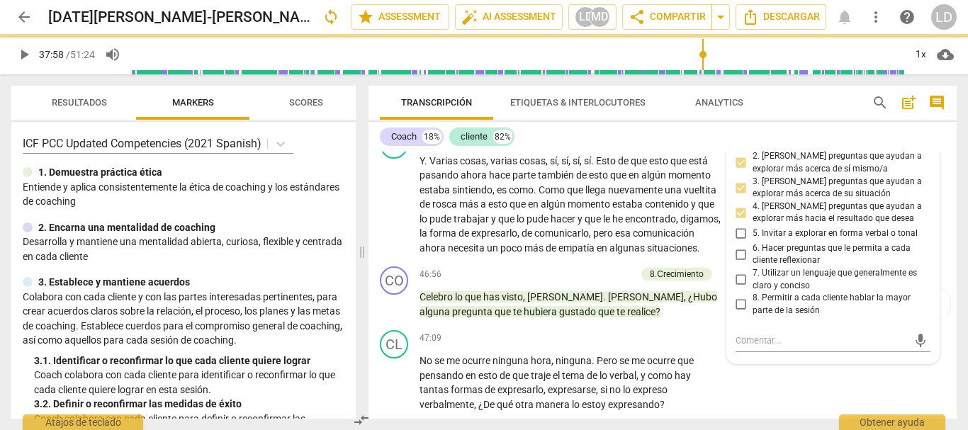
scroll to position [8254, 0]
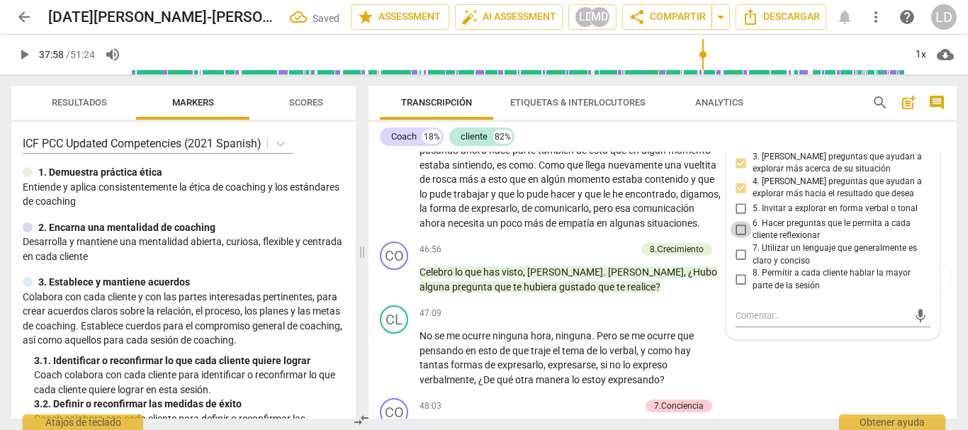
click at [736, 238] on input "6. Hacer preguntas que le permita a cada cliente reflexionar" at bounding box center [741, 229] width 23 height 17
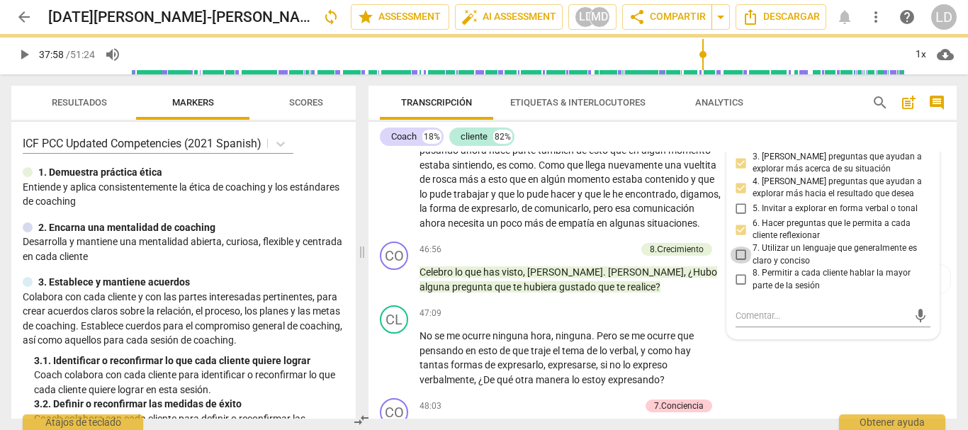
drag, startPoint x: 738, startPoint y: 356, endPoint x: 743, endPoint y: 374, distance: 19.1
click at [737, 264] on input "7. Utilizar un lenguaje que generalmente es claro y conciso" at bounding box center [741, 255] width 23 height 17
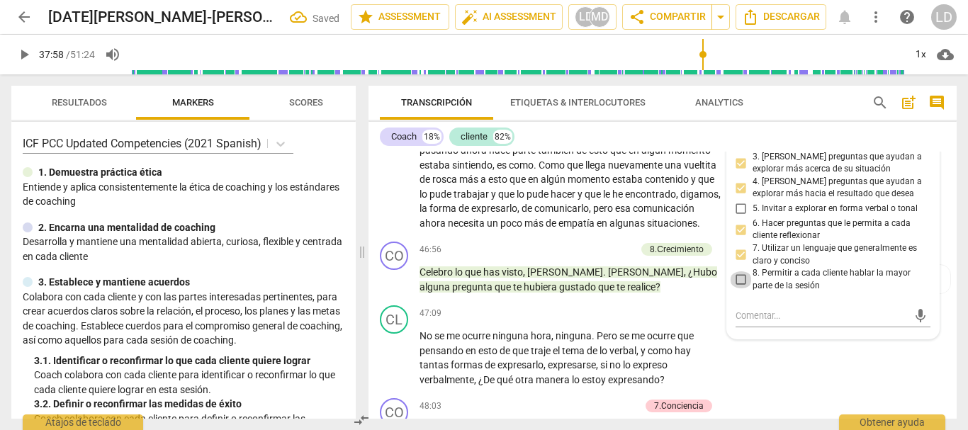
click at [736, 288] on input "8. Permitir a cada cliente hablar la mayor parte de la sesión" at bounding box center [741, 279] width 23 height 17
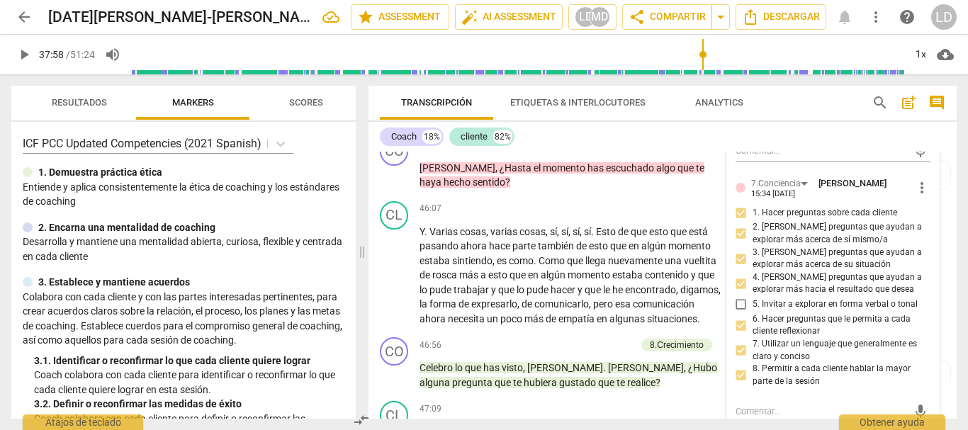
scroll to position [8183, 0]
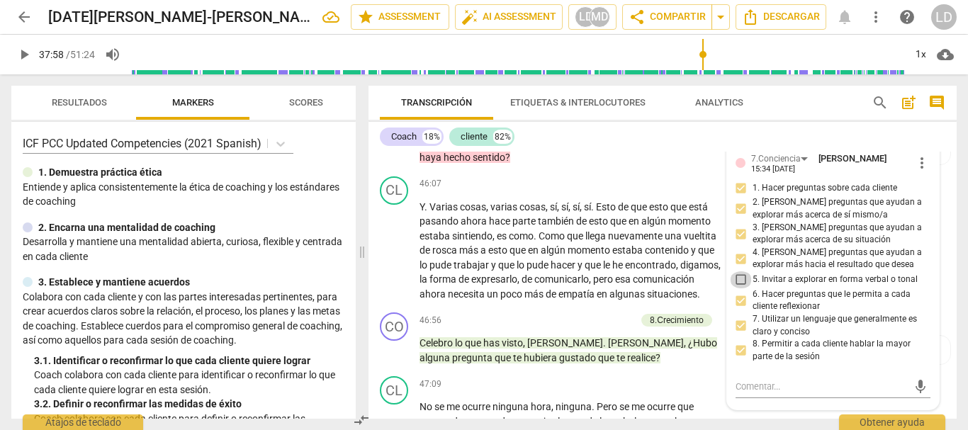
click at [738, 288] on input "5. Invitar a explorar en forma verbal o tonal" at bounding box center [741, 279] width 23 height 17
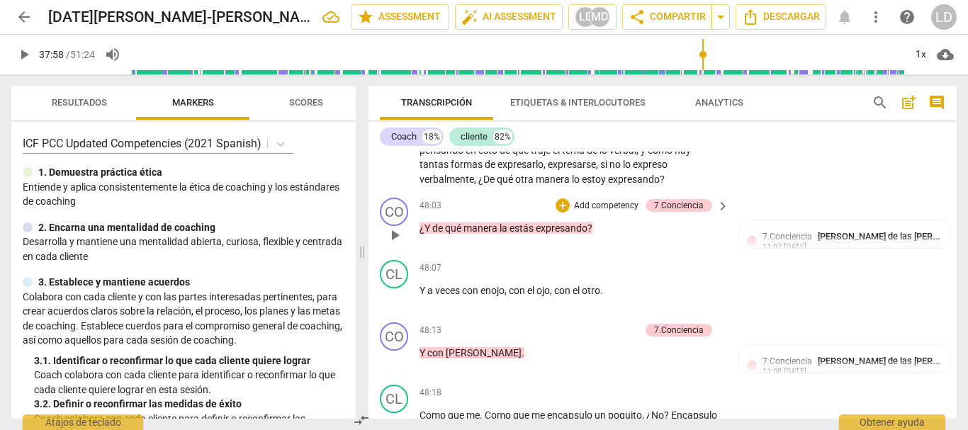
scroll to position [8466, 0]
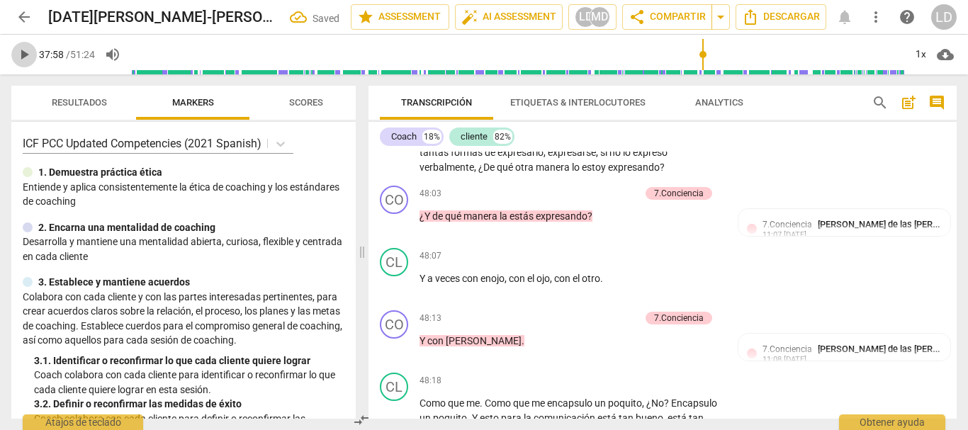
click at [18, 54] on span "play_arrow" at bounding box center [24, 54] width 17 height 17
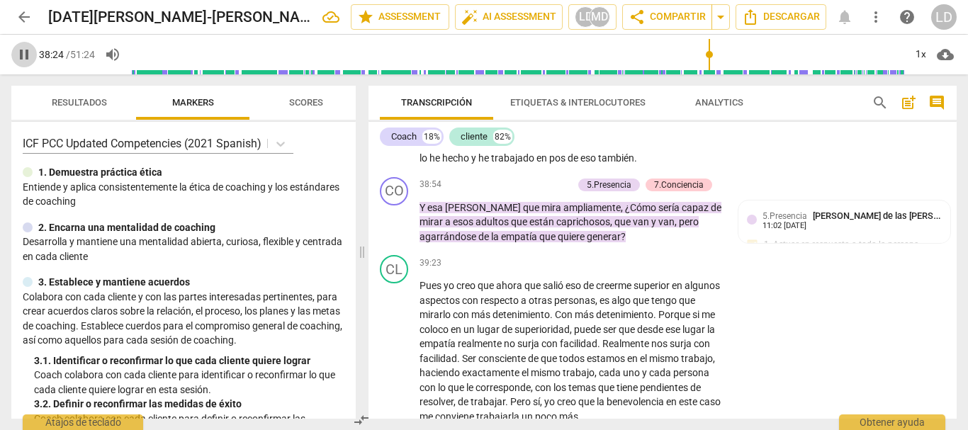
click at [30, 46] on span "pause" at bounding box center [24, 54] width 17 height 17
